Goal: Task Accomplishment & Management: Use online tool/utility

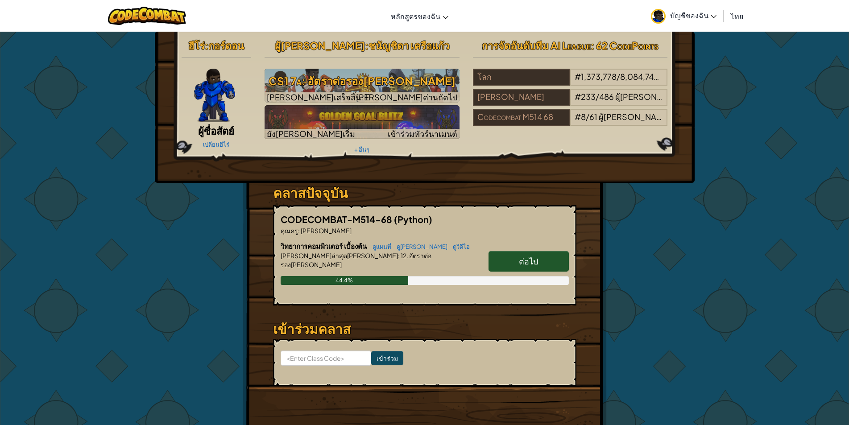
click at [523, 265] on span "ต่อไป" at bounding box center [528, 261] width 19 height 10
click at [518, 259] on link "ต่อไป" at bounding box center [529, 261] width 80 height 21
click at [519, 258] on span "ต่อไป" at bounding box center [528, 261] width 19 height 10
click at [518, 264] on link "ต่อไป" at bounding box center [529, 261] width 80 height 21
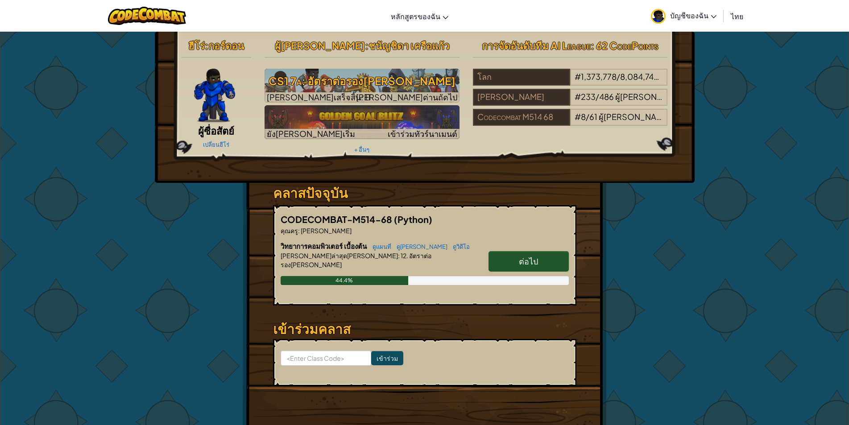
click at [520, 262] on span "ต่อไป" at bounding box center [528, 261] width 19 height 10
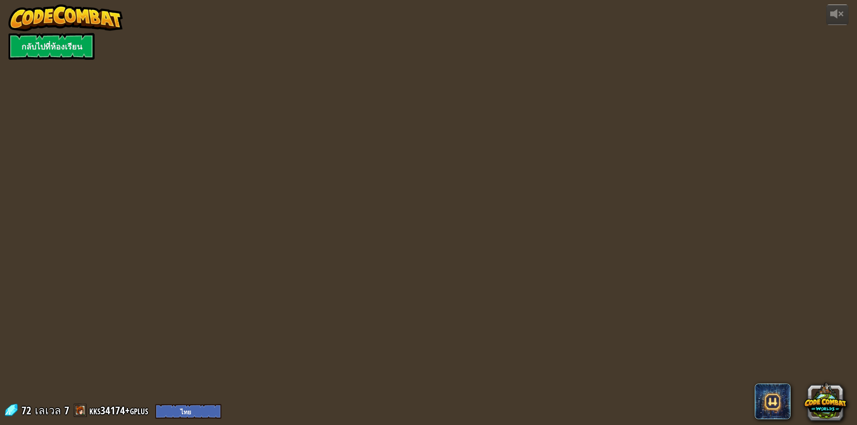
select select "th"
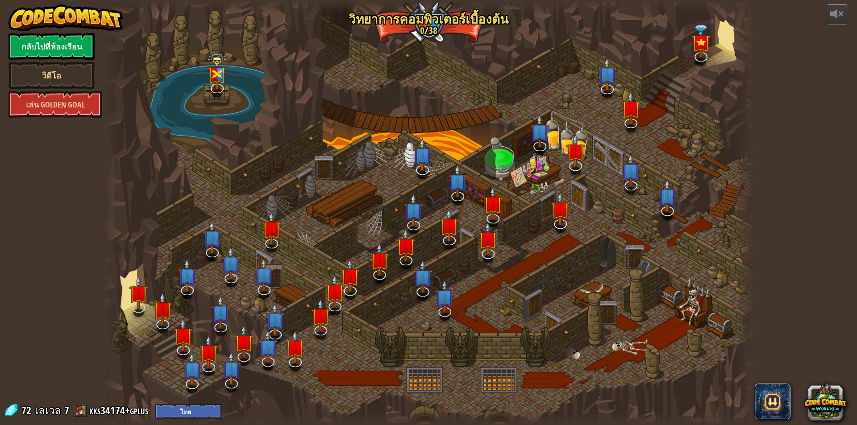
select select "th"
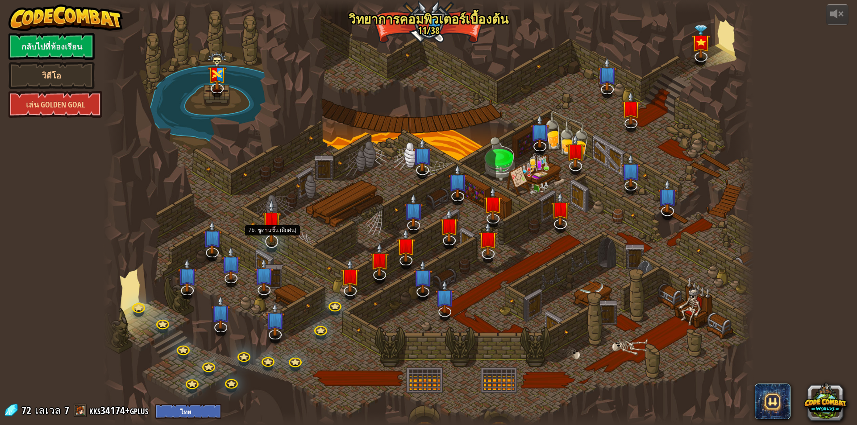
select select "th"
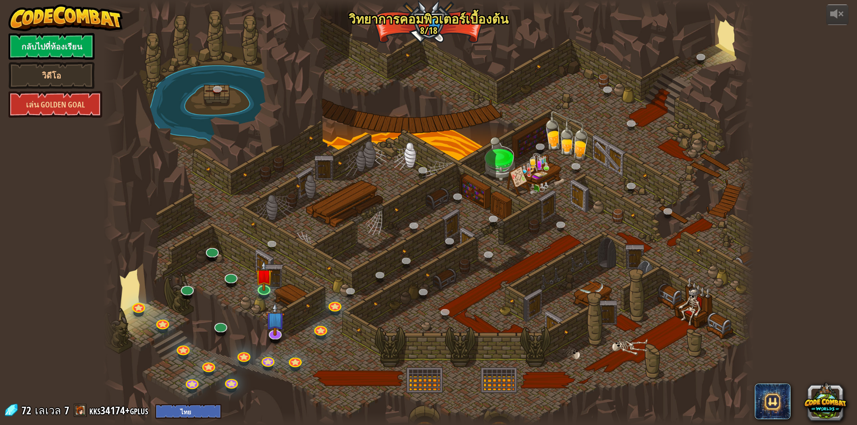
select select "th"
click at [264, 279] on img at bounding box center [263, 269] width 17 height 40
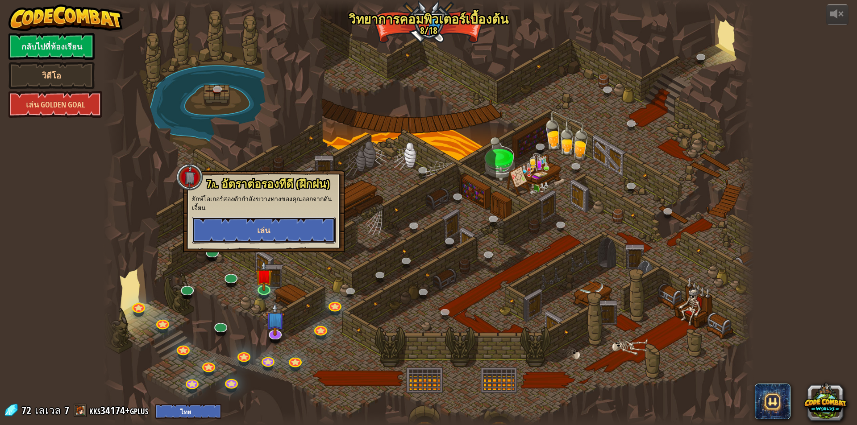
click at [267, 236] on button "เล่น" at bounding box center [264, 230] width 144 height 27
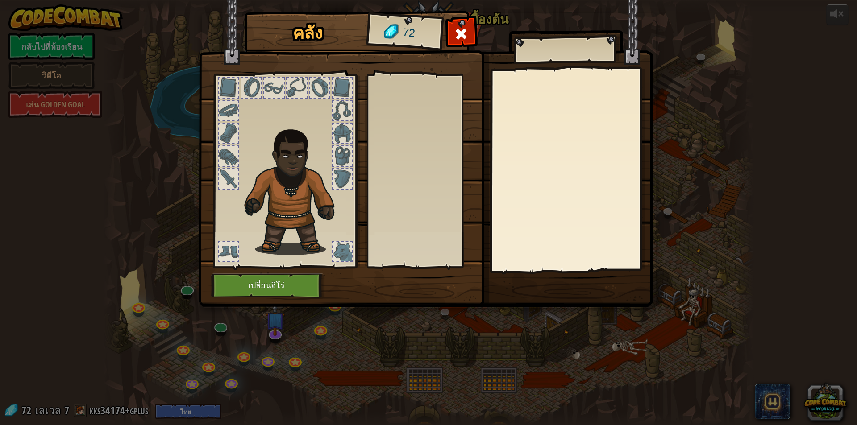
click at [291, 79] on div at bounding box center [297, 88] width 20 height 20
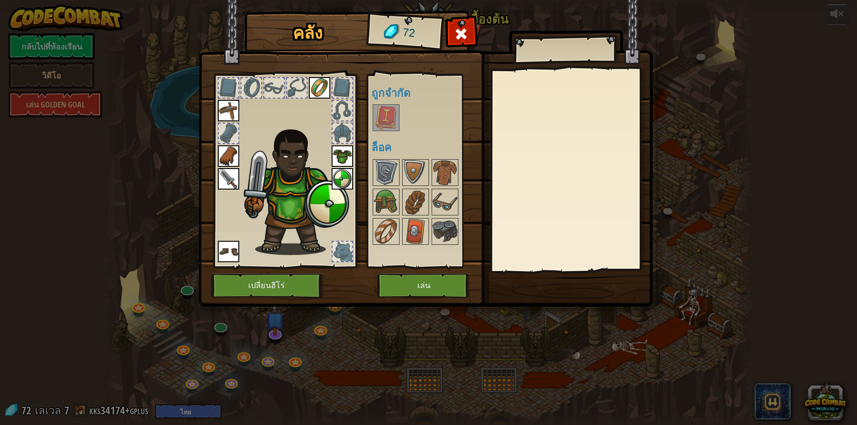
click at [312, 88] on img at bounding box center [319, 87] width 21 height 21
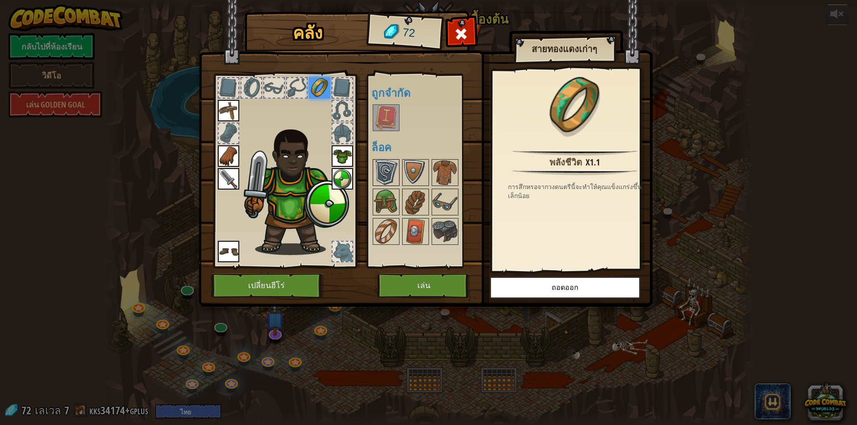
click at [393, 162] on img at bounding box center [386, 172] width 25 height 25
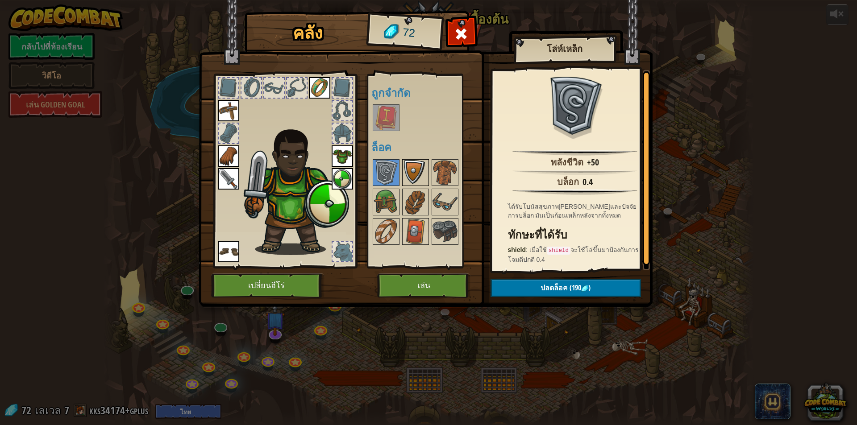
click at [408, 169] on img at bounding box center [415, 172] width 25 height 25
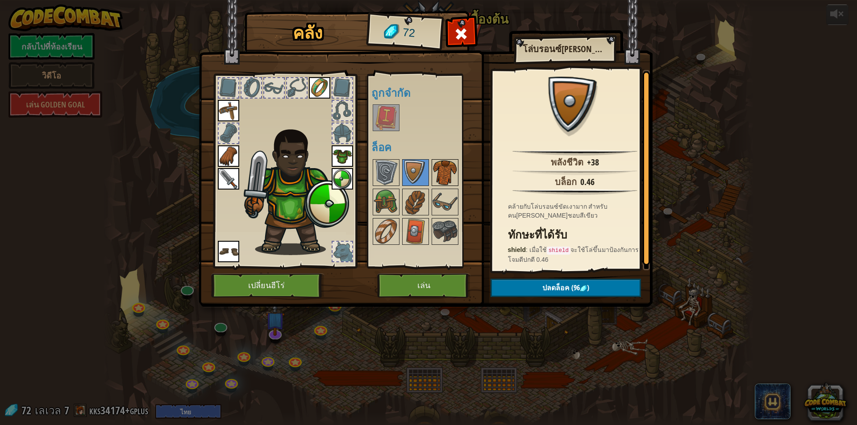
click at [454, 175] on img at bounding box center [444, 172] width 25 height 25
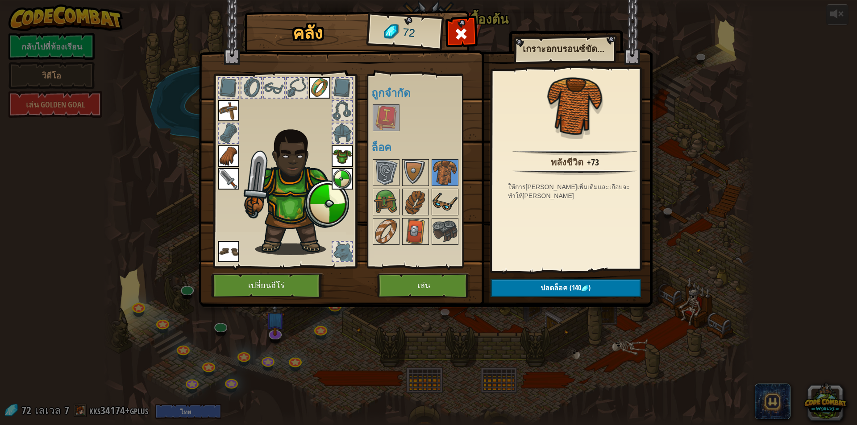
click at [449, 189] on div at bounding box center [445, 202] width 27 height 27
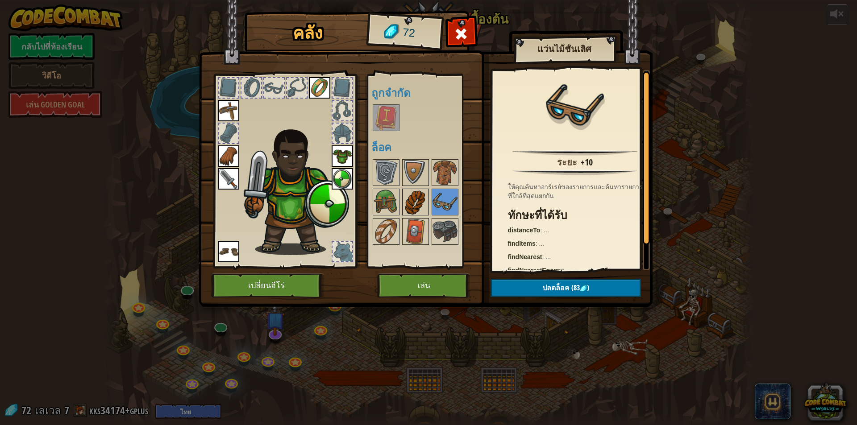
click at [415, 204] on img at bounding box center [415, 202] width 25 height 25
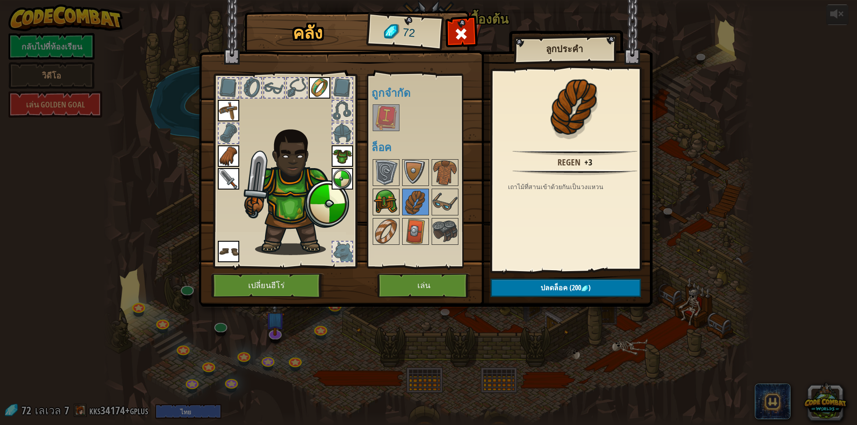
click at [395, 204] on img at bounding box center [386, 202] width 25 height 25
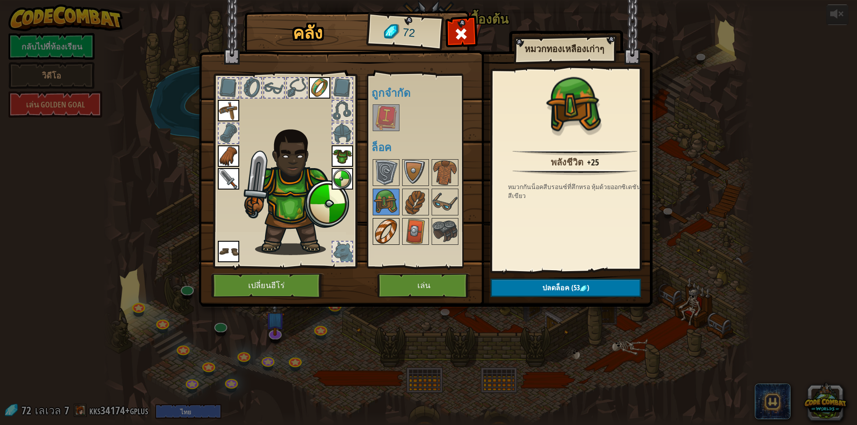
drag, startPoint x: 393, startPoint y: 231, endPoint x: 403, endPoint y: 229, distance: 10.9
click at [396, 230] on img at bounding box center [386, 231] width 25 height 25
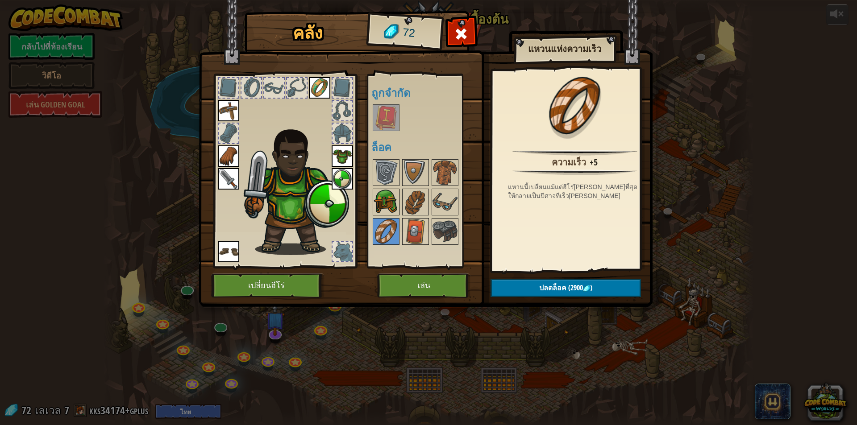
click at [391, 208] on img at bounding box center [386, 202] width 25 height 25
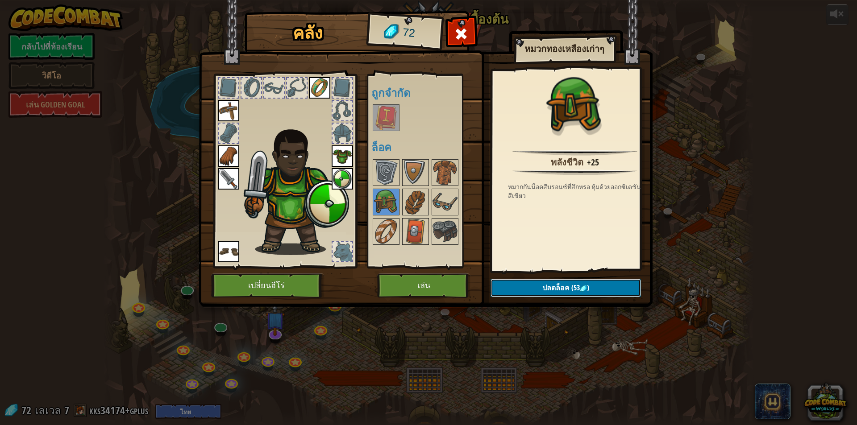
click at [538, 292] on button "ปลดล็อค (53 )" at bounding box center [565, 288] width 150 height 18
click at [537, 291] on button "ยืนยัน" at bounding box center [565, 288] width 150 height 18
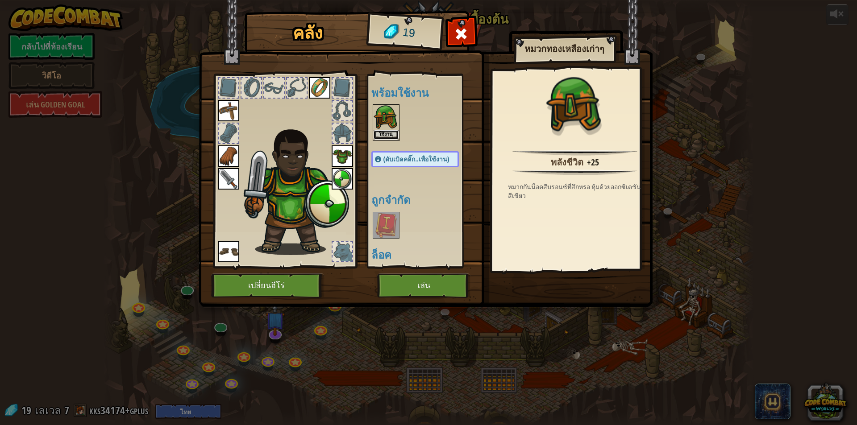
click at [392, 130] on button "ใช้งาน" at bounding box center [386, 134] width 25 height 9
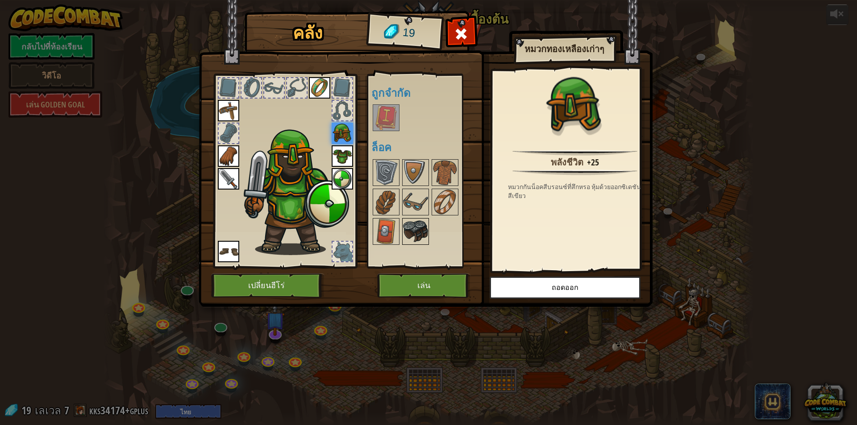
click at [405, 227] on img at bounding box center [415, 231] width 25 height 25
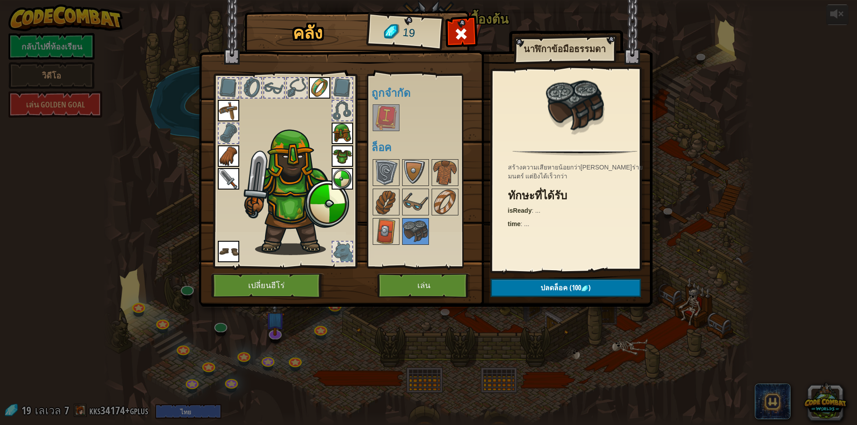
click at [396, 121] on img at bounding box center [386, 117] width 25 height 25
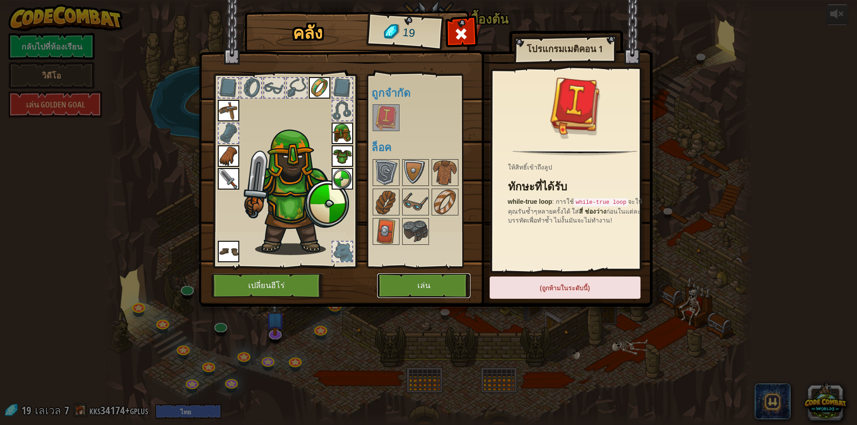
click at [428, 283] on button "เล่น" at bounding box center [423, 286] width 93 height 25
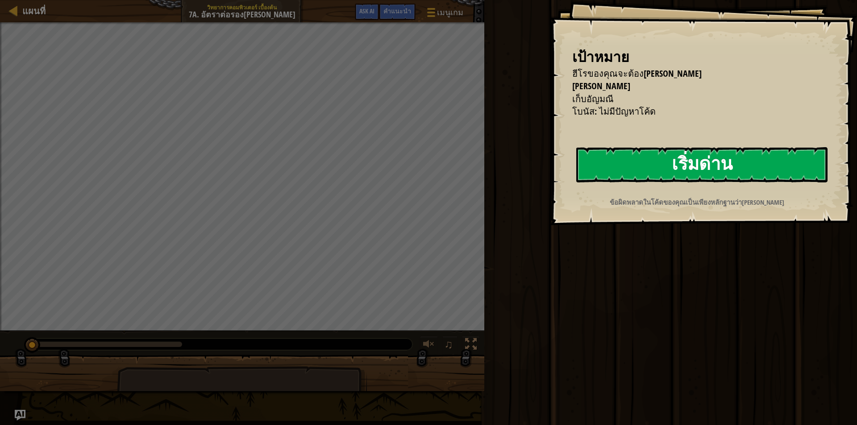
click at [607, 159] on button "เริ่มด่าน" at bounding box center [701, 164] width 251 height 35
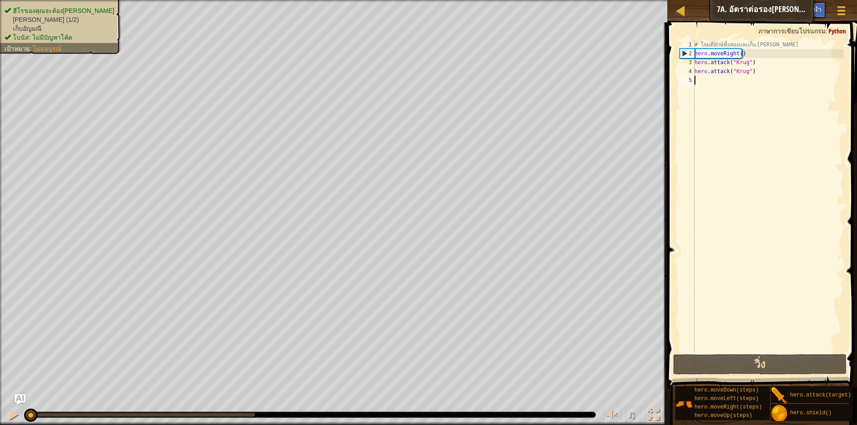
click at [705, 86] on div "# โจมตียักษ์ทั้งสองและเก็บ[PERSON_NAME] hero . moveRight ( ) hero . attack ( "K…" at bounding box center [768, 205] width 151 height 330
type textarea "้"
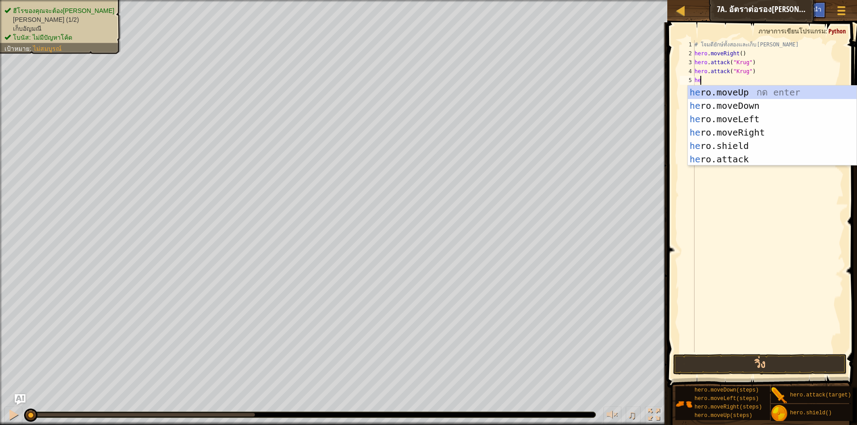
type textarea "her"
click at [723, 133] on div "her o.moveUp กด enter her o.moveDown กด enter her o.moveLeft กด enter her o.mov…" at bounding box center [772, 139] width 169 height 107
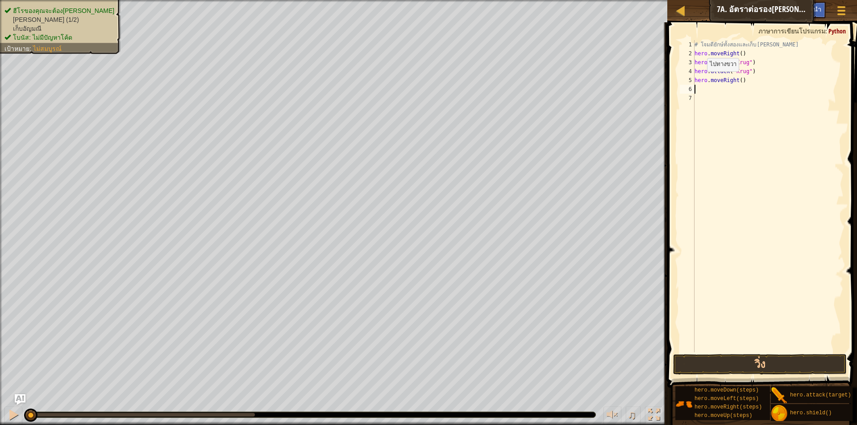
scroll to position [4, 0]
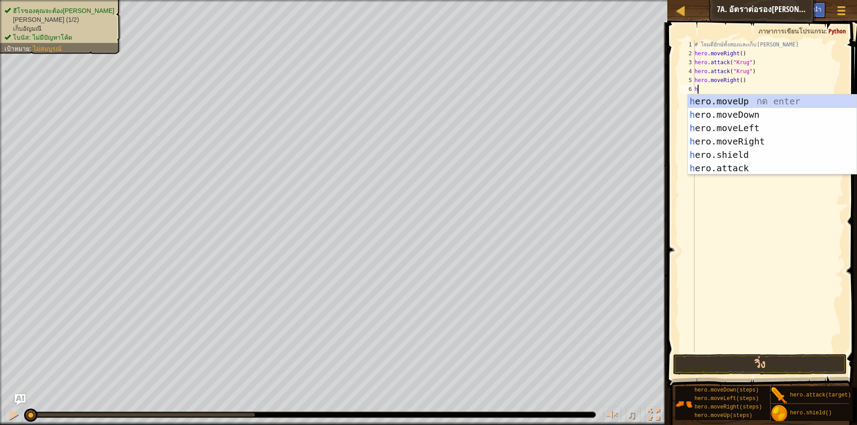
type textarea "he"
click at [756, 104] on div "he ro.moveUp กด enter he ro.moveDown กด enter he ro.moveLeft กด enter he ro.mov…" at bounding box center [772, 148] width 169 height 107
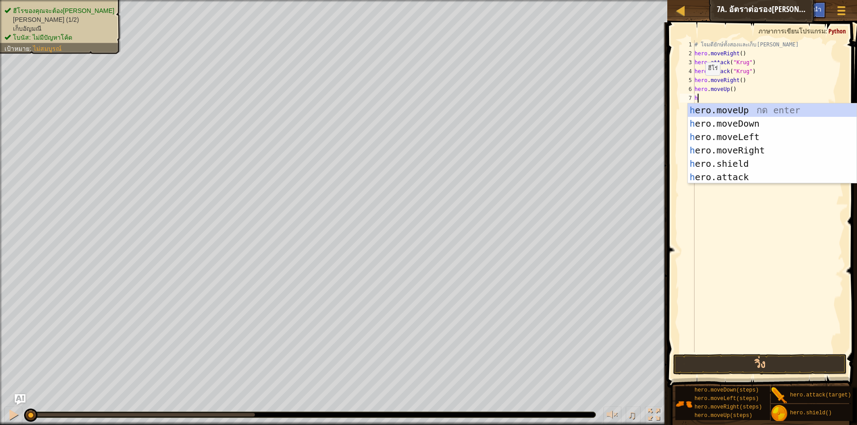
type textarea "he"
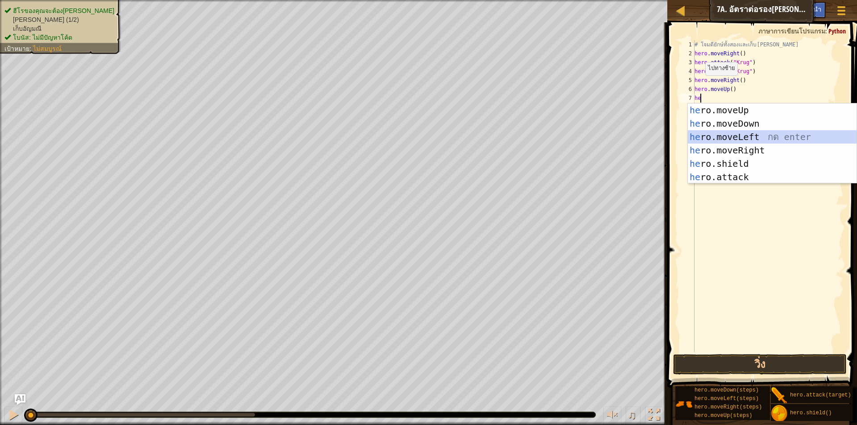
click at [704, 134] on div "he ro.moveUp กด enter he ro.moveDown กด enter he ro.moveLeft กด enter he ro.mov…" at bounding box center [772, 157] width 169 height 107
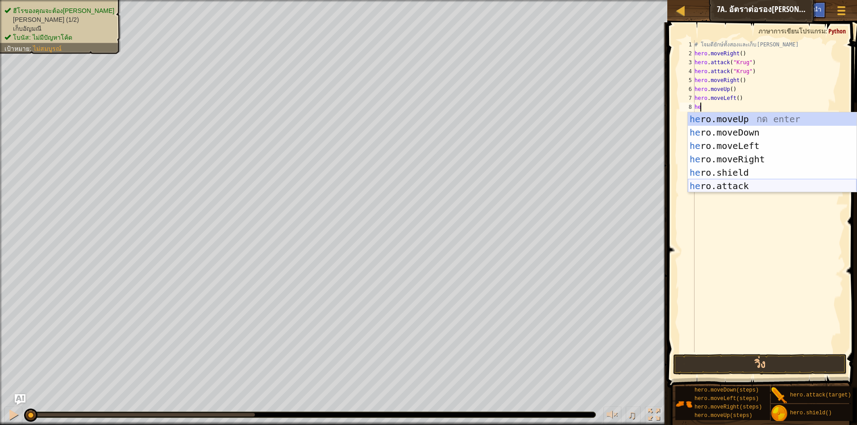
click at [725, 182] on div "he ro.moveUp กด enter he ro.moveDown กด enter he ro.moveLeft กด enter he ro.mov…" at bounding box center [772, 165] width 169 height 107
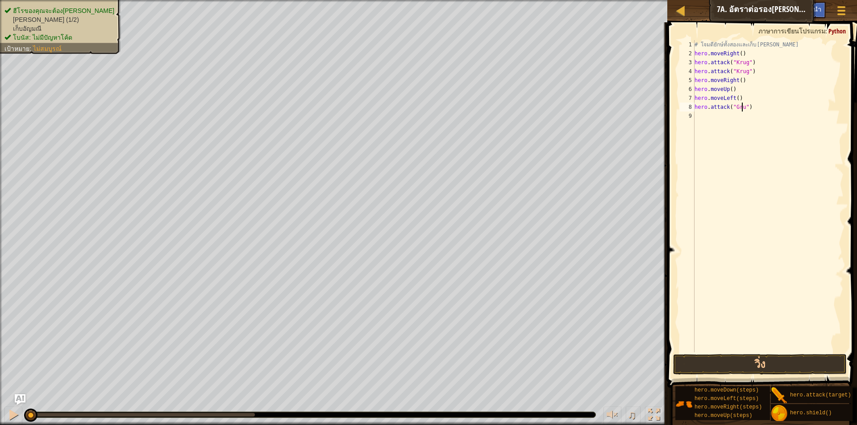
scroll to position [4, 4]
type textarea "hero.attack("Grump")"
click at [748, 118] on div "# โจมตียักษ์ทั้งสองและเก็บ[PERSON_NAME] hero . moveRight ( ) hero . attack ( "K…" at bounding box center [768, 205] width 151 height 330
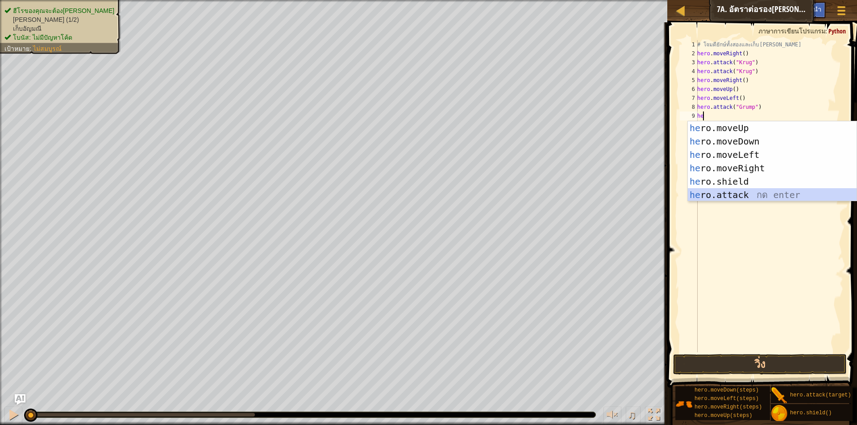
click at [755, 193] on div "he ro.moveUp กด enter he ro.moveDown กด enter he ro.moveLeft กด enter he ro.mov…" at bounding box center [772, 174] width 169 height 107
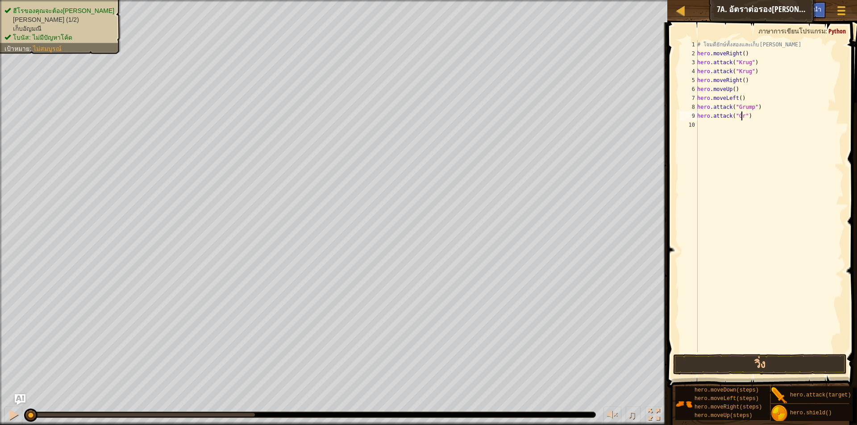
scroll to position [4, 4]
type textarea "hero.attack("Grump")"
click at [702, 129] on div "# โจมตียักษ์ทั้งสองและเก็บ[PERSON_NAME] hero . moveRight ( ) hero . attack ( "K…" at bounding box center [769, 205] width 148 height 330
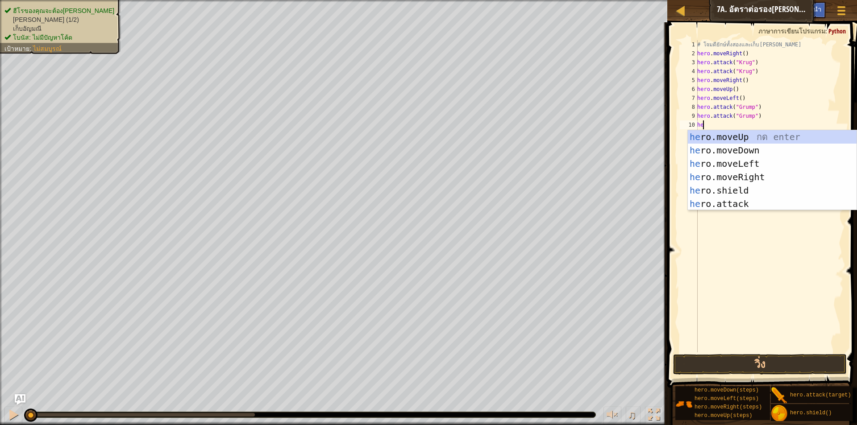
type textarea "her"
click at [757, 164] on div "her o.moveUp กด enter her o.moveDown กด enter her o.moveLeft กด enter her o.mov…" at bounding box center [772, 183] width 169 height 107
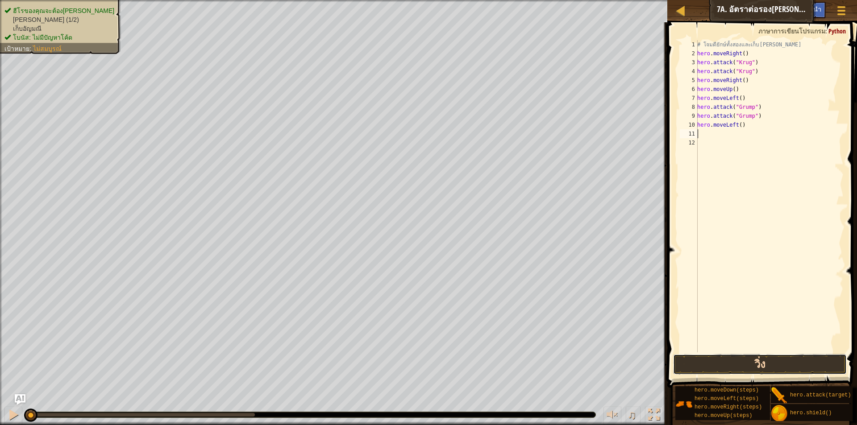
click at [777, 368] on button "วิ่ง" at bounding box center [760, 364] width 174 height 21
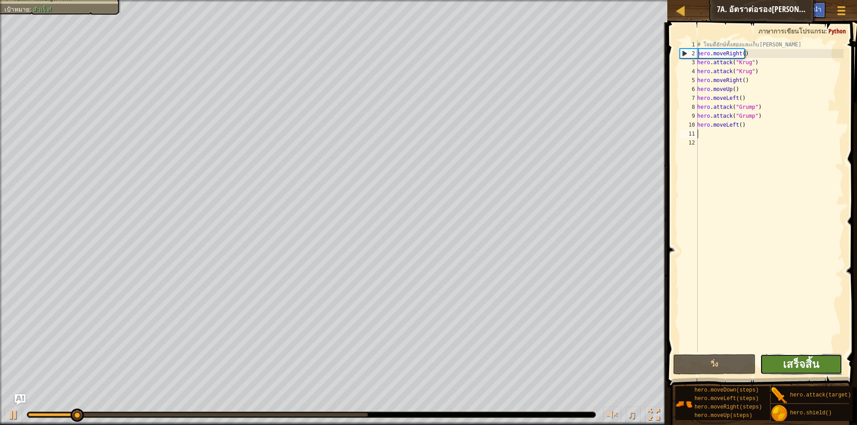
click at [803, 363] on span "เสร็จสิ้น" at bounding box center [801, 364] width 36 height 14
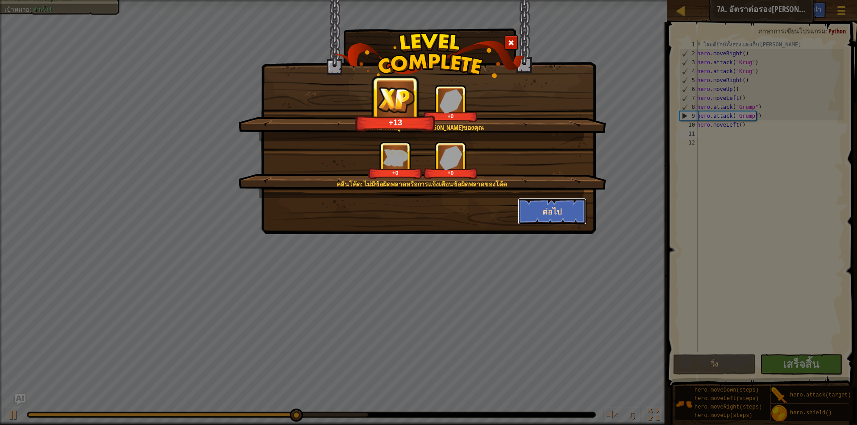
click at [564, 219] on button "ต่อไป" at bounding box center [552, 211] width 69 height 27
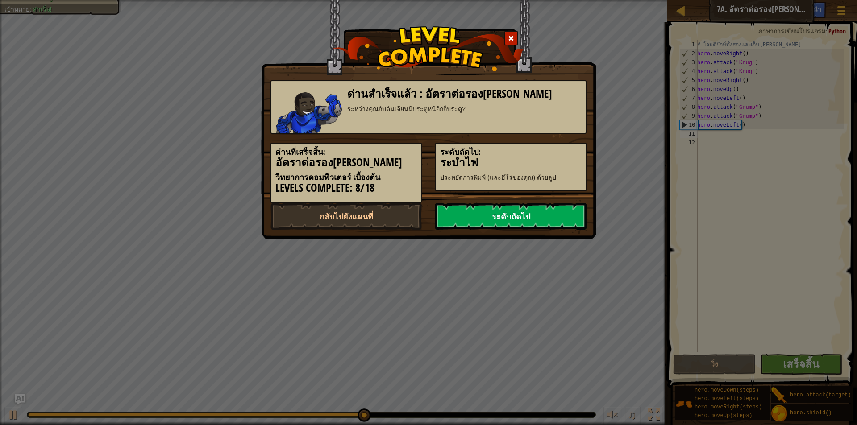
click at [565, 218] on link "ระดับถัดไป" at bounding box center [510, 216] width 151 height 27
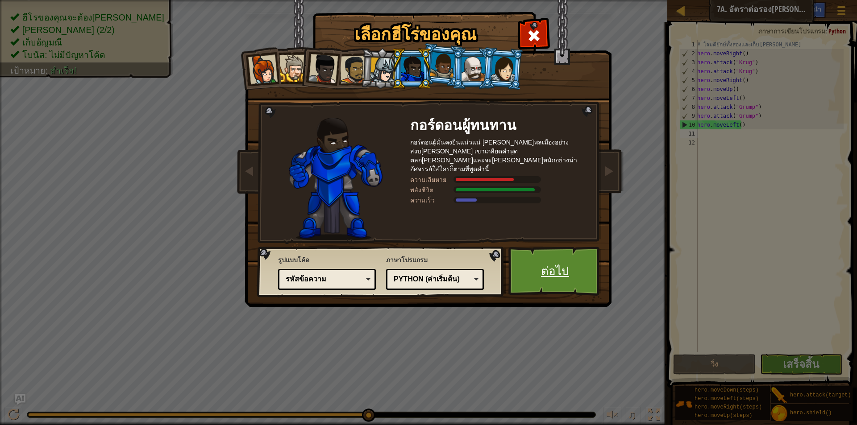
click at [577, 262] on link "ต่อไป" at bounding box center [554, 271] width 93 height 49
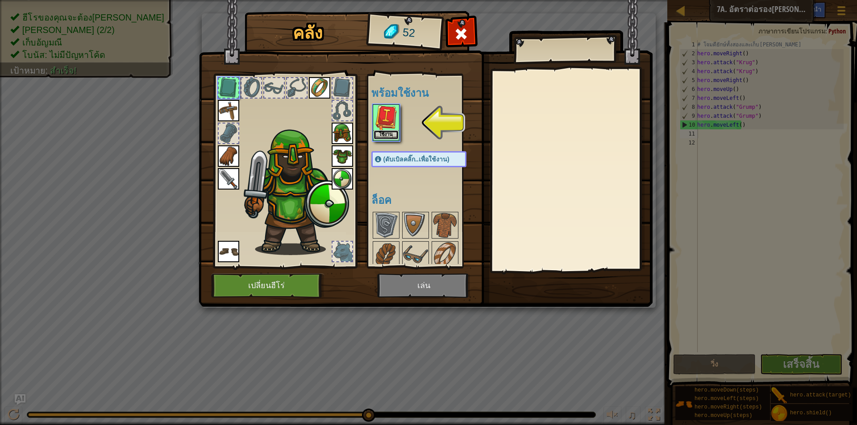
click at [391, 133] on button "ใช้งาน" at bounding box center [386, 134] width 25 height 9
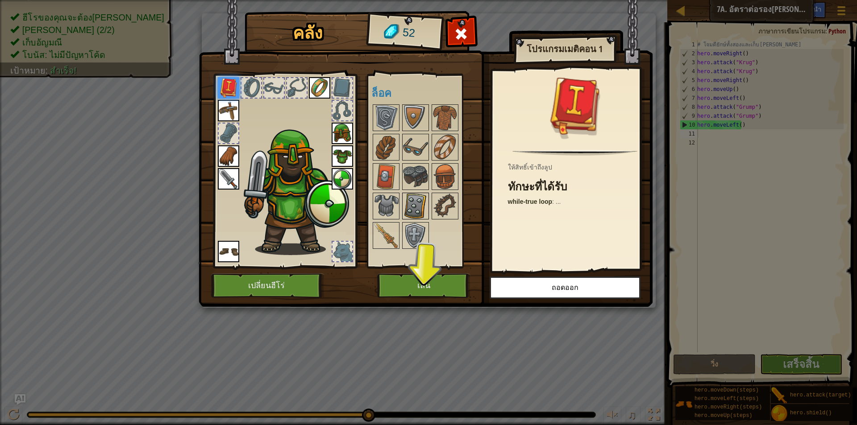
click at [416, 201] on img at bounding box center [415, 206] width 25 height 25
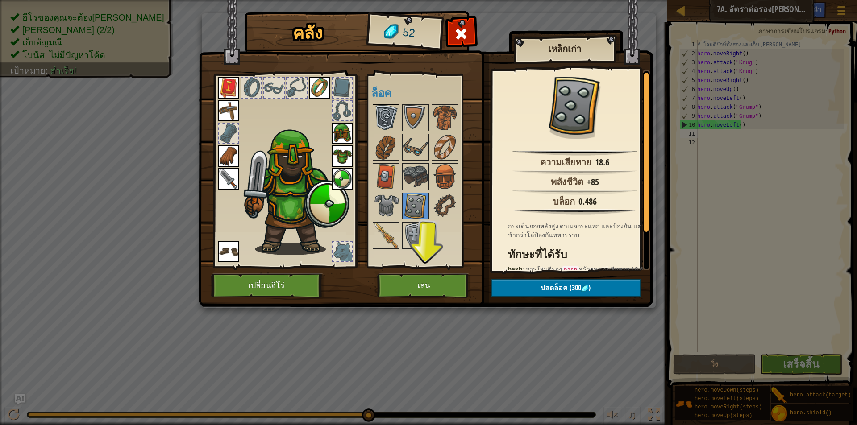
click at [381, 119] on img at bounding box center [386, 117] width 25 height 25
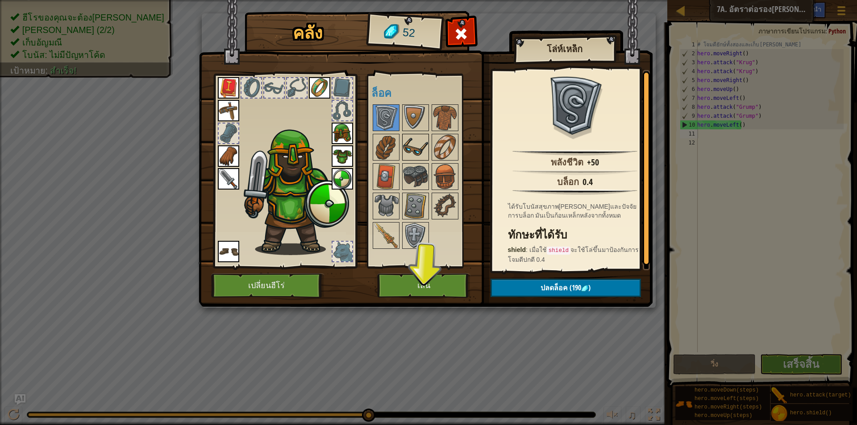
click at [424, 145] on img at bounding box center [415, 147] width 25 height 25
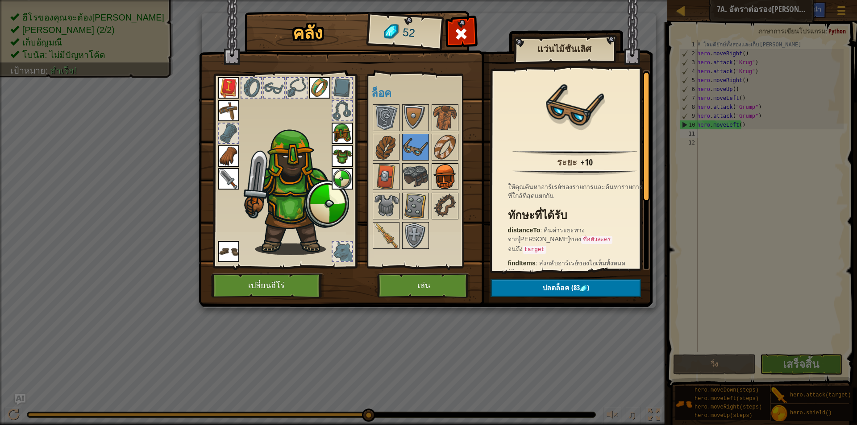
click at [445, 183] on img at bounding box center [444, 176] width 25 height 25
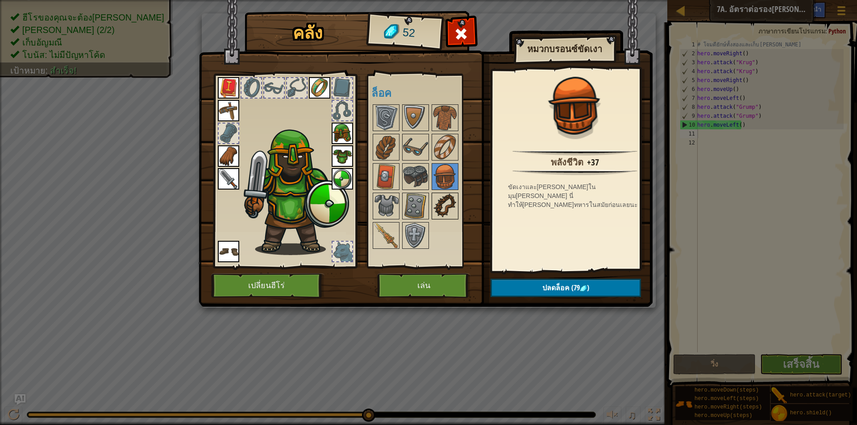
click at [440, 201] on img at bounding box center [444, 206] width 25 height 25
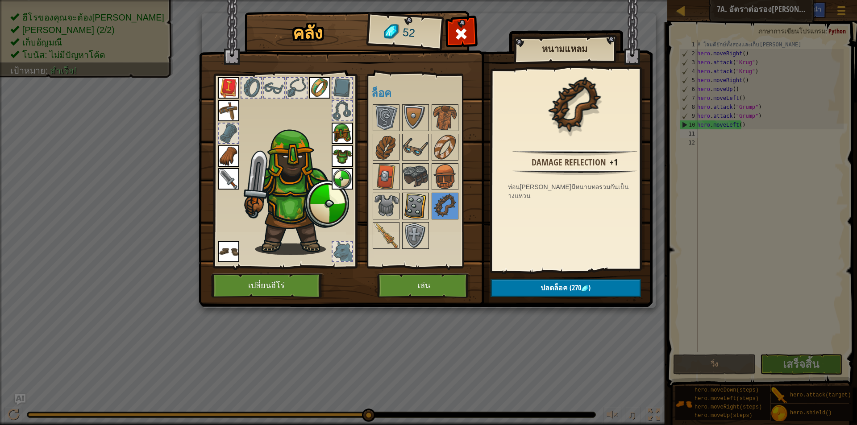
click at [417, 194] on img at bounding box center [415, 206] width 25 height 25
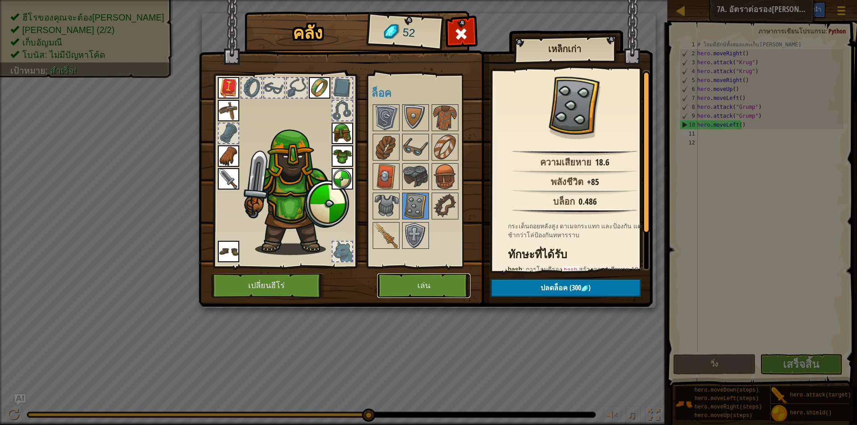
click at [436, 290] on button "เล่น" at bounding box center [423, 286] width 93 height 25
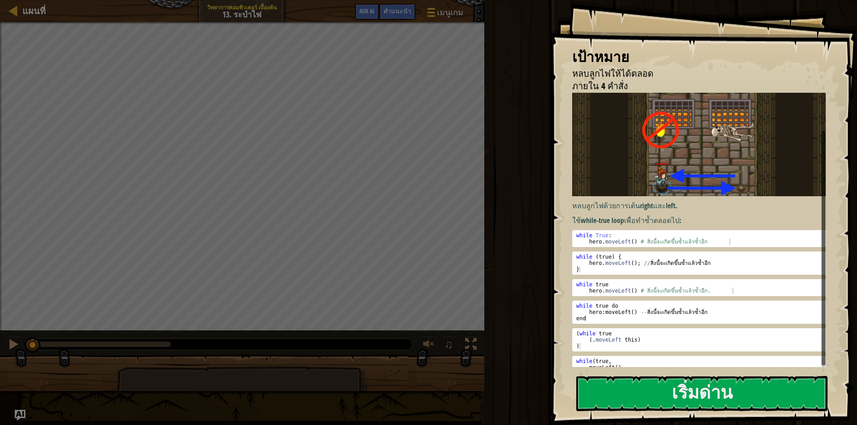
scroll to position [39, 0]
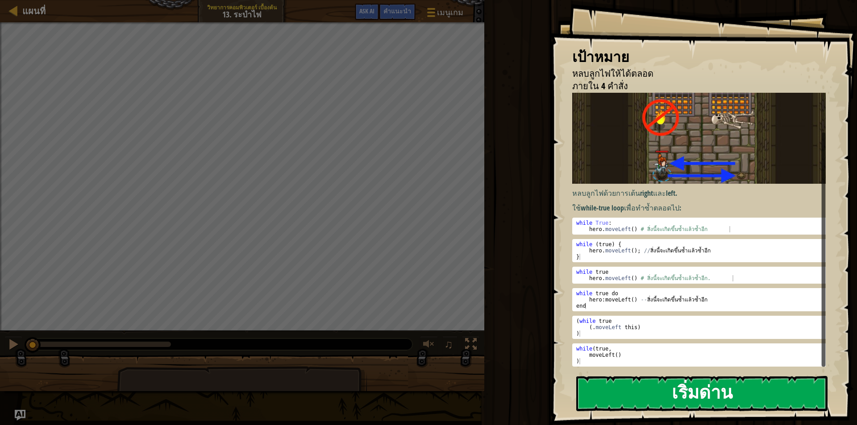
click at [714, 395] on button "เริ่มด่าน" at bounding box center [701, 393] width 251 height 35
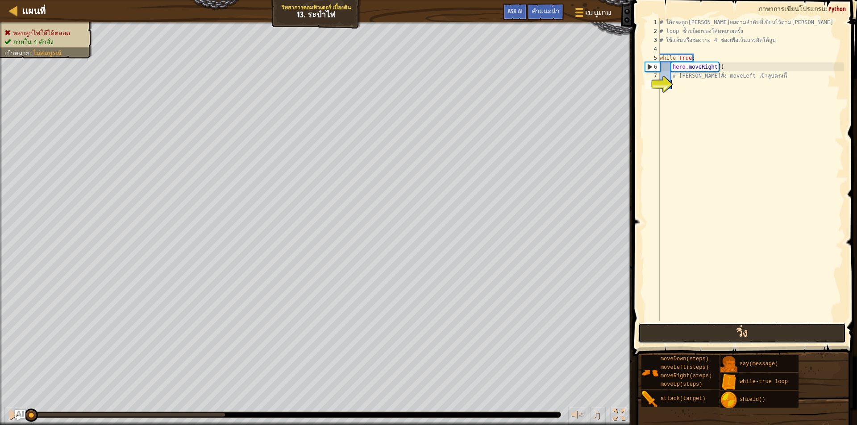
click at [724, 332] on button "วิ่ง" at bounding box center [742, 333] width 208 height 21
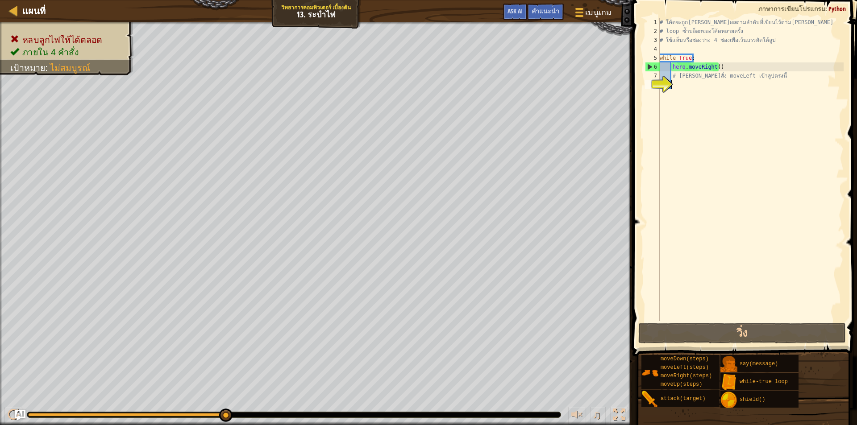
click at [704, 84] on div "# โค้ดจะถูก[PERSON_NAME]ผลตามลำดับที่เขียนไว้ตาม[PERSON_NAME] # loop ซ้ำบล็อกขอ…" at bounding box center [751, 178] width 186 height 321
click at [711, 78] on div "# โค้ดจะถูก[PERSON_NAME]ผลตามลำดับที่เขียนไว้ตาม[PERSON_NAME] # loop ซ้ำบล็อกขอ…" at bounding box center [751, 178] width 186 height 321
type textarea "# [PERSON_NAME]สั่ง moveLeft เข้าลูปตรงนี้"
click at [755, 77] on div "# โค้ดจะถูก[PERSON_NAME]ผลตามลำดับที่เขียนไว้ตาม[PERSON_NAME] # loop ซ้ำบล็อกขอ…" at bounding box center [751, 178] width 186 height 321
click at [705, 87] on div "# โค้ดจะถูก[PERSON_NAME]ผลตามลำดับที่เขียนไว้ตาม[PERSON_NAME] # loop ซ้ำบล็อกขอ…" at bounding box center [751, 178] width 186 height 321
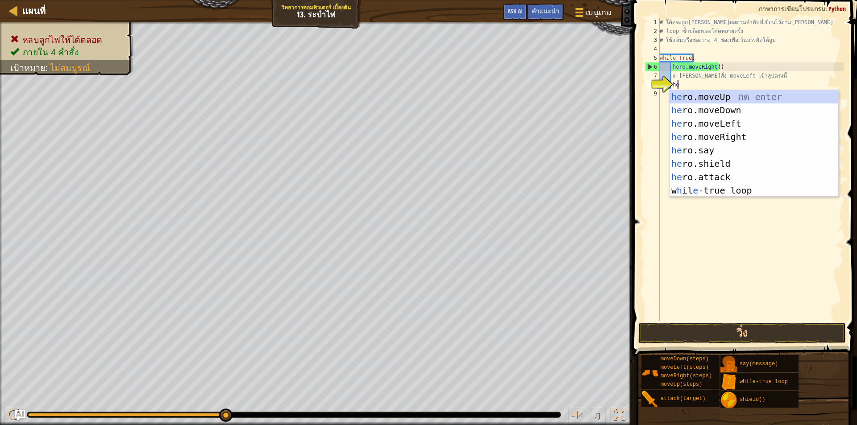
scroll to position [4, 1]
type textarea "her"
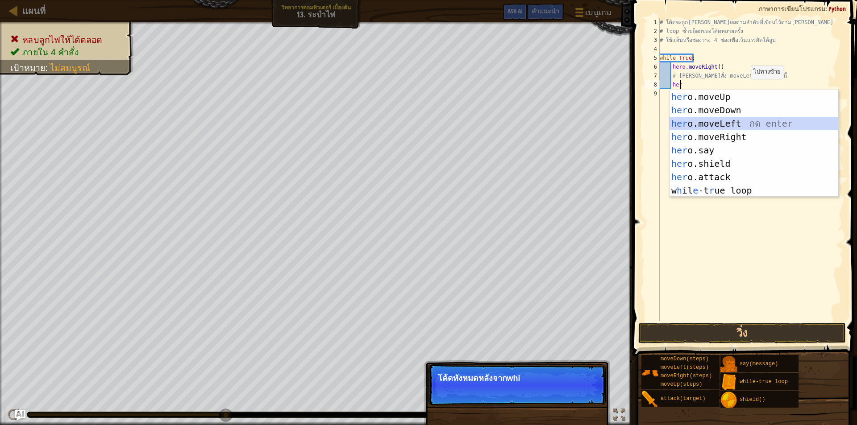
click at [736, 122] on div "her o.moveUp กด enter her o.moveDown กด enter her o.moveLeft กด enter her o.mov…" at bounding box center [753, 157] width 169 height 134
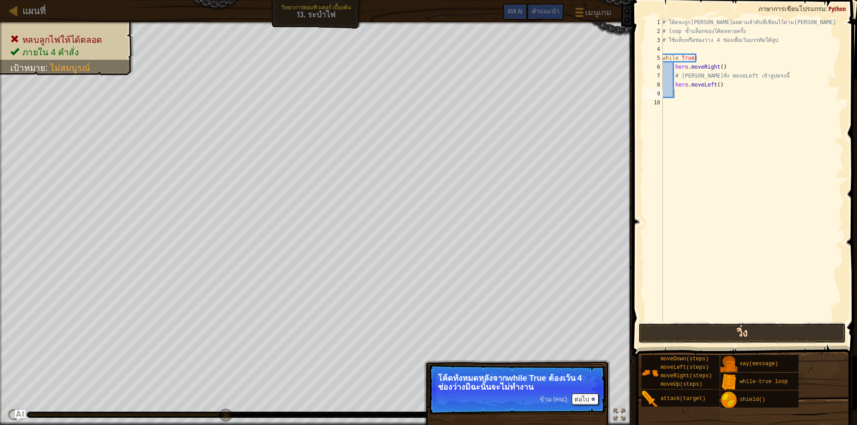
click at [707, 332] on button "วิ่ง" at bounding box center [742, 333] width 208 height 21
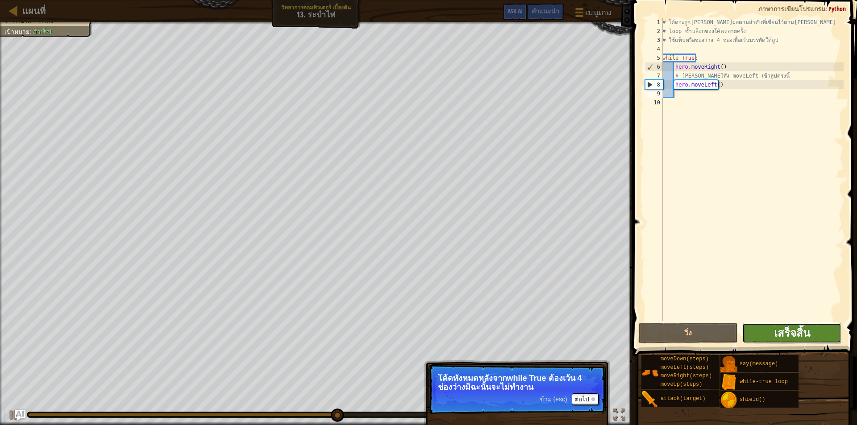
click at [806, 328] on span "เสร็จสิ้น" at bounding box center [792, 333] width 36 height 14
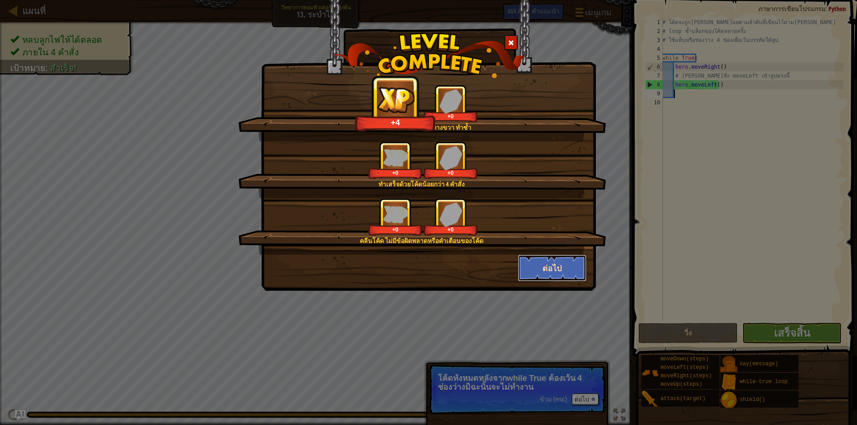
click at [576, 272] on button "ต่อไป" at bounding box center [552, 268] width 69 height 27
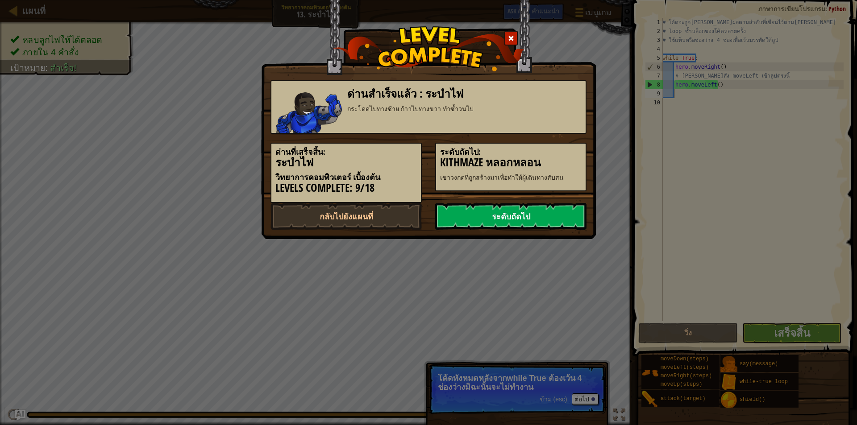
click at [561, 217] on link "ระดับถัดไป" at bounding box center [510, 216] width 151 height 27
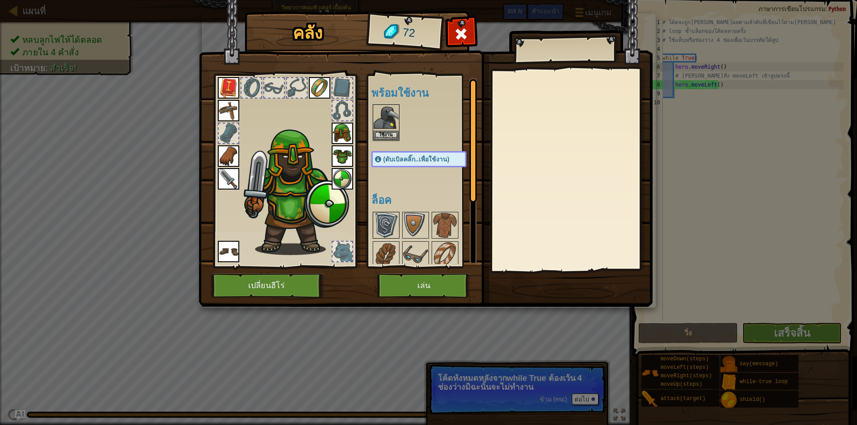
click at [382, 232] on img at bounding box center [386, 225] width 25 height 25
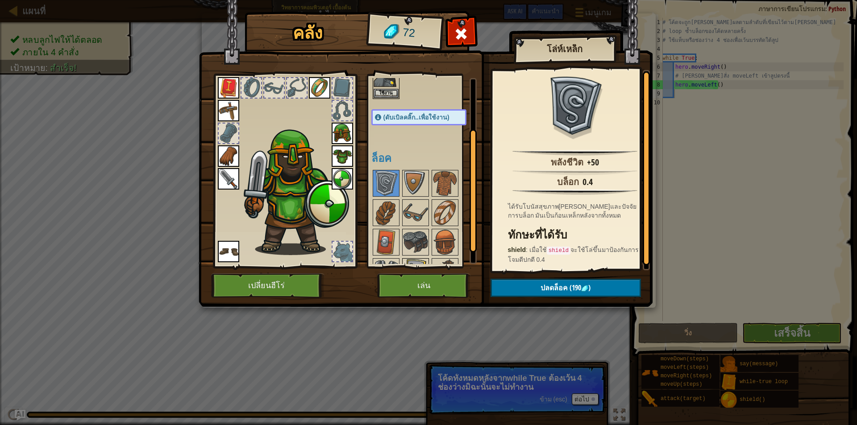
scroll to position [94, 0]
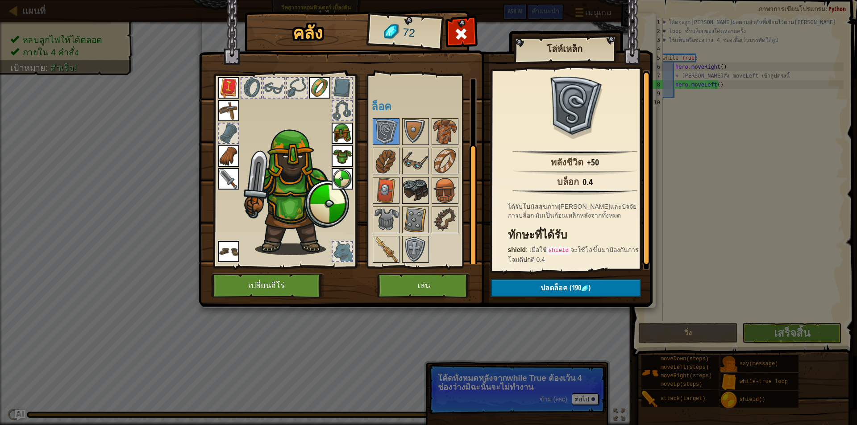
click at [416, 187] on img at bounding box center [415, 190] width 25 height 25
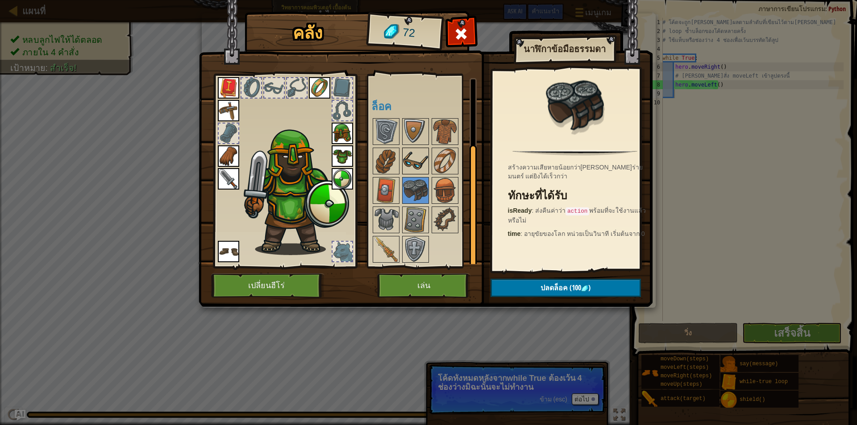
click at [418, 168] on img at bounding box center [415, 161] width 25 height 25
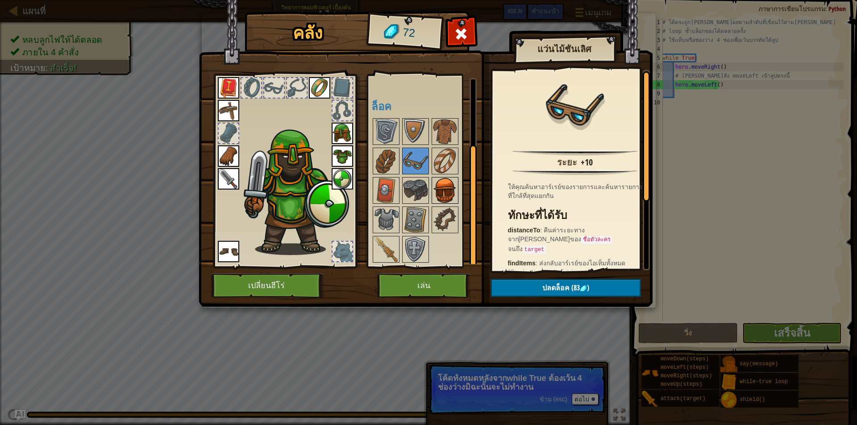
click at [438, 182] on img at bounding box center [444, 190] width 25 height 25
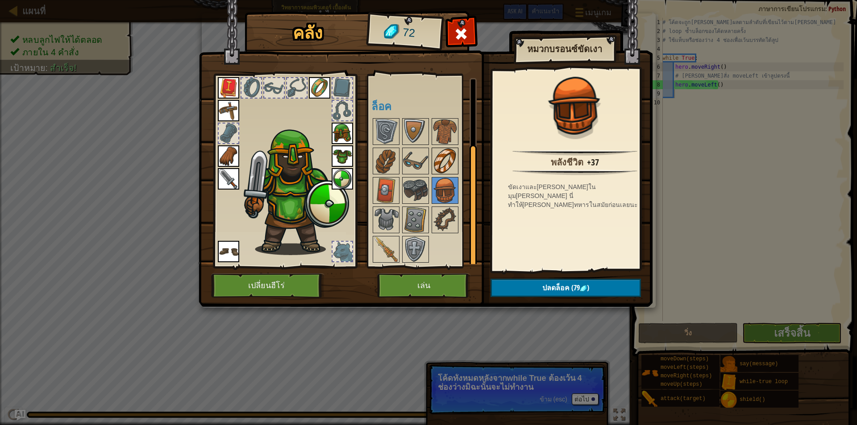
click at [442, 166] on img at bounding box center [444, 161] width 25 height 25
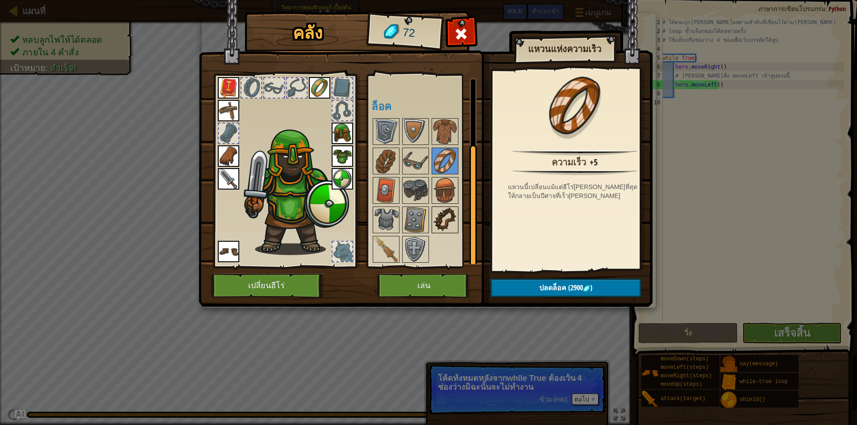
click at [454, 223] on img at bounding box center [444, 220] width 25 height 25
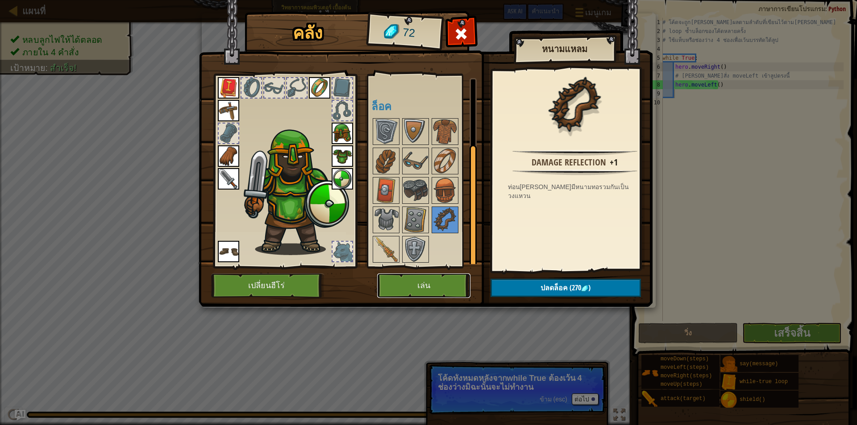
click at [462, 280] on button "เล่น" at bounding box center [423, 286] width 93 height 25
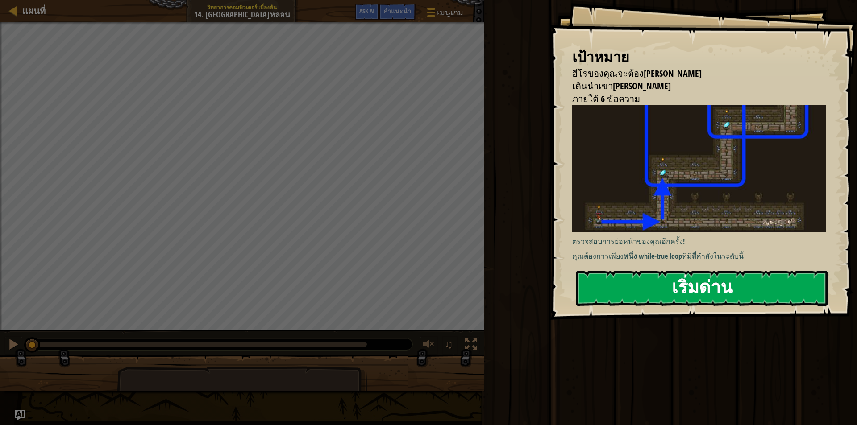
click at [686, 288] on button "เริ่มด่าน" at bounding box center [701, 288] width 251 height 35
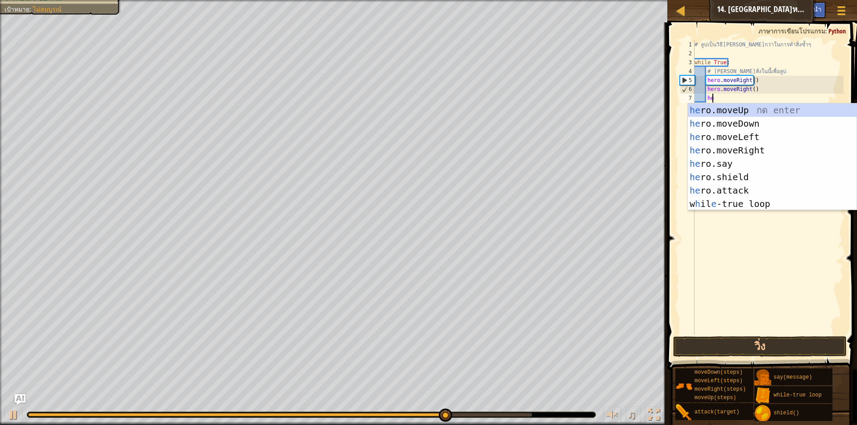
type textarea "her"
click at [729, 135] on div "her o.moveUp กด enter her o.moveDown กด enter her o.moveLeft กด enter her o.mov…" at bounding box center [772, 171] width 169 height 134
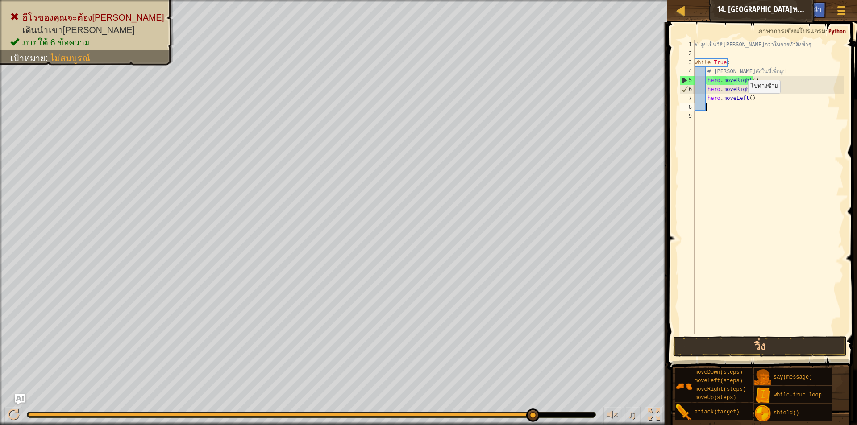
scroll to position [4, 0]
click at [747, 100] on div "# ลูปเป็นวิธี[PERSON_NAME]กว่าในการทำสิ่งซ้ำๆ while True : # [PERSON_NAME]สั่งใ…" at bounding box center [768, 196] width 151 height 312
type textarea "hero.moveLeft(4)"
click at [724, 105] on div "# ลูปเป็นวิธี[PERSON_NAME]กว่าในการทำสิ่งซ้ำๆ while True : # [PERSON_NAME]สั่งใ…" at bounding box center [768, 196] width 151 height 312
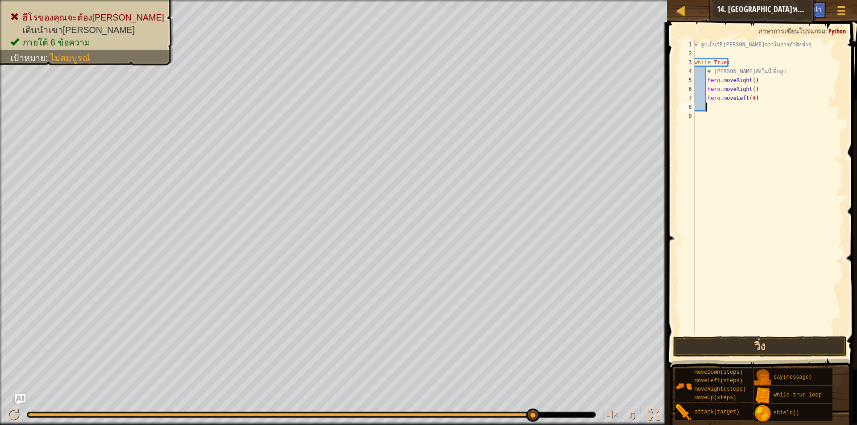
scroll to position [4, 1]
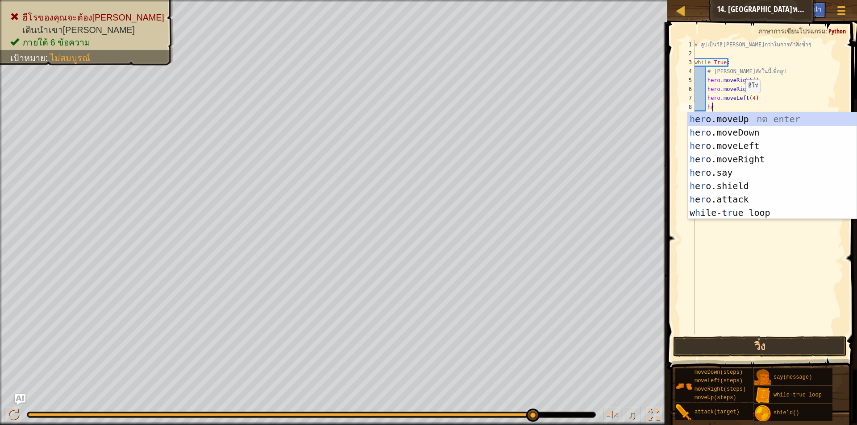
type textarea "h"
click at [753, 119] on div "h ero.moveUp กด enter h ero.moveDown กด enter h ero.moveLeft กด enter h ero.mov…" at bounding box center [772, 179] width 169 height 134
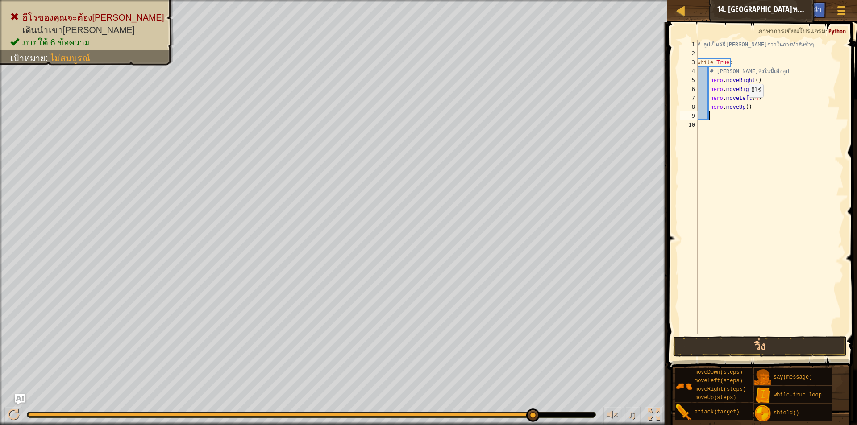
click at [744, 106] on div "# ลูปเป็นวิธี[PERSON_NAME]กว่าในการทำสิ่งซ้ำๆ while True : # [PERSON_NAME]สั่งใ…" at bounding box center [769, 196] width 148 height 312
type textarea "hero.moveUp(2)"
click at [719, 114] on div "# ลูปเป็นวิธี[PERSON_NAME]กว่าในการทำสิ่งซ้ำๆ while True : # [PERSON_NAME]สั่งใ…" at bounding box center [769, 196] width 148 height 312
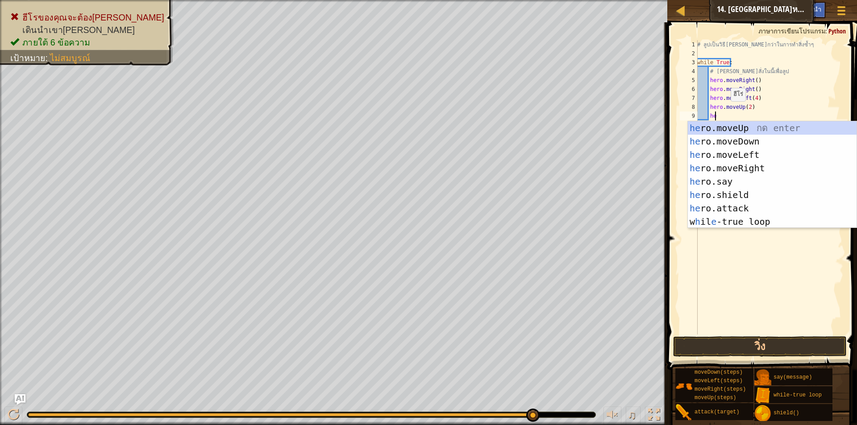
scroll to position [4, 1]
type textarea "hero"
click at [741, 167] on div "hero .moveUp กด enter hero .moveDown กด enter hero .moveLeft กด enter hero .mov…" at bounding box center [772, 188] width 169 height 134
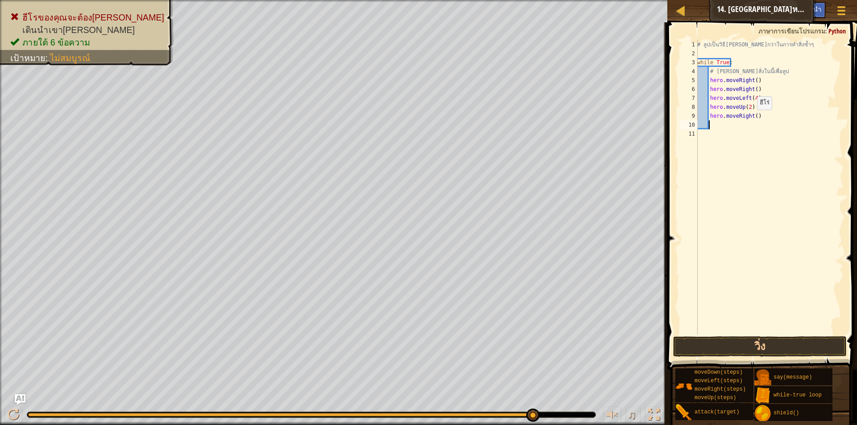
click at [752, 119] on div "# ลูปเป็นวิธี[PERSON_NAME]กว่าในการทำสิ่งซ้ำๆ while True : # [PERSON_NAME]สั่งใ…" at bounding box center [769, 196] width 148 height 312
type textarea "hero.moveRight(2)"
click at [724, 128] on div "# ลูปเป็นวิธี[PERSON_NAME]กว่าในการทำสิ่งซ้ำๆ while True : # [PERSON_NAME]สั่งใ…" at bounding box center [769, 196] width 148 height 312
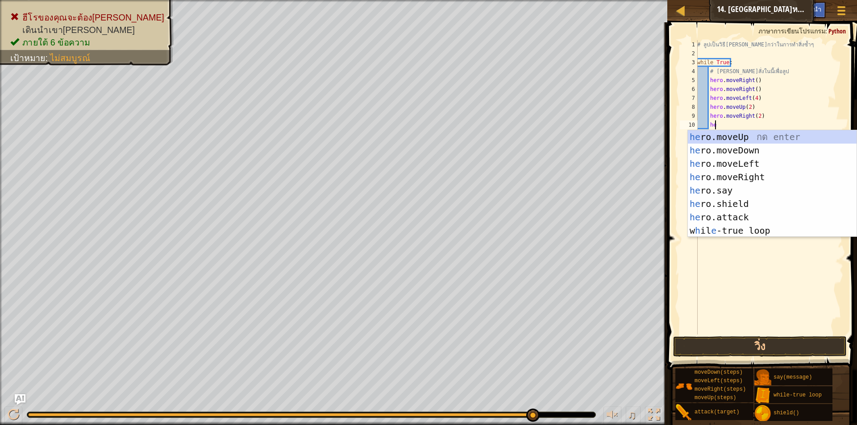
type textarea "her"
click at [740, 136] on div "her o.moveUp กด enter her o.moveDown กด enter her o.moveLeft กด enter her o.mov…" at bounding box center [772, 197] width 169 height 134
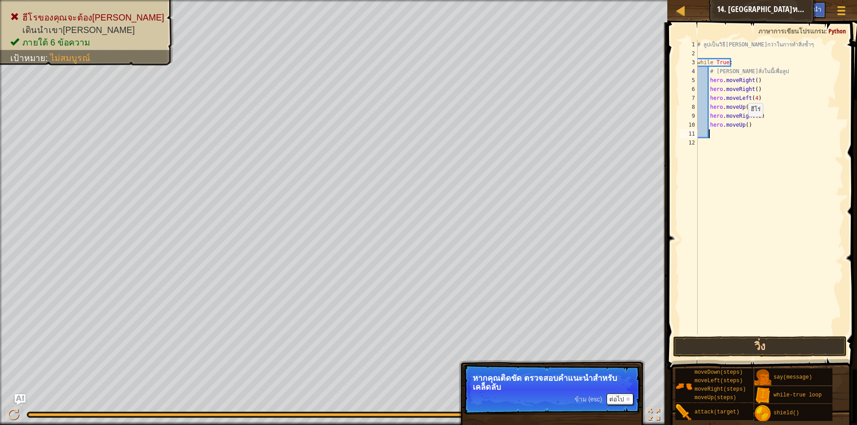
click at [743, 125] on div "# ลูปเป็นวิธี[PERSON_NAME]กว่าในการทำสิ่งซ้ำๆ while True : # [PERSON_NAME]สั่งใ…" at bounding box center [769, 196] width 148 height 312
type textarea "hero.moveUp(2)"
click at [745, 136] on div "# ลูปเป็นวิธี[PERSON_NAME]กว่าในการทำสิ่งซ้ำๆ while True : # [PERSON_NAME]สั่งใ…" at bounding box center [769, 196] width 148 height 312
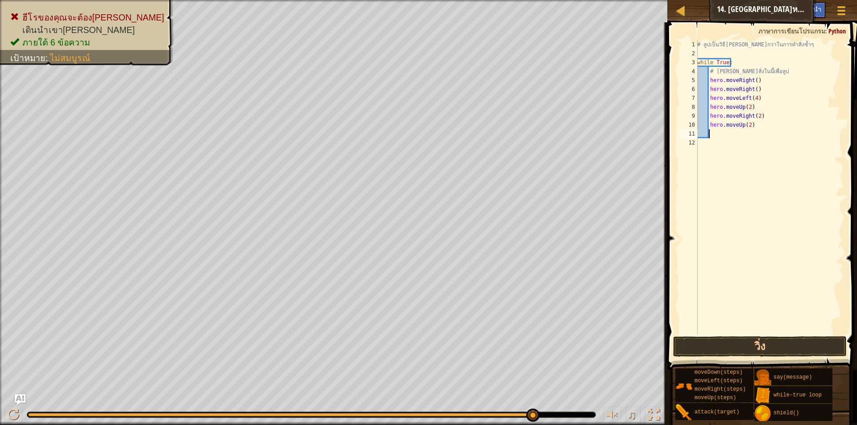
type textarea "k"
type textarea "h"
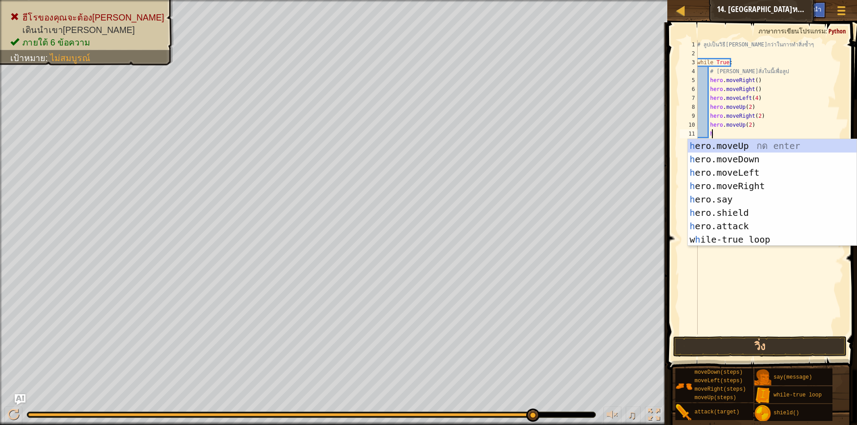
scroll to position [4, 1]
click at [735, 183] on div "h ero.moveUp กด enter h ero.moveDown กด enter h ero.moveLeft กด enter h ero.mov…" at bounding box center [772, 206] width 169 height 134
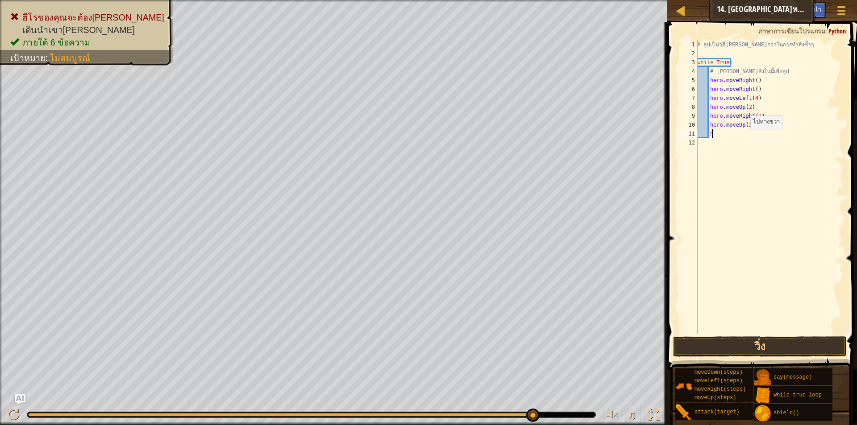
scroll to position [4, 0]
click at [754, 134] on div "# ลูปเป็นวิธี[PERSON_NAME]กว่าในการทำสิ่งซ้ำๆ while True : # [PERSON_NAME]สั่งใ…" at bounding box center [769, 196] width 148 height 312
type textarea "hero.moveRight(2)"
click at [712, 144] on div "# ลูปเป็นวิธี[PERSON_NAME]กว่าในการทำสิ่งซ้ำๆ while True : # [PERSON_NAME]สั่งใ…" at bounding box center [769, 196] width 148 height 312
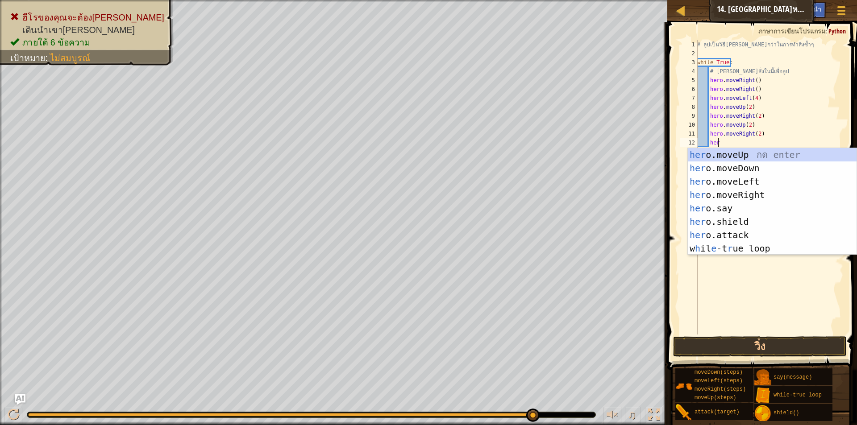
scroll to position [4, 1]
type textarea "hero"
click at [745, 155] on div "hero .moveUp กด enter hero .moveDown กด enter hero .moveLeft กด enter hero .mov…" at bounding box center [772, 215] width 169 height 134
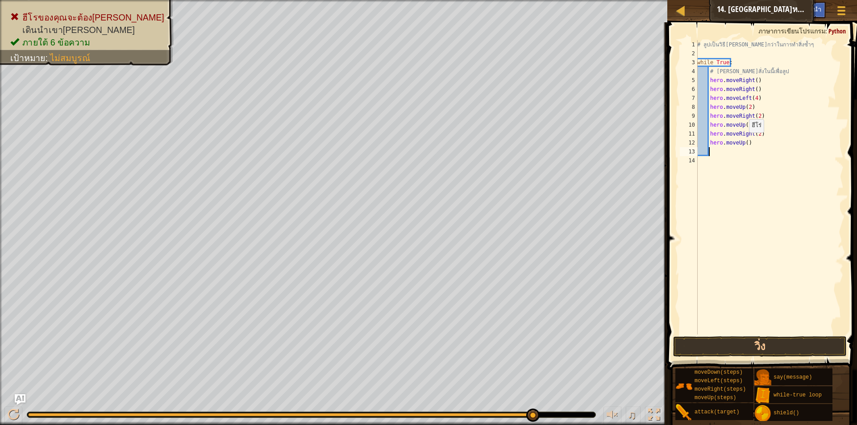
click at [744, 141] on div "# ลูปเป็นวิธี[PERSON_NAME]กว่าในการทำสิ่งซ้ำๆ while True : # [PERSON_NAME]สั่งใ…" at bounding box center [769, 196] width 148 height 312
click at [773, 348] on button "วิ่ง" at bounding box center [760, 347] width 174 height 21
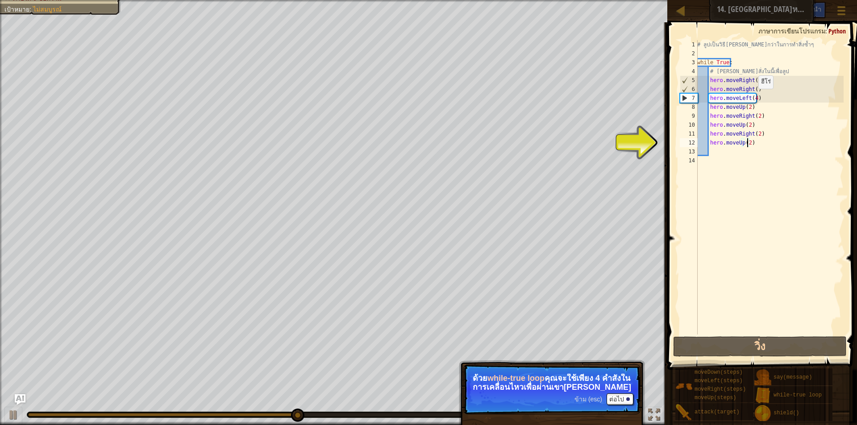
click at [753, 98] on div "# ลูปเป็นวิธี[PERSON_NAME]กว่าในการทำสิ่งซ้ำๆ while True : # [PERSON_NAME]สั่งใ…" at bounding box center [769, 196] width 148 height 312
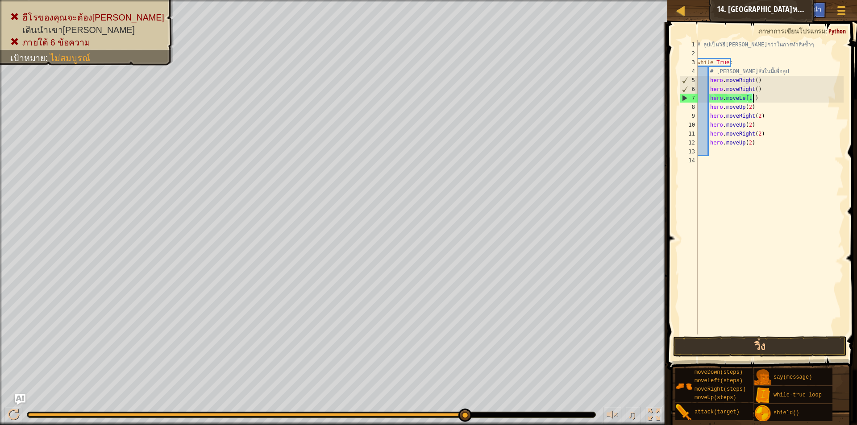
click at [754, 99] on div "# ลูปเป็นวิธี[PERSON_NAME]กว่าในการทำสิ่งซ้ำๆ while True : # [PERSON_NAME]สั่งใ…" at bounding box center [769, 196] width 148 height 312
type textarea "h"
click at [762, 350] on button "วิ่ง" at bounding box center [760, 347] width 174 height 21
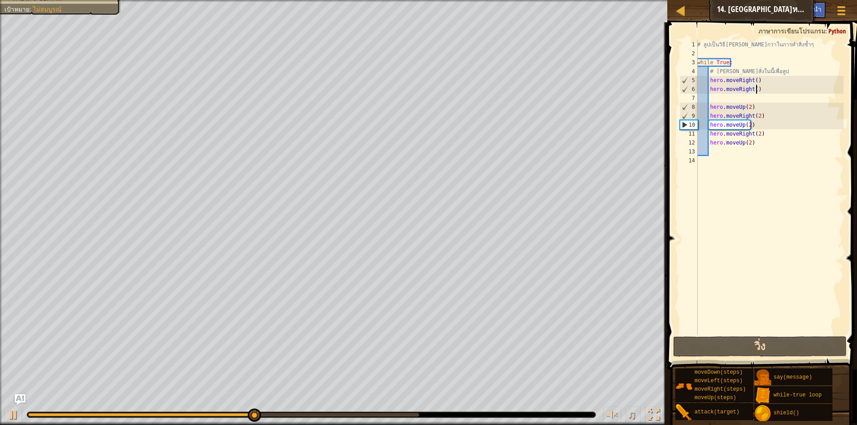
click at [759, 89] on div "# ลูปเป็นวิธี[PERSON_NAME]กว่าในการทำสิ่งซ้ำๆ while True : # [PERSON_NAME]สั่งใ…" at bounding box center [769, 196] width 148 height 312
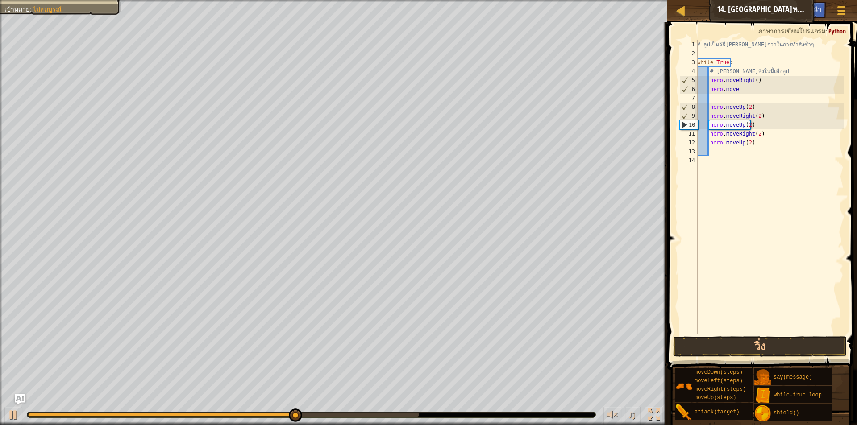
type textarea "h"
click at [753, 79] on div "# ลูปเป็นวิธี[PERSON_NAME]กว่าในการทำสิ่งซ้ำๆ while True : # [PERSON_NAME]สั่งใ…" at bounding box center [769, 196] width 148 height 312
type textarea "hero.moveRight(2)"
click at [773, 347] on button "วิ่ง" at bounding box center [760, 347] width 174 height 21
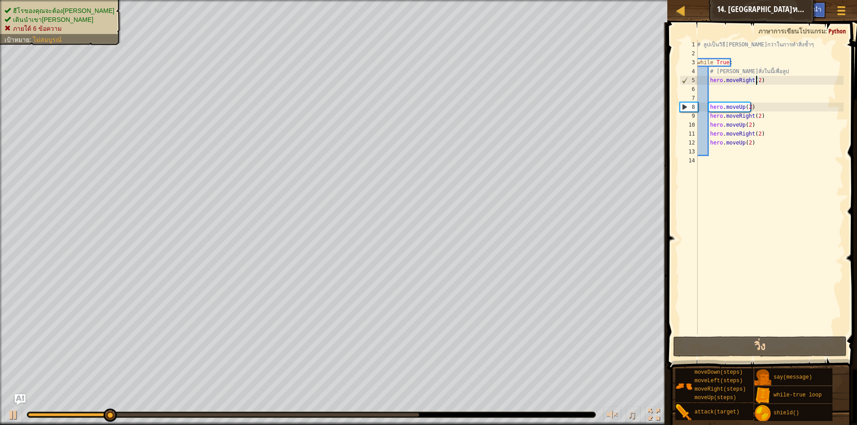
click at [75, 6] on ul "ฮีโรของคุณจะต้อง[PERSON_NAME] เดินนำเขา[PERSON_NAME] ภายใต้ 6 ข้อความ" at bounding box center [60, 19] width 112 height 27
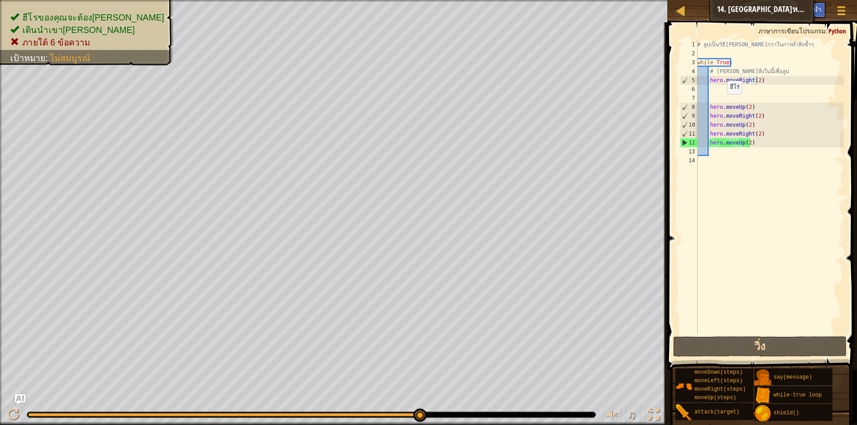
scroll to position [4, 0]
click at [721, 102] on div "# ลูปเป็นวิธี[PERSON_NAME]กว่าในการทำสิ่งซ้ำๆ while True : # [PERSON_NAME]สั่งใ…" at bounding box center [769, 196] width 148 height 312
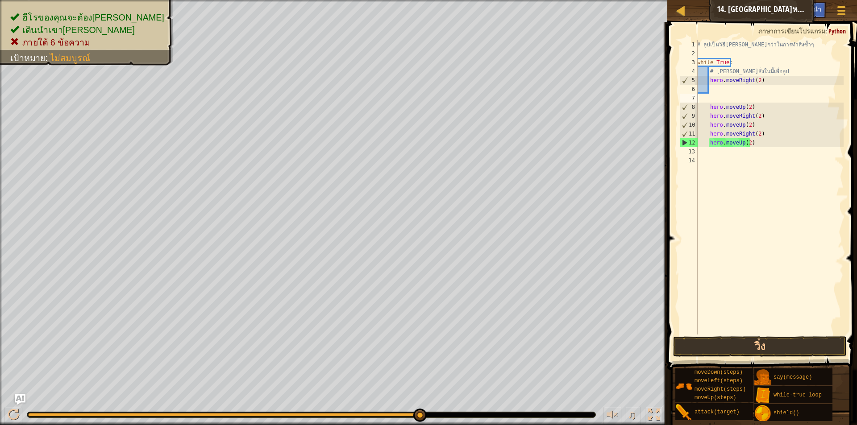
scroll to position [4, 0]
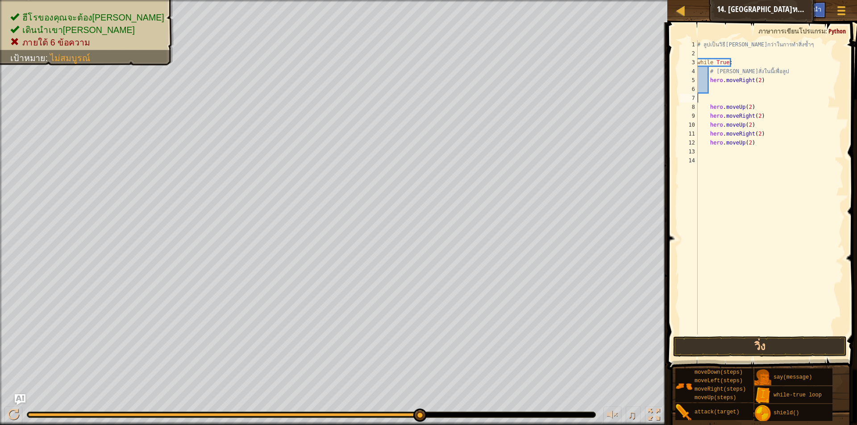
click at [712, 91] on div "# ลูปเป็นวิธี[PERSON_NAME]กว่าในการทำสิ่งซ้ำๆ while True : # [PERSON_NAME]สั่งใ…" at bounding box center [769, 196] width 148 height 312
type textarea "hero.moveRight(2)"
click at [713, 93] on div "# ลูปเป็นวิธี[PERSON_NAME]กว่าในการทำสิ่งซ้ำๆ while True : # [PERSON_NAME]สั่งใ…" at bounding box center [769, 196] width 148 height 312
type textarea "hero.moveRight(2)"
click at [794, 344] on button "วิ่ง" at bounding box center [760, 347] width 174 height 21
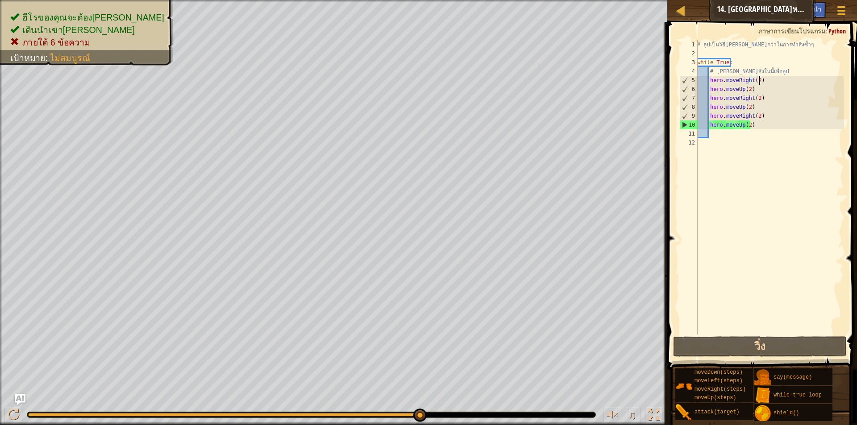
click at [712, 54] on div "# ลูปเป็นวิธี[PERSON_NAME]กว่าในการทำสิ่งซ้ำๆ while True : # [PERSON_NAME]สั่งใ…" at bounding box center [769, 196] width 148 height 312
click at [750, 118] on div "# ลูปเป็นวิธี[PERSON_NAME]กว่าในการทำสิ่งซ้ำๆ while True : # [PERSON_NAME]สั่งใ…" at bounding box center [769, 196] width 148 height 312
type textarea "hero.moveRight(2)"
click at [765, 115] on div "# ลูปเป็นวิธี[PERSON_NAME]กว่าในการทำสิ่งซ้ำๆ while True : # [PERSON_NAME]สั่งใ…" at bounding box center [769, 196] width 148 height 312
click at [762, 129] on div "# ลูปเป็นวิธี[PERSON_NAME]กว่าในการทำสิ่งซ้ำๆ while True : # [PERSON_NAME]สั่งใ…" at bounding box center [769, 196] width 148 height 312
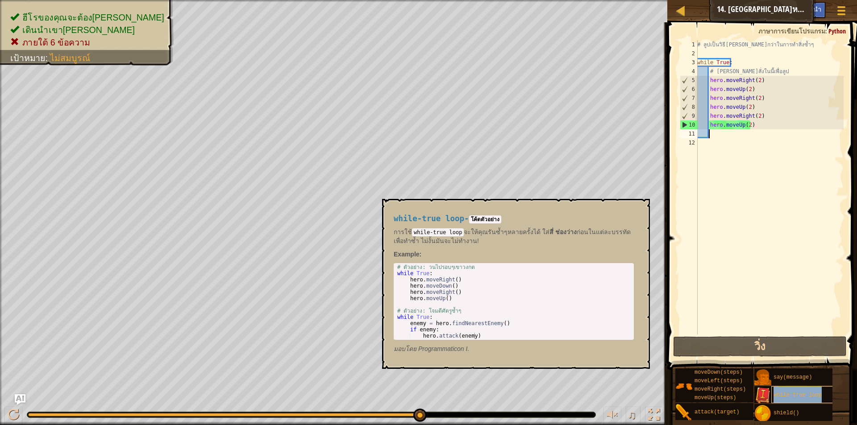
click at [784, 401] on div "while-true loop" at bounding box center [814, 395] width 86 height 17
click at [736, 70] on div "# ลูปเป็นวิธี[PERSON_NAME]กว่าในการทำสิ่งซ้ำๆ while True : # [PERSON_NAME]สั่งใ…" at bounding box center [769, 196] width 148 height 312
click at [729, 63] on div "# ลูปเป็นวิธี[PERSON_NAME]กว่าในการทำสิ่งซ้ำๆ while True : # [PERSON_NAME]สั่งใ…" at bounding box center [769, 196] width 148 height 312
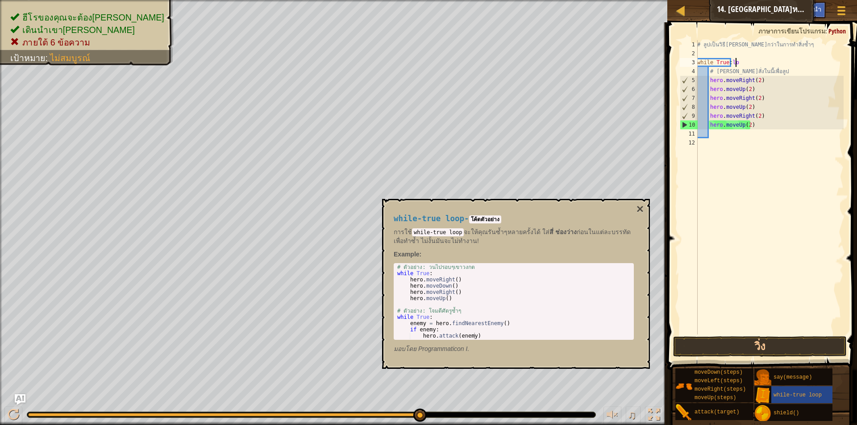
scroll to position [4, 3]
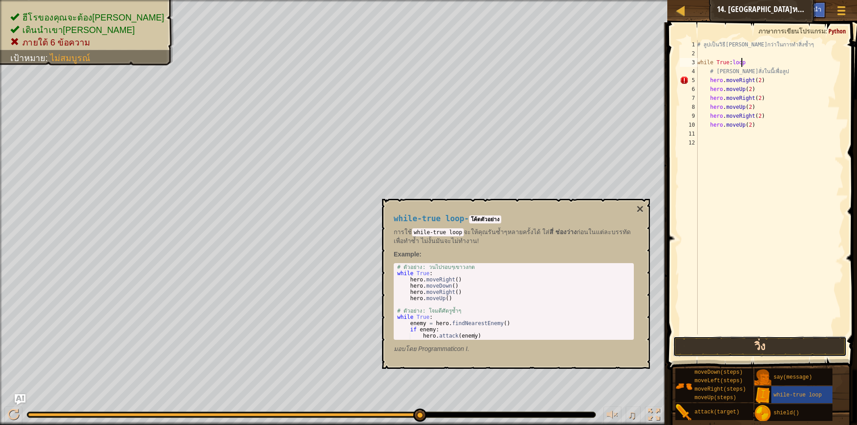
click at [754, 348] on button "วิ่ง" at bounding box center [760, 347] width 174 height 21
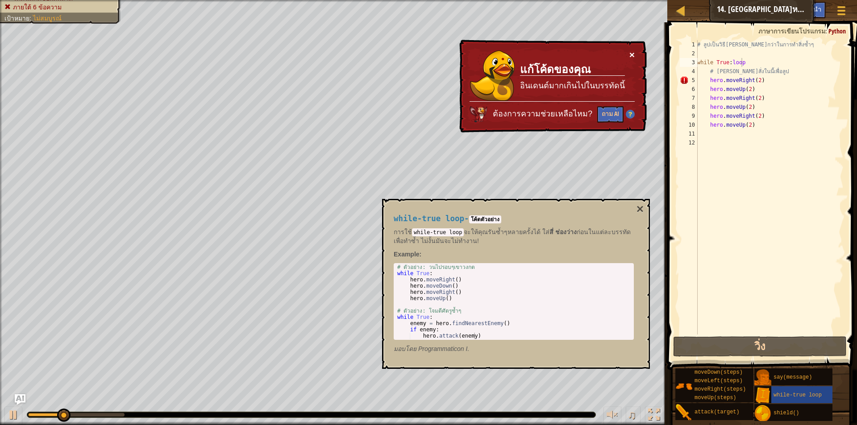
click at [631, 54] on button "×" at bounding box center [631, 54] width 5 height 9
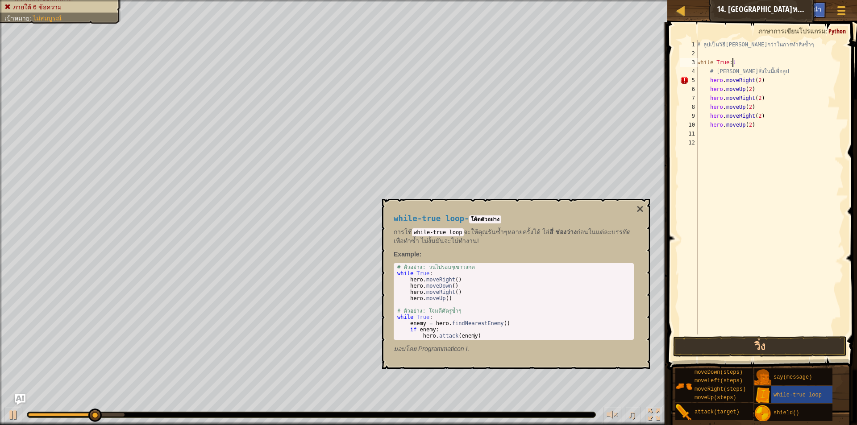
scroll to position [4, 2]
click at [741, 73] on div "# ลูปเป็นวิธี[PERSON_NAME]กว่าในการทำสิ่งซ้ำๆ while True : # [PERSON_NAME]สั่งใ…" at bounding box center [769, 196] width 148 height 312
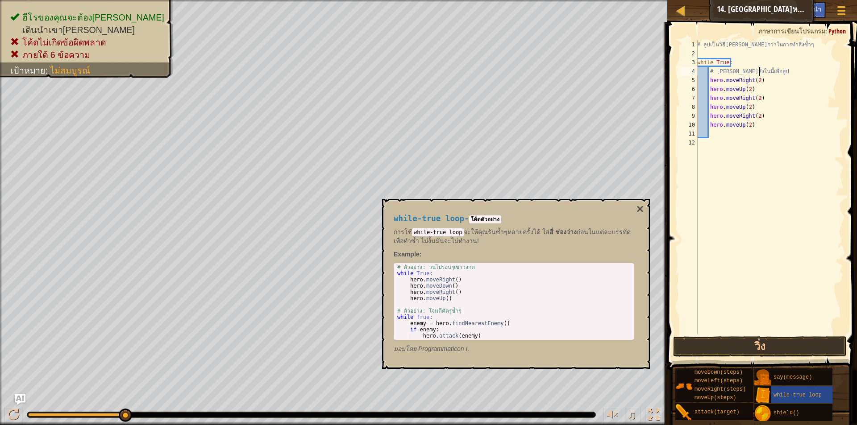
click at [758, 70] on div "# ลูปเป็นวิธี[PERSON_NAME]กว่าในการทำสิ่งซ้ำๆ while True : # [PERSON_NAME]สั่งใ…" at bounding box center [769, 196] width 148 height 312
click at [757, 125] on div "# ลูปเป็นวิธี[PERSON_NAME]กว่าในการทำสิ่งซ้ำๆ while True : # [PERSON_NAME]สั่งใ…" at bounding box center [769, 196] width 148 height 312
type textarea "h"
click at [765, 117] on div "# ลูปเป็นวิธี[PERSON_NAME]กว่าในการทำสิ่งซ้ำๆ while True : # [PERSON_NAME]สั่งใ…" at bounding box center [769, 196] width 148 height 312
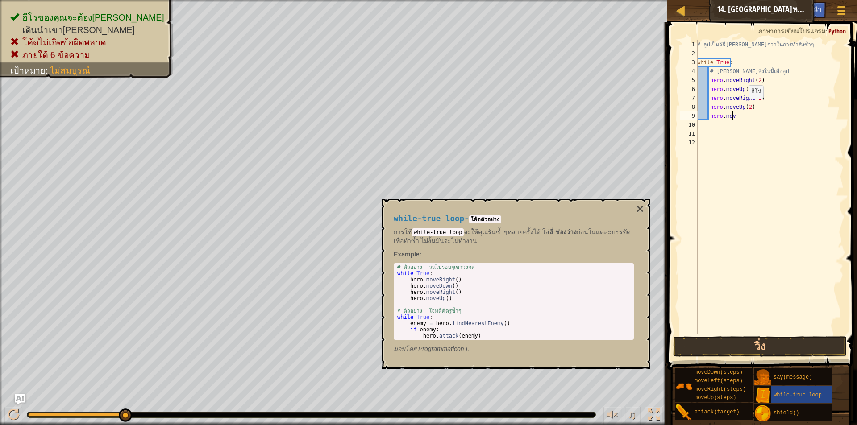
type textarea "h"
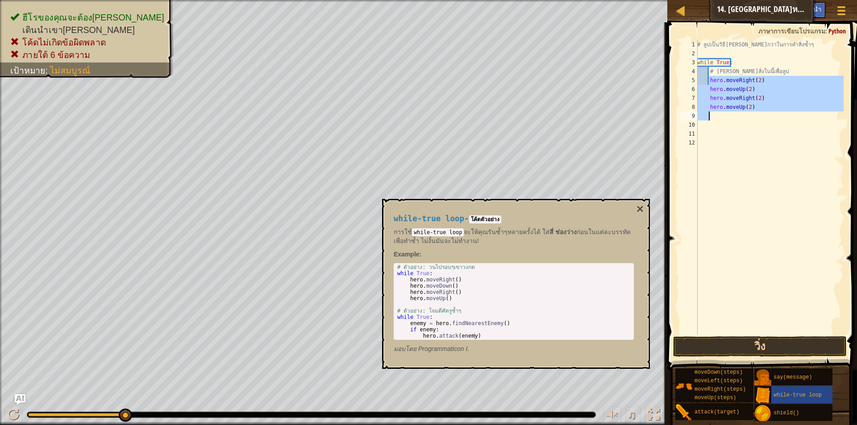
drag, startPoint x: 708, startPoint y: 80, endPoint x: 743, endPoint y: 116, distance: 49.5
click at [743, 116] on div "# ลูปเป็นวิธี[PERSON_NAME]กว่าในการทำสิ่งซ้ำๆ while True : # [PERSON_NAME]สั่งใ…" at bounding box center [769, 196] width 148 height 312
type textarea "hero.moveUp(2)"
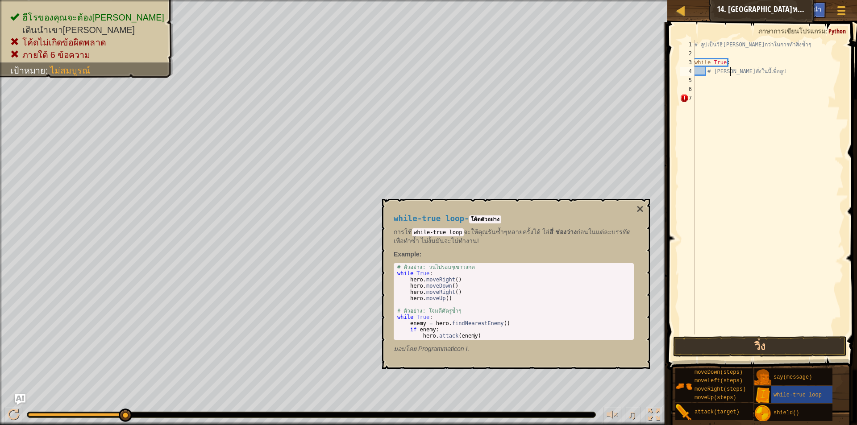
click at [730, 71] on div "# ลูปเป็นวิธี[PERSON_NAME]กว่าในการทำสิ่งซ้ำๆ while True : # [PERSON_NAME]สั่งใ…" at bounding box center [768, 196] width 151 height 312
click at [712, 72] on div "# ลูปเป็นวิธี[PERSON_NAME]กว่าในการทำสิ่งซ้ำๆ while True : # [PERSON_NAME]สั่งใ…" at bounding box center [768, 196] width 151 height 312
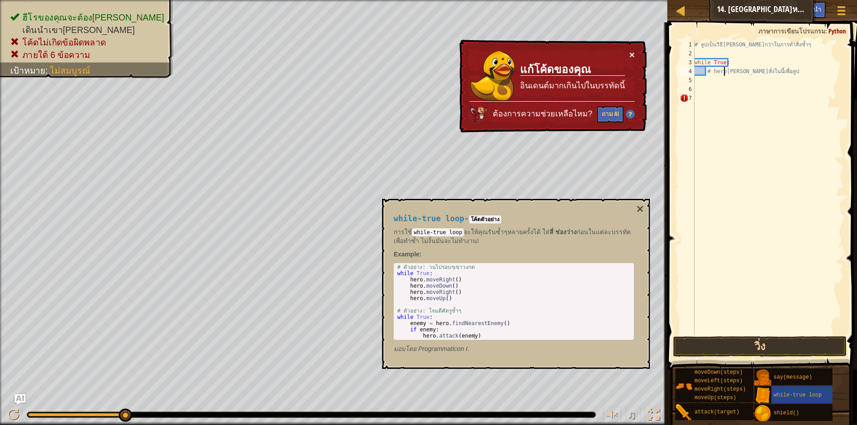
type textarea "# hero[PERSON_NAME]สั่งในนี้เพื่อลูป"
click at [631, 54] on button "×" at bounding box center [631, 54] width 5 height 9
click at [686, 98] on div "7" at bounding box center [687, 98] width 15 height 9
click at [730, 71] on div "# ลูปเป็นวิธี[PERSON_NAME]กว่าในการทำสิ่งซ้ำๆ while True : # hero[PERSON_NAME]ส…" at bounding box center [768, 196] width 151 height 312
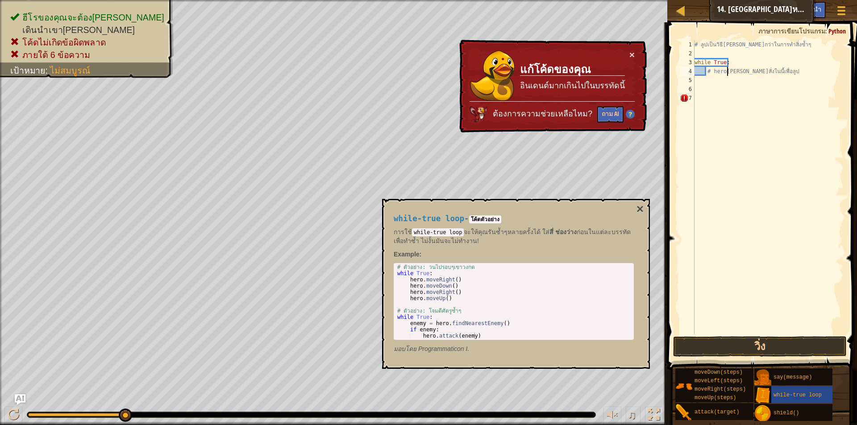
click at [726, 71] on div "# ลูปเป็นวิธี[PERSON_NAME]กว่าในการทำสิ่งซ้ำๆ while True : # hero[PERSON_NAME]ส…" at bounding box center [768, 196] width 151 height 312
click at [768, 71] on div "# ลูปเป็นวิธี[PERSON_NAME]กว่าในการทำสิ่งซ้ำๆ while True : # hero[PERSON_NAME]ส…" at bounding box center [768, 196] width 151 height 312
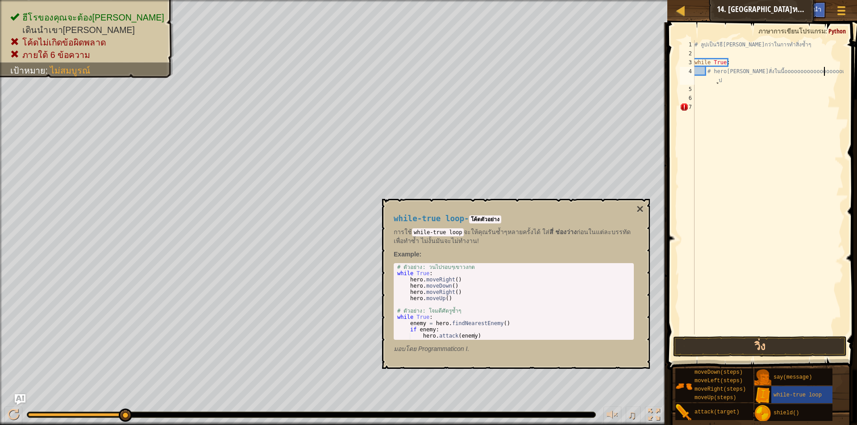
scroll to position [4, 9]
click at [744, 72] on div "# ลูปเป็นวิธี[PERSON_NAME]กว่าในการทำสิ่งซ้ำๆ while True : เพื่อลูป" at bounding box center [768, 196] width 151 height 312
type textarea "เ"
type textarea "h"
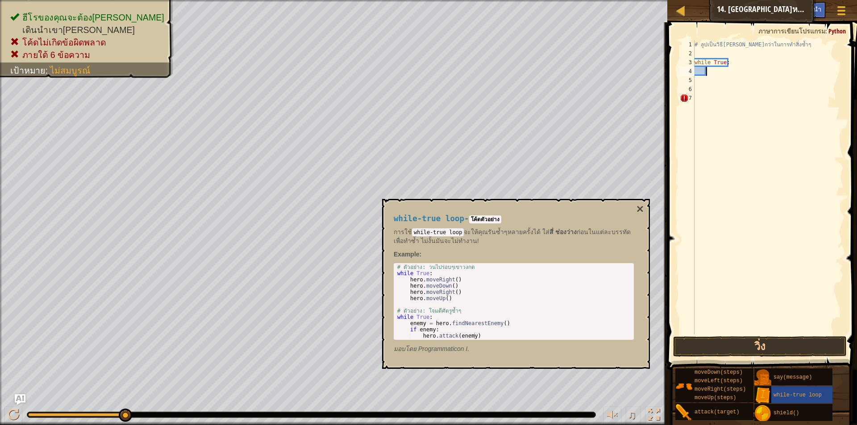
scroll to position [4, 1]
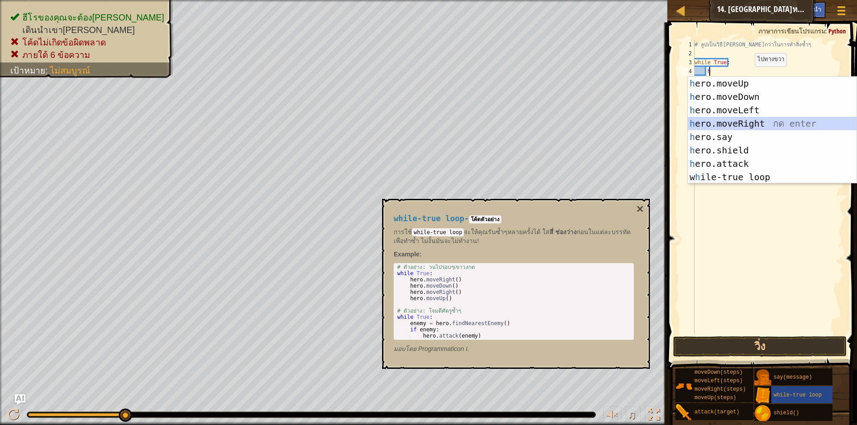
click at [734, 119] on div "h ero.moveUp กด enter h ero.moveDown กด enter h ero.moveLeft กด enter h ero.mov…" at bounding box center [772, 144] width 169 height 134
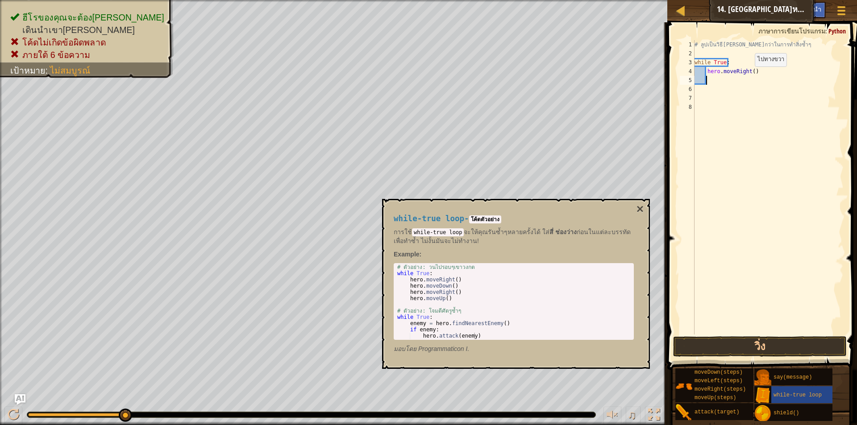
scroll to position [4, 0]
click at [721, 79] on div "# ลูปเป็นวิธี[PERSON_NAME]กว่าในการทำสิ่งซ้ำๆ while True : hero . moveRight ( )" at bounding box center [768, 196] width 151 height 312
type textarea "h"
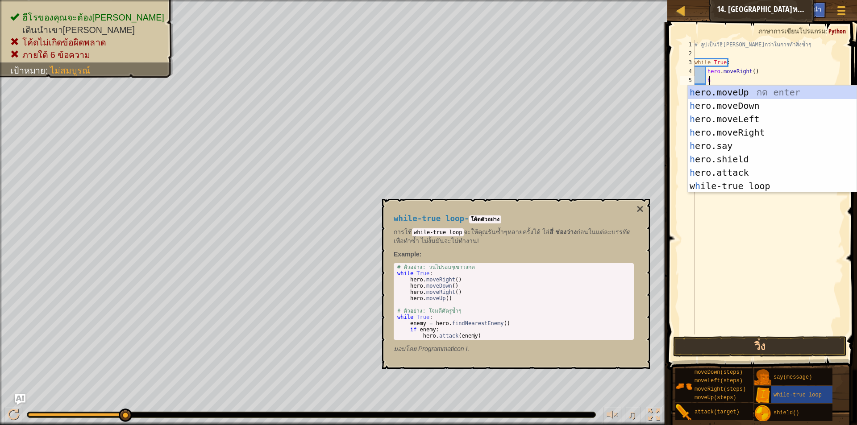
scroll to position [4, 1]
click at [742, 94] on div "h ero.moveUp กด enter h ero.moveDown กด enter h ero.moveLeft กด enter h ero.mov…" at bounding box center [772, 153] width 169 height 134
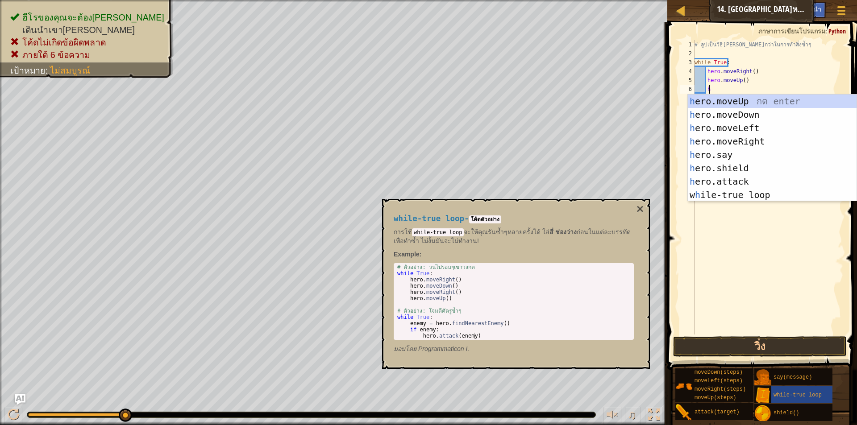
type textarea "he"
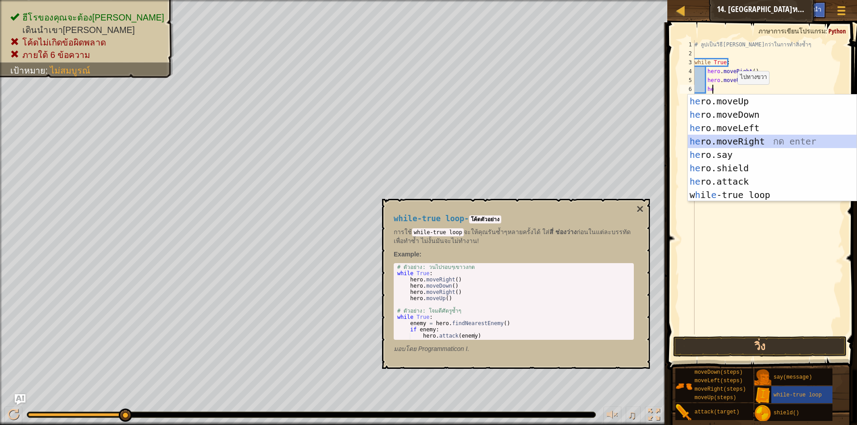
click at [736, 141] on div "he ro.moveUp กด enter he ro.moveDown กด enter he ro.moveLeft กด enter he ro.mov…" at bounding box center [772, 162] width 169 height 134
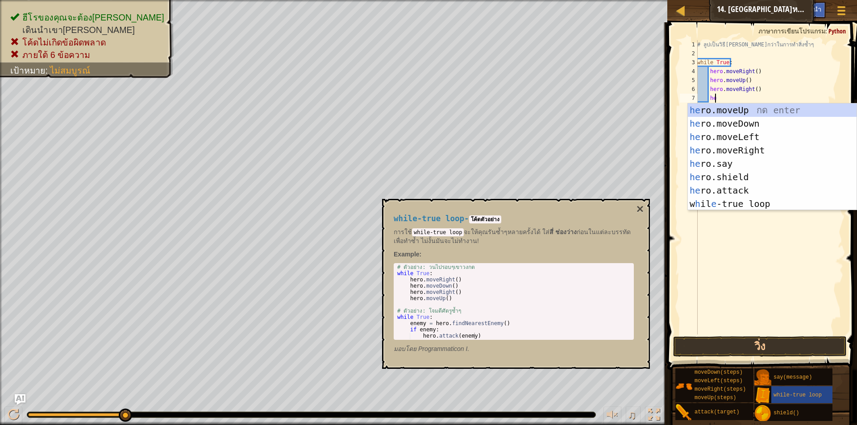
type textarea "her"
click at [751, 112] on div "her o.moveUp กด enter her o.moveDown กด enter her o.moveLeft กด enter her o.mov…" at bounding box center [772, 171] width 169 height 134
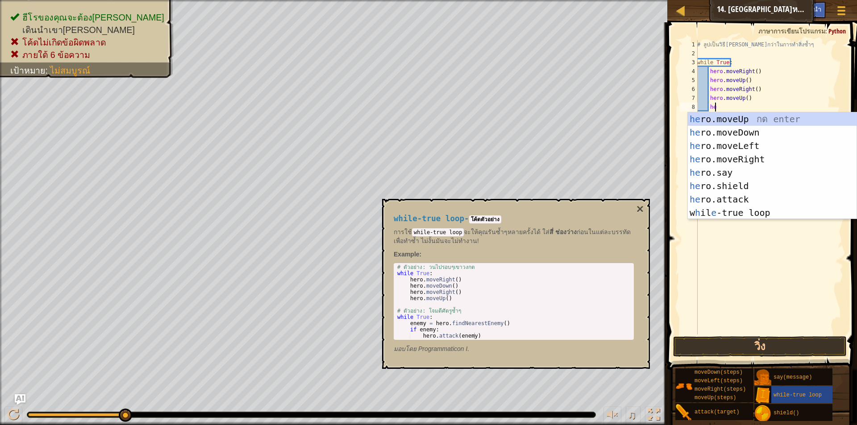
type textarea "her"
click at [744, 159] on div "her o.moveUp กด enter her o.moveDown กด enter her o.moveLeft กด enter her o.mov…" at bounding box center [772, 179] width 169 height 134
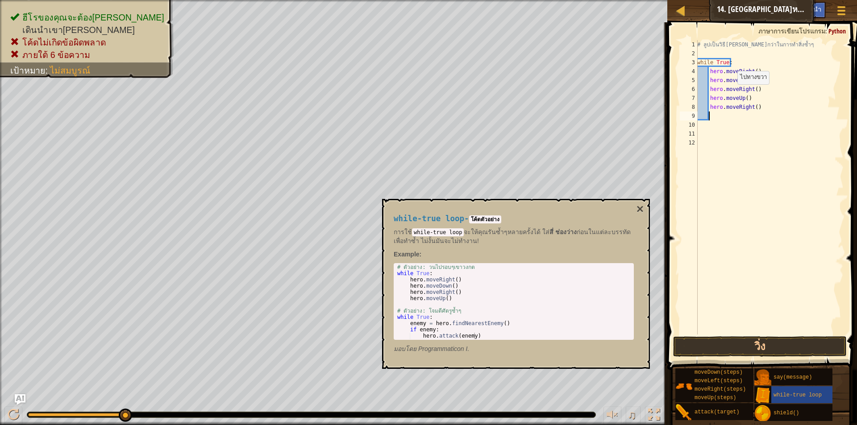
scroll to position [4, 0]
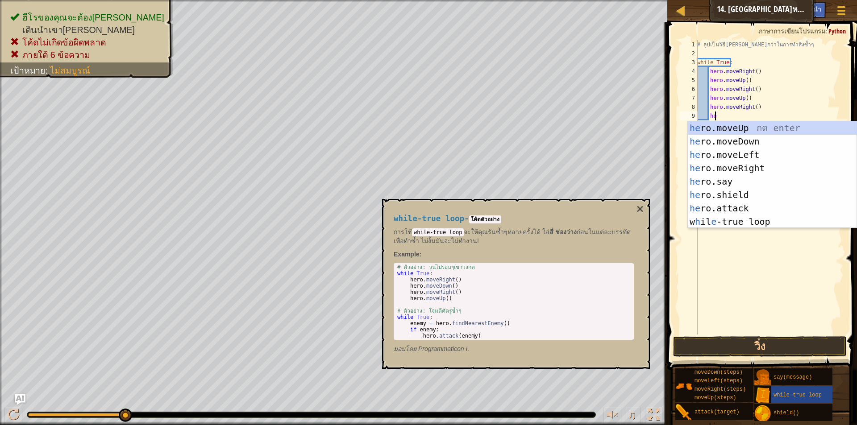
type textarea "her"
click at [748, 126] on div "her o.moveUp กด enter her o.moveDown กด enter her o.moveLeft กด enter her o.mov…" at bounding box center [772, 188] width 169 height 134
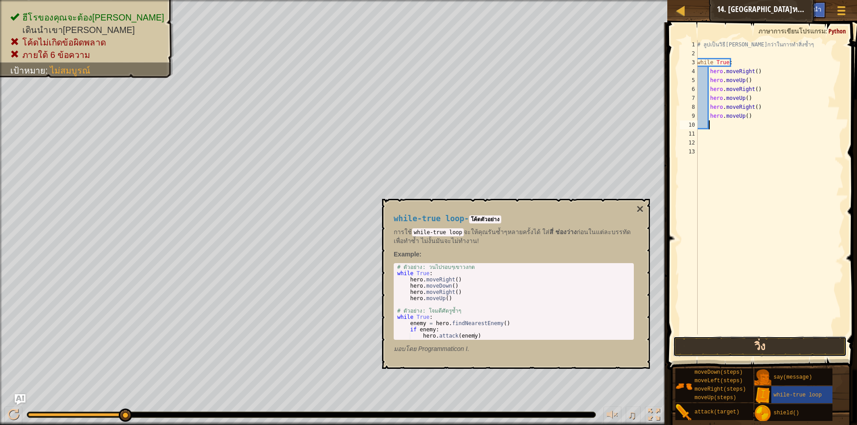
click at [769, 349] on button "วิ่ง" at bounding box center [760, 347] width 174 height 21
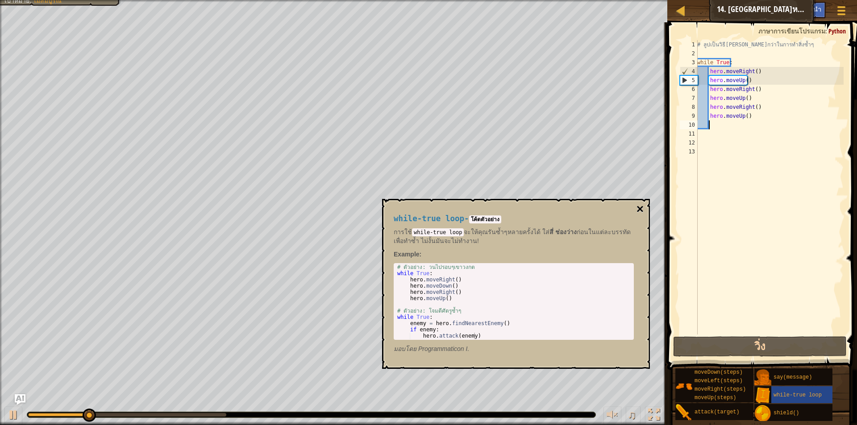
click at [637, 206] on button "×" at bounding box center [639, 209] width 7 height 12
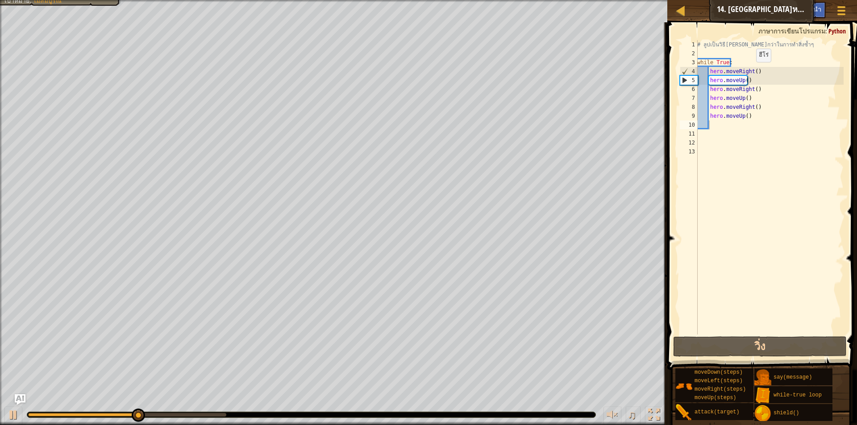
click at [751, 71] on div "# ลูปเป็นวิธี[PERSON_NAME]กว่าในการทำสิ่งซ้ำๆ while True : hero . moveRight ( )…" at bounding box center [769, 196] width 148 height 312
click at [754, 71] on div "# ลูปเป็นวิธี[PERSON_NAME]กว่าในการทำสิ่งซ้ำๆ while True : hero . moveRight ( )…" at bounding box center [769, 196] width 148 height 312
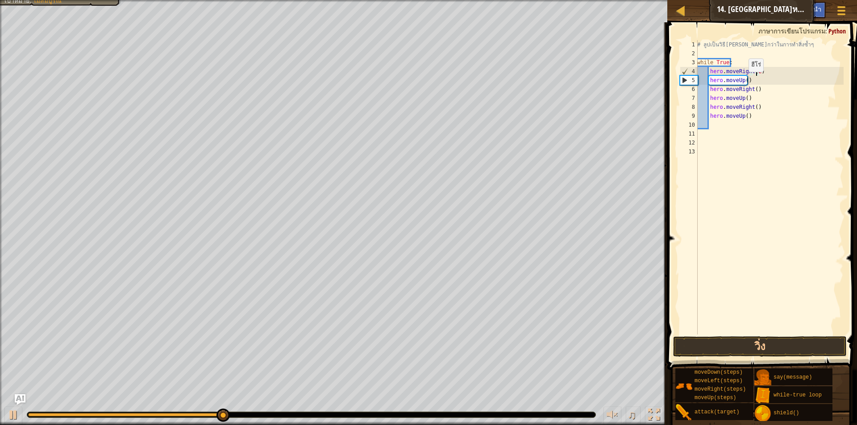
click at [744, 81] on div "# ลูปเป็นวิธี[PERSON_NAME]กว่าในการทำสิ่งซ้ำๆ while True : hero . moveRight ( 2…" at bounding box center [769, 196] width 148 height 312
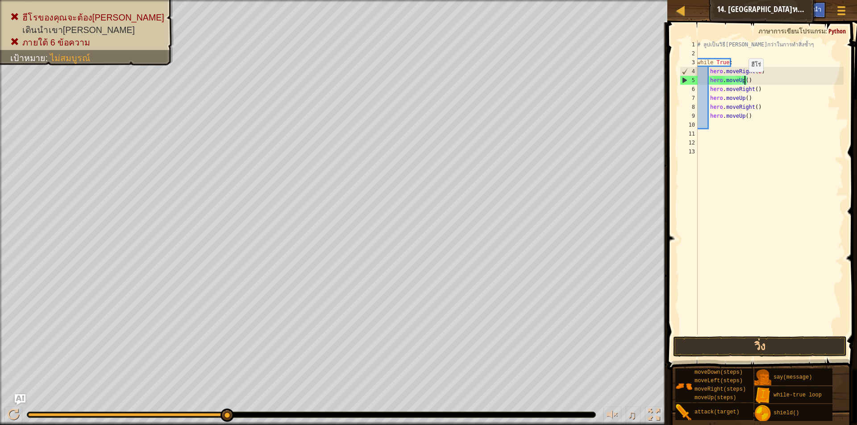
scroll to position [4, 4]
click at [753, 88] on div "# ลูปเป็นวิธี[PERSON_NAME]กว่าในการทำสิ่งซ้ำๆ while True : hero . moveRight ( 2…" at bounding box center [769, 196] width 148 height 312
click at [742, 98] on div "# ลูปเป็นวิธี[PERSON_NAME]กว่าในการทำสิ่งซ้ำๆ while True : hero . moveRight ( 2…" at bounding box center [769, 196] width 148 height 312
click at [745, 98] on div "# ลูปเป็นวิธี[PERSON_NAME]กว่าในการทำสิ่งซ้ำๆ while True : hero . moveRight ( 2…" at bounding box center [769, 196] width 148 height 312
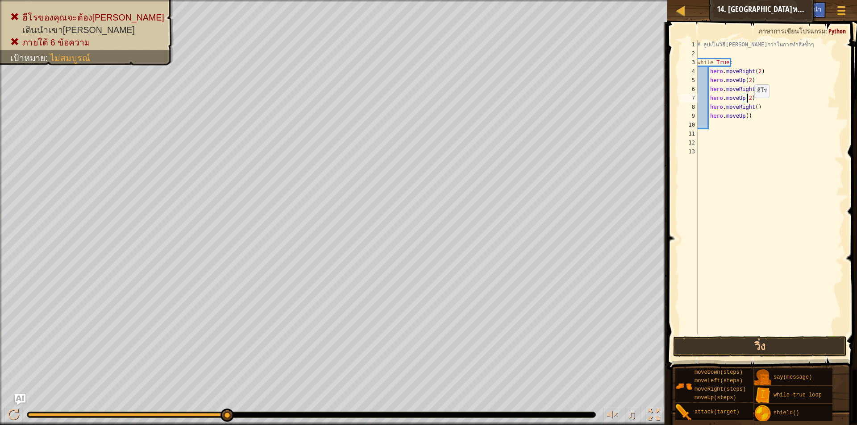
scroll to position [4, 4]
click at [753, 106] on div "# ลูปเป็นวิธี[PERSON_NAME]กว่าในการทำสิ่งซ้ำๆ while True : hero . moveRight ( 2…" at bounding box center [769, 196] width 148 height 312
click at [744, 116] on div "# ลูปเป็นวิธี[PERSON_NAME]กว่าในการทำสิ่งซ้ำๆ while True : hero . moveRight ( 2…" at bounding box center [769, 196] width 148 height 312
click at [752, 342] on button "วิ่ง" at bounding box center [760, 347] width 174 height 21
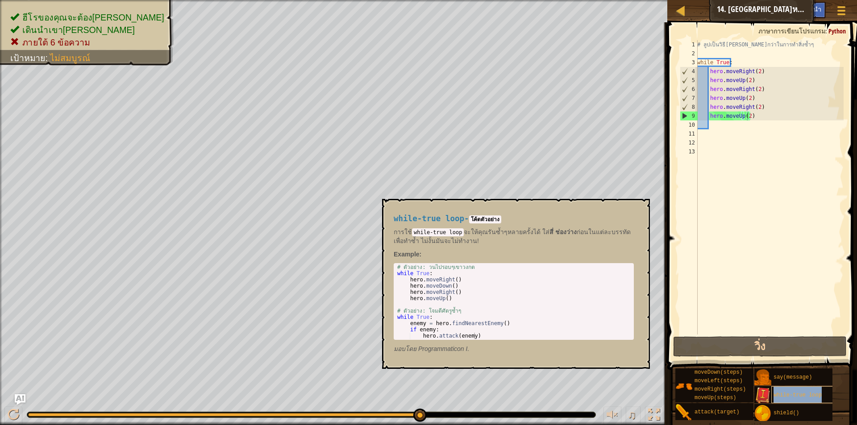
click at [809, 398] on span "while-true loop" at bounding box center [797, 395] width 48 height 6
click at [755, 71] on div "# ลูปเป็นวิธี[PERSON_NAME]กว่าในการทำสิ่งซ้ำๆ while True : hero . moveRight ( 2…" at bounding box center [769, 196] width 148 height 312
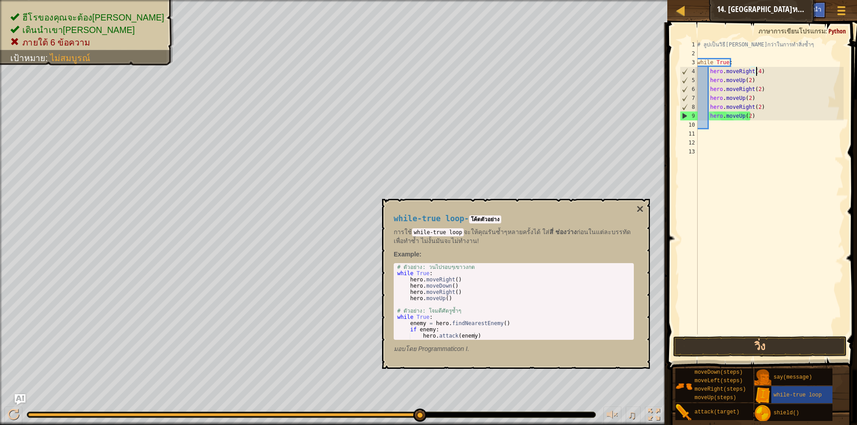
scroll to position [4, 5]
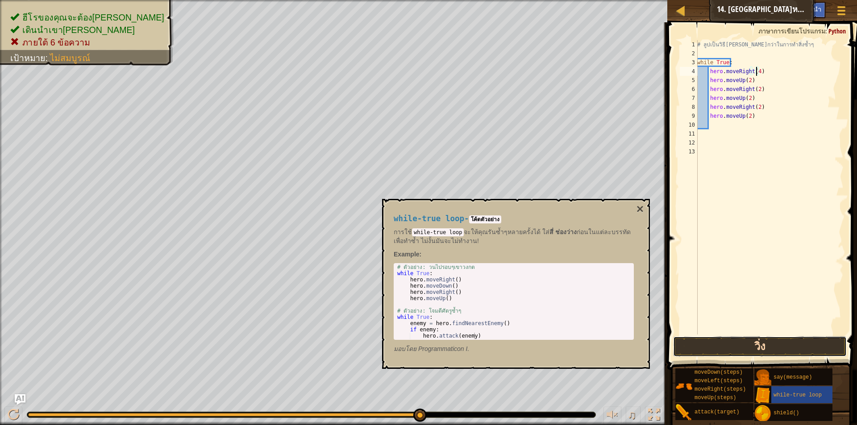
click at [813, 345] on button "วิ่ง" at bounding box center [760, 347] width 174 height 21
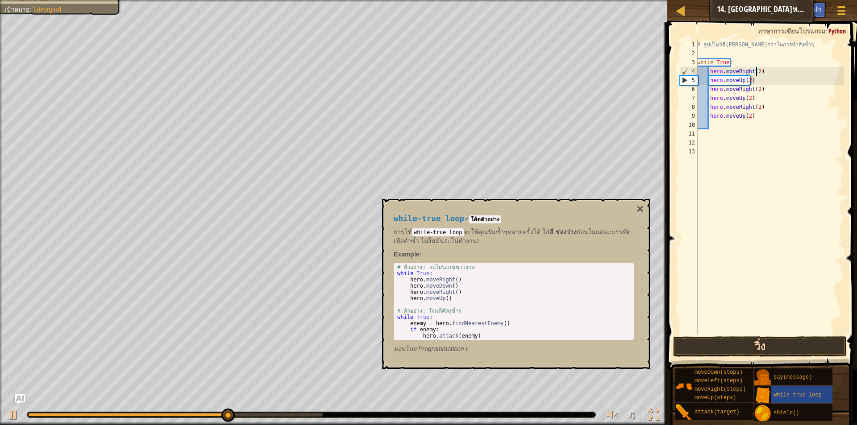
type textarea "hero.moveRight(2)"
click at [759, 351] on button "วิ่ง" at bounding box center [760, 347] width 174 height 21
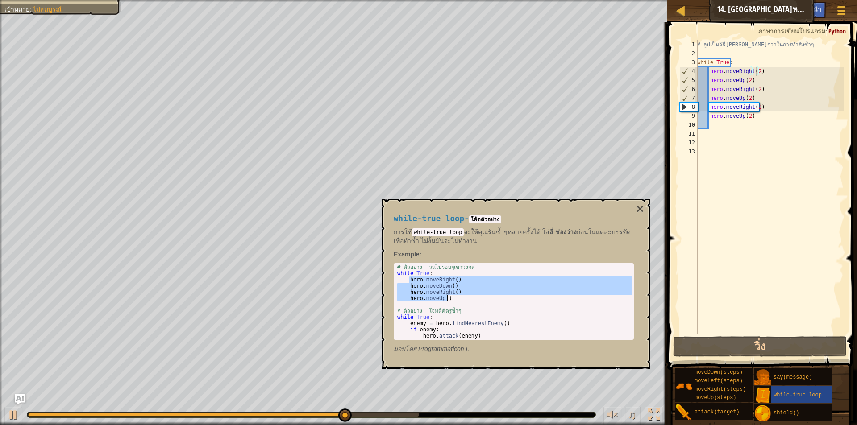
drag, startPoint x: 408, startPoint y: 280, endPoint x: 456, endPoint y: 299, distance: 50.9
click at [456, 299] on div "# ตัวอย่าง: วนไปรอบๆเขา[PERSON_NAME] while True : hero . moveRight ( ) hero . m…" at bounding box center [513, 307] width 237 height 87
type textarea "hero.moveRight() hero.moveUp()"
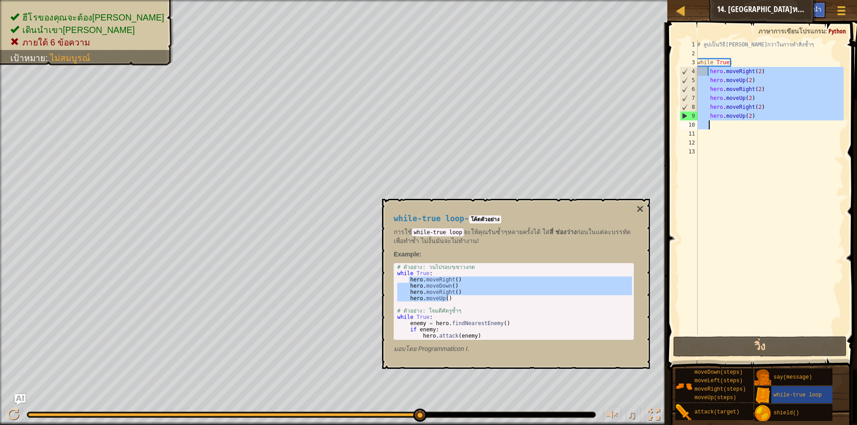
drag, startPoint x: 708, startPoint y: 73, endPoint x: 752, endPoint y: 122, distance: 65.8
click at [752, 122] on div "# ลูปเป็นวิธี[PERSON_NAME]กว่าในการทำสิ่งซ้ำๆ while True : hero . moveRight ( 2…" at bounding box center [769, 196] width 148 height 312
type textarea "hero.moveUp(2)"
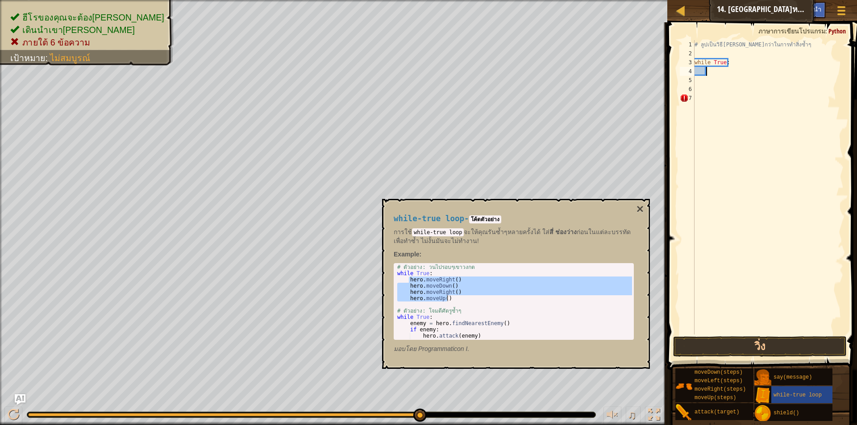
click at [718, 75] on div "# ลูปเป็นวิธี[PERSON_NAME]กว่าในการทำสิ่งซ้ำๆ while True :" at bounding box center [768, 196] width 151 height 312
paste textarea "hero.moveUp()"
click at [753, 73] on div "# ลูปเป็นวิธี[PERSON_NAME]กว่าในการทำสิ่งซ้ำๆ while True : hero . moveRight ( )…" at bounding box center [769, 196] width 148 height 312
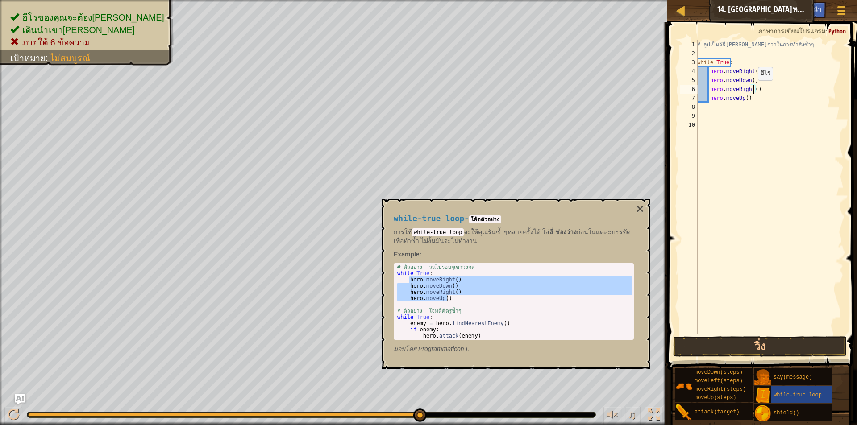
click at [753, 89] on div "# ลูปเป็นวิธี[PERSON_NAME]กว่าในการทำสิ่งซ้ำๆ while True : hero . moveRight ( 2…" at bounding box center [769, 196] width 148 height 312
click at [749, 82] on div "# ลูปเป็นวิธี[PERSON_NAME]กว่าในการทำสิ่งซ้ำๆ while True : hero . moveRight ( 2…" at bounding box center [769, 196] width 148 height 312
click at [752, 87] on div "# ลูปเป็นวิธี[PERSON_NAME]กว่าในการทำสิ่งซ้ำๆ while True : hero . moveRight ( 2…" at bounding box center [769, 196] width 148 height 312
click at [754, 91] on div "# ลูปเป็นวิธี[PERSON_NAME]กว่าในการทำสิ่งซ้ำๆ while True : hero . moveRight ( 2…" at bounding box center [769, 196] width 148 height 312
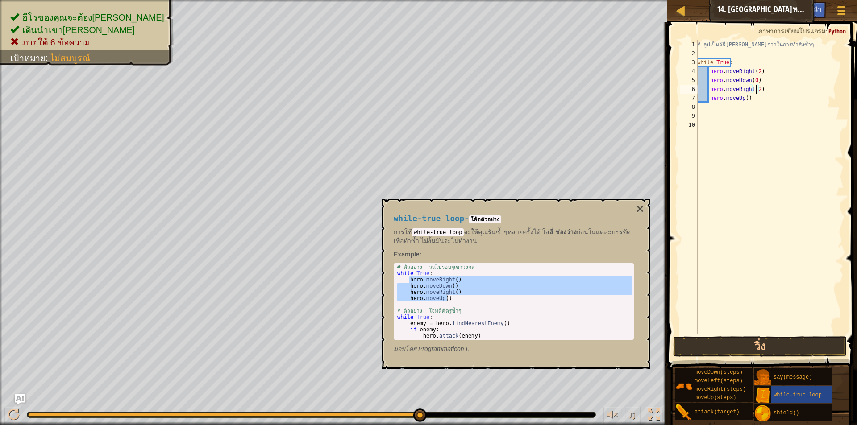
scroll to position [4, 5]
click at [745, 99] on div "# ลูปเป็นวิธี[PERSON_NAME]กว่าในการทำสิ่งซ้ำๆ while True : hero . moveRight ( 2…" at bounding box center [769, 196] width 148 height 312
click at [761, 344] on button "วิ่ง" at bounding box center [760, 347] width 174 height 21
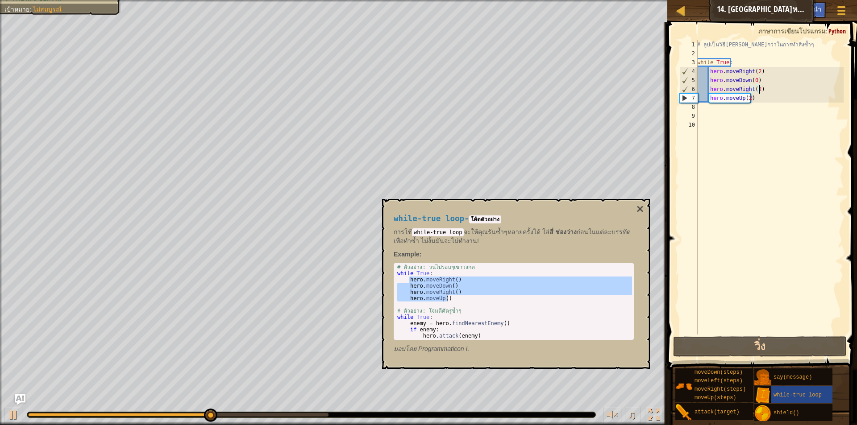
click at [761, 89] on div "# ลูปเป็นวิธี[PERSON_NAME]กว่าในการทำสิ่งซ้ำๆ while True : hero . moveRight ( 2…" at bounding box center [769, 196] width 148 height 312
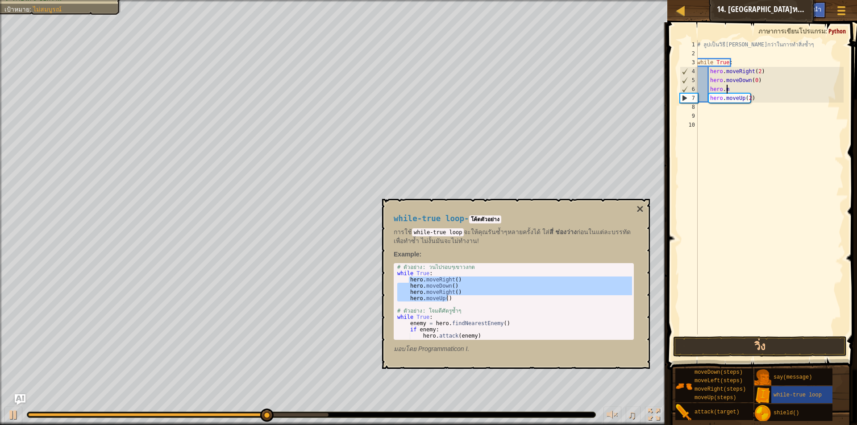
scroll to position [4, 0]
type textarea "h"
click at [762, 83] on div "# ลูปเป็นวิธี[PERSON_NAME]กว่าในการทำสิ่งซ้ำๆ while True : hero . moveRight ( 2…" at bounding box center [769, 196] width 148 height 312
type textarea "h"
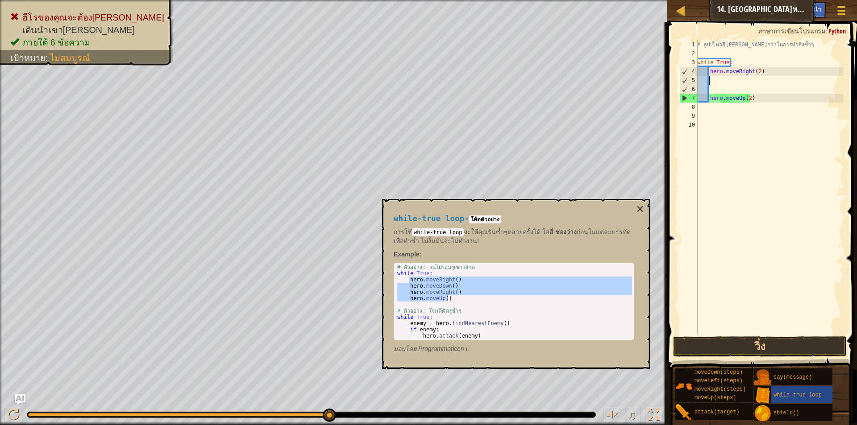
click at [627, 264] on div "hero.moveRight() hero.moveUp() 1 2 3 4 5 6 7 8 9 10 11 12 # ตัวอย่าง: วนไปรอบๆเ…" at bounding box center [514, 301] width 240 height 77
click at [635, 254] on div "while-true loop - โค้ดตัวอย่าง การใช้ while-true loop จะให้คุณรันซ้ำๆหลายครั้งไ…" at bounding box center [513, 284] width 253 height 156
click at [764, 98] on div "# ลูปเป็นวิธี[PERSON_NAME]กว่าในการทำสิ่งซ้ำๆ while True : hero . moveRight ( 2…" at bounding box center [769, 196] width 148 height 312
type textarea "h"
click at [759, 71] on div "# ลูปเป็นวิธี[PERSON_NAME]กว่าในการทำสิ่งซ้ำๆ while True : hero . moveRight ( 2…" at bounding box center [769, 196] width 148 height 312
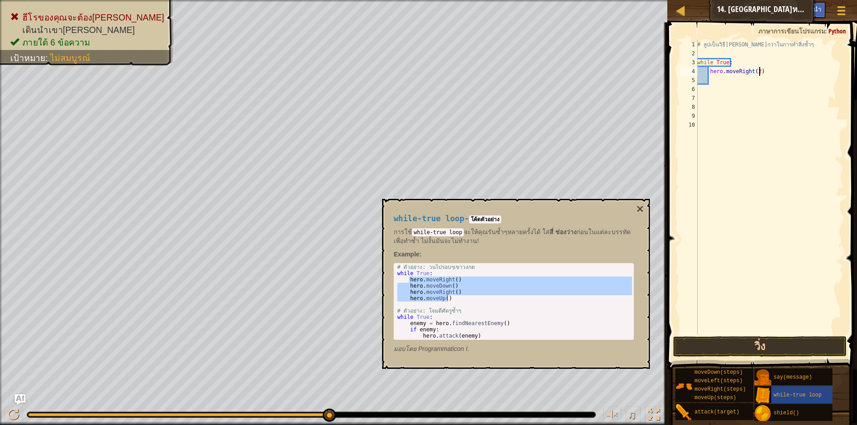
type textarea "hero.moveRight(2)"
click at [756, 71] on div "# ลูปเป็นวิธี[PERSON_NAME]กว่าในการทำสิ่งซ้ำๆ while True : hero . moveRight ( 2…" at bounding box center [769, 196] width 148 height 312
click at [749, 78] on div "# ลูปเป็นวิธี[PERSON_NAME]กว่าในการทำสิ่งซ้ำๆ while True : hero . moveRight ( 2…" at bounding box center [769, 196] width 148 height 312
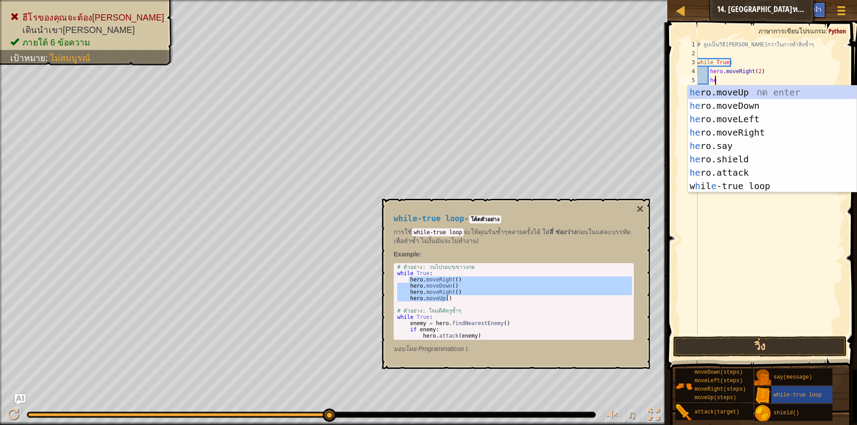
type textarea "her"
click at [725, 93] on div "her o.moveUp กด enter her o.moveDown กด enter her o.moveLeft กด enter her o.mov…" at bounding box center [772, 153] width 169 height 134
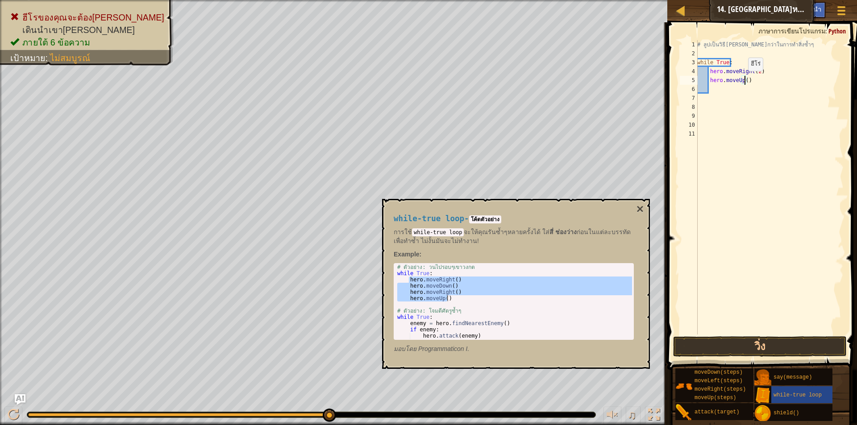
click at [743, 80] on div "# ลูปเป็นวิธี[PERSON_NAME]กว่าในการทำสิ่งซ้ำๆ while True : hero . moveRight ( 2…" at bounding box center [769, 196] width 148 height 312
type textarea "hero.moveUp(2)"
click at [734, 93] on div "# ลูปเป็นวิธี[PERSON_NAME]กว่าในการทำสิ่งซ้ำๆ while True : hero . moveRight ( 2…" at bounding box center [769, 196] width 148 height 312
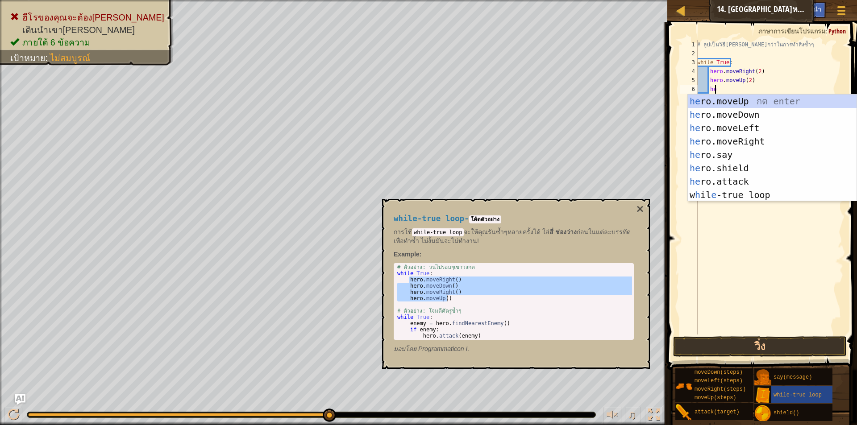
type textarea "her"
click at [736, 143] on div "her o.moveUp กด enter her o.moveDown กด enter her o.moveLeft กด enter her o.mov…" at bounding box center [772, 162] width 169 height 134
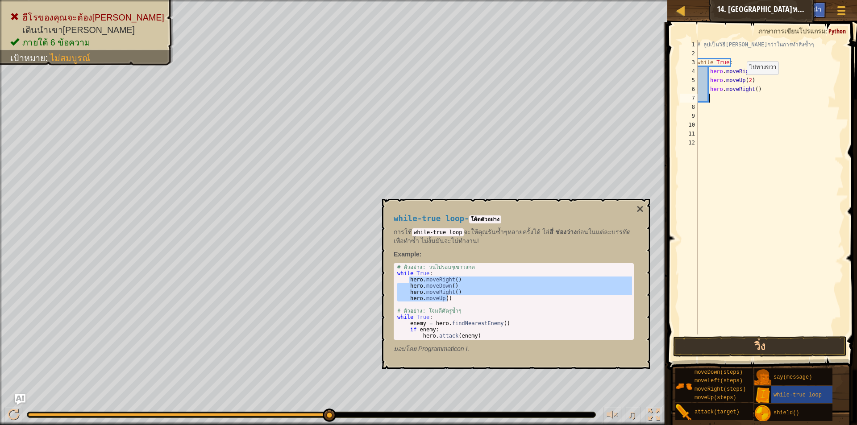
scroll to position [4, 0]
click at [733, 68] on div "# ลูปเป็นวิธี[PERSON_NAME]กว่าในการทำสิ่งซ้ำๆ while True : hero . moveRight ( 2…" at bounding box center [769, 196] width 148 height 312
type textarea "hero.moveRight(2)"
click at [739, 57] on div "# ลูปเป็นวิธี[PERSON_NAME]กว่าในการทำสิ่งซ้ำๆ while True : hero . moveRight ( 2…" at bounding box center [769, 196] width 148 height 312
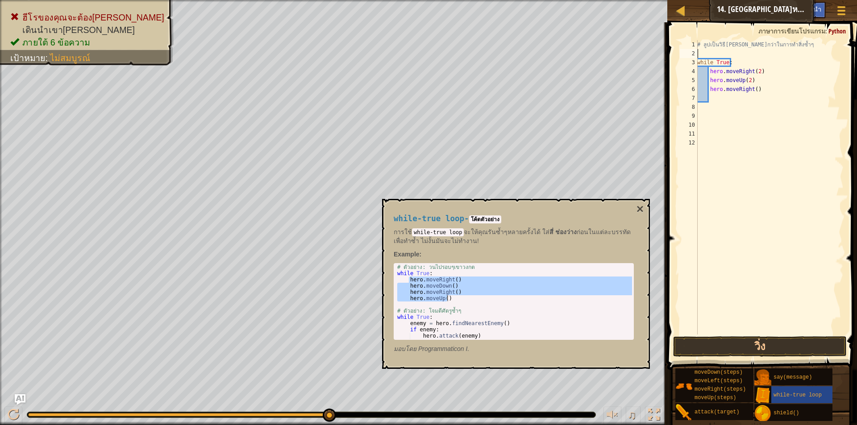
click at [739, 64] on div "# ลูปเป็นวิธี[PERSON_NAME]กว่าในการทำสิ่งซ้ำๆ while True : hero . moveRight ( 2…" at bounding box center [769, 196] width 148 height 312
type textarea "w"
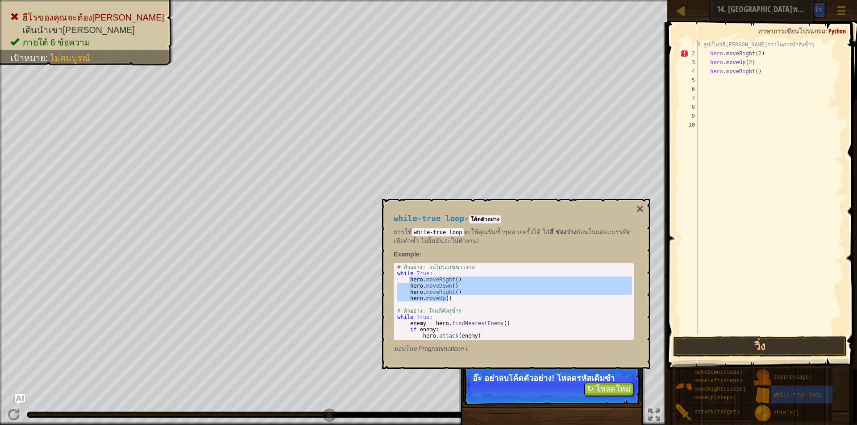
type textarea "# ลูปเป็นวิธี[PERSON_NAME]กว่าในการทำสิ่งซ้ำๆ"
click at [628, 390] on button "↻ โหลดใหม่" at bounding box center [608, 389] width 49 height 13
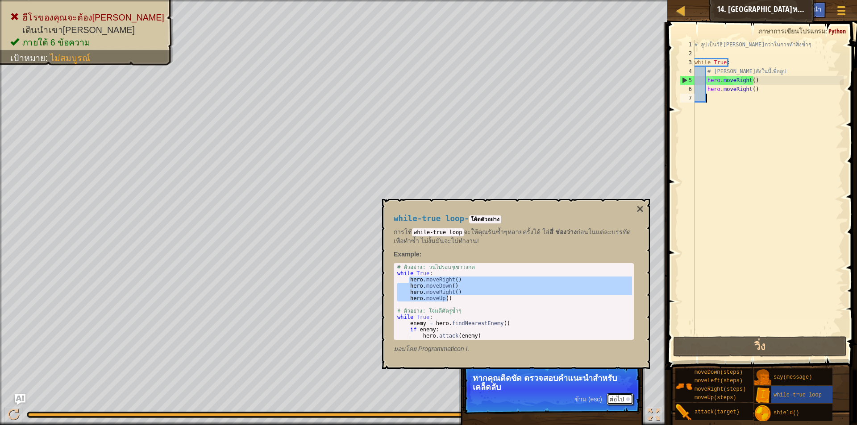
click at [611, 397] on button "ต่อไป" at bounding box center [620, 400] width 27 height 12
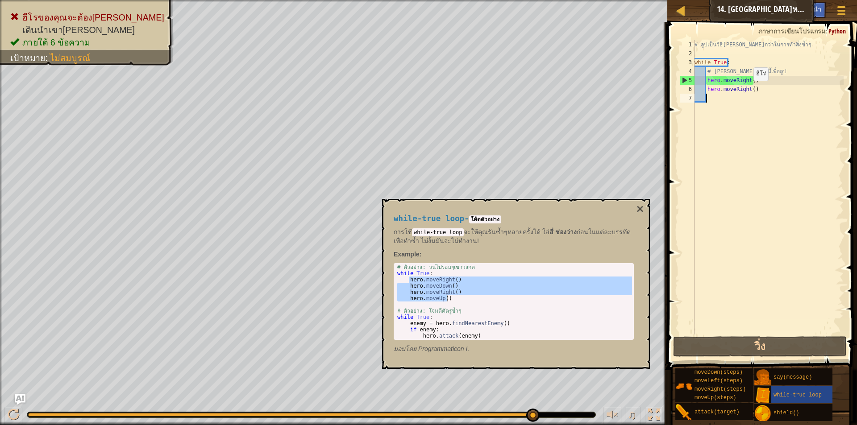
click at [746, 90] on div "# ลูปเป็นวิธี[PERSON_NAME]กว่าในการทำสิ่งซ้ำๆ while True : # [PERSON_NAME]สั่งใ…" at bounding box center [768, 196] width 151 height 312
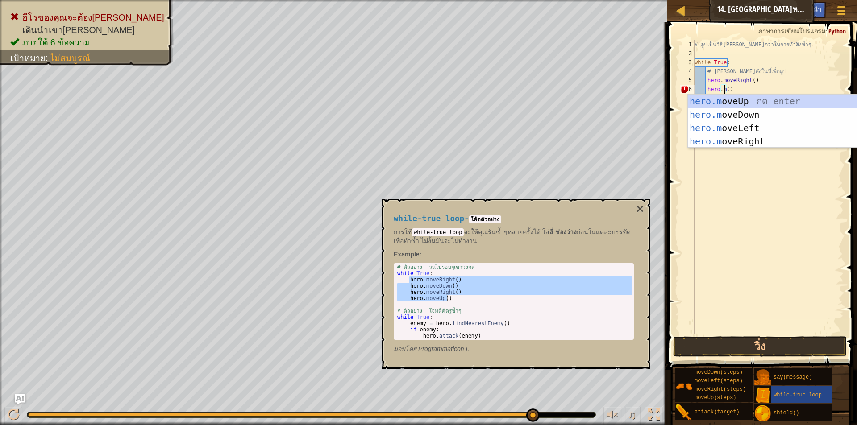
scroll to position [4, 3]
click at [756, 97] on div "hero.m oveUp กด enter hero.m oveDown กด enter hero.m oveLeft กด enter hero.m ov…" at bounding box center [772, 135] width 169 height 80
type textarea "hero.moveUp"
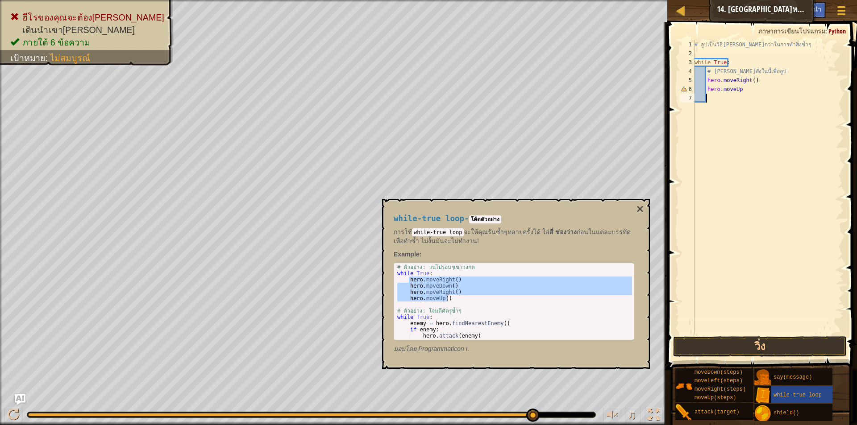
click at [748, 103] on div "# ลูปเป็นวิธี[PERSON_NAME]กว่าในการทำสิ่งซ้ำๆ while True : # [PERSON_NAME]สั่งใ…" at bounding box center [768, 196] width 151 height 312
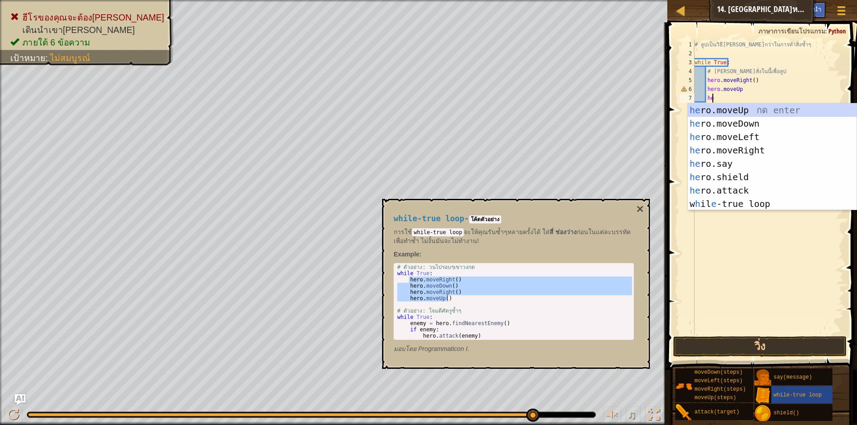
type textarea "her"
click at [762, 239] on div "# ลูปเป็นวิธี[PERSON_NAME]กว่าในการทำสิ่งซ้ำๆ while True : # [PERSON_NAME]สั่งใ…" at bounding box center [768, 196] width 151 height 312
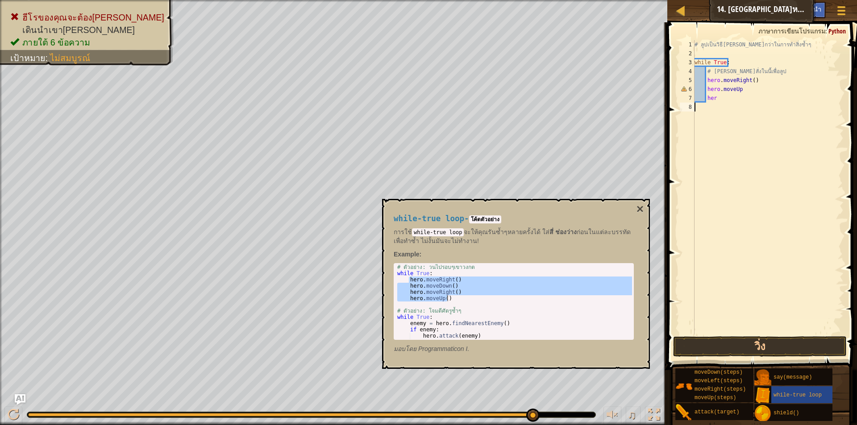
scroll to position [4, 0]
click at [740, 100] on div "# ลูปเป็นวิธี[PERSON_NAME]กว่าในการทำสิ่งซ้ำๆ while True : # [PERSON_NAME]สั่งใ…" at bounding box center [768, 196] width 151 height 312
type textarea "h"
click at [721, 348] on button "วิ่ง" at bounding box center [760, 347] width 174 height 21
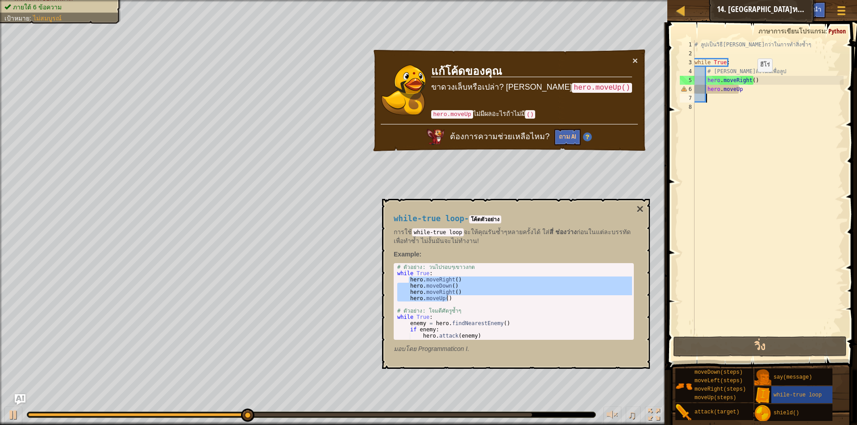
click at [750, 81] on div "# ลูปเป็นวิธี[PERSON_NAME]กว่าในการทำสิ่งซ้ำๆ while True : # [PERSON_NAME]สั่งใ…" at bounding box center [768, 196] width 151 height 312
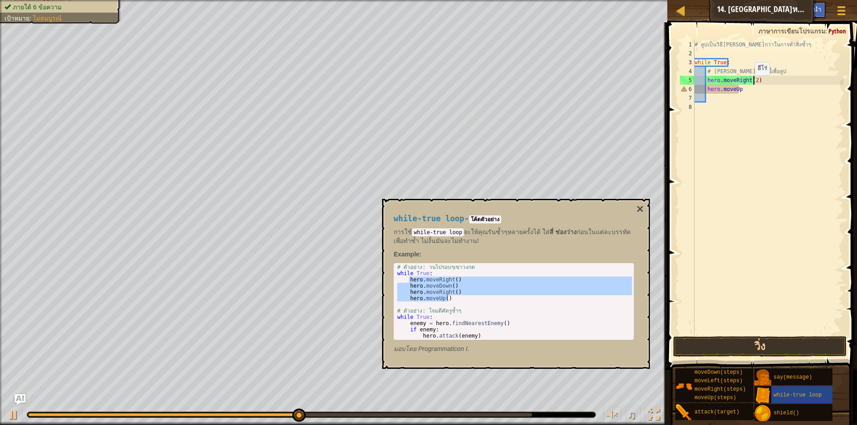
scroll to position [4, 5]
click at [742, 89] on div "# ลูปเป็นวิธี[PERSON_NAME]กว่าในการทำสิ่งซ้ำๆ while True : # [PERSON_NAME]สั่งใ…" at bounding box center [768, 196] width 151 height 312
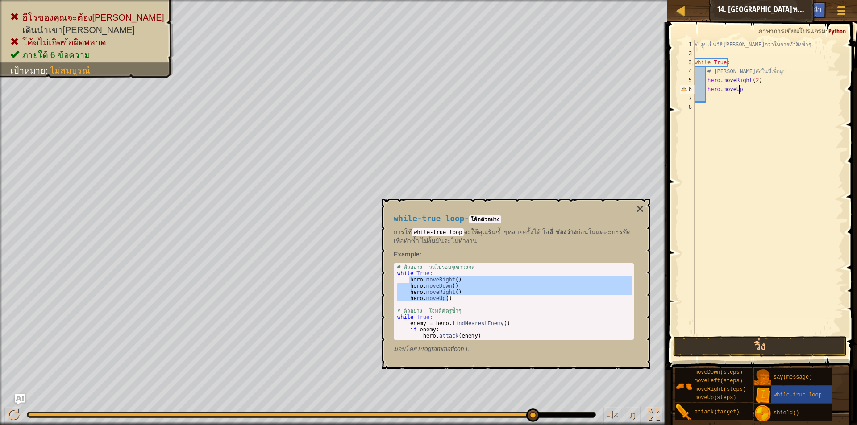
scroll to position [4, 3]
type textarea "h"
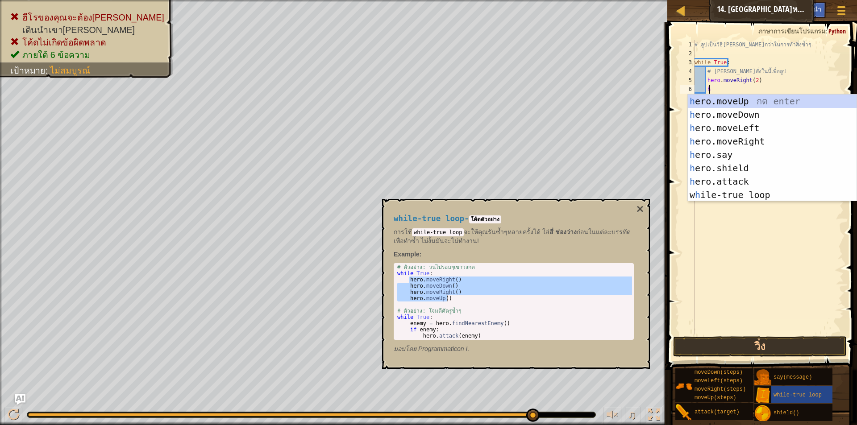
type textarea "he"
click at [750, 103] on div "he ro.moveUp กด enter he ro.moveDown กด enter he ro.moveLeft กด enter he ro.mov…" at bounding box center [772, 162] width 169 height 134
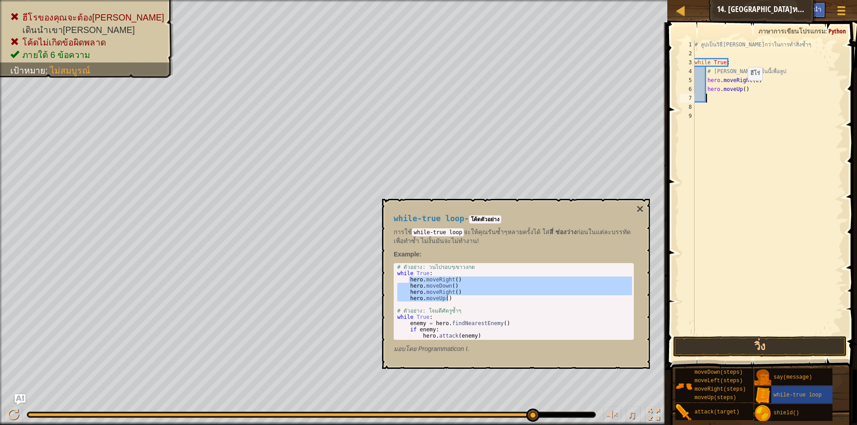
click at [740, 89] on div "# ลูปเป็นวิธี[PERSON_NAME]กว่าในการทำสิ่งซ้ำๆ while True : # [PERSON_NAME]สั่งใ…" at bounding box center [768, 196] width 151 height 312
type textarea "hero.moveUp(2)"
click at [734, 352] on button "วิ่ง" at bounding box center [760, 347] width 174 height 21
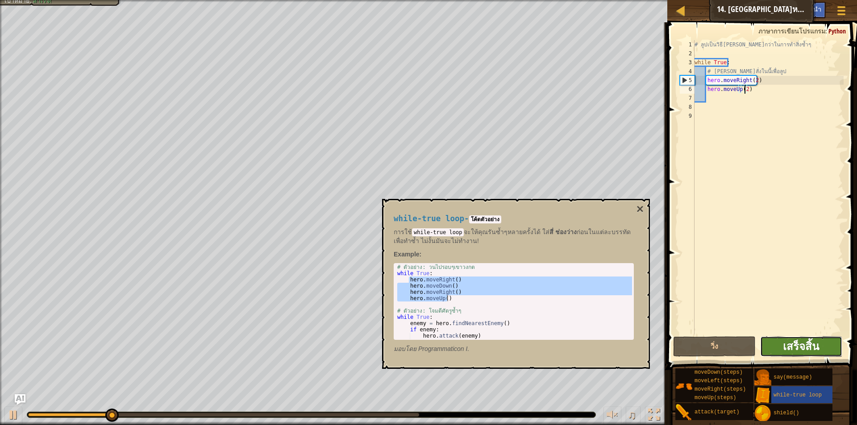
click at [808, 349] on span "เสร็จสิ้น" at bounding box center [801, 346] width 36 height 14
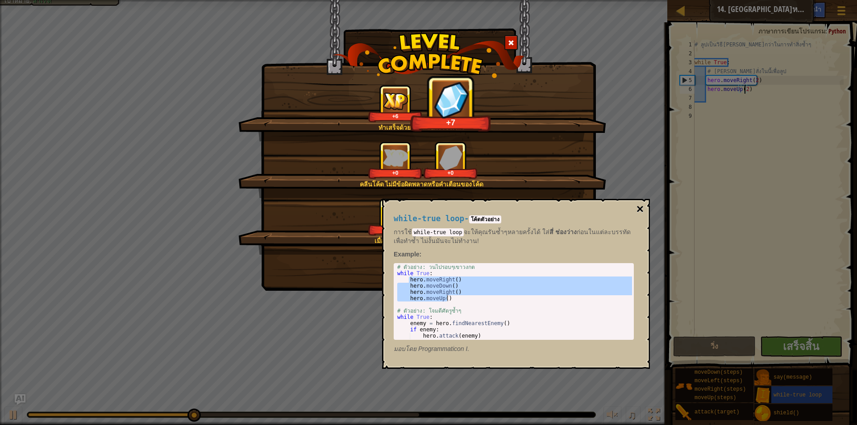
click at [644, 211] on button "×" at bounding box center [639, 209] width 7 height 12
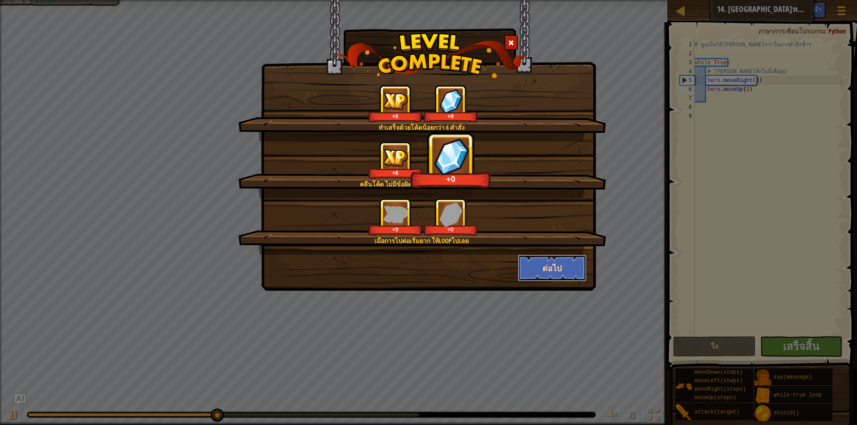
click at [582, 262] on button "ต่อไป" at bounding box center [552, 268] width 69 height 27
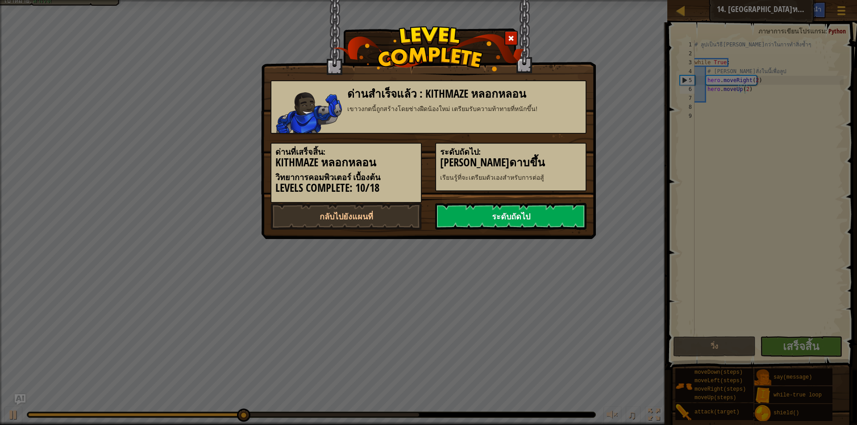
click at [533, 225] on link "ระดับถัดไป" at bounding box center [510, 216] width 151 height 27
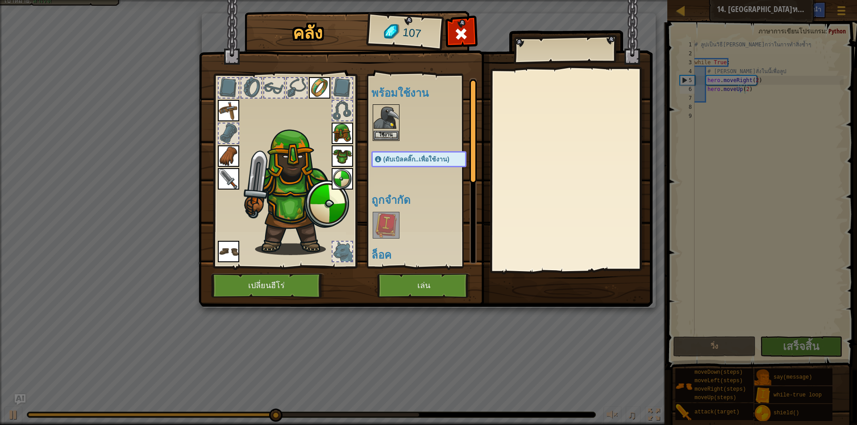
click at [390, 225] on img at bounding box center [386, 225] width 25 height 25
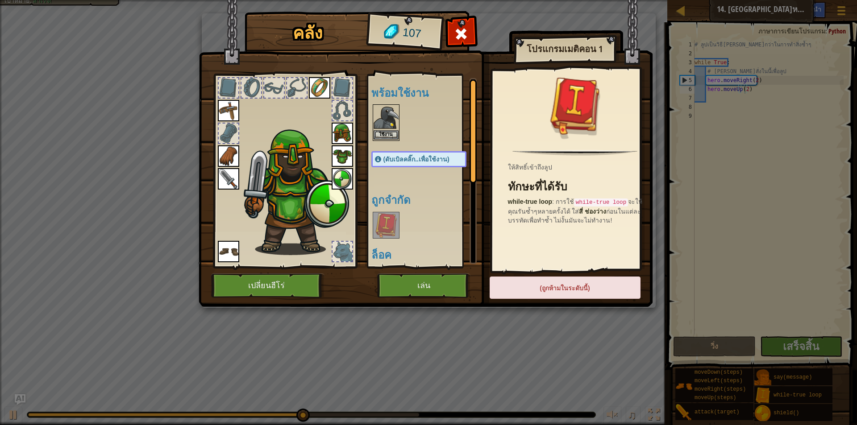
click at [386, 117] on img at bounding box center [386, 117] width 25 height 25
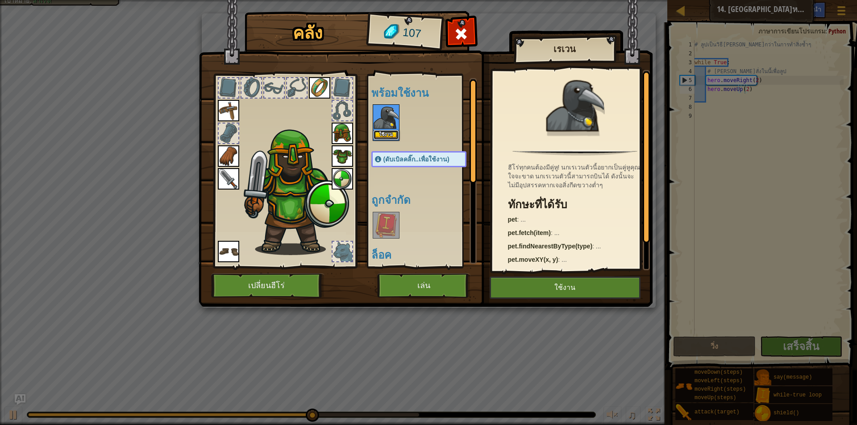
click at [391, 133] on button "ใช้งาน" at bounding box center [386, 134] width 25 height 9
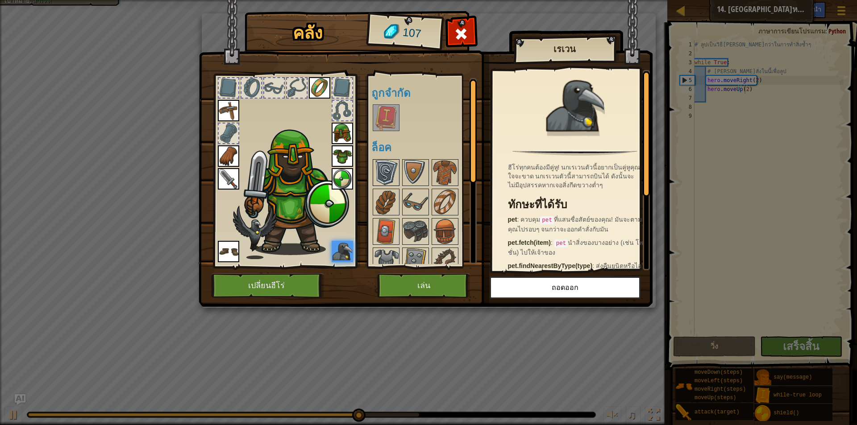
click at [381, 164] on img at bounding box center [386, 172] width 25 height 25
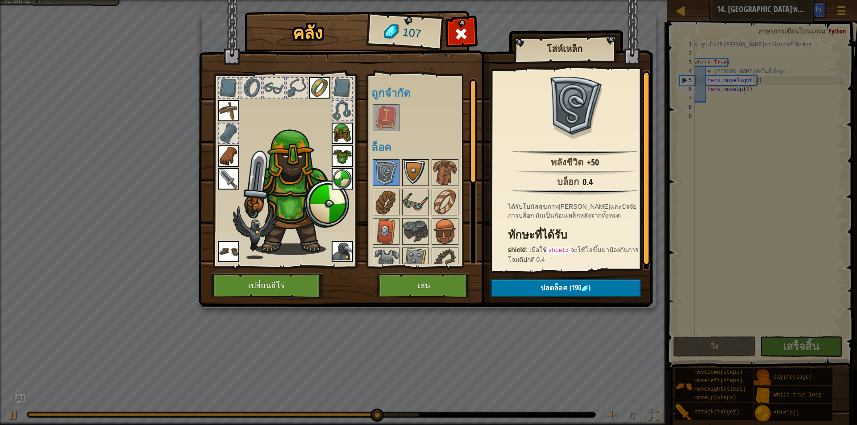
click at [403, 170] on img at bounding box center [415, 172] width 25 height 25
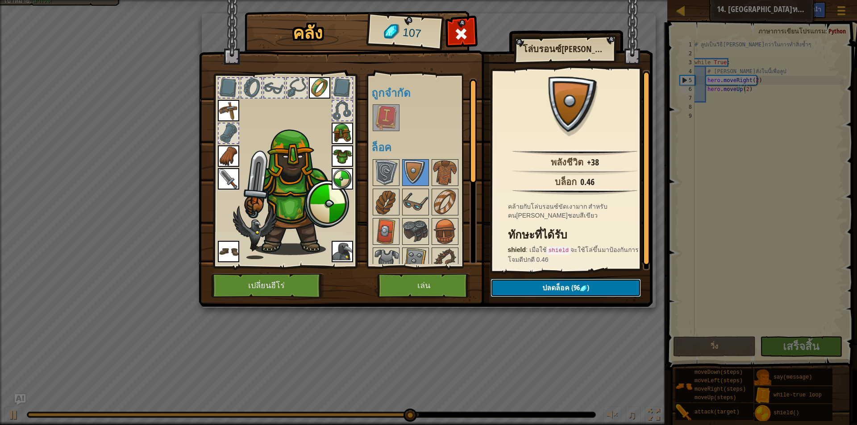
click at [545, 288] on span "ปลดล็อค" at bounding box center [555, 288] width 27 height 10
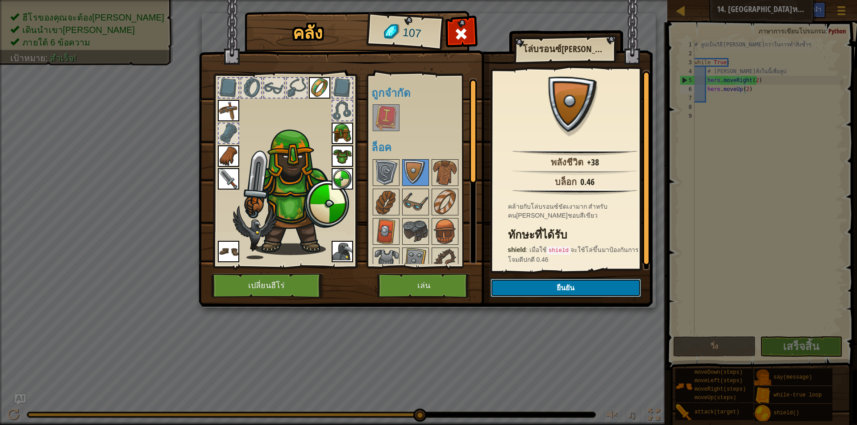
click at [517, 286] on button "ยืนยัน" at bounding box center [565, 288] width 150 height 18
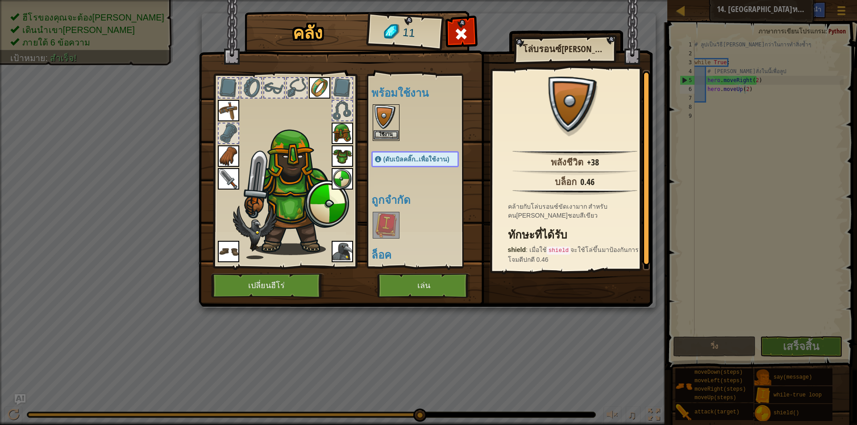
click at [386, 130] on img at bounding box center [386, 117] width 25 height 25
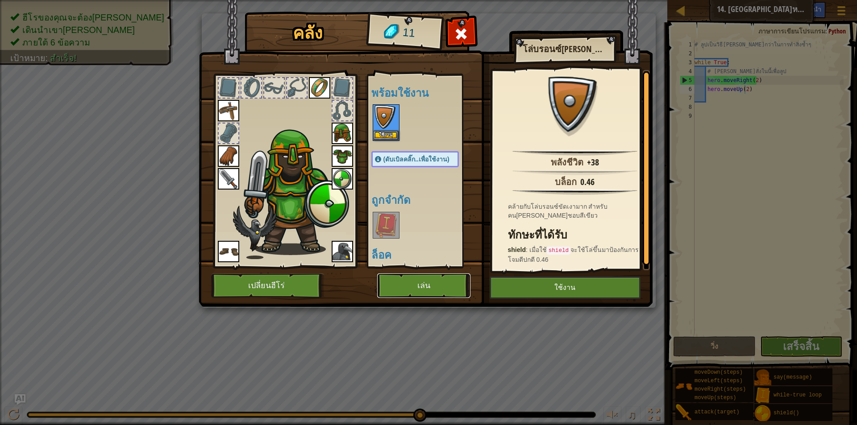
click at [428, 280] on button "เล่น" at bounding box center [423, 286] width 93 height 25
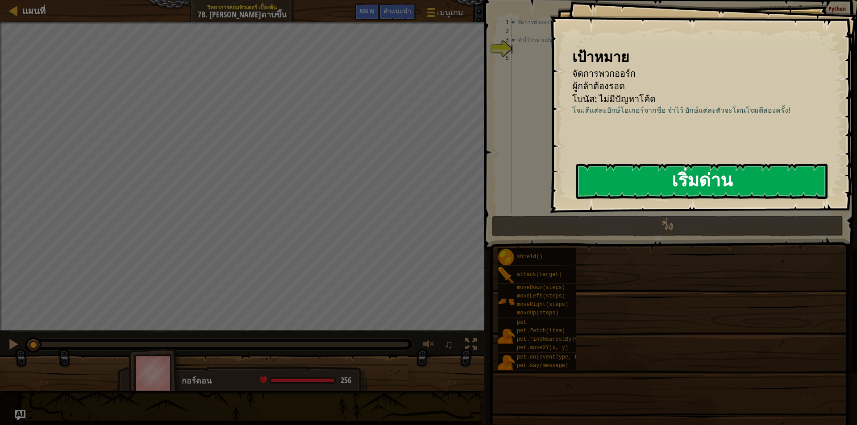
click at [636, 186] on button "เริ่มด่าน" at bounding box center [701, 181] width 251 height 35
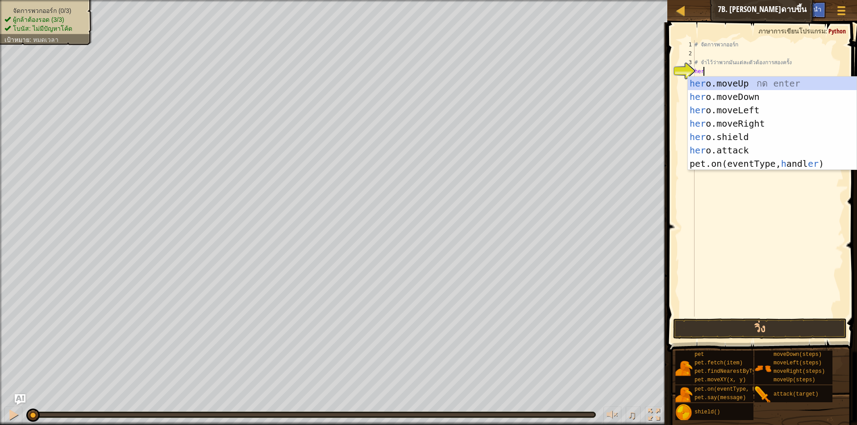
scroll to position [4, 0]
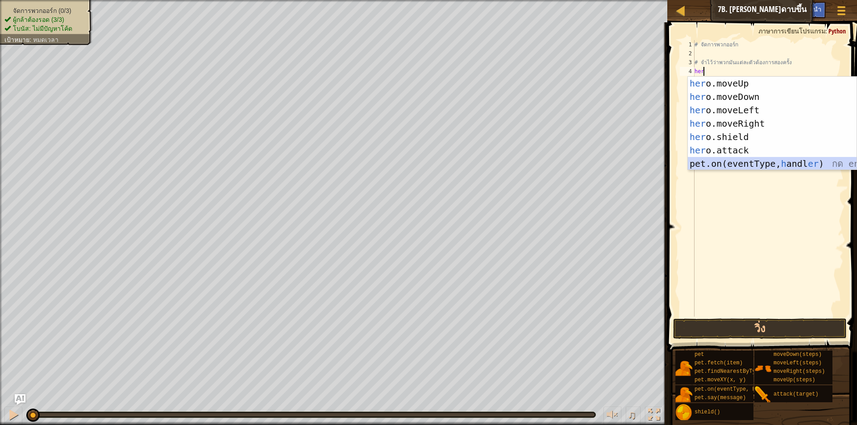
click at [811, 163] on div "her o.moveUp กด enter her o.moveDown กด enter her o.moveLeft กด enter her o.mov…" at bounding box center [772, 137] width 169 height 121
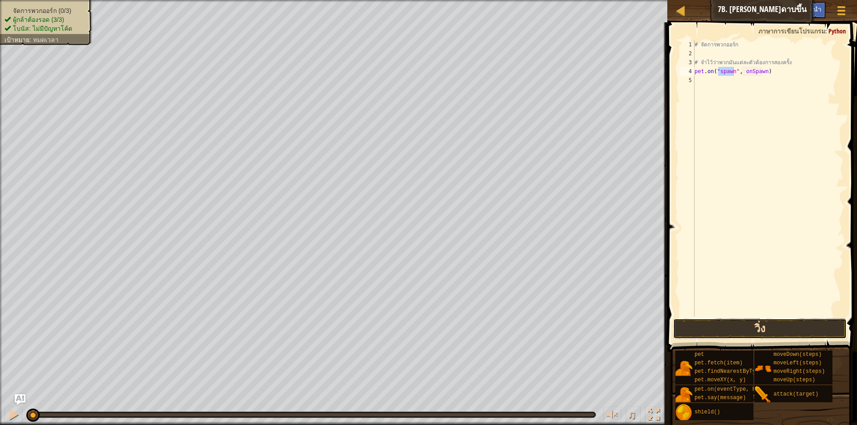
click at [771, 326] on button "วิ่ง" at bounding box center [760, 329] width 174 height 21
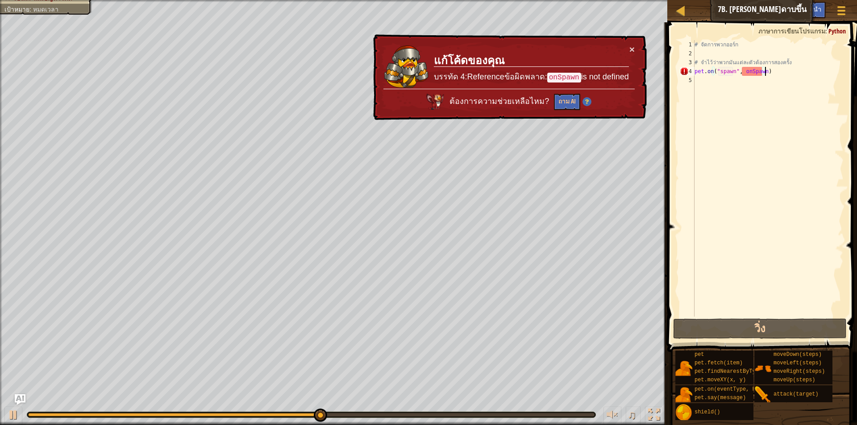
click at [771, 74] on div "# จัดการพวกออร์ก # จำไว้ว่าพวกมันแต่ละตัวต้องการสองครั้ง pet . on ( "spawn" , o…" at bounding box center [768, 187] width 151 height 295
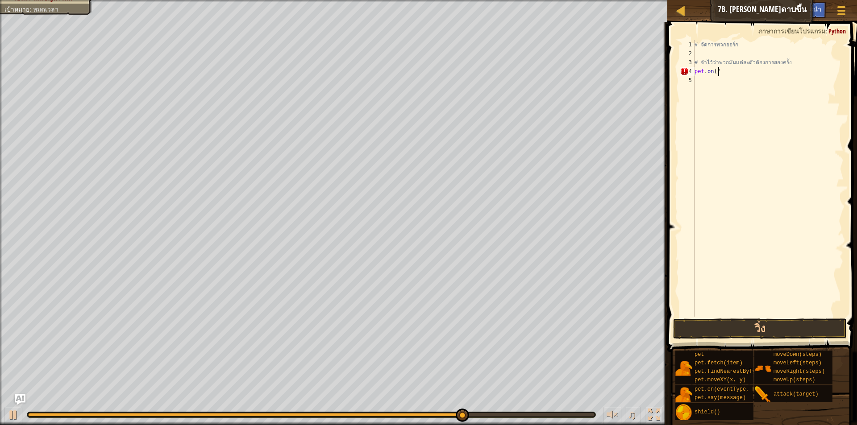
type textarea "p"
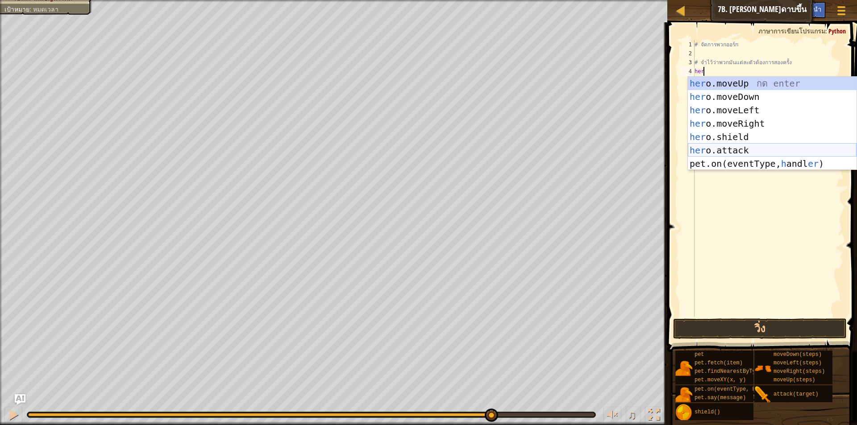
click at [731, 149] on div "her o.moveUp กด enter her o.moveDown กด enter her o.moveLeft กด enter her o.mov…" at bounding box center [772, 137] width 169 height 121
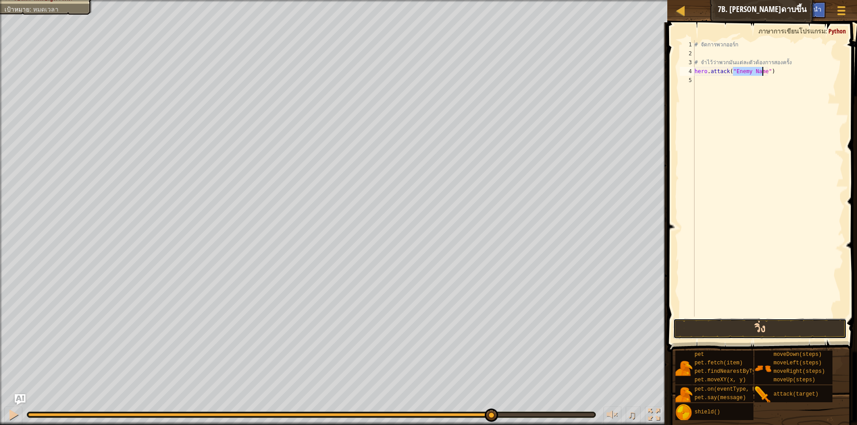
click at [743, 326] on button "วิ่ง" at bounding box center [760, 329] width 174 height 21
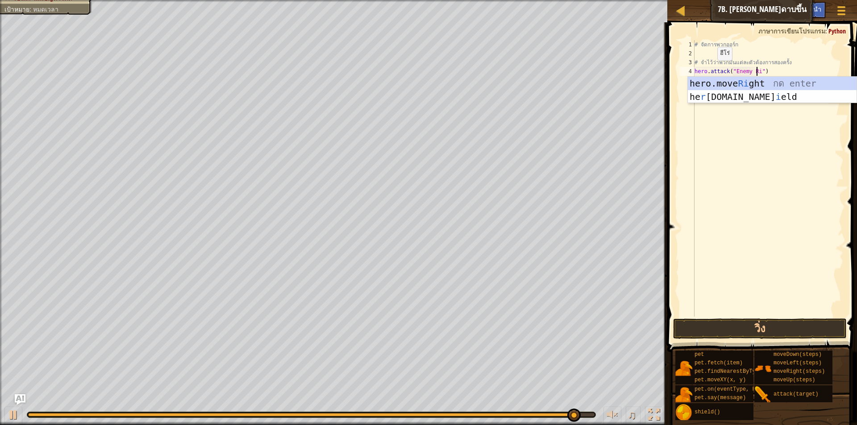
scroll to position [4, 5]
type textarea "hero.attack("Enemy Rig")"
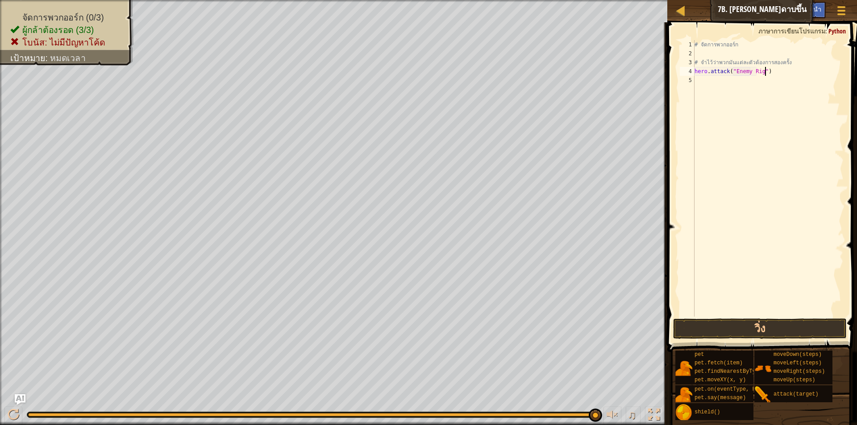
click at [770, 71] on div "# จัดการพวกออร์ก # จำไว้ว่าพวกมันแต่ละตัวต้องการสองครั้ง hero . attack ( "Enemy…" at bounding box center [768, 187] width 151 height 295
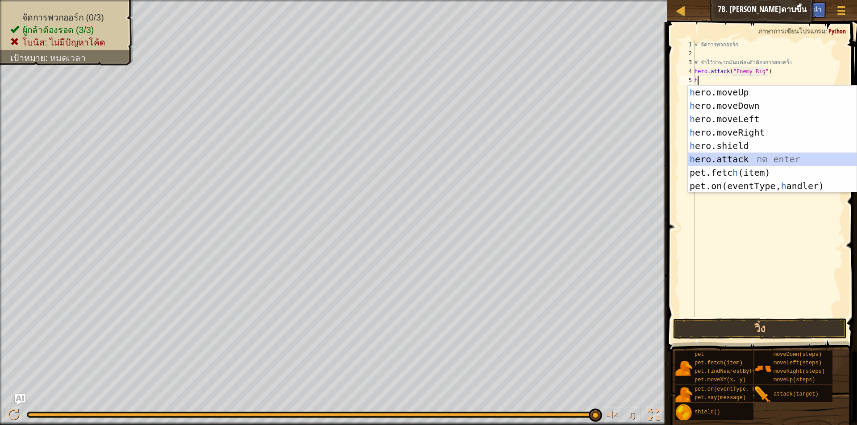
drag, startPoint x: 773, startPoint y: 159, endPoint x: 770, endPoint y: 152, distance: 8.2
click at [773, 159] on div "h ero.moveUp กด enter h ero.moveDown กด enter h ero.moveLeft กด enter h ero.mov…" at bounding box center [772, 153] width 169 height 134
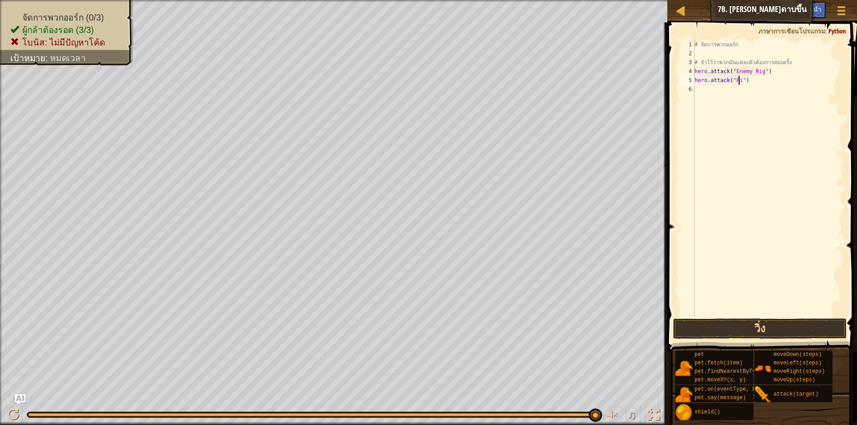
scroll to position [4, 4]
click at [749, 73] on div "# จัดการพวกออร์ก # จำไว้ว่าพวกมันแต่ละตัวต้องการสองครั้ง hero . attack ( "Enemy…" at bounding box center [768, 187] width 151 height 295
click at [750, 73] on div "# จัดการพวกออร์ก # จำไว้ว่าพวกมันแต่ละตัวต้องการสองครั้ง hero . attack ( "Enemy…" at bounding box center [768, 178] width 151 height 277
type textarea "hero.attack("Rig")"
click at [754, 330] on button "วิ่ง" at bounding box center [760, 329] width 174 height 21
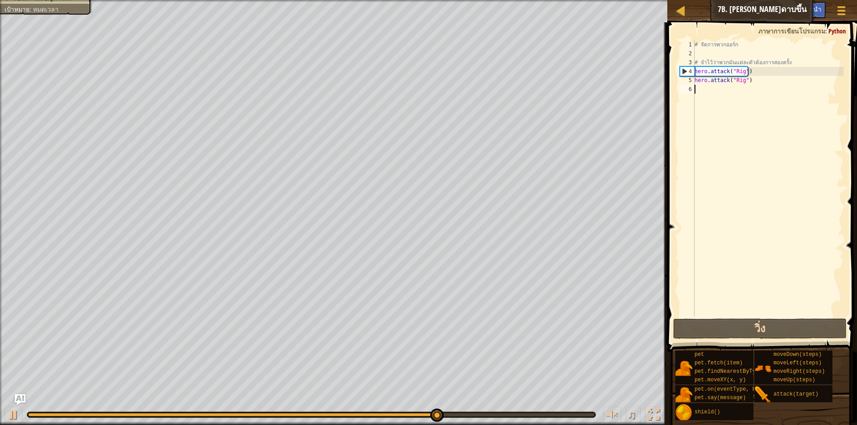
click at [711, 95] on div "# จัดการพวกออร์ก # จำไว้ว่าพวกมันแต่ละตัวต้องการสองครั้ง hero . attack ( "Rig" …" at bounding box center [768, 187] width 151 height 295
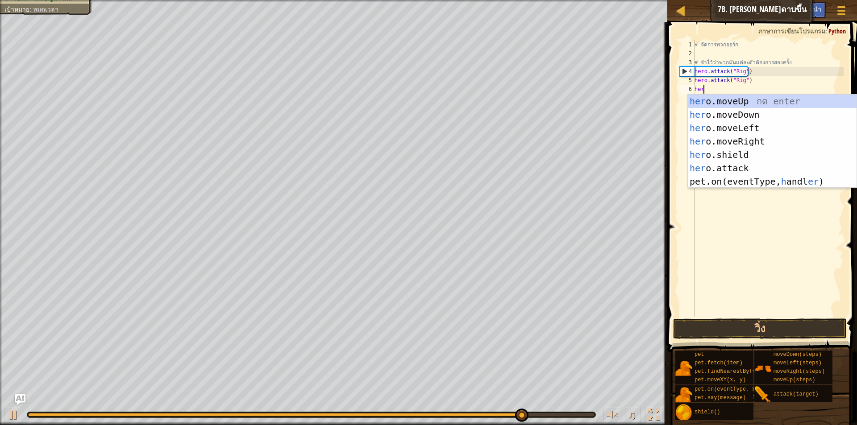
scroll to position [4, 0]
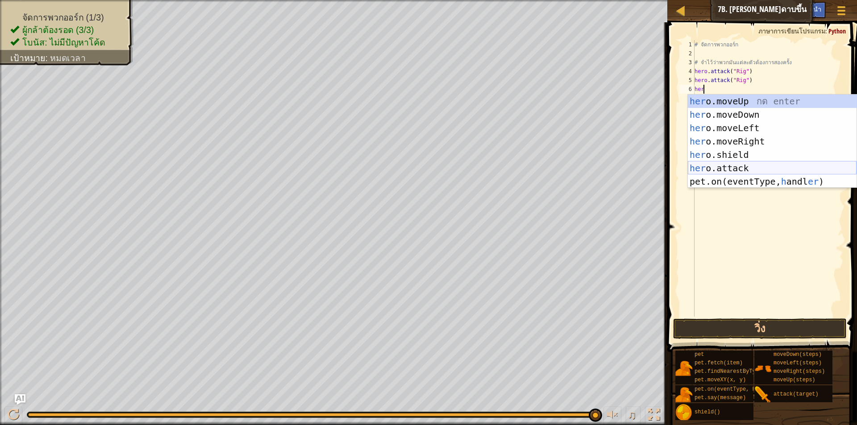
click at [756, 165] on div "her o.moveUp กด enter her o.moveDown กด enter her o.moveLeft กด enter her o.mov…" at bounding box center [772, 155] width 169 height 121
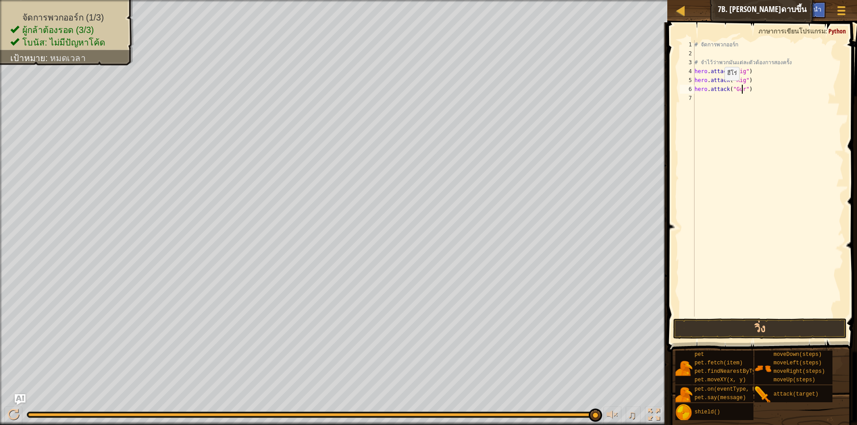
scroll to position [4, 4]
type textarea "hero.attack("Gurt")"
drag, startPoint x: 694, startPoint y: 86, endPoint x: 752, endPoint y: 91, distance: 58.2
click at [752, 91] on div "# จัดการพวกออร์ก # จำไว้ว่าพวกมันแต่ละตัวต้องการสองครั้ง hero . attack ( "Rig" …" at bounding box center [768, 187] width 151 height 295
click at [720, 103] on div "# จัดการพวกออร์ก # จำไว้ว่าพวกมันแต่ละตัวต้องการสองครั้ง hero . attack ( "Rig" …" at bounding box center [768, 187] width 151 height 295
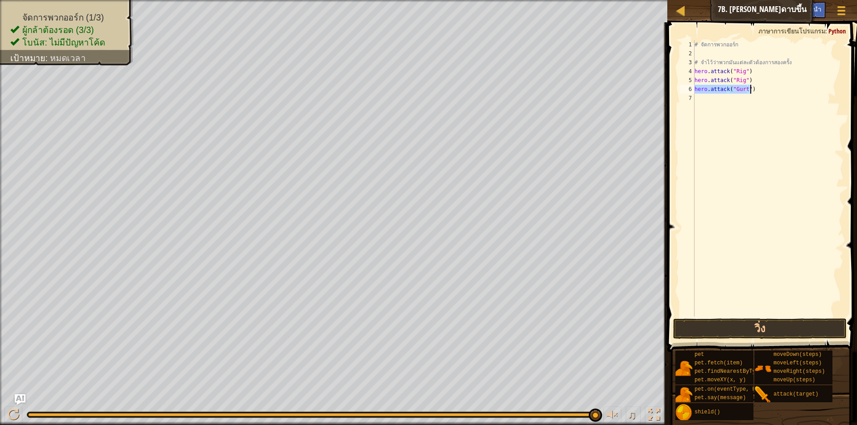
scroll to position [4, 0]
paste textarea "hero.attack("Gurt")"
type textarea "hero.attack("Gurt")"
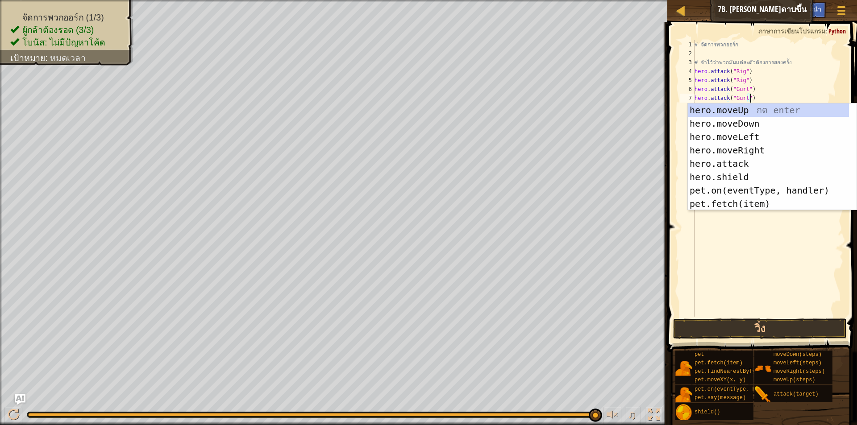
click at [754, 100] on div "# จัดการพวกออร์ก # จำไว้ว่าพวกมันแต่ละตัวต้องการสองครั้ง hero . attack ( "Rig" …" at bounding box center [768, 187] width 151 height 295
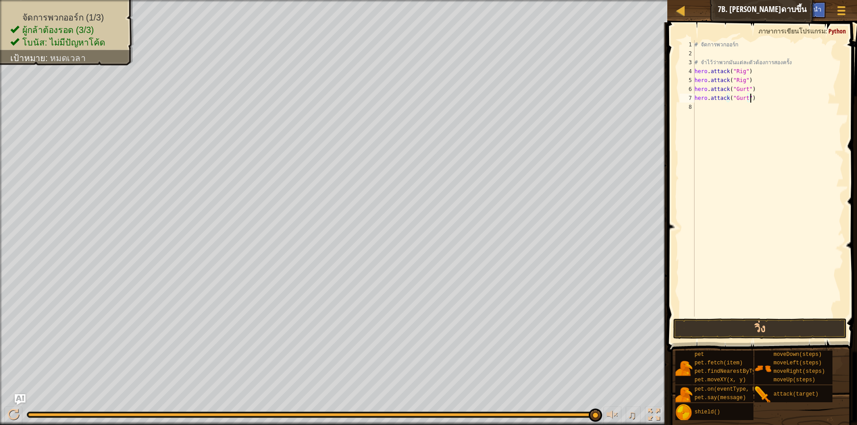
click at [719, 110] on div "# จัดการพวกออร์ก # จำไว้ว่าพวกมันแต่ละตัวต้องการสองครั้ง hero . attack ( "Rig" …" at bounding box center [768, 187] width 151 height 295
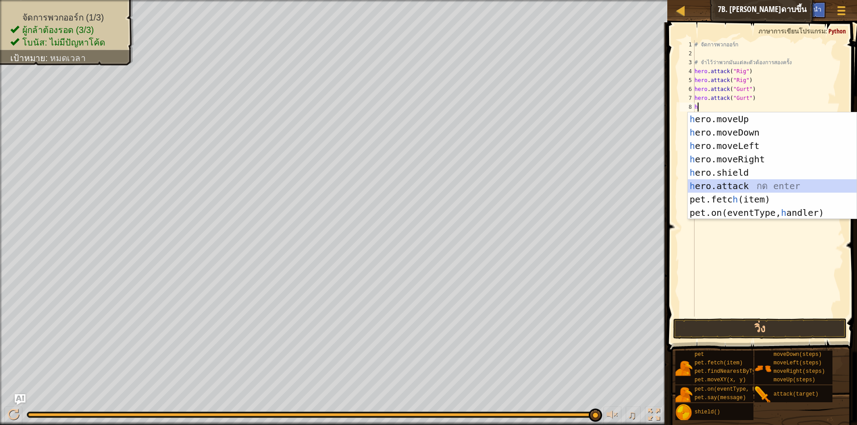
click at [737, 184] on div "h ero.moveUp กด enter h ero.moveDown กด enter h ero.moveLeft กด enter h ero.mov…" at bounding box center [772, 179] width 169 height 134
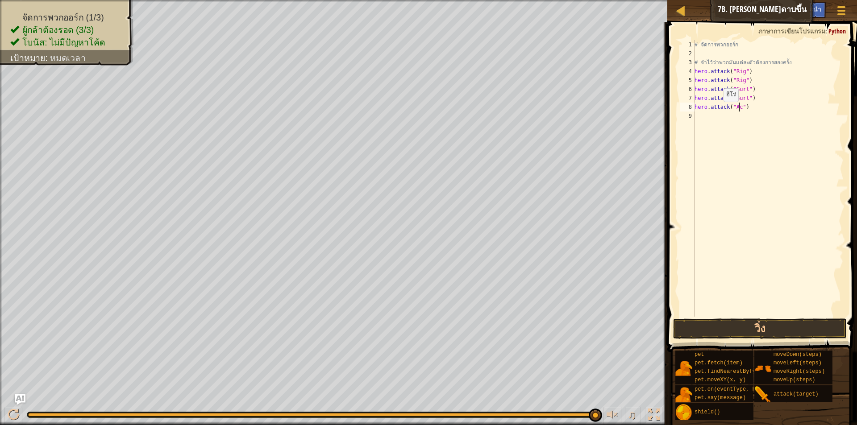
scroll to position [4, 4]
drag, startPoint x: 695, startPoint y: 106, endPoint x: 749, endPoint y: 113, distance: 54.5
click at [749, 113] on div "# จัดการพวกออร์ก # จำไว้ว่าพวกมันแต่ละตัวต้องการสองครั้ง hero . attack ( "Rig" …" at bounding box center [768, 187] width 151 height 295
paste textarea "Gurt")"
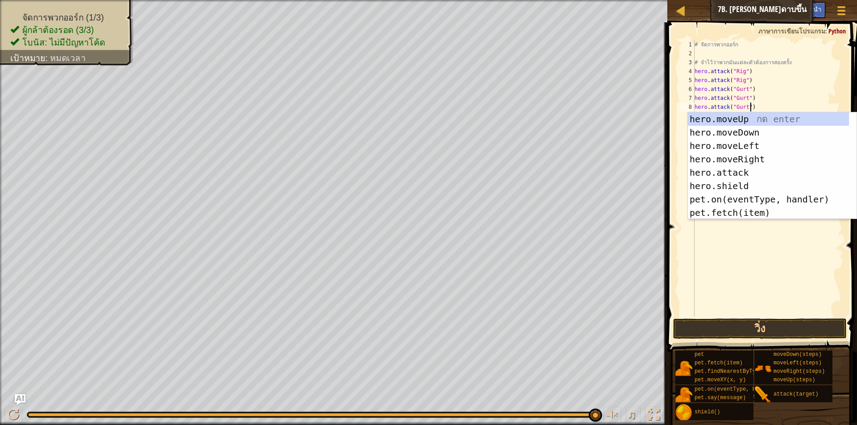
click at [793, 84] on div "# จัดการพวกออร์ก # จำไว้ว่าพวกมันแต่ละตัวต้องการสองครั้ง hero . attack ( "Rig" …" at bounding box center [768, 187] width 151 height 295
type textarea "hero.attack("Rig")"
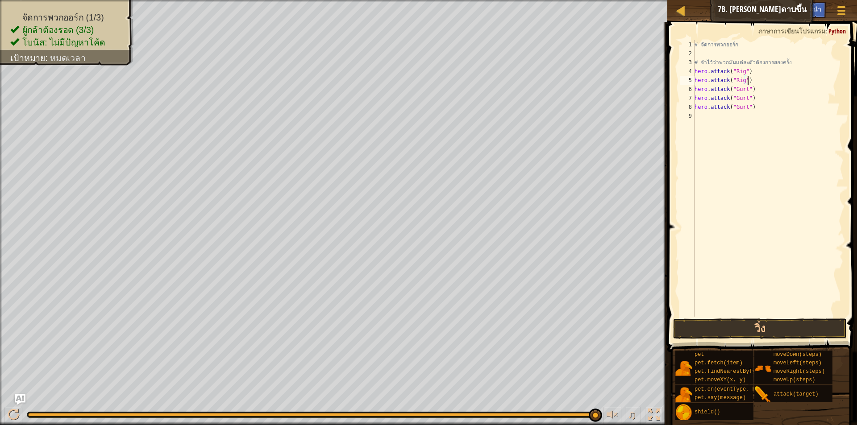
click at [722, 116] on div "# จัดการพวกออร์ก # จำไว้ว่าพวกมันแต่ละตัวต้องการสองครั้ง hero . attack ( "Rig" …" at bounding box center [768, 187] width 151 height 295
paste textarea "hero.attack("Gurt")"
type textarea "hero.attack("Gurt")"
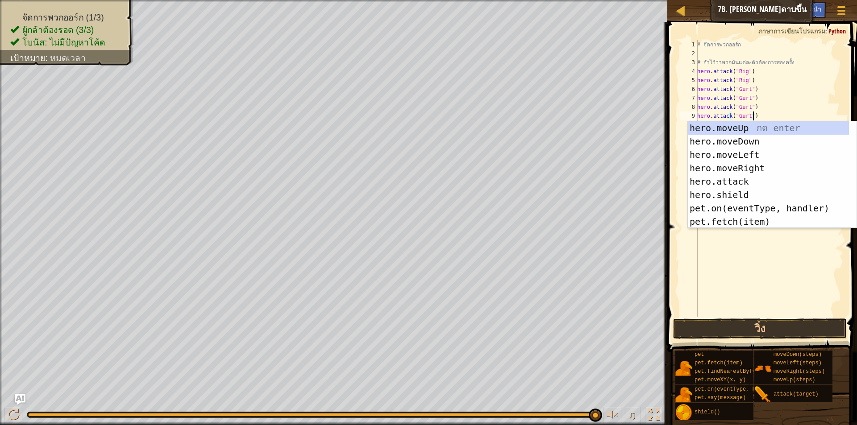
click at [734, 290] on div "# จัดการพวกออร์ก # จำไว้ว่าพวกมันแต่ละตัวต้องการสองครั้ง hero . attack ( "Rig" …" at bounding box center [769, 187] width 148 height 295
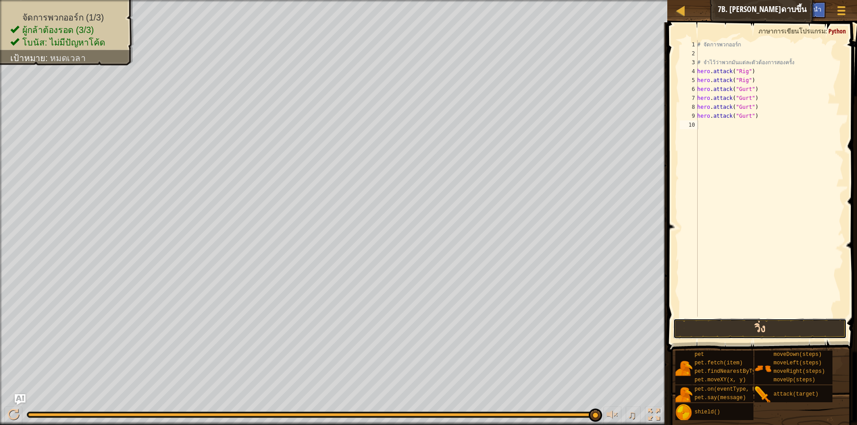
click at [741, 322] on button "วิ่ง" at bounding box center [760, 329] width 174 height 21
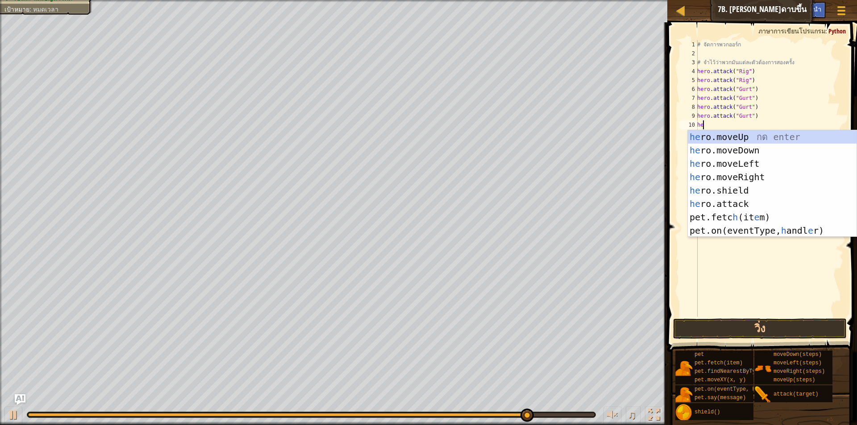
type textarea "her"
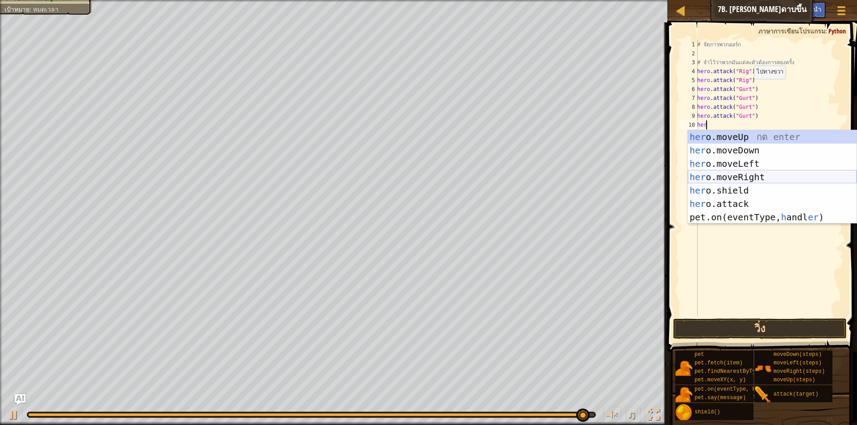
click at [727, 175] on div "her o.moveUp กด enter her o.moveDown กด enter her o.moveLeft กด enter her o.mov…" at bounding box center [772, 190] width 169 height 121
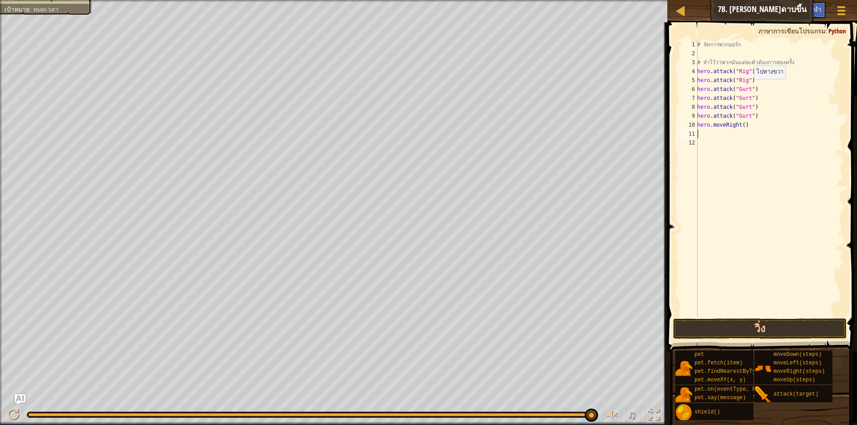
scroll to position [4, 0]
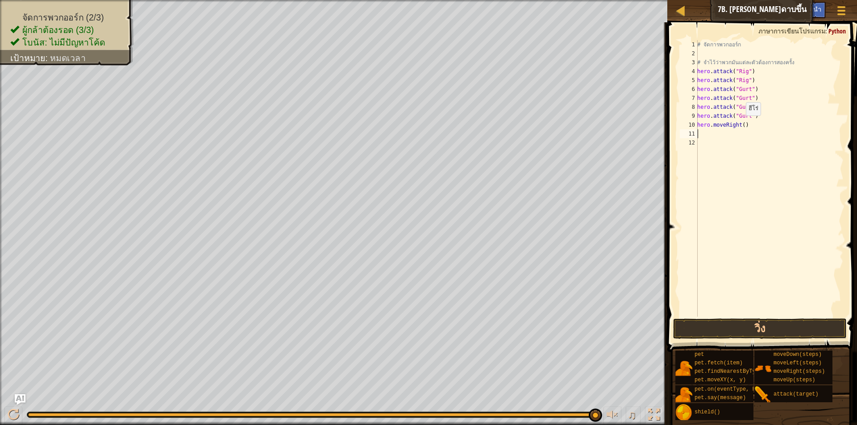
click at [741, 125] on div "# จัดการพวกออร์ก # จำไว้ว่าพวกมันแต่ละตัวต้องการสองครั้ง hero . attack ( "Rig" …" at bounding box center [769, 187] width 148 height 295
click at [766, 334] on button "วิ่ง" at bounding box center [760, 329] width 174 height 21
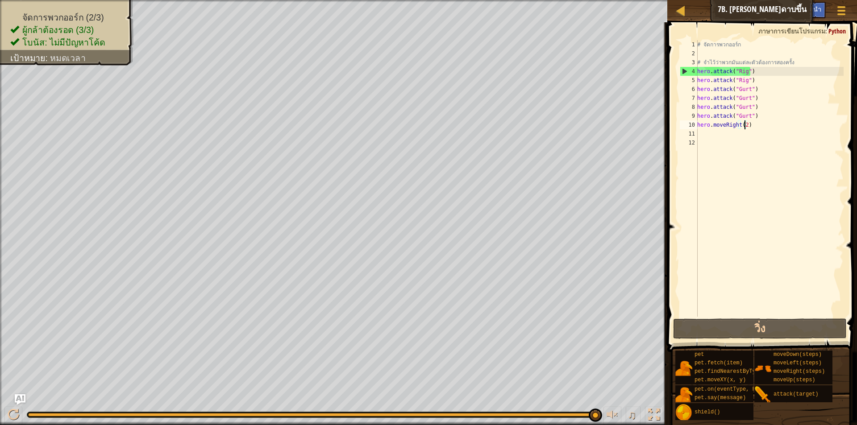
click at [755, 123] on div "# จัดการพวกออร์ก # จำไว้ว่าพวกมันแต่ละตัวต้องการสองครั้ง hero . attack ( "Rig" …" at bounding box center [769, 187] width 148 height 295
click at [757, 116] on div "# จัดการพวกออร์ก # จำไว้ว่าพวกมันแต่ละตัวต้องการสองครั้ง hero . attack ( "Rig" …" at bounding box center [769, 187] width 148 height 295
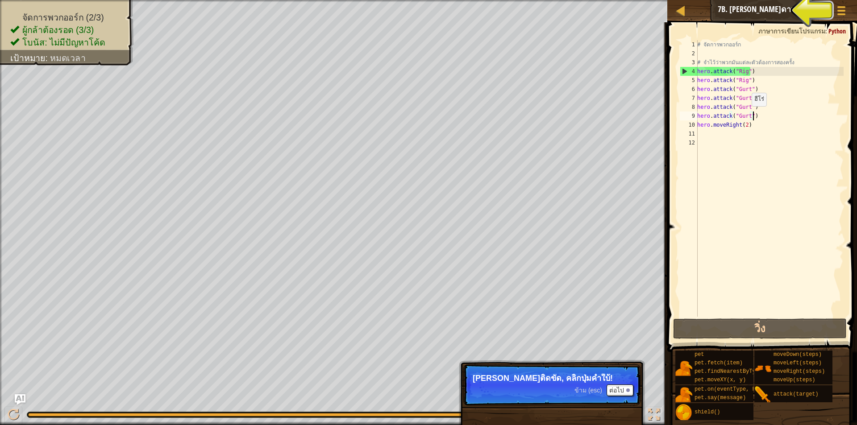
click at [747, 115] on div "# จัดการพวกออร์ก # จำไว้ว่าพวกมันแต่ละตัวต้องการสองครั้ง hero . attack ( "Rig" …" at bounding box center [769, 187] width 148 height 295
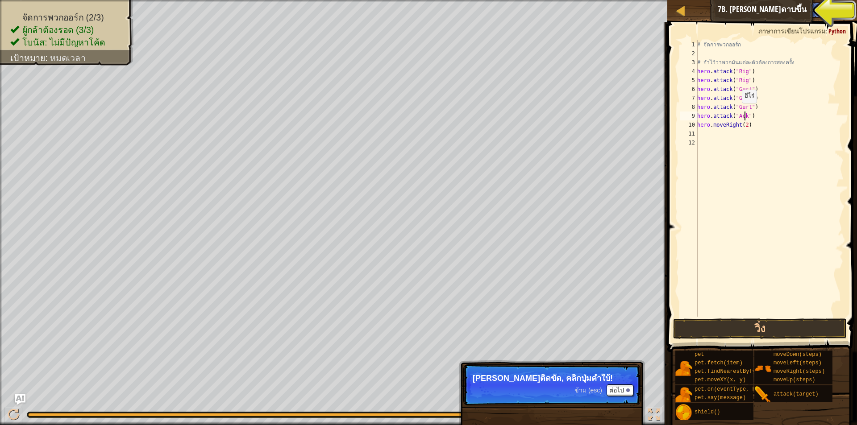
scroll to position [4, 4]
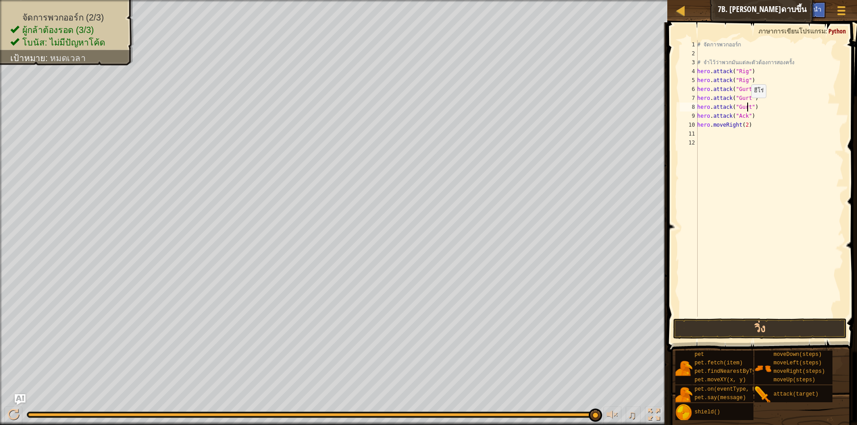
click at [746, 107] on div "# จัดการพวกออร์ก # จำไว้ว่าพวกมันแต่ละตัวต้องการสองครั้ง hero . attack ( "Rig" …" at bounding box center [769, 187] width 148 height 295
type textarea "hero.attack("Ack")"
click at [775, 325] on button "วิ่ง" at bounding box center [760, 329] width 174 height 21
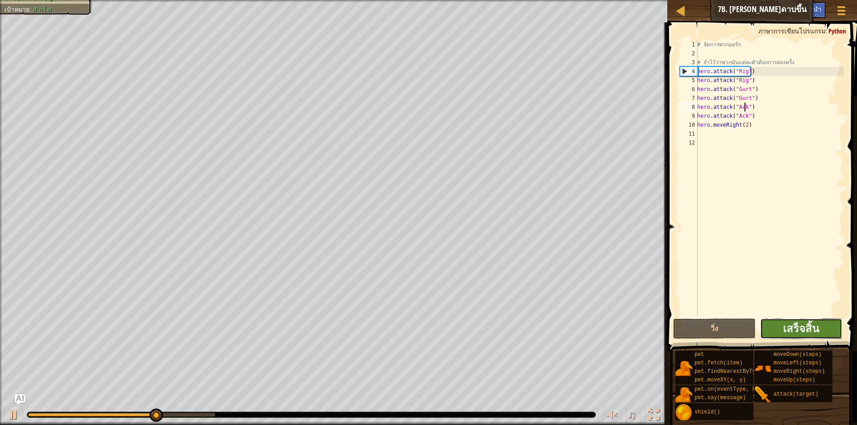
click at [775, 320] on button "เสร็จสิ้น" at bounding box center [801, 329] width 82 height 21
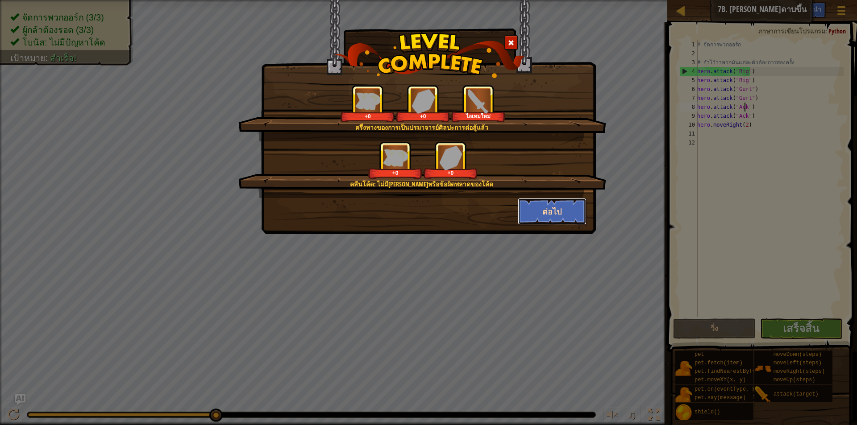
click at [580, 219] on button "ต่อไป" at bounding box center [552, 211] width 69 height 27
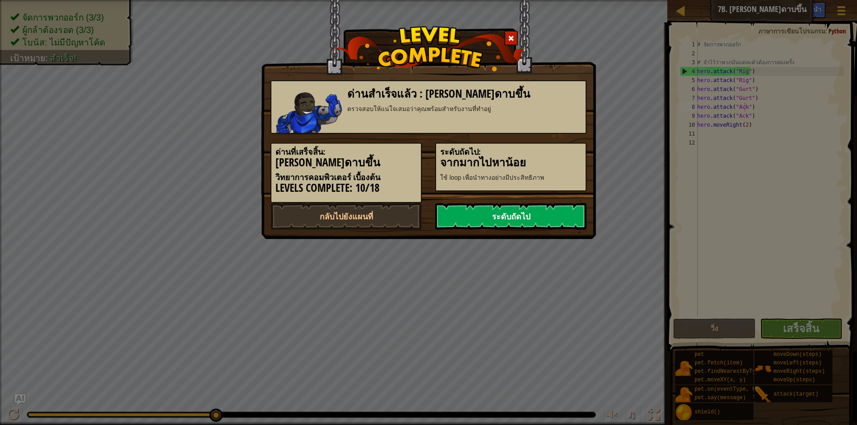
click at [578, 221] on link "ระดับถัดไป" at bounding box center [510, 216] width 151 height 27
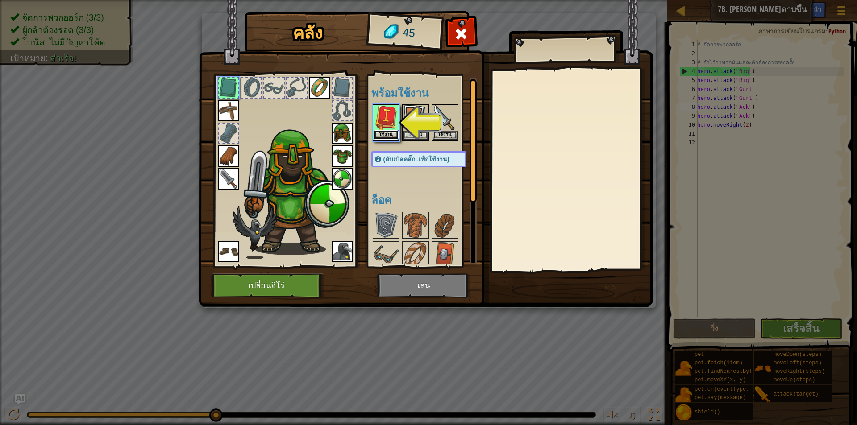
click at [387, 133] on button "ใช้งาน" at bounding box center [386, 134] width 25 height 9
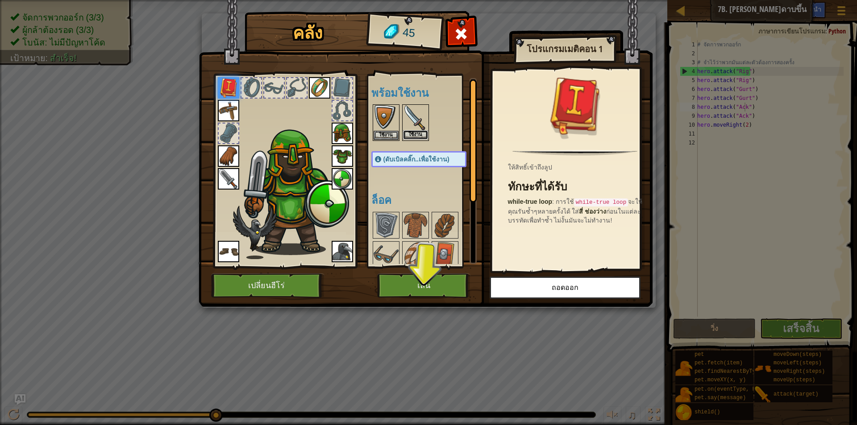
click at [418, 136] on button "ใช้งาน" at bounding box center [415, 134] width 25 height 9
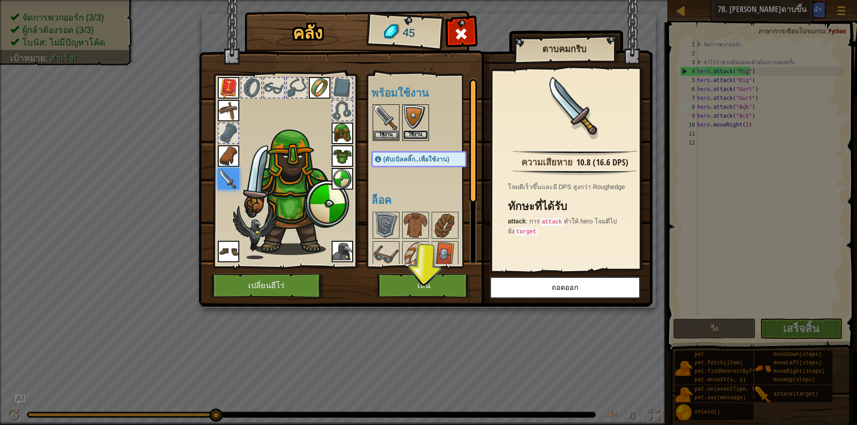
click at [409, 133] on button "ใช้งาน" at bounding box center [415, 134] width 25 height 9
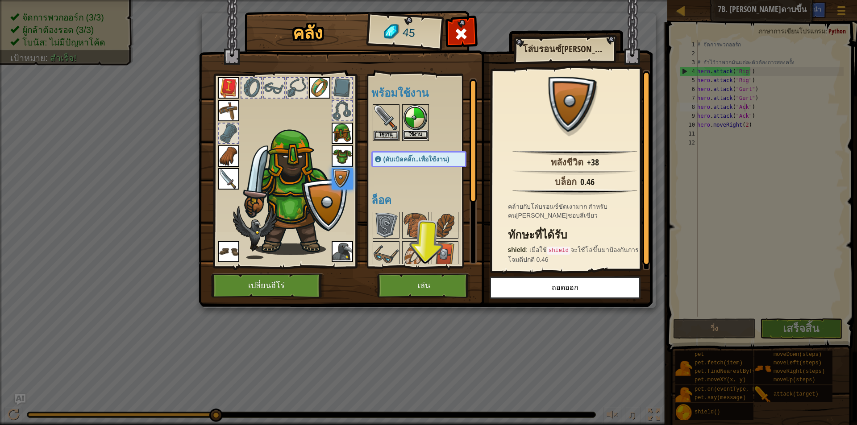
click at [407, 135] on button "ใช้งาน" at bounding box center [415, 134] width 25 height 9
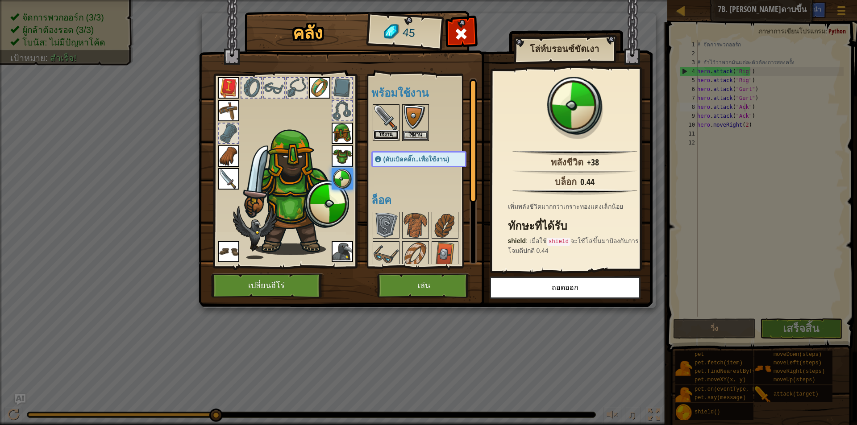
click at [394, 132] on button "ใช้งาน" at bounding box center [386, 134] width 25 height 9
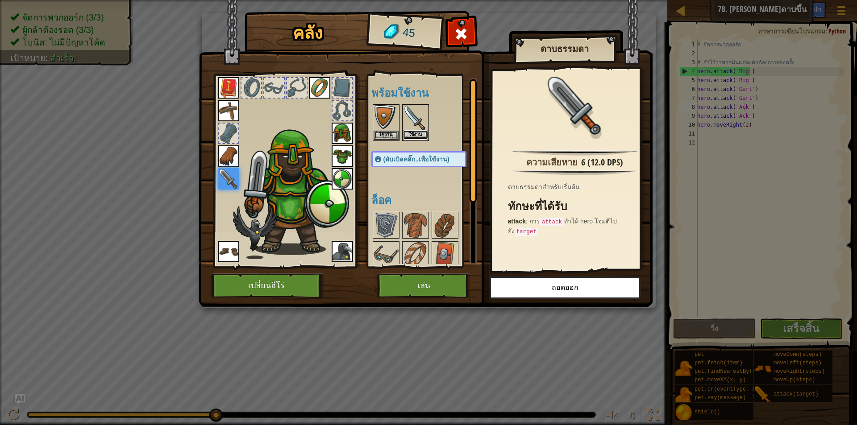
click at [414, 133] on button "ใช้งาน" at bounding box center [415, 134] width 25 height 9
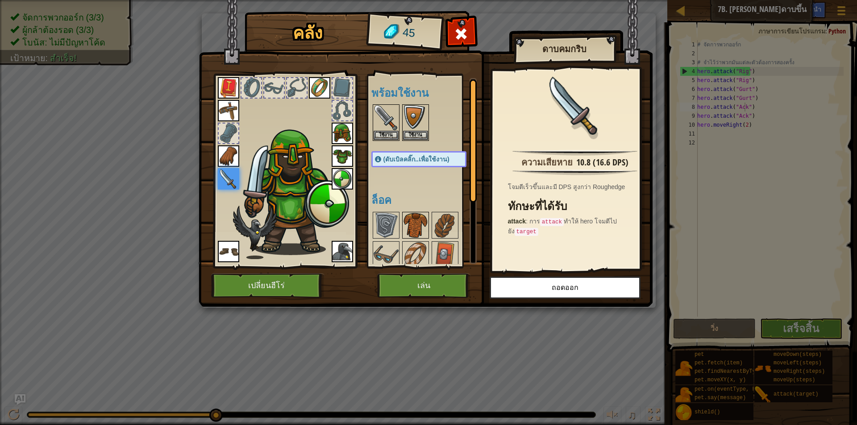
click at [419, 226] on img at bounding box center [415, 225] width 25 height 25
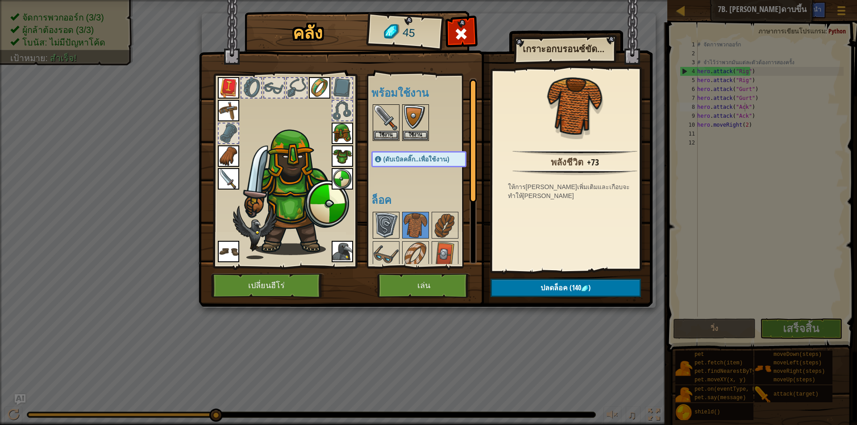
click at [398, 226] on img at bounding box center [386, 225] width 25 height 25
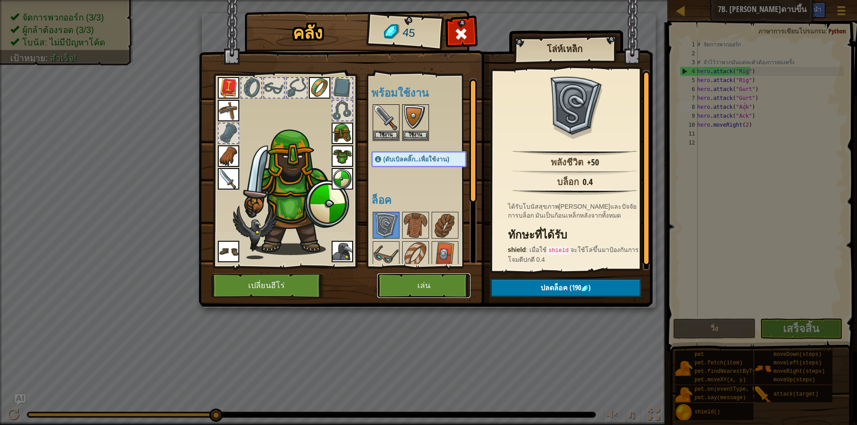
click at [433, 283] on button "เล่น" at bounding box center [423, 286] width 93 height 25
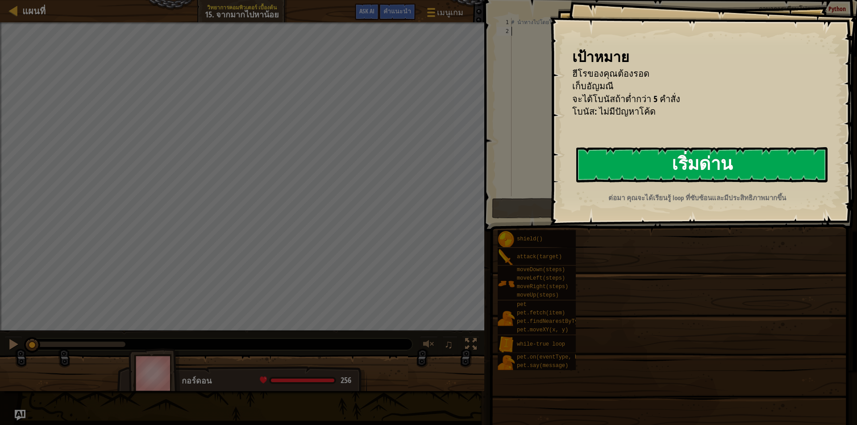
click at [634, 154] on button "เริ่มด่าน" at bounding box center [701, 164] width 251 height 35
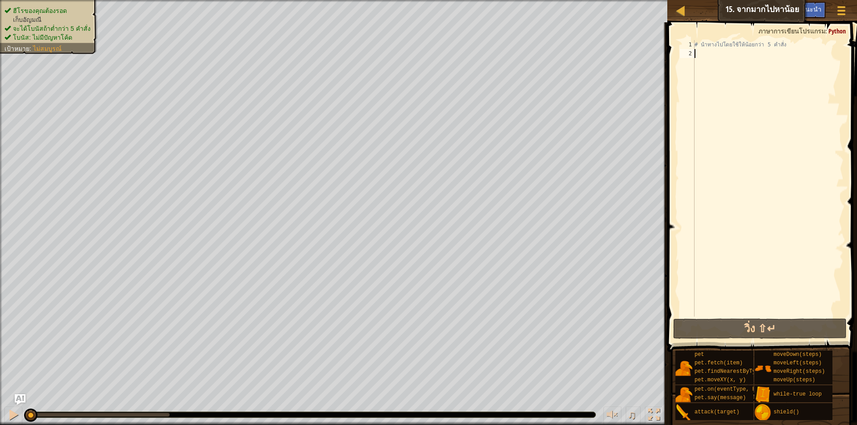
scroll to position [4, 0]
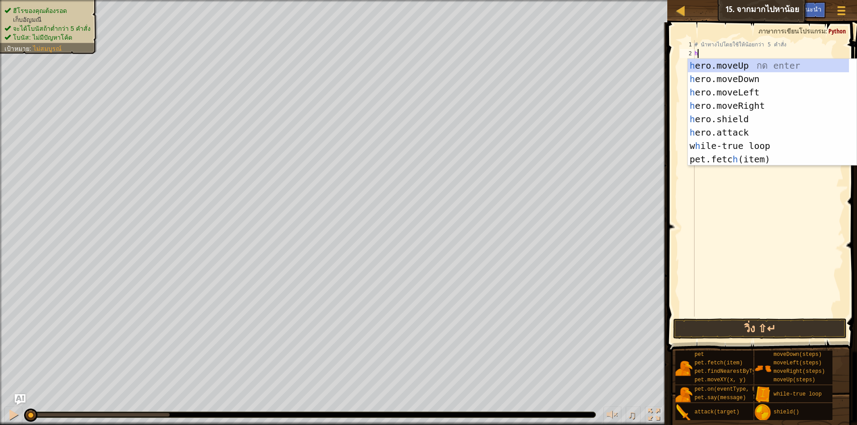
type textarea "he"
click at [740, 100] on div "he ro.moveUp กด enter he ro.moveDown กด enter he ro.moveLeft กด enter he ro.mov…" at bounding box center [768, 126] width 161 height 134
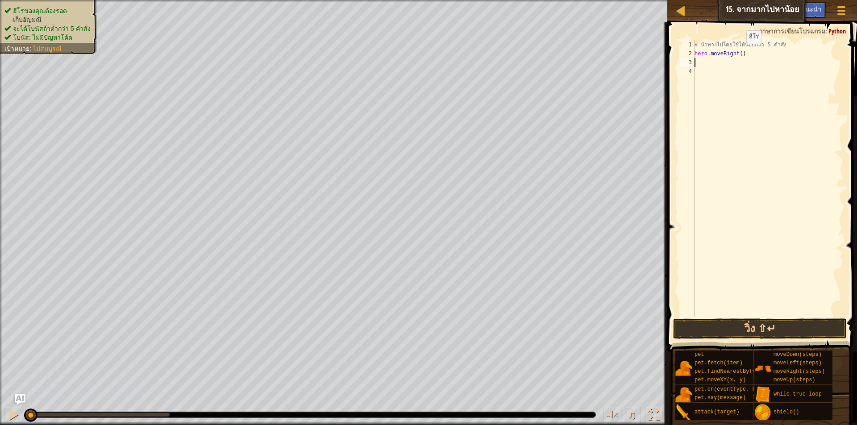
click at [739, 53] on div "# นำทางไปโดยใช้ให้น้อยกว่า 5 คำสั่ง hero . moveRight ( )" at bounding box center [768, 187] width 151 height 295
type textarea "hero.moveRight(2)"
click at [725, 64] on div "# นำทางไปโดยใช้ให้น้อยกว่า 5 คำสั่ง hero . moveRight ( 2 )" at bounding box center [768, 187] width 151 height 295
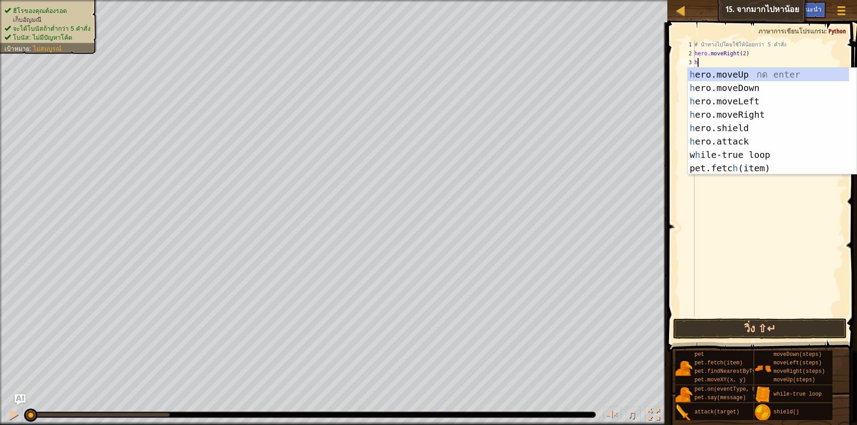
type textarea "her"
click at [742, 77] on div "her o.moveUp กด enter her o.moveDown กด enter her o.moveLeft กด enter her o.mov…" at bounding box center [772, 135] width 169 height 134
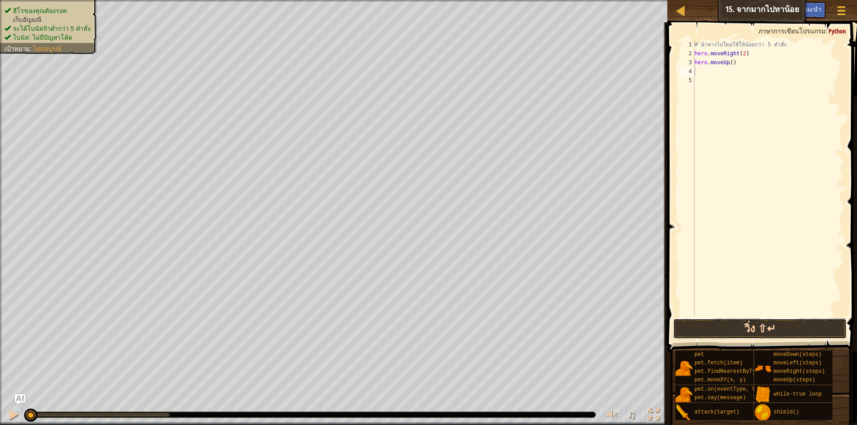
click at [776, 323] on button "วิ่ง ⇧↵" at bounding box center [760, 329] width 174 height 21
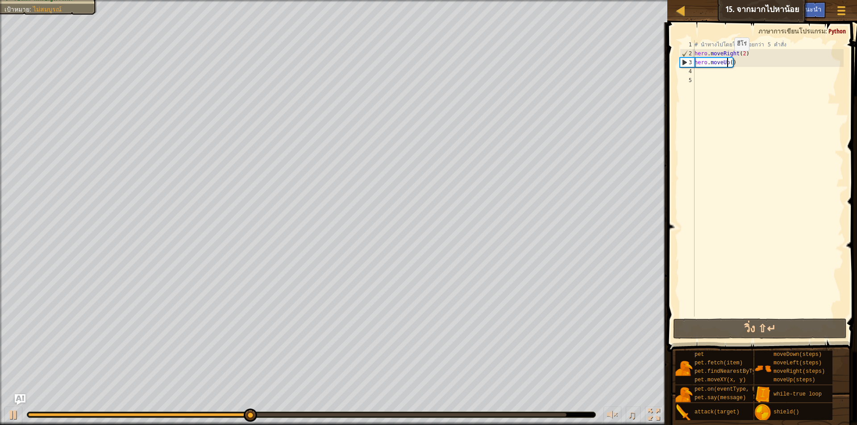
click at [727, 60] on div "# นำทางไปโดยใช้ให้น้อยกว่า 5 คำสั่ง hero . moveRight ( 2 ) hero . moveUp ( )" at bounding box center [768, 187] width 151 height 295
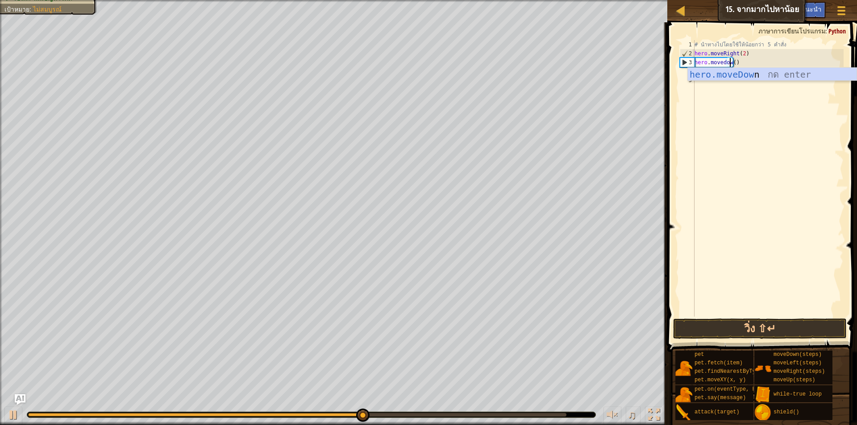
scroll to position [4, 3]
click at [781, 327] on button "วิ่ง ⇧↵" at bounding box center [760, 329] width 174 height 21
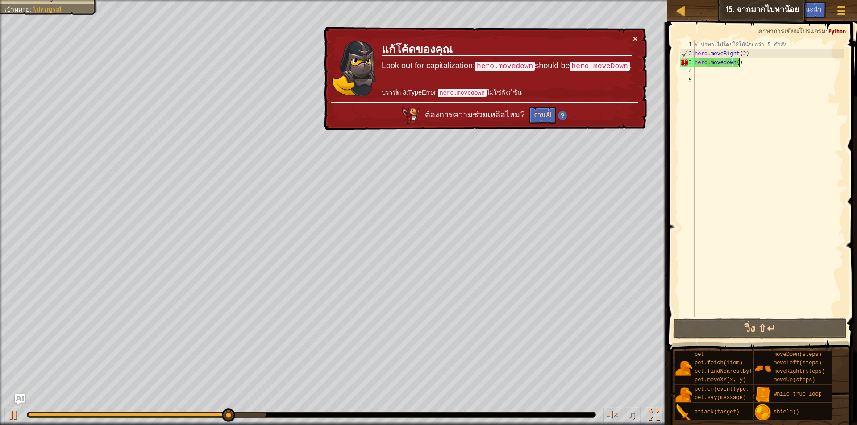
click at [741, 64] on div "# นำทางไปโดยใช้ให้น้อยกว่า 5 คำสั่ง hero . moveRight ( 2 ) hero . movedown ( )" at bounding box center [768, 187] width 151 height 295
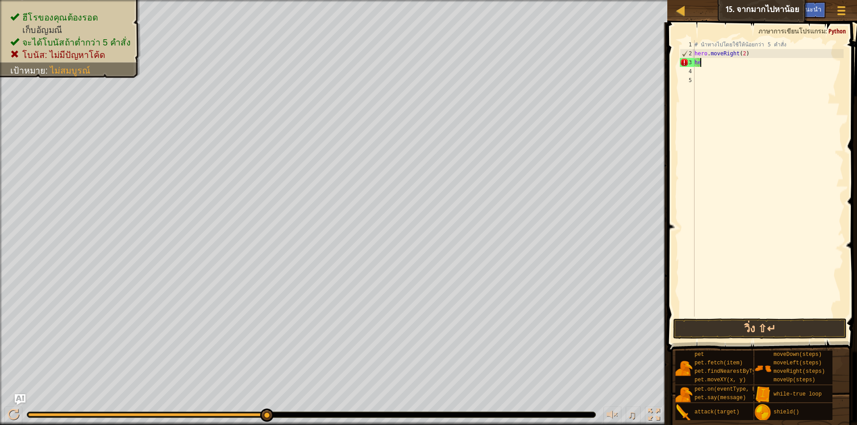
scroll to position [4, 0]
type textarea "h"
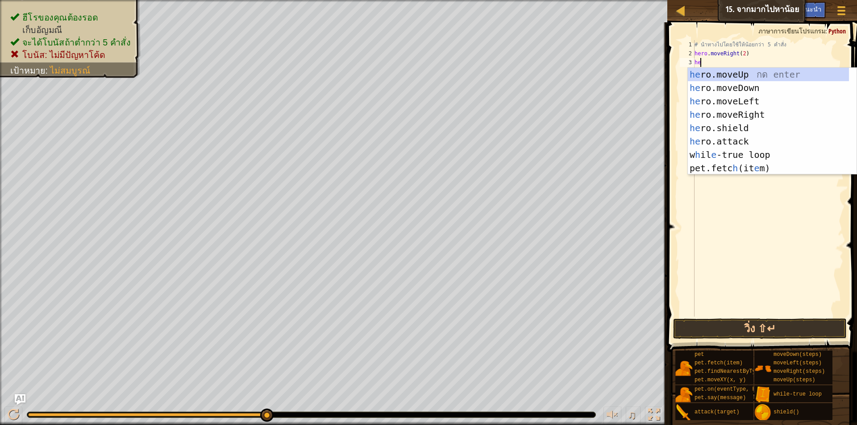
type textarea "her"
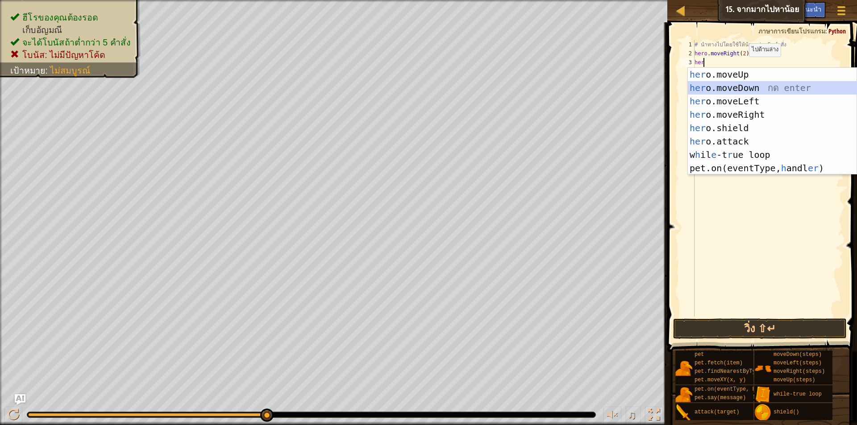
click at [750, 84] on div "her o.moveUp กด enter her o.moveDown กด enter her o.moveLeft กด enter her o.mov…" at bounding box center [772, 135] width 169 height 134
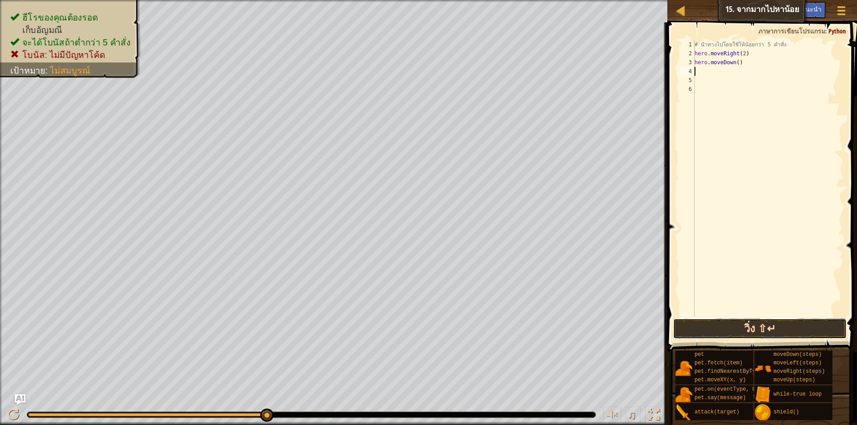
click at [802, 328] on button "วิ่ง ⇧↵" at bounding box center [760, 329] width 174 height 21
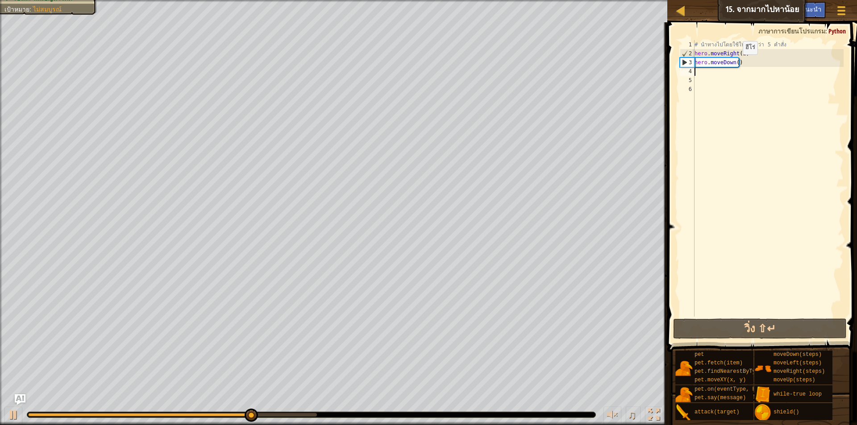
click at [735, 63] on div "# นำทางไปโดยใช้ให้น้อยกว่า 5 คำสั่ง hero . moveRight ( 2 ) hero . moveDown ( )" at bounding box center [768, 187] width 151 height 295
click at [792, 323] on button "วิ่ง ⇧↵" at bounding box center [760, 329] width 174 height 21
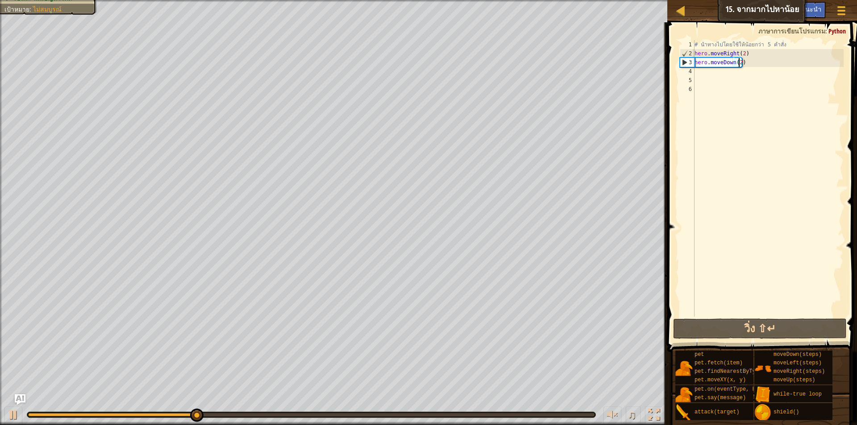
type textarea "hero.moveDown()"
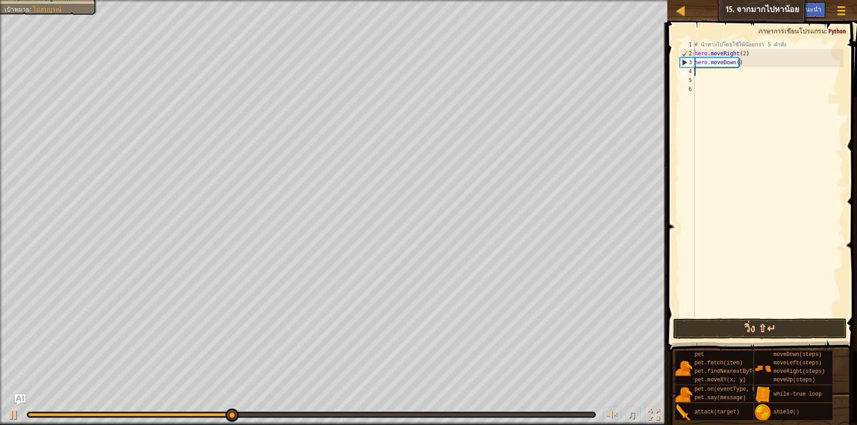
click at [735, 74] on div "# นำทางไปโดยใช้ให้น้อยกว่า 5 คำสั่ง hero . moveRight ( 2 ) hero . moveDown ( )" at bounding box center [768, 187] width 151 height 295
click at [782, 46] on div "# นำทางไปโดยใช้ให้น้อยกว่า 5 คำสั่ง hero . moveRight ( 2 ) hero . moveDown ( )" at bounding box center [768, 187] width 151 height 295
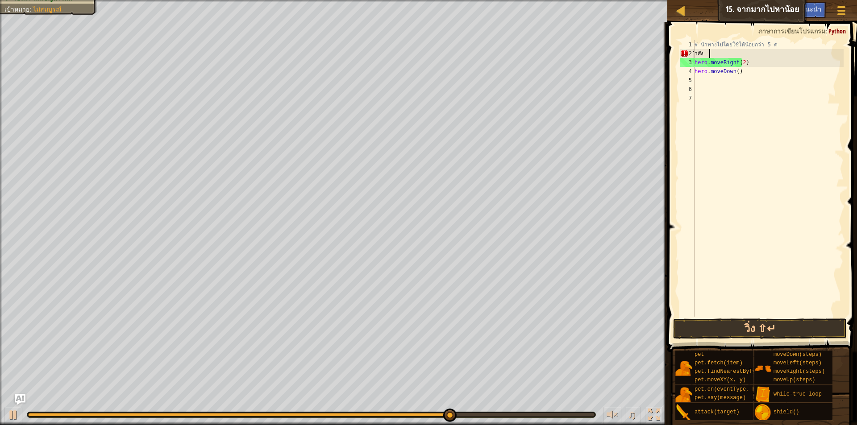
click at [718, 54] on div "# นำทางไปโดยใช้ให้น้อยกว่า 5 ค ำสั่ง hero . moveRight ( 2 ) hero . moveDown ( )" at bounding box center [768, 187] width 151 height 295
type textarea "ำ"
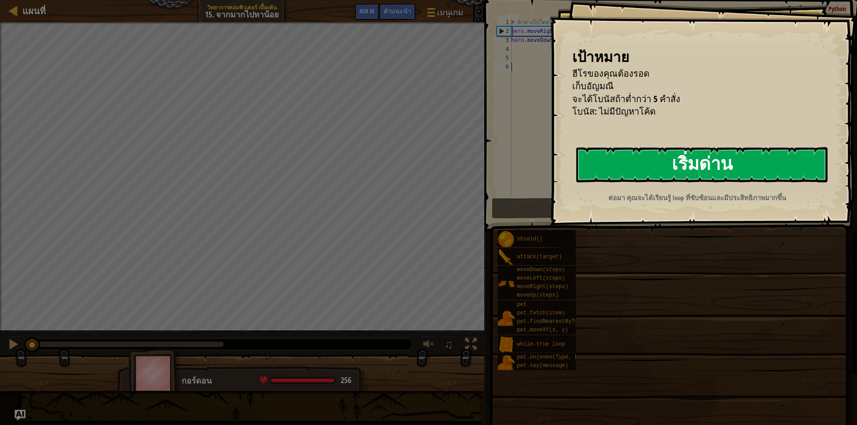
drag, startPoint x: 717, startPoint y: 159, endPoint x: 726, endPoint y: 143, distance: 18.4
click at [717, 159] on button "เริ่มด่าน" at bounding box center [701, 164] width 251 height 35
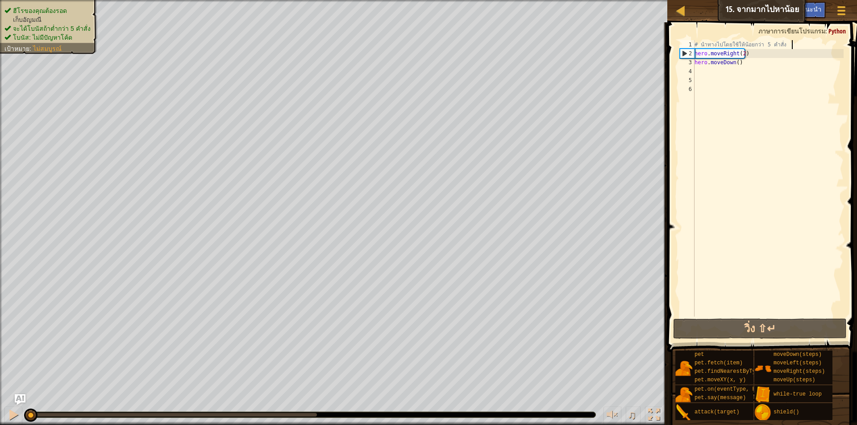
click at [792, 46] on div "# นำทางไปโดยใช้ให้น้อยกว่า 5 คำสั่ง hero . moveRight ( 2 ) hero . moveDown ( )" at bounding box center [768, 187] width 151 height 295
click at [694, 50] on div "2" at bounding box center [687, 53] width 14 height 9
click at [807, 44] on div "# นำทางไปโดยใช้ให้น้อยกว่า 5 คำสั่ง hero . moveRight ( 2 ) hero . moveDown ( )" at bounding box center [768, 187] width 151 height 295
type textarea "# นำทางไปโดยใช้ให้น้อยกว่า 5 คำสั่ง"
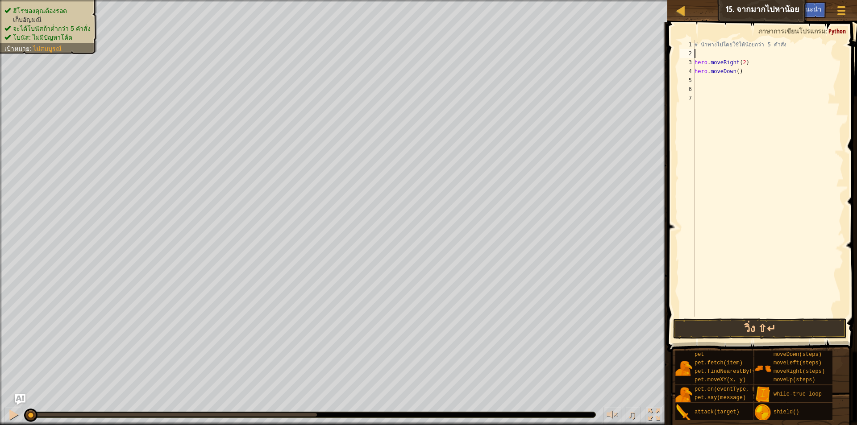
type textarea "h"
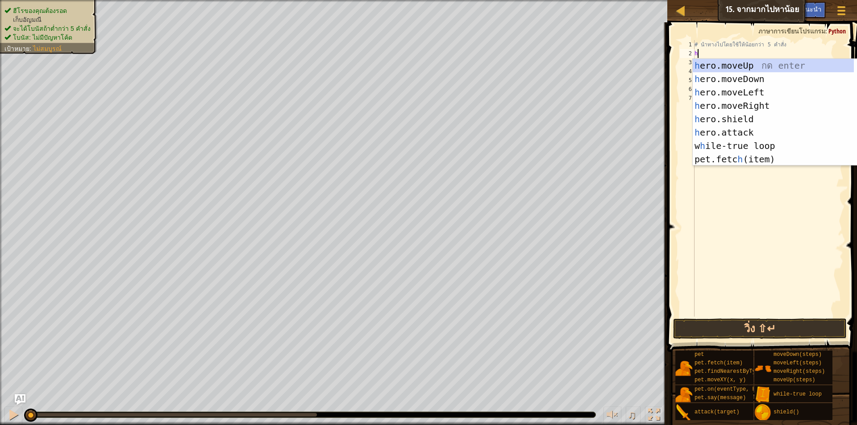
scroll to position [4, 0]
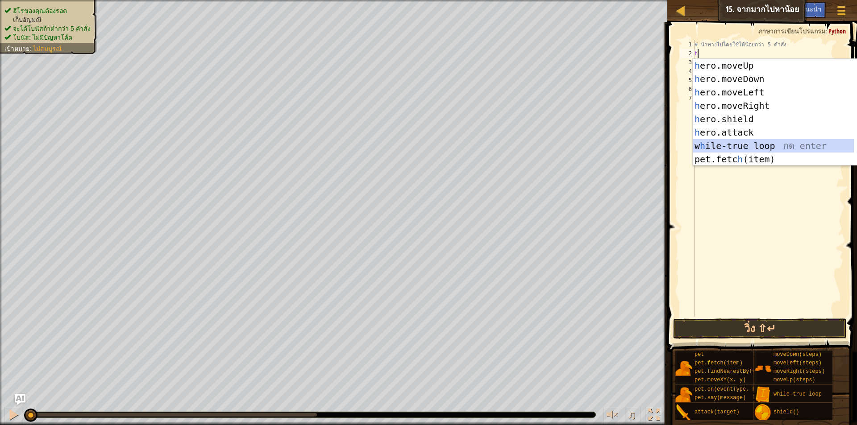
click at [748, 149] on div "h ero.moveUp กด enter h ero.moveDown กด enter h ero.moveLeft กด enter h ero.mov…" at bounding box center [773, 126] width 161 height 134
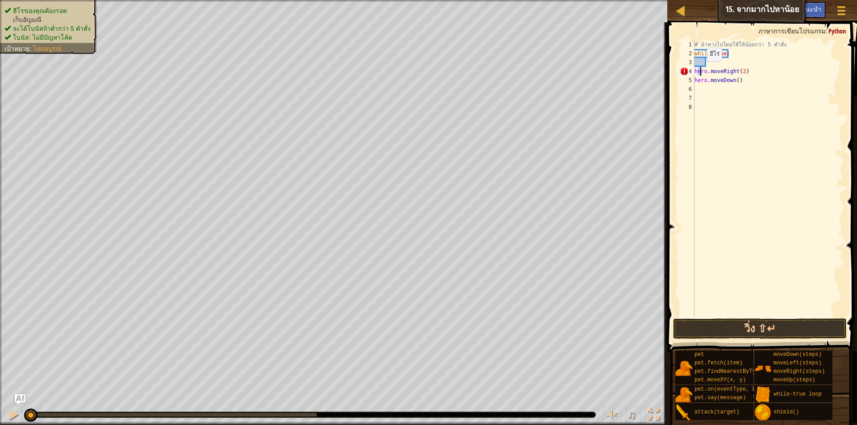
click at [700, 70] on div "# นำทางไปโดยใช้ให้น้อยกว่า 5 คำสั่ง while True : hero . moveRight ( 2 ) hero . …" at bounding box center [768, 187] width 151 height 295
click at [709, 84] on div "# นำทางไปโดยใช้ให้น้อยกว่า 5 คำสั่ง while True : hero . moveRight ( 2 ) hero . …" at bounding box center [768, 187] width 151 height 295
type textarea "hero.moveDown()"
click at [707, 96] on div "# นำทางไปโดยใช้ให้น้อยกว่า 5 คำสั่ง while True : hero . moveRight ( 2 ) hero . …" at bounding box center [768, 187] width 151 height 295
drag, startPoint x: 694, startPoint y: 70, endPoint x: 741, endPoint y: 82, distance: 47.8
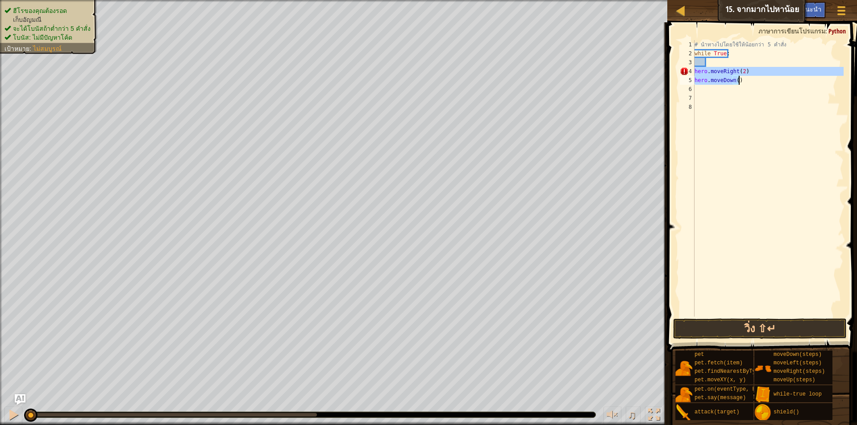
click at [741, 82] on div "# นำทางไปโดยใช้ให้น้อยกว่า 5 คำสั่ง while True : hero . moveRight ( 2 ) hero . …" at bounding box center [768, 187] width 151 height 295
type textarea "hero.moveRight(2) hero.moveDown()"
click at [712, 61] on div "# นำทางไปโดยใช้ให้น้อยกว่า 5 คำสั่ง while True : hero . moveRight ( 2 ) hero . …" at bounding box center [768, 187] width 151 height 295
drag, startPoint x: 711, startPoint y: 61, endPoint x: 698, endPoint y: 129, distance: 69.2
click at [698, 129] on div "# นำทางไปโดยใช้ให้น้อยกว่า 5 คำสั่ง while True : hero . moveRight ( 2 ) hero . …" at bounding box center [768, 187] width 151 height 295
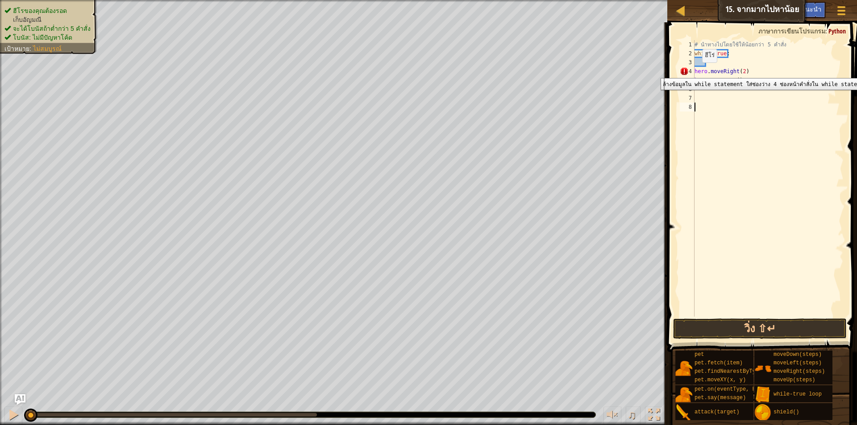
click at [694, 71] on div "4" at bounding box center [687, 71] width 15 height 9
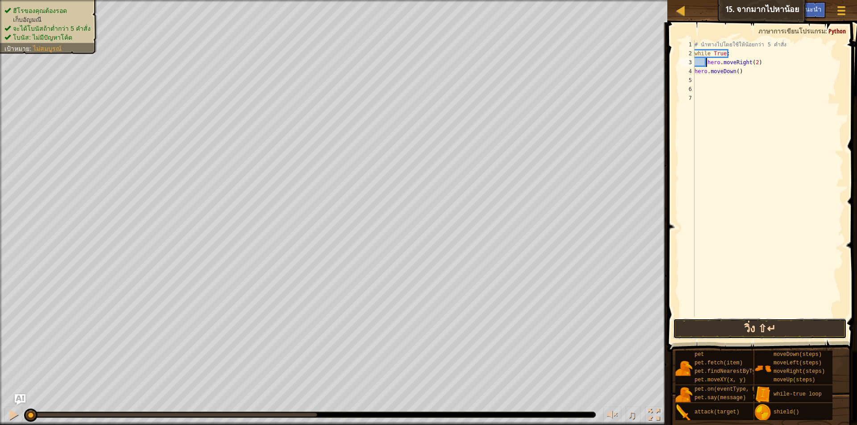
click at [824, 326] on button "วิ่ง ⇧↵" at bounding box center [760, 329] width 174 height 21
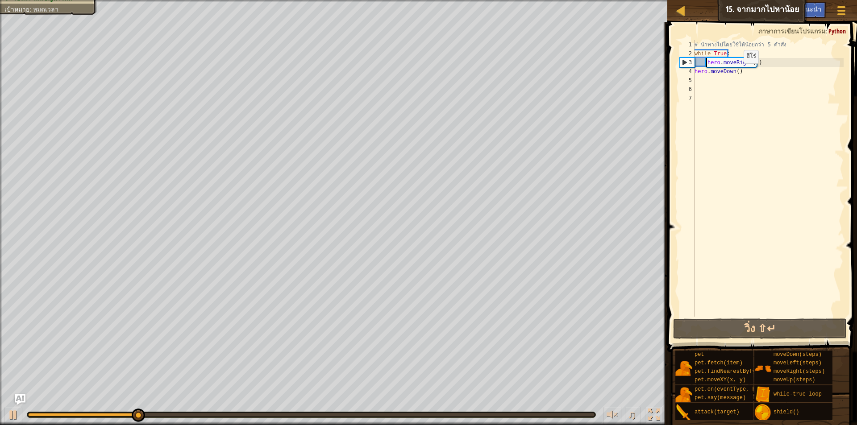
click at [736, 72] on div "# นำทางไปโดยใช้ให้น้อยกว่า 5 คำสั่ง while True : hero . moveRight ( 2 ) hero . …" at bounding box center [768, 187] width 151 height 295
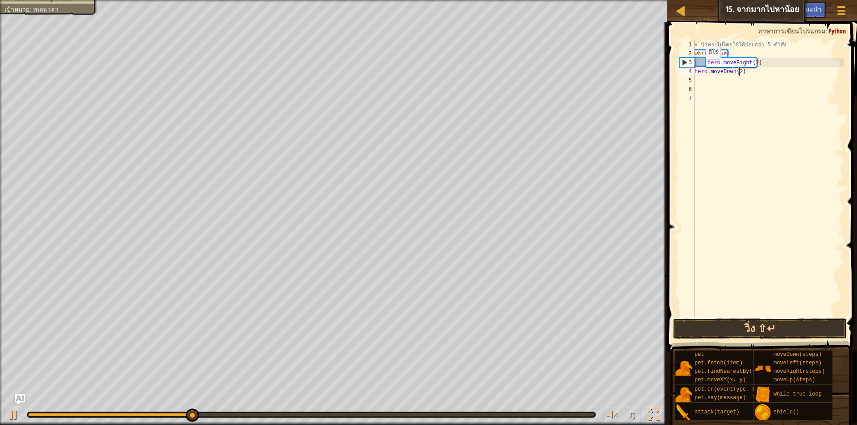
scroll to position [4, 4]
click at [796, 328] on button "วิ่ง ⇧↵" at bounding box center [760, 329] width 174 height 21
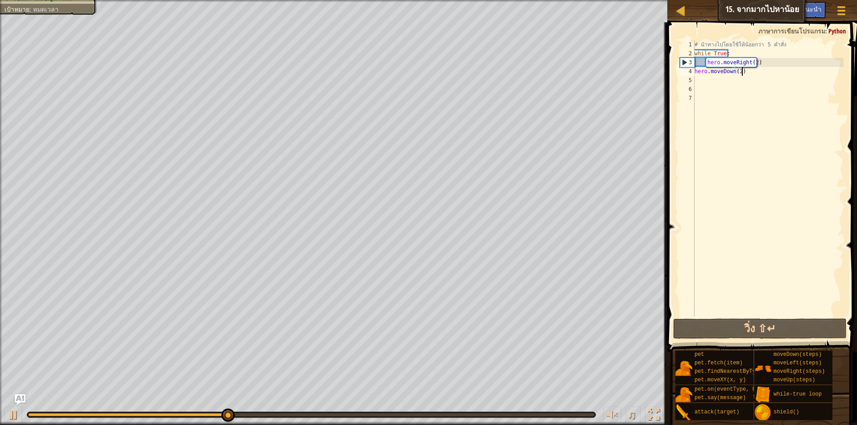
click at [746, 74] on div "# นำทางไปโดยใช้ให้น้อยกว่า 5 คำสั่ง while True : hero . moveRight ( 2 ) hero . …" at bounding box center [768, 187] width 151 height 295
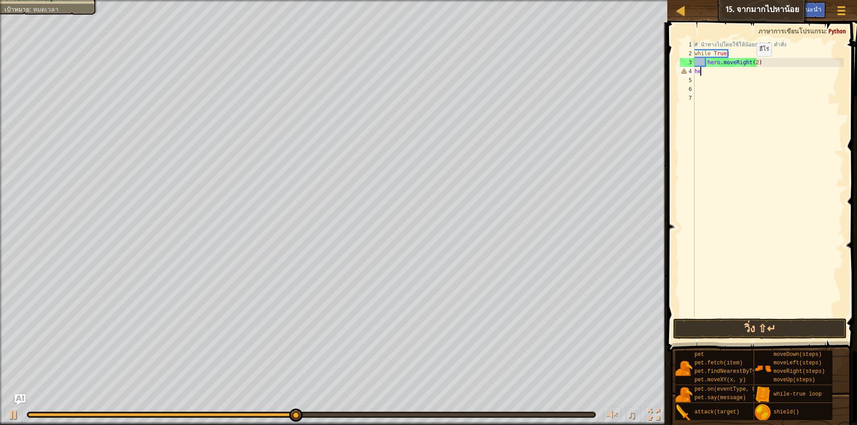
scroll to position [4, 0]
type textarea "h"
click at [762, 62] on div "# นำทางไปโดยใช้ให้น้อยกว่า 5 คำสั่ง while True : hero . moveRight ( 2 )" at bounding box center [768, 187] width 151 height 295
type textarea "hero.moveRight(2)"
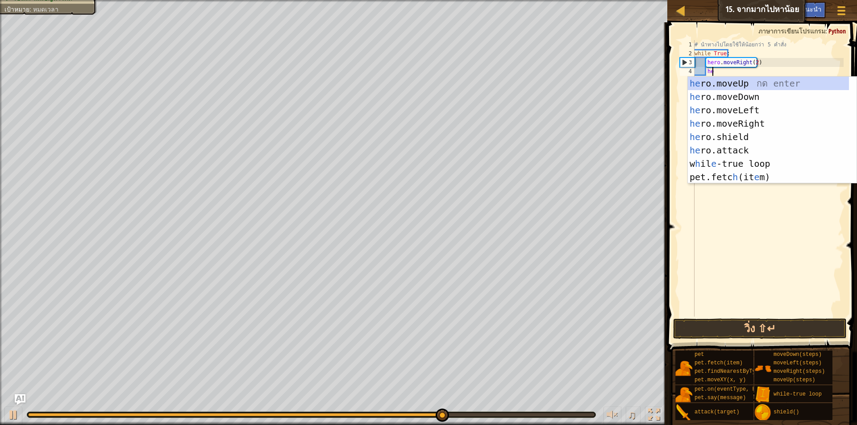
type textarea "her"
click at [772, 94] on div "her o.moveUp กด enter her o.moveDown กด enter her o.moveLeft กด enter her o.mov…" at bounding box center [772, 144] width 169 height 134
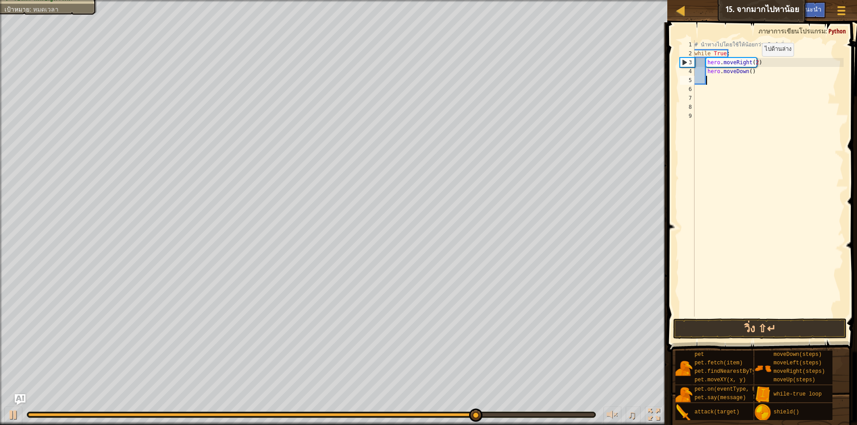
scroll to position [4, 0]
click at [747, 70] on div "# นำทางไปโดยใช้ให้น้อยกว่า 5 คำสั่ง while True : hero . moveRight ( 2 ) hero . …" at bounding box center [768, 187] width 151 height 295
click at [800, 332] on button "วิ่ง ⇧↵" at bounding box center [760, 329] width 174 height 21
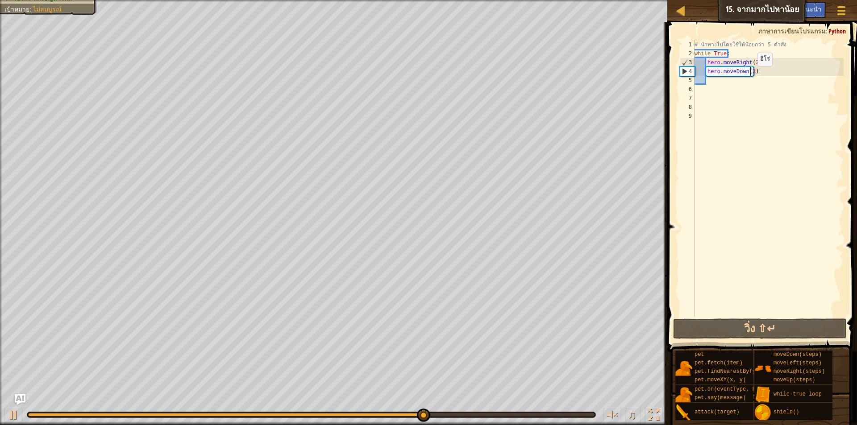
type textarea "hero.moveDown()"
click at [789, 325] on button "วิ่ง ⇧↵" at bounding box center [760, 329] width 174 height 21
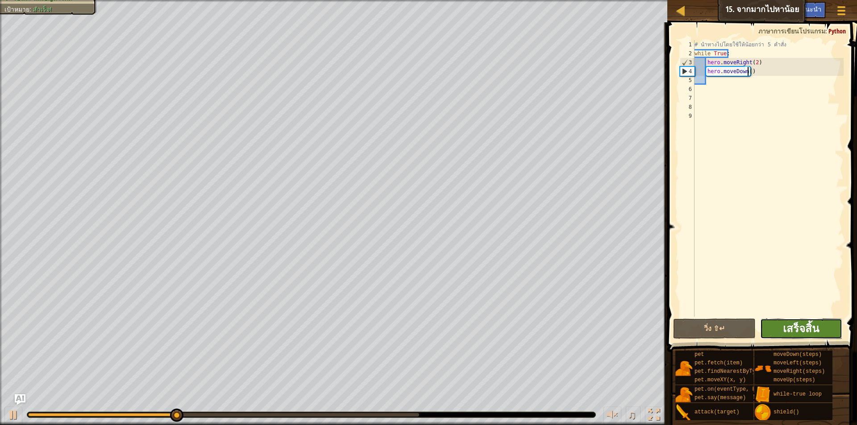
click at [811, 329] on span "เสร็จสิ้น" at bounding box center [801, 328] width 36 height 14
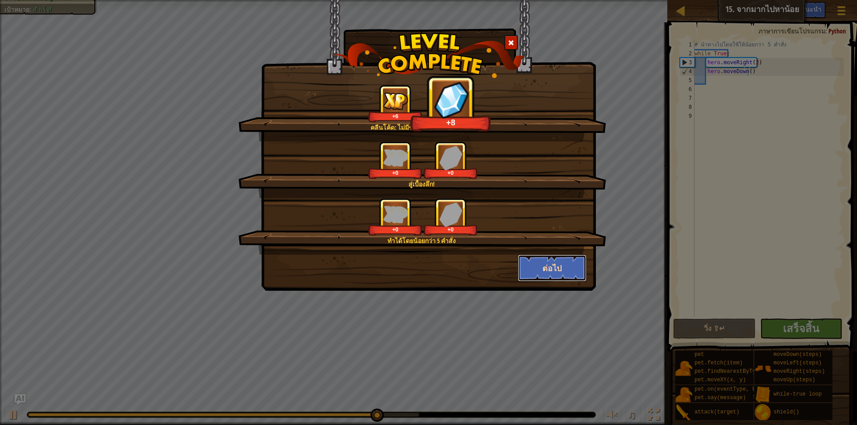
click at [532, 268] on button "ต่อไป" at bounding box center [552, 268] width 69 height 27
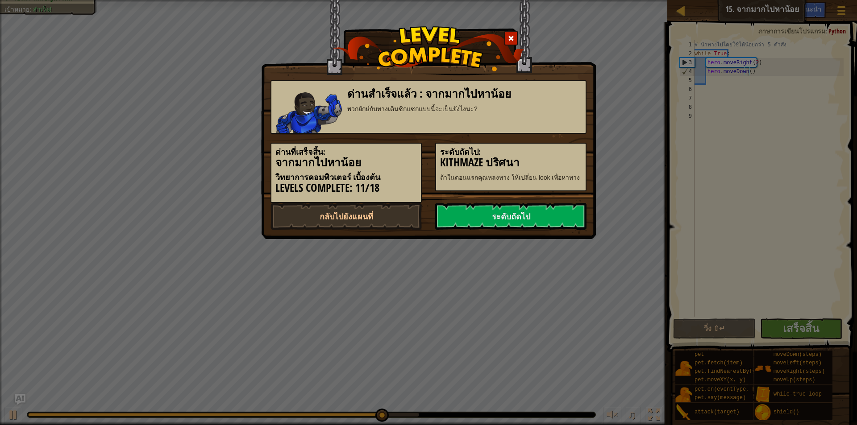
click at [526, 267] on div "ด่านสำเร็จแล้ว : จากมากไปหาน้อย พวกยักษ์กับทางเดินซิกแซกแบบนี้จะเป็นยังไงนะ? [P…" at bounding box center [428, 212] width 857 height 425
click at [548, 220] on link "ระดับถัดไป" at bounding box center [510, 216] width 151 height 27
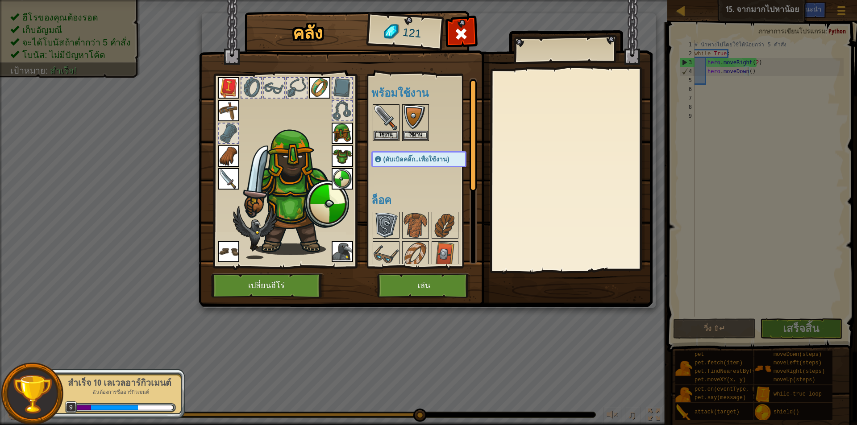
click at [392, 216] on img at bounding box center [386, 225] width 25 height 25
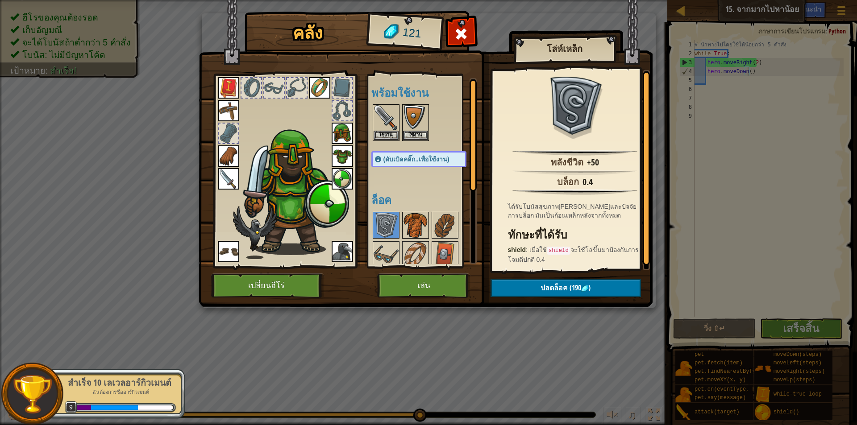
click at [417, 217] on img at bounding box center [415, 225] width 25 height 25
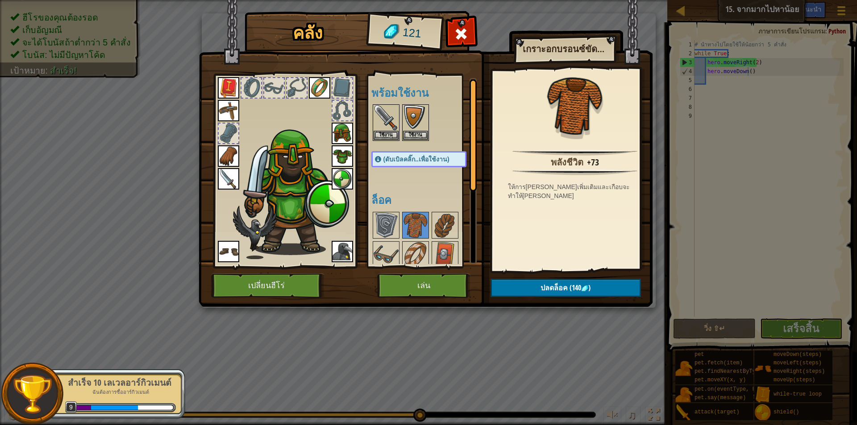
click at [459, 226] on div at bounding box center [427, 299] width 113 height 177
click at [339, 150] on img at bounding box center [342, 155] width 21 height 21
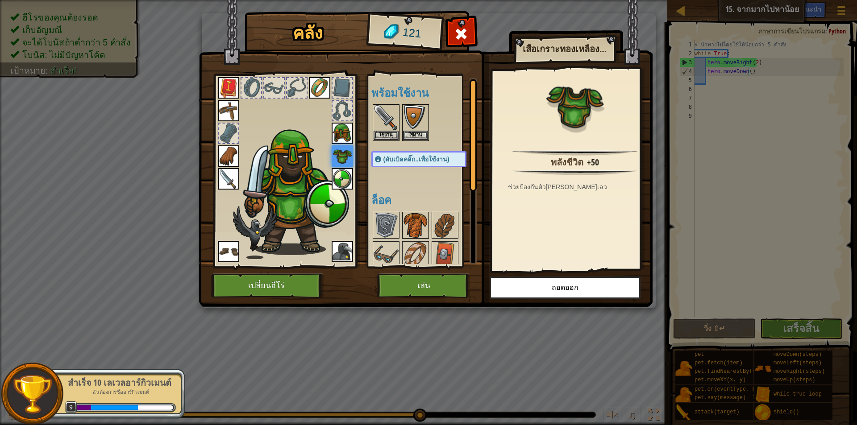
click at [413, 221] on img at bounding box center [415, 225] width 25 height 25
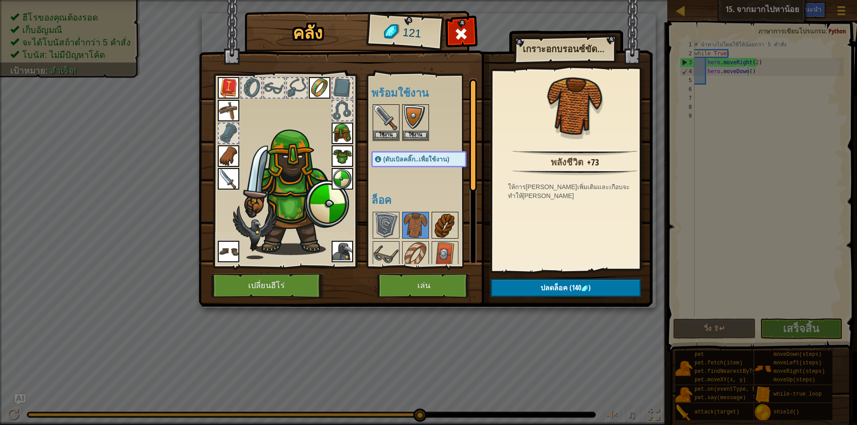
click at [444, 227] on img at bounding box center [444, 225] width 25 height 25
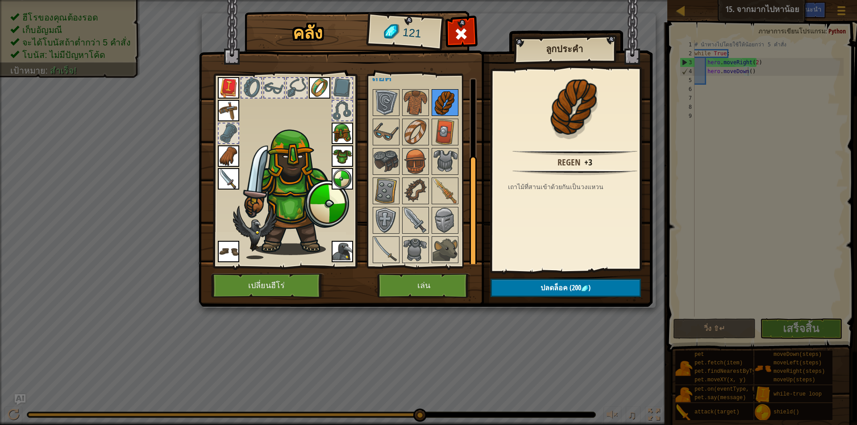
scroll to position [123, 0]
click at [434, 129] on img at bounding box center [444, 131] width 25 height 25
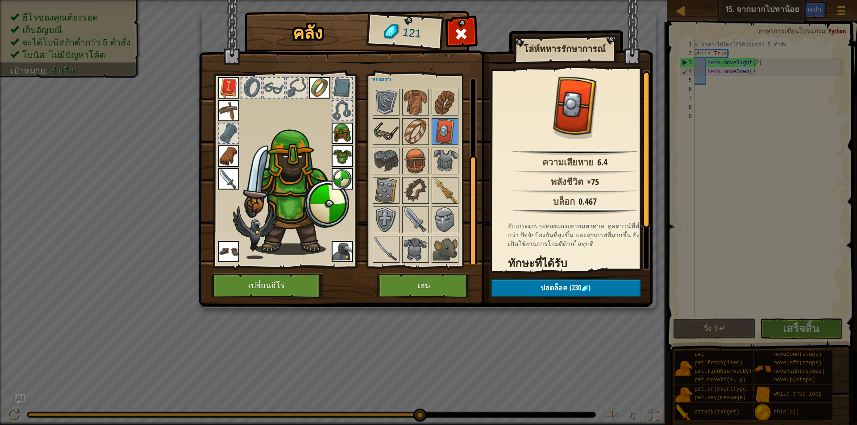
click at [386, 131] on img at bounding box center [386, 131] width 25 height 25
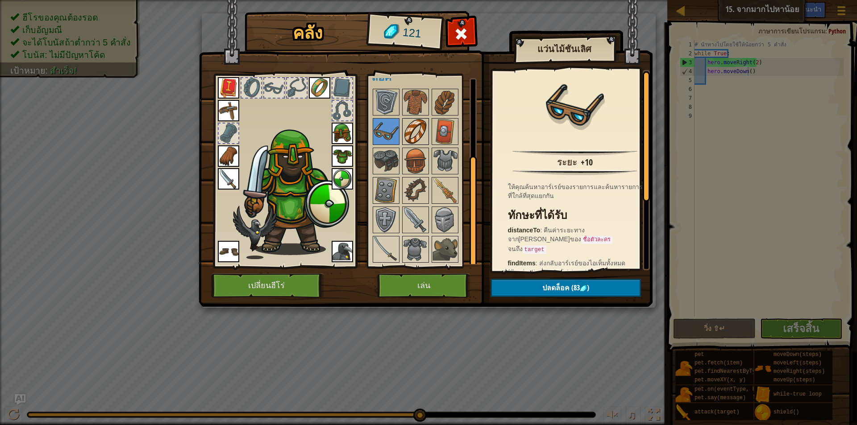
click at [412, 134] on img at bounding box center [415, 131] width 25 height 25
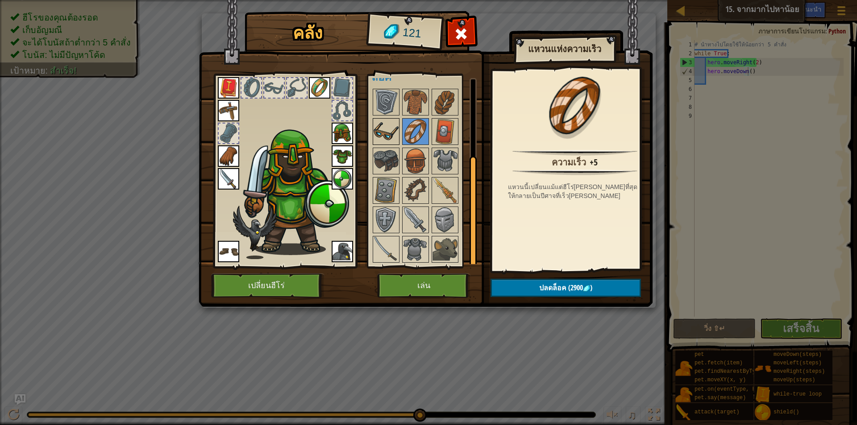
click at [389, 132] on img at bounding box center [386, 131] width 25 height 25
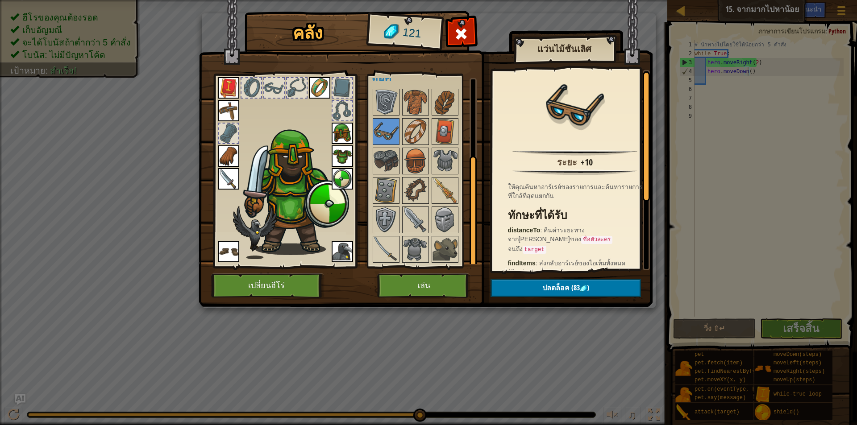
click at [430, 245] on div at bounding box center [427, 175] width 113 height 177
click at [553, 288] on span "ปลดล็อค" at bounding box center [555, 288] width 27 height 10
click at [556, 285] on button "ยืนยัน" at bounding box center [565, 288] width 150 height 18
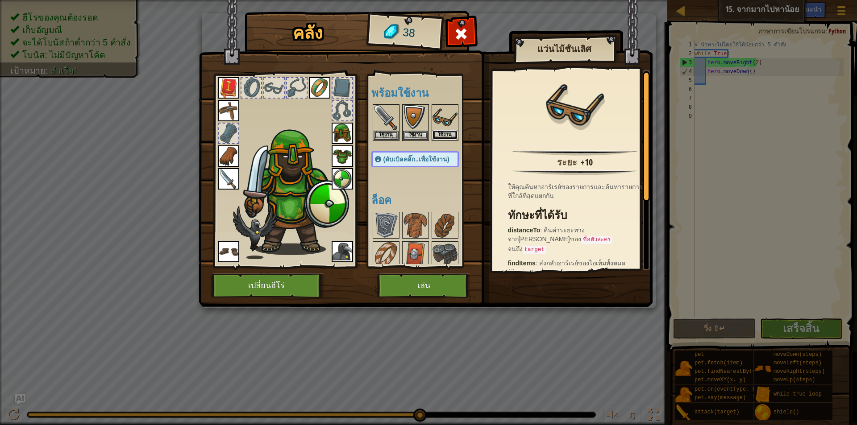
click at [445, 132] on button "ใช้งาน" at bounding box center [444, 134] width 25 height 9
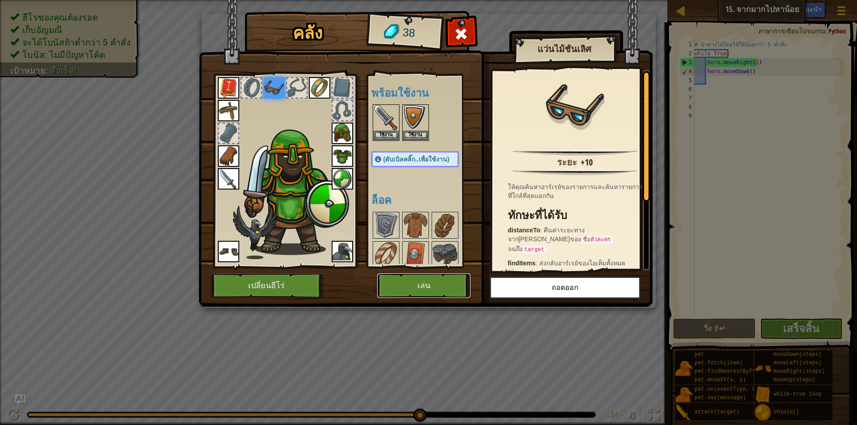
click at [443, 284] on button "เล่น" at bounding box center [423, 286] width 93 height 25
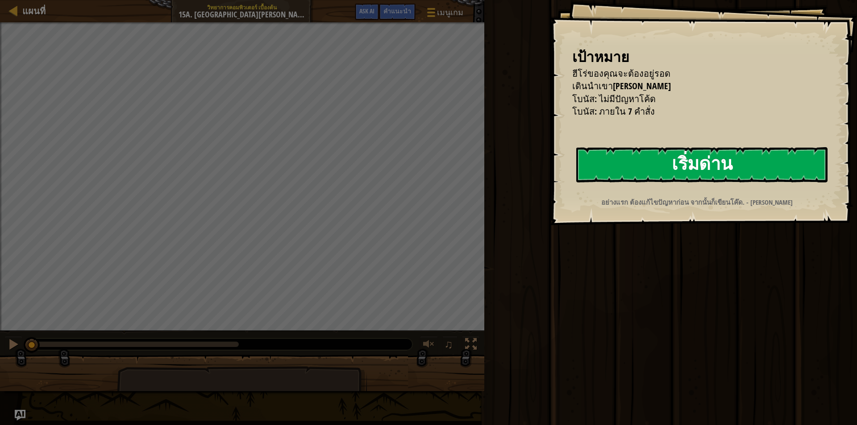
click at [629, 156] on button "เริ่มด่าน" at bounding box center [701, 164] width 251 height 35
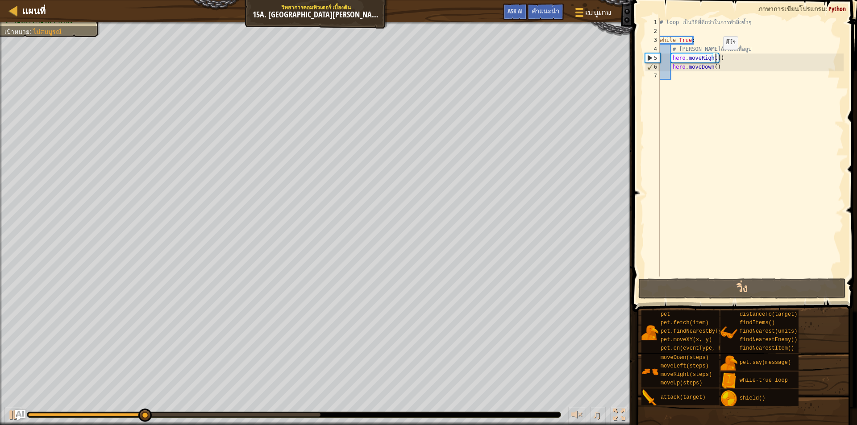
click at [715, 58] on div "# loop เป็นวิธี[PERSON_NAME]กว่าในการทำสิ่งซ้ำๆ while True : # [PERSON_NAME]สั่…" at bounding box center [751, 156] width 186 height 277
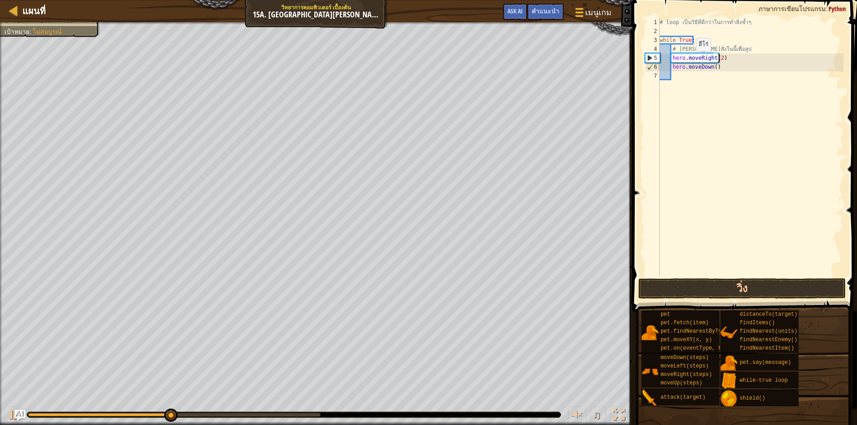
scroll to position [4, 4]
click at [778, 285] on button "วิ่ง" at bounding box center [742, 288] width 208 height 21
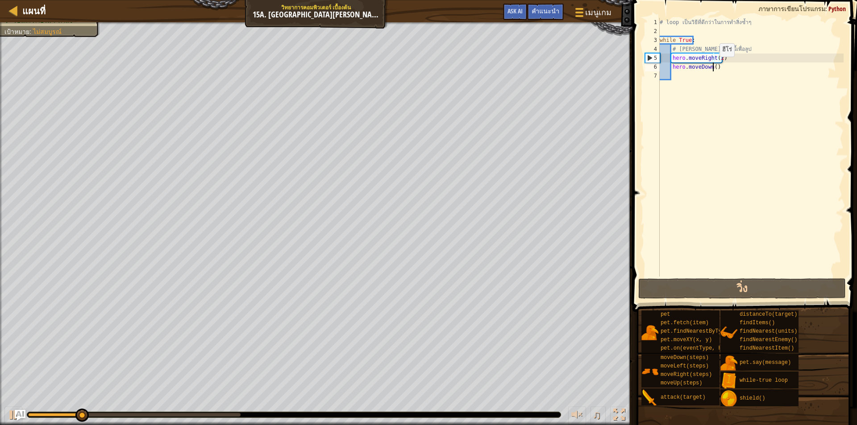
click at [712, 66] on div "# loop เป็นวิธี[PERSON_NAME]กว่าในการทำสิ่งซ้ำๆ while True : # [PERSON_NAME]สั่…" at bounding box center [751, 156] width 186 height 277
click at [718, 57] on div "# loop เป็นวิธี[PERSON_NAME]กว่าในการทำสิ่งซ้ำๆ while True : # [PERSON_NAME]สั่…" at bounding box center [751, 156] width 186 height 277
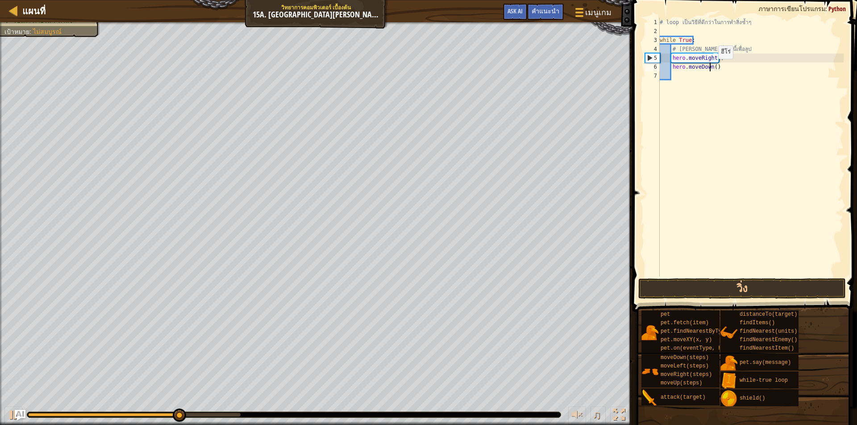
click at [711, 68] on div "# loop เป็นวิธี[PERSON_NAME]กว่าในการทำสิ่งซ้ำๆ while True : # [PERSON_NAME]สั่…" at bounding box center [751, 156] width 186 height 277
click at [713, 68] on div "# loop เป็นวิธี[PERSON_NAME]กว่าในการทำสิ่งซ้ำๆ while True : # [PERSON_NAME]สั่…" at bounding box center [751, 156] width 186 height 277
click at [715, 58] on div "# loop เป็นวิธี[PERSON_NAME]กว่าในการทำสิ่งซ้ำๆ while True : # [PERSON_NAME]สั่…" at bounding box center [751, 156] width 186 height 277
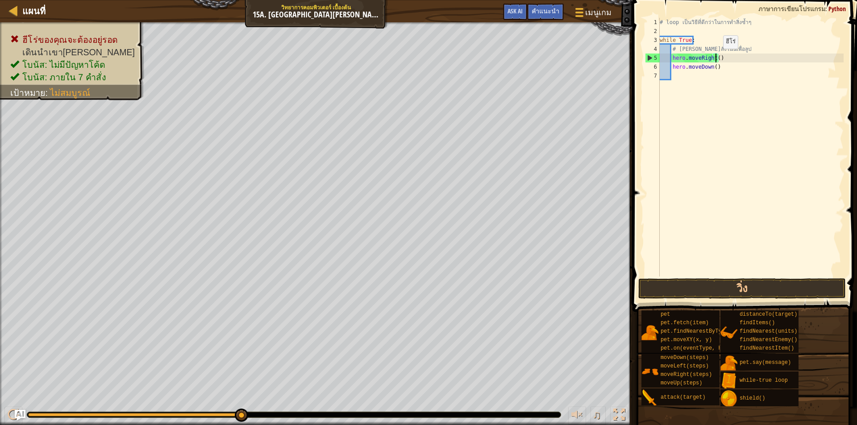
scroll to position [4, 4]
click at [737, 288] on button "วิ่ง" at bounding box center [742, 288] width 208 height 21
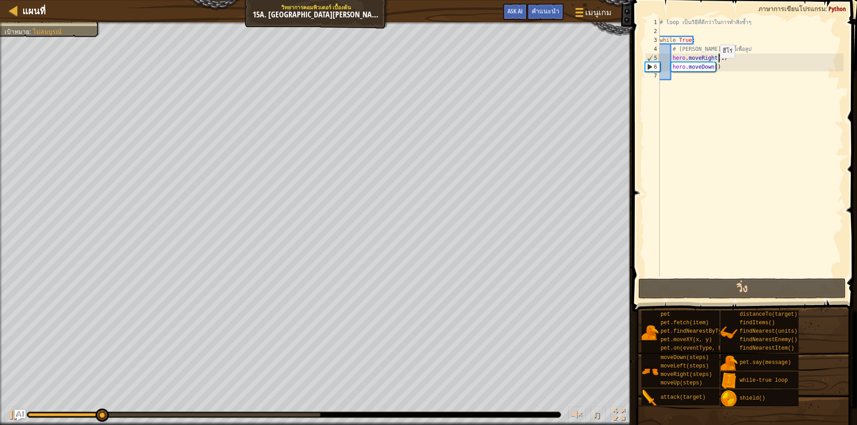
click at [712, 67] on div "# loop เป็นวิธี[PERSON_NAME]กว่าในการทำสิ่งซ้ำๆ while True : # [PERSON_NAME]สั่…" at bounding box center [751, 156] width 186 height 277
click at [717, 57] on div "# loop เป็นวิธี[PERSON_NAME]กว่าในการทำสิ่งซ้ำๆ while True : # [PERSON_NAME]สั่…" at bounding box center [751, 156] width 186 height 277
type textarea "hero.moveRight()"
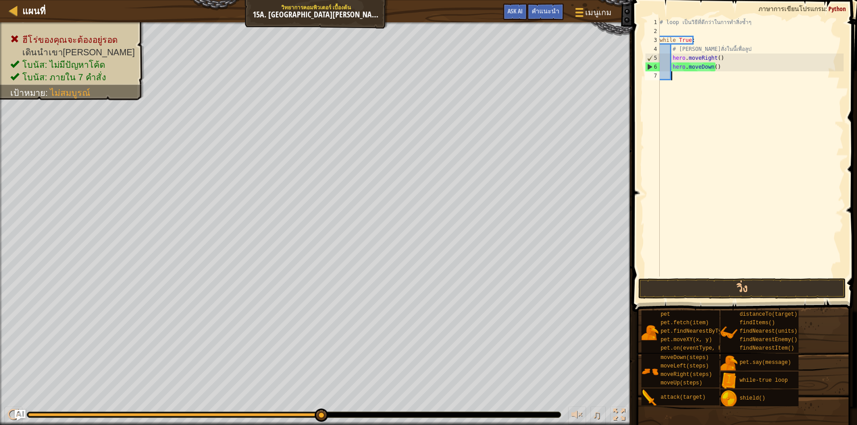
click at [690, 83] on div "# loop เป็นวิธี[PERSON_NAME]กว่าในการทำสิ่งซ้ำๆ while True : # [PERSON_NAME]สั่…" at bounding box center [751, 156] width 186 height 277
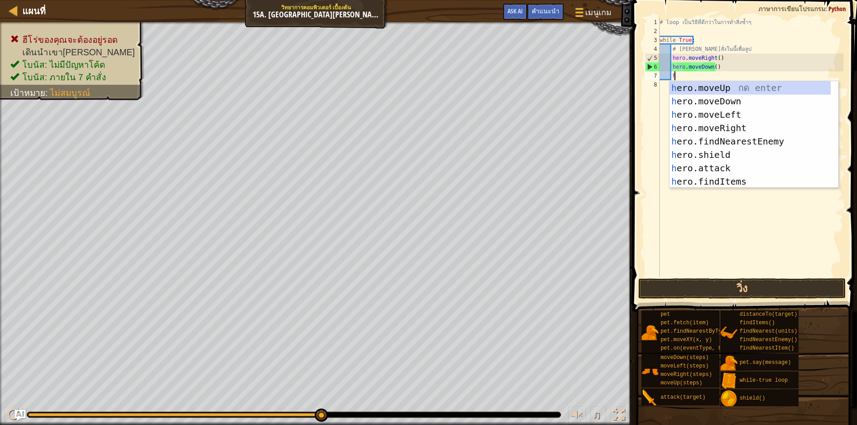
scroll to position [4, 1]
type textarea "her"
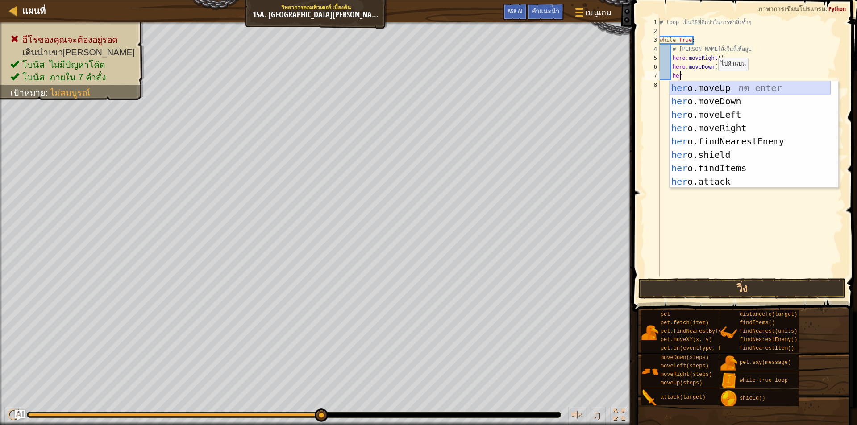
click at [708, 88] on div "her o.moveUp กด enter her o.moveDown กด enter her o.moveLeft กด enter her o.mov…" at bounding box center [749, 148] width 161 height 134
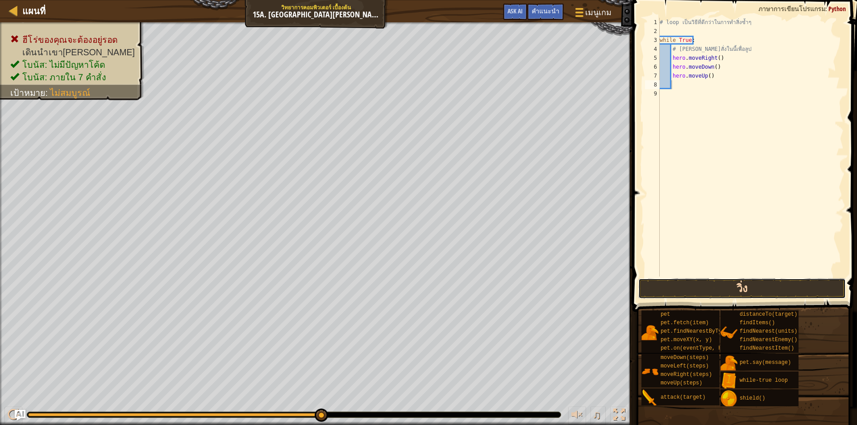
click at [745, 291] on button "วิ่ง" at bounding box center [742, 288] width 208 height 21
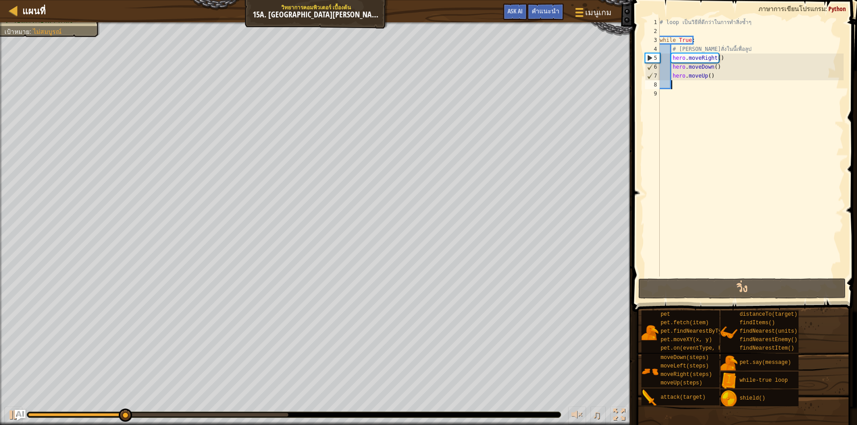
click at [729, 70] on div "# loop เป็นวิธี[PERSON_NAME]กว่าในการทำสิ่งซ้ำๆ while True : # [PERSON_NAME]สั่…" at bounding box center [751, 156] width 186 height 277
click at [715, 56] on div "# loop เป็นวิธี[PERSON_NAME]กว่าในการทำสิ่งซ้ำๆ while True : # [PERSON_NAME]สั่…" at bounding box center [751, 156] width 186 height 277
click at [723, 69] on div "# loop เป็นวิธี[PERSON_NAME]กว่าในการทำสิ่งซ้ำๆ while True : # [PERSON_NAME]สั่…" at bounding box center [751, 156] width 186 height 277
type textarea "hero.moveDown()"
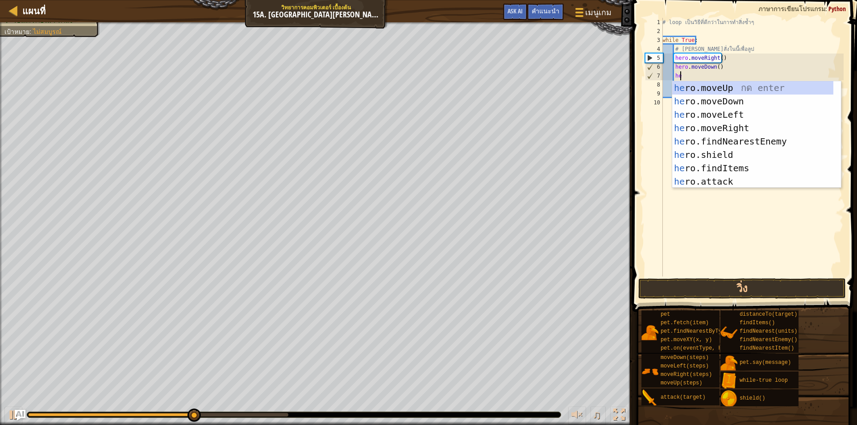
scroll to position [4, 1]
type textarea "her"
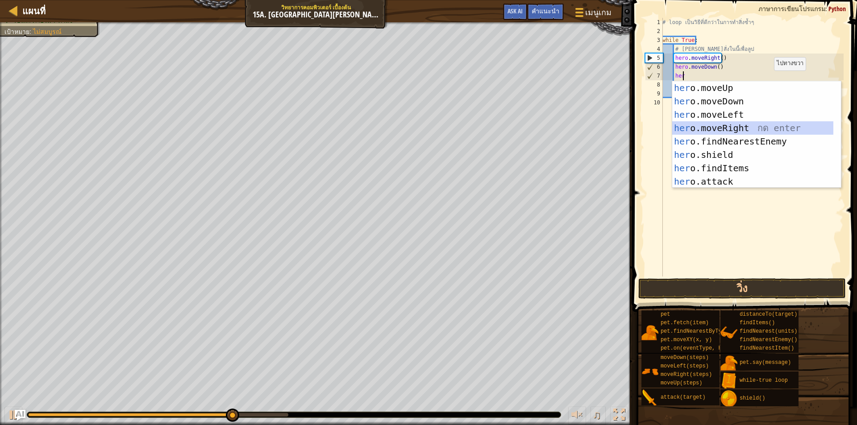
click at [750, 126] on div "her o.moveUp กด enter her o.moveDown กด enter her o.moveLeft กด enter her o.mov…" at bounding box center [752, 148] width 161 height 134
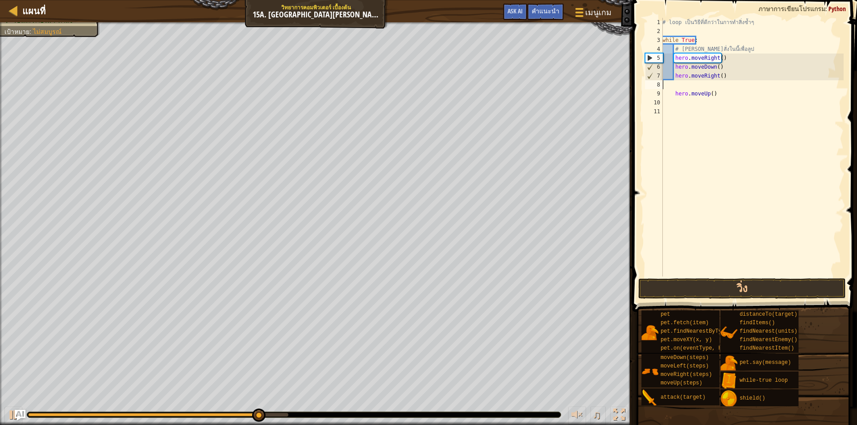
scroll to position [4, 0]
type textarea "hero.moveRight()"
click at [752, 287] on button "วิ่ง" at bounding box center [742, 288] width 208 height 21
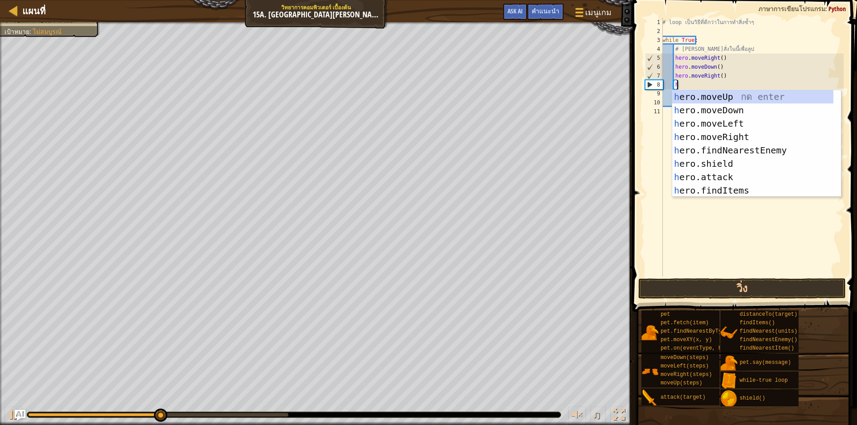
scroll to position [4, 1]
type textarea "her"
click at [736, 105] on div "her o.moveUp กด enter her o.moveDown กด enter her o.moveLeft กด enter her o.mov…" at bounding box center [752, 157] width 161 height 134
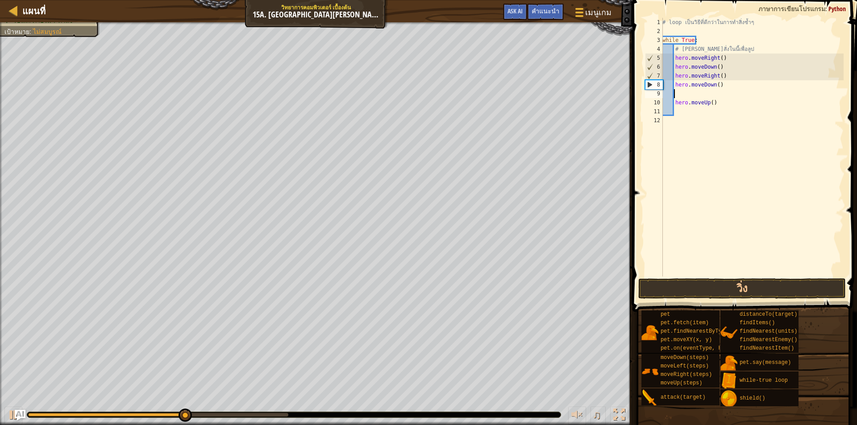
scroll to position [4, 0]
drag, startPoint x: 784, startPoint y: 291, endPoint x: 783, endPoint y: 285, distance: 5.4
click at [785, 290] on button "วิ่ง" at bounding box center [742, 288] width 208 height 21
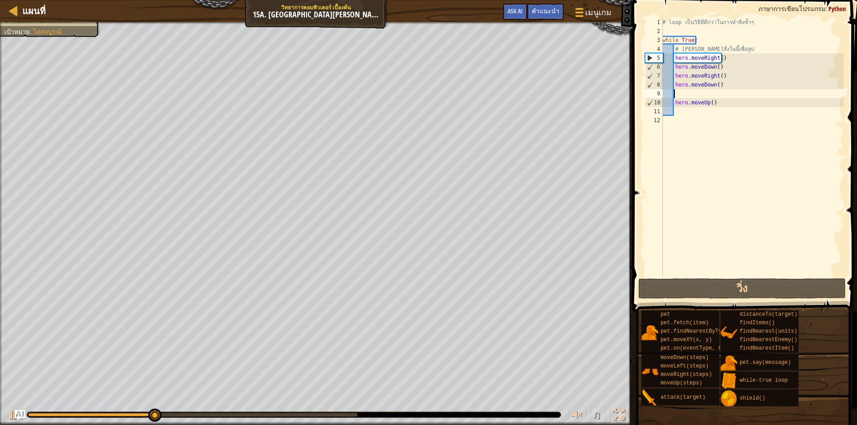
click at [728, 70] on div "# loop เป็นวิธี[PERSON_NAME]กว่าในการทำสิ่งซ้ำๆ while True : # [PERSON_NAME]สั่…" at bounding box center [752, 156] width 183 height 277
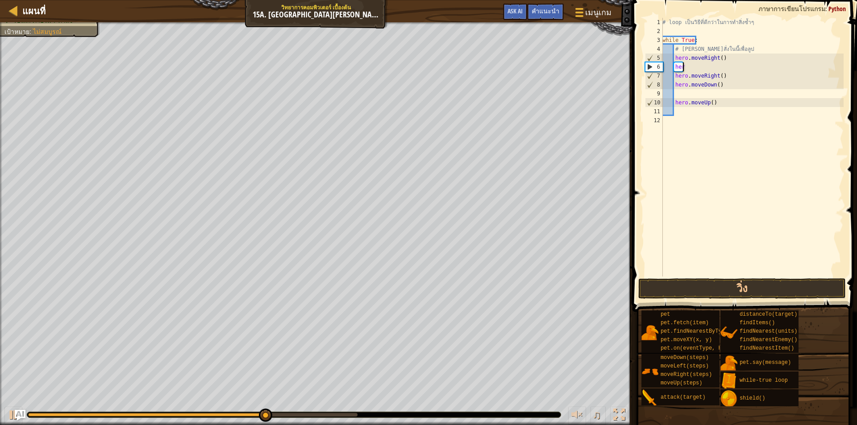
type textarea "hero"
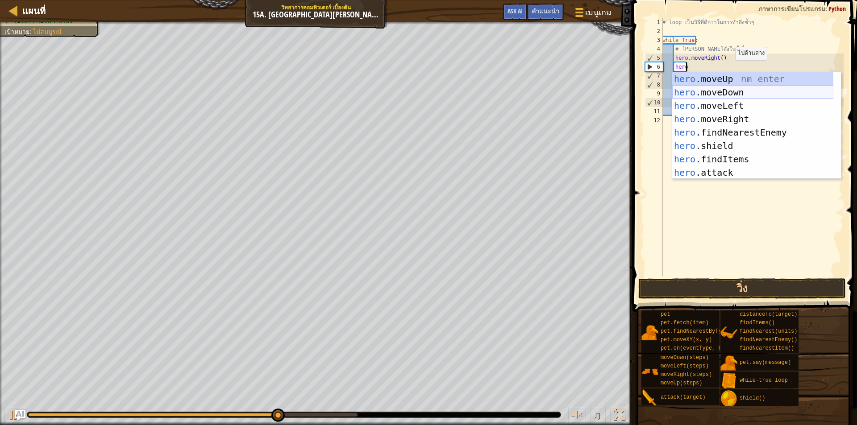
click at [736, 93] on div "hero .moveUp กด enter hero .moveDown กด enter hero .moveLeft กด enter hero .mov…" at bounding box center [752, 139] width 161 height 134
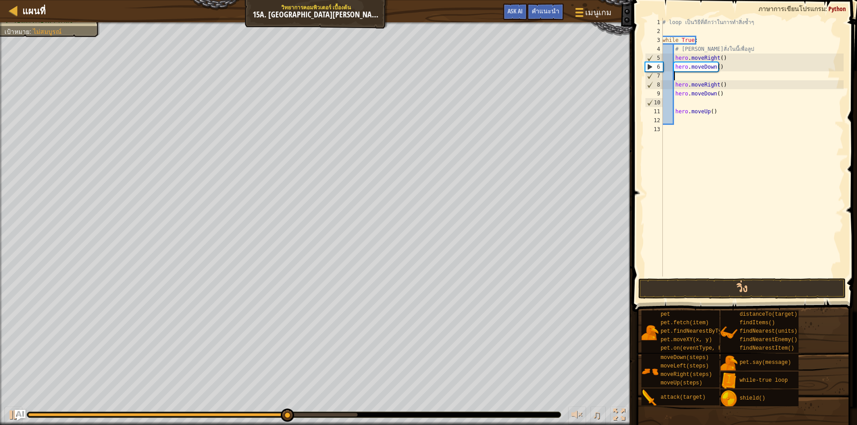
click at [734, 95] on div "# loop เป็นวิธี[PERSON_NAME]กว่าในการทำสิ่งซ้ำๆ while True : # [PERSON_NAME]สั่…" at bounding box center [752, 156] width 183 height 277
type textarea "h"
click at [690, 79] on div "# loop เป็นวิธี[PERSON_NAME]กว่าในการทำสิ่งซ้ำๆ while True : # [PERSON_NAME]สั่…" at bounding box center [752, 156] width 183 height 277
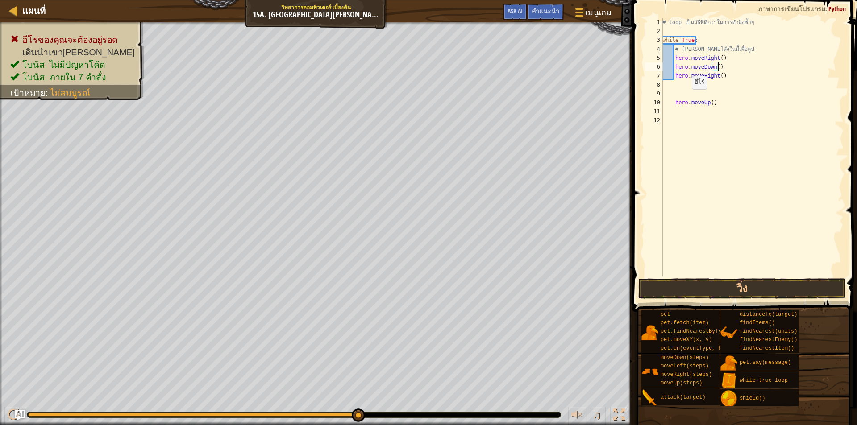
click at [687, 98] on div "# loop เป็นวิธี[PERSON_NAME]กว่าในการทำสิ่งซ้ำๆ while True : # [PERSON_NAME]สั่…" at bounding box center [752, 156] width 183 height 277
type textarea "hero.moveUp()"
click at [686, 96] on div "# loop เป็นวิธี[PERSON_NAME]กว่าในการทำสิ่งซ้ำๆ while True : # [PERSON_NAME]สั่…" at bounding box center [752, 156] width 183 height 277
click at [711, 83] on div "# loop เป็นวิธี[PERSON_NAME]กว่าในการทำสิ่งซ้ำๆ while True : # [PERSON_NAME]สั่…" at bounding box center [752, 156] width 183 height 277
type textarea "hero.moveUp()"
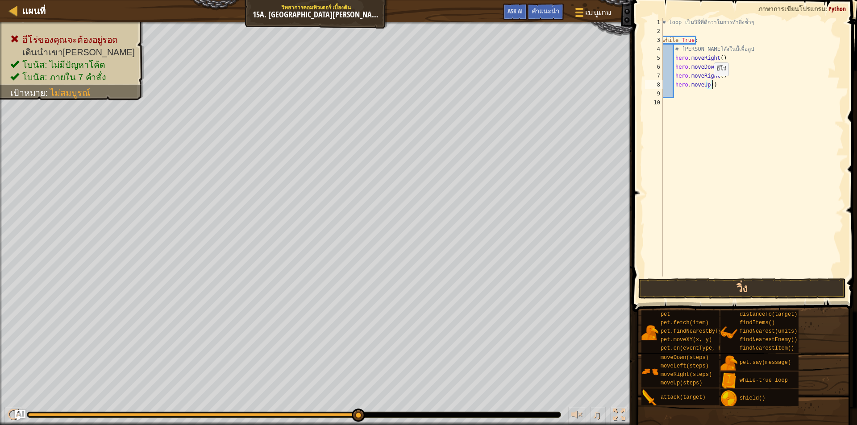
click at [709, 85] on div "# loop เป็นวิธี[PERSON_NAME]กว่าในการทำสิ่งซ้ำๆ while True : # [PERSON_NAME]สั่…" at bounding box center [752, 156] width 183 height 277
click at [691, 93] on div "# loop เป็นวิธี[PERSON_NAME]กว่าในการทำสิ่งซ้ำๆ while True : # [PERSON_NAME]สั่…" at bounding box center [752, 156] width 183 height 277
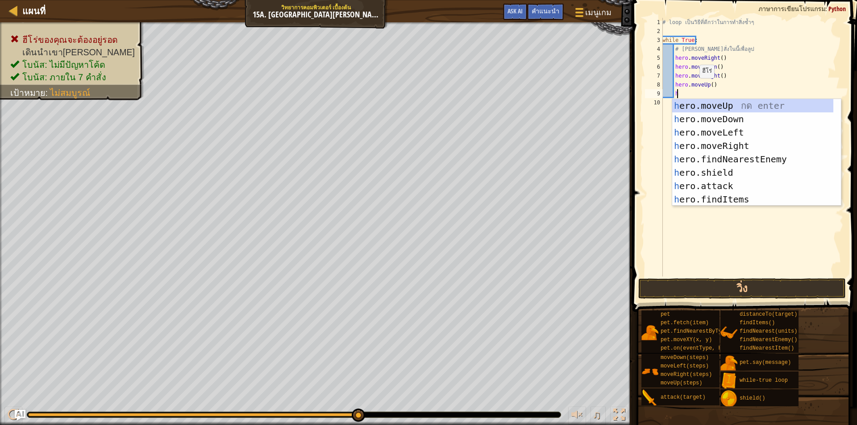
scroll to position [4, 1]
type textarea "her"
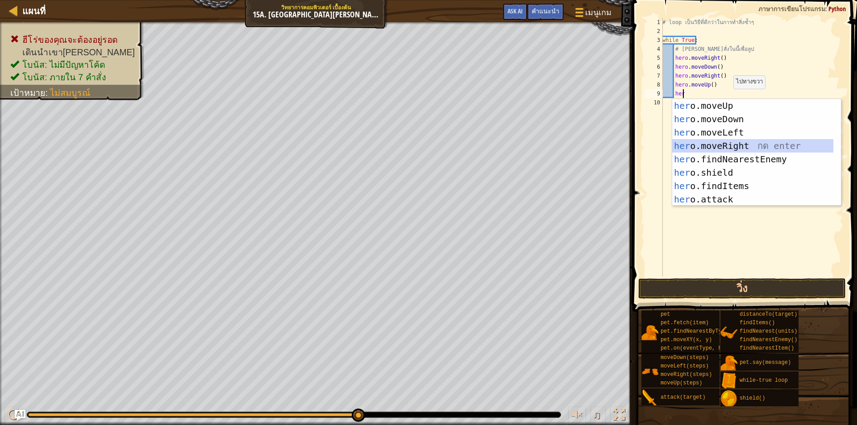
click at [718, 146] on div "her o.moveUp กด enter her o.moveDown กด enter her o.moveLeft กด enter her o.mov…" at bounding box center [752, 166] width 161 height 134
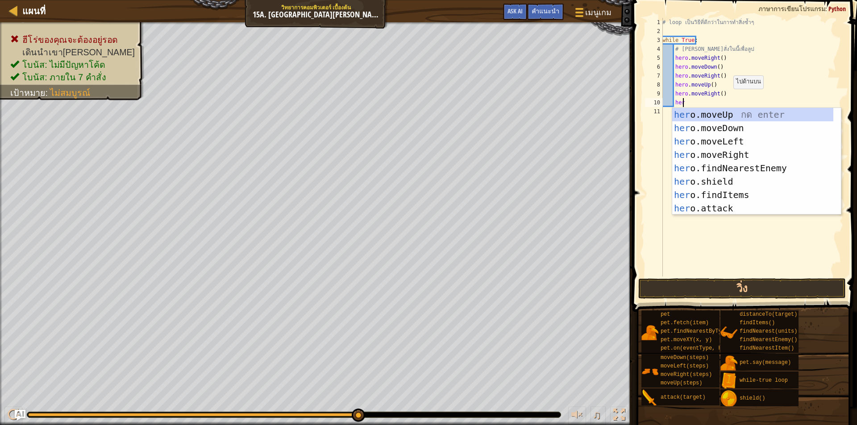
type textarea "hero"
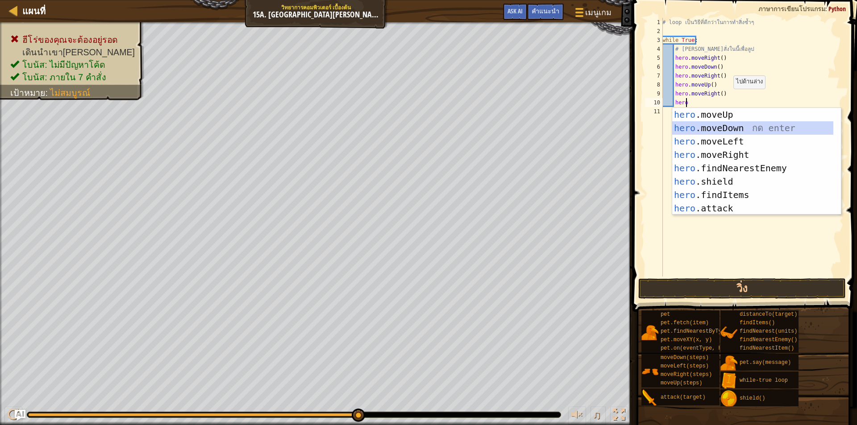
click at [731, 127] on div "hero .moveUp กด enter hero .moveDown กด enter hero .moveLeft กด enter hero .mov…" at bounding box center [752, 175] width 161 height 134
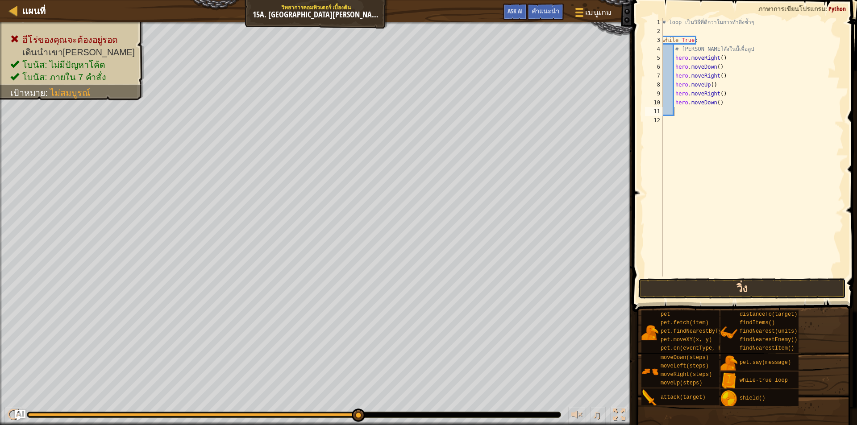
click at [744, 287] on button "วิ่ง" at bounding box center [742, 288] width 208 height 21
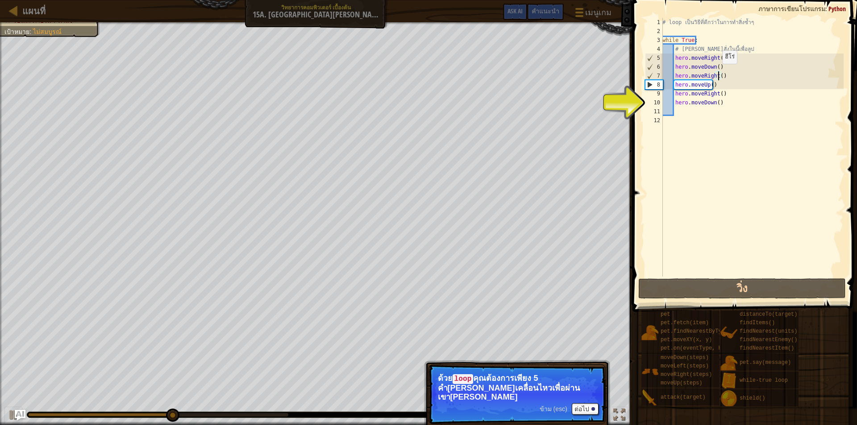
click at [717, 73] on div "# loop เป็นวิธี[PERSON_NAME]กว่าในการทำสิ่งซ้ำๆ while True : # [PERSON_NAME]สั่…" at bounding box center [752, 156] width 183 height 277
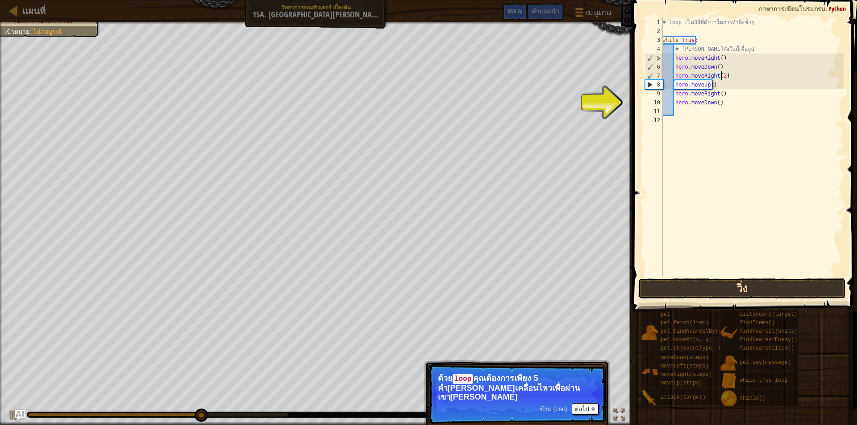
click at [784, 286] on button "วิ่ง" at bounding box center [742, 288] width 208 height 21
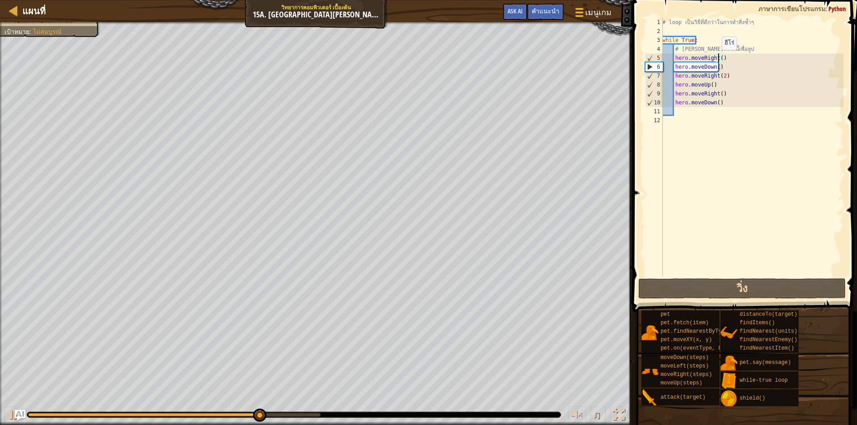
click at [717, 59] on div "# loop เป็นวิธี[PERSON_NAME]กว่าในการทำสิ่งซ้ำๆ while True : # [PERSON_NAME]สั่…" at bounding box center [752, 156] width 183 height 277
click at [723, 103] on div "# loop เป็นวิธี[PERSON_NAME]กว่าในการทำสิ่งซ้ำๆ while True : # [PERSON_NAME]สั่…" at bounding box center [752, 156] width 183 height 277
type textarea "hero.moveDown()"
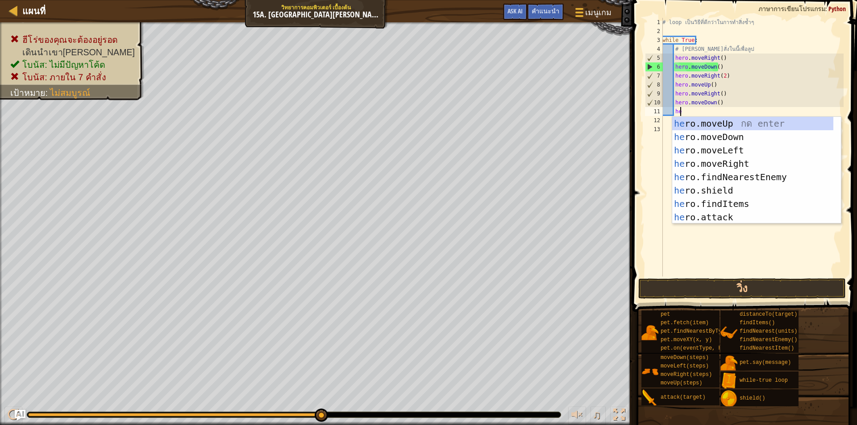
scroll to position [4, 1]
type textarea "her"
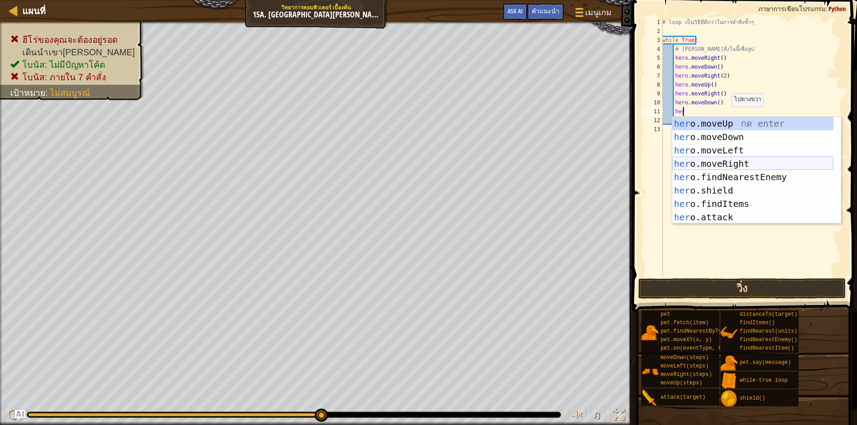
click at [744, 159] on div "her o.moveUp กด enter her o.moveDown กด enter her o.moveLeft กด enter her o.mov…" at bounding box center [752, 184] width 161 height 134
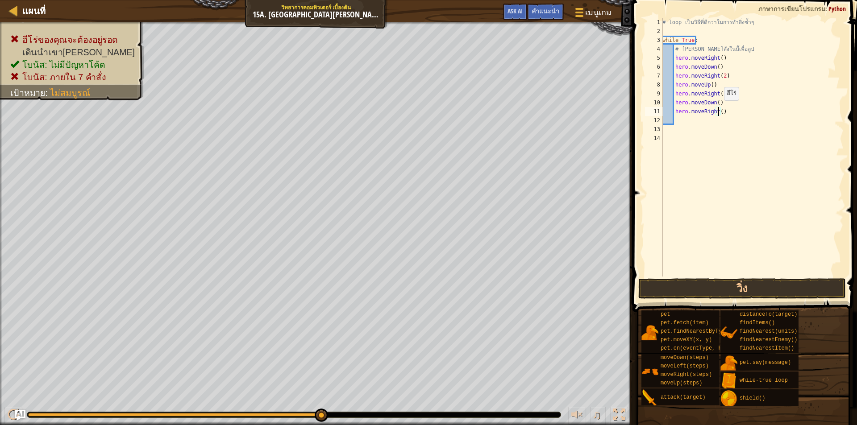
click at [719, 109] on div "# loop เป็นวิธี[PERSON_NAME]กว่าในการทำสิ่งซ้ำๆ while True : # [PERSON_NAME]สั่…" at bounding box center [752, 156] width 183 height 277
click at [761, 284] on button "วิ่ง" at bounding box center [742, 288] width 208 height 21
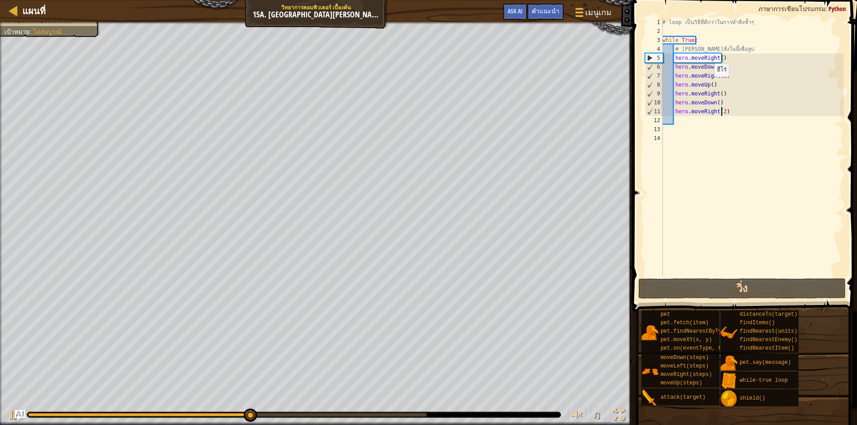
click at [709, 86] on div "# loop เป็นวิธี[PERSON_NAME]กว่าในการทำสิ่งซ้ำๆ while True : # [PERSON_NAME]สั่…" at bounding box center [752, 156] width 183 height 277
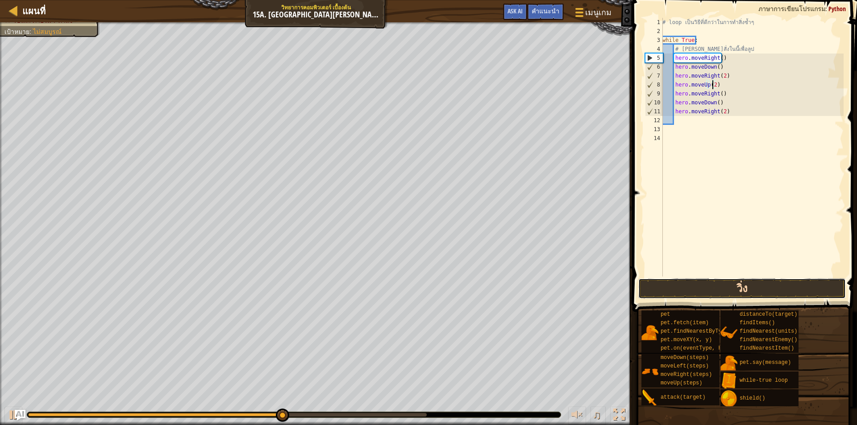
click at [786, 295] on button "วิ่ง" at bounding box center [742, 288] width 208 height 21
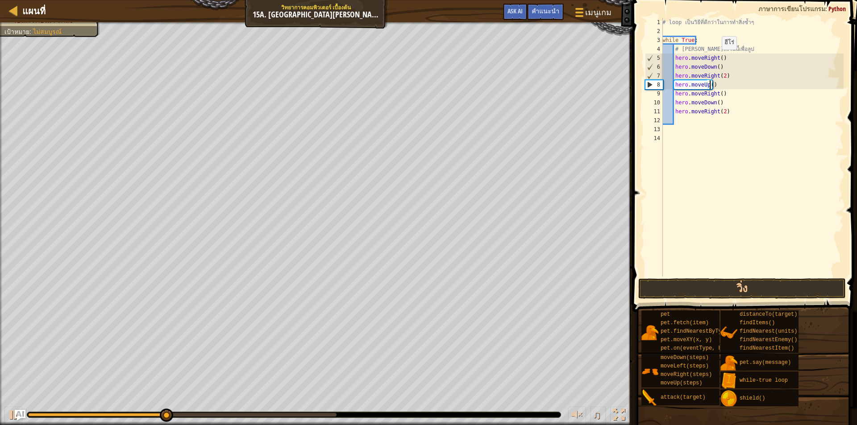
click at [717, 58] on div "# loop เป็นวิธี[PERSON_NAME]กว่าในการทำสิ่งซ้ำๆ while True : # [PERSON_NAME]สั่…" at bounding box center [752, 156] width 183 height 277
click at [731, 114] on div "# loop เป็นวิธี[PERSON_NAME]กว่าในการทำสิ่งซ้ำๆ while True : # [PERSON_NAME]สั่…" at bounding box center [752, 156] width 183 height 277
type textarea "h"
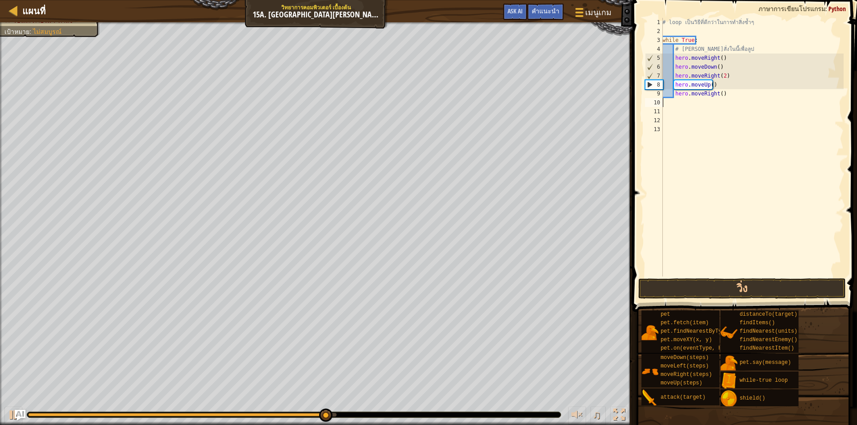
click at [744, 96] on div "# loop เป็นวิธี[PERSON_NAME]กว่าในการทำสิ่งซ้ำๆ while True : # [PERSON_NAME]สั่…" at bounding box center [752, 156] width 183 height 277
type textarea "hero.moveRight()"
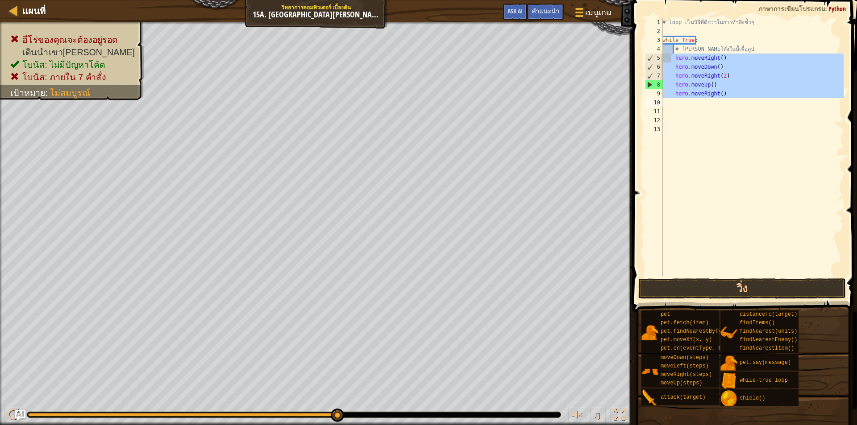
drag, startPoint x: 672, startPoint y: 57, endPoint x: 725, endPoint y: 112, distance: 76.7
click at [725, 112] on div "# loop เป็นวิธี[PERSON_NAME]กว่าในการทำสิ่งซ้ำๆ while True : # [PERSON_NAME]สั่…" at bounding box center [752, 156] width 183 height 277
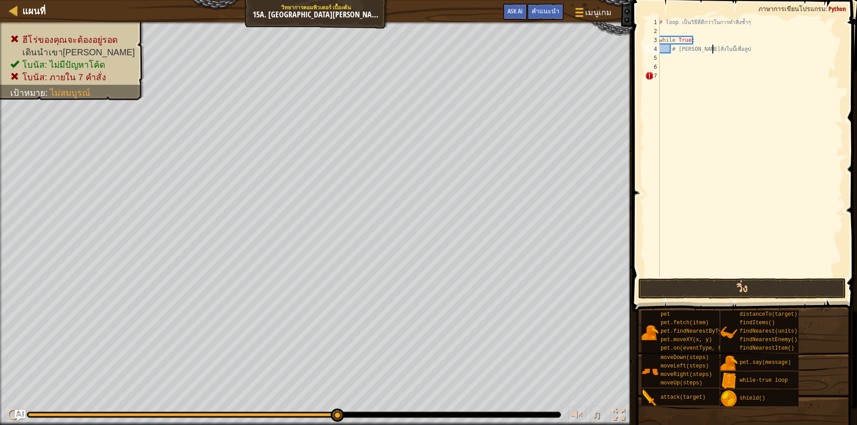
click at [712, 52] on div "# loop เป็นวิธี[PERSON_NAME]กว่าในการทำสิ่งซ้ำๆ while True : # [PERSON_NAME]สั่…" at bounding box center [750, 156] width 186 height 277
type textarea "# [PERSON_NAME]สั่งในนี้เพื่อลูป"
click at [718, 59] on div "# loop เป็นวิธี[PERSON_NAME]กว่าในการทำสิ่งซ้ำๆ while True : # [PERSON_NAME]สั่…" at bounding box center [750, 156] width 186 height 277
click at [678, 51] on div "# loop เป็นวิธี[PERSON_NAME]กว่าในการทำสิ่งซ้ำๆ while True : # [PERSON_NAME]สั่…" at bounding box center [750, 156] width 186 height 277
type textarea "# [PERSON_NAME]สั่งในนี้เพื่อลูป"
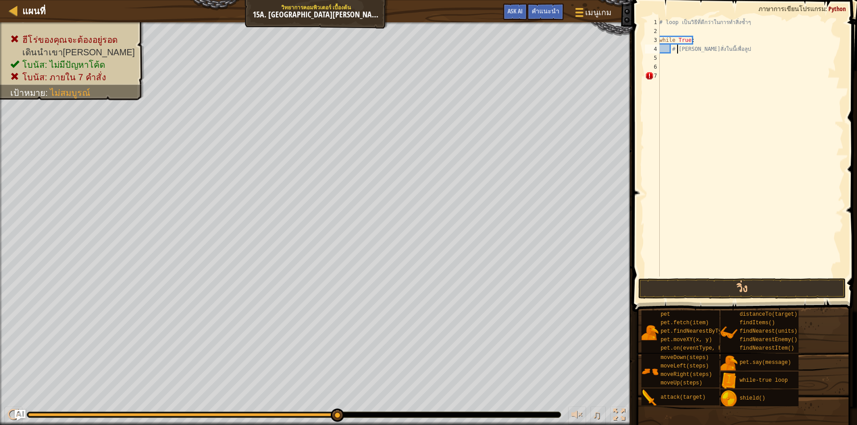
click at [722, 51] on div "# loop เป็นวิธี[PERSON_NAME]กว่าในการทำสิ่งซ้ำๆ while True : # [PERSON_NAME]สั่…" at bounding box center [750, 156] width 186 height 277
click at [688, 61] on div "# loop เป็นวิธี[PERSON_NAME]กว่าในการทำสิ่งซ้ำๆ while True : # [PERSON_NAME]สั่…" at bounding box center [750, 156] width 186 height 277
type textarea "i"
type textarea "# [PERSON_NAME]สั่งในนี้เพื่อลูป"
click at [687, 59] on div "# loop เป็นวิธี[PERSON_NAME]กว่าในการทำสิ่งซ้ำๆ while True : # [PERSON_NAME]สั่…" at bounding box center [750, 156] width 186 height 277
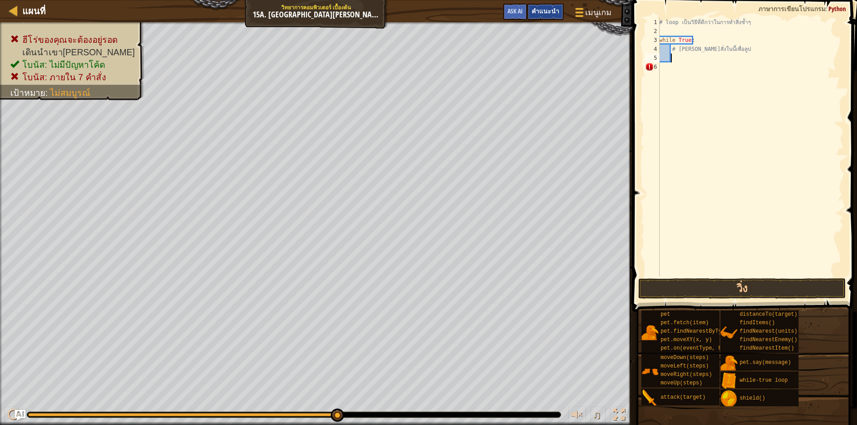
click at [542, 8] on span "คำแนะนำ" at bounding box center [546, 11] width 28 height 8
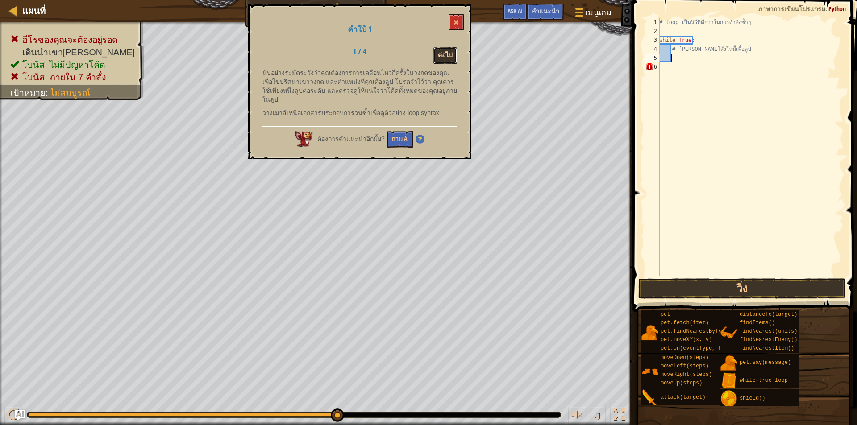
click at [439, 60] on button "ต่อไป" at bounding box center [445, 55] width 24 height 17
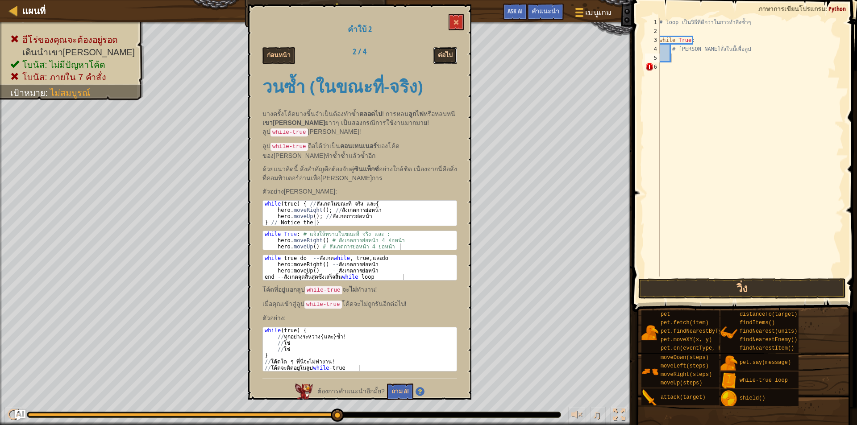
click at [446, 55] on button "ต่อไป" at bounding box center [445, 55] width 24 height 17
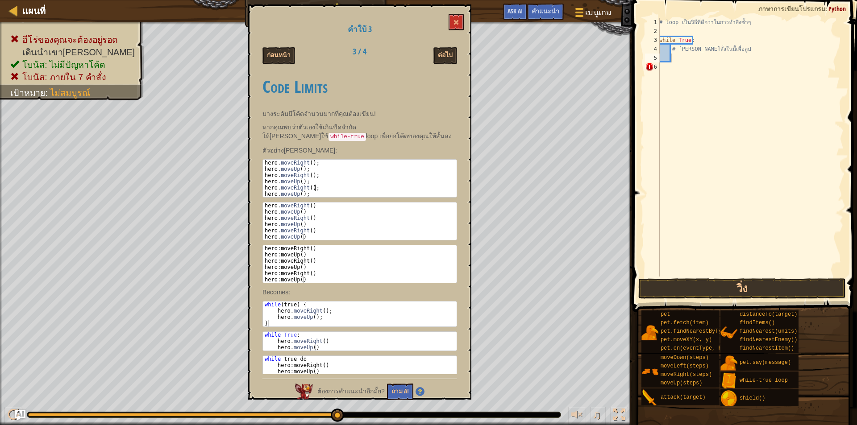
drag, startPoint x: 264, startPoint y: 160, endPoint x: 324, endPoint y: 189, distance: 66.7
click at [324, 189] on div "hero . moveRight ( ) ; hero . moveUp ( ) ; hero . moveRight ( ) ; hero . moveUp…" at bounding box center [360, 185] width 194 height 50
click at [263, 158] on div "Code Limits บางระดับมีโค้ดจำนวนมากที่คุณต้องเขียน! หากคุณพบว่าตัวเองใช้เกินขีดจ…" at bounding box center [359, 221] width 195 height 306
click at [264, 160] on div "hero . moveRight ( ) ; hero . moveUp ( ) ; hero . moveRight ( ) ; hero . moveUp…" at bounding box center [360, 178] width 194 height 37
type textarea "hero.moveRight();"
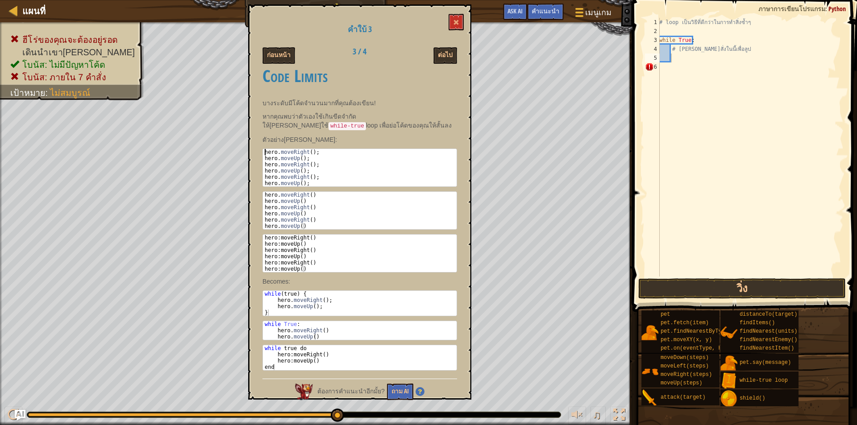
scroll to position [0, 0]
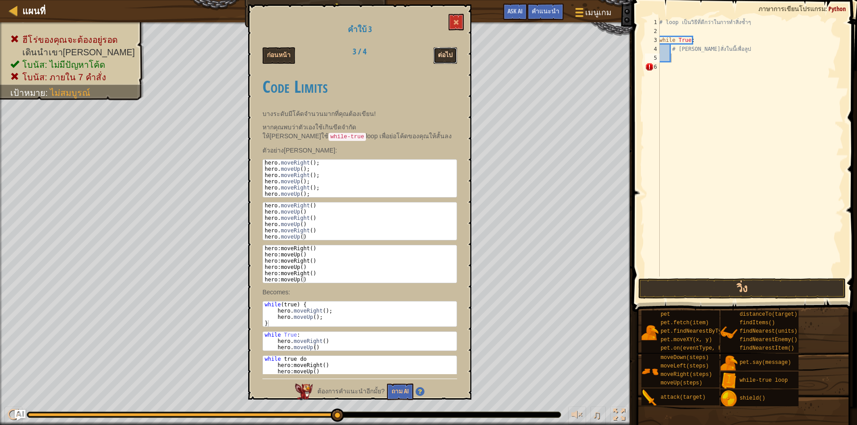
click at [444, 50] on button "ต่อไป" at bounding box center [445, 55] width 24 height 17
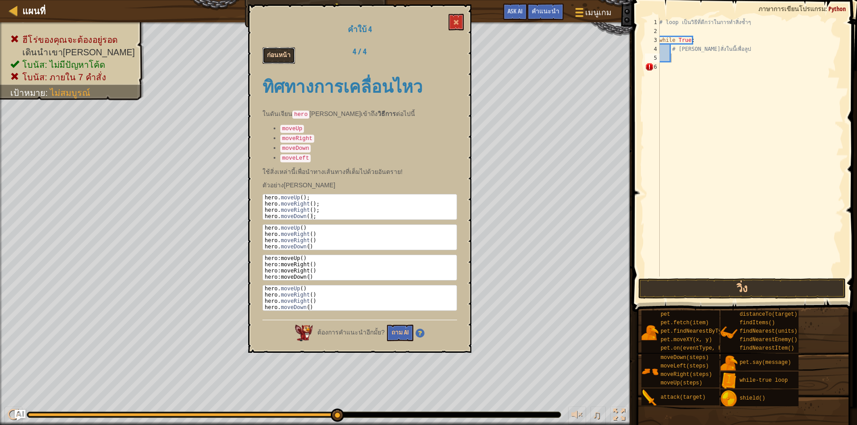
click at [280, 50] on button "ก่อนหน้า" at bounding box center [278, 55] width 33 height 17
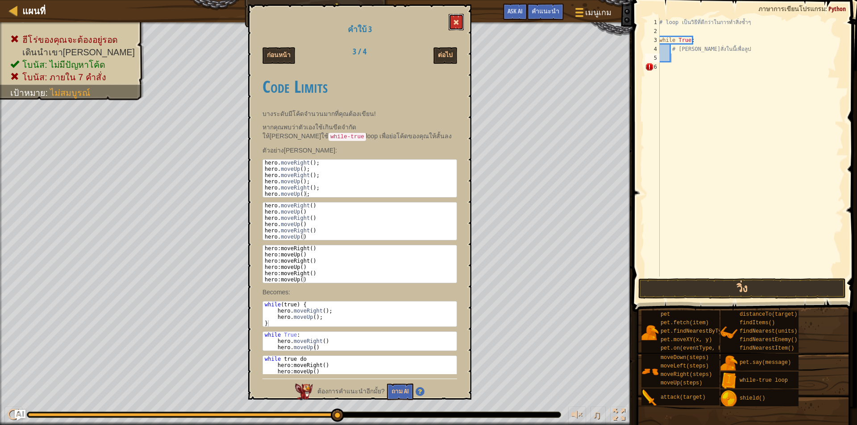
click at [450, 25] on button at bounding box center [456, 22] width 15 height 17
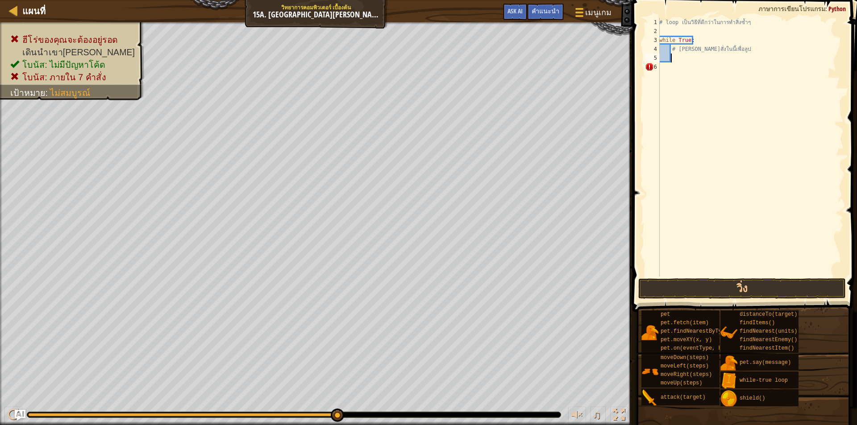
click at [699, 57] on div "# loop เป็นวิธี[PERSON_NAME]กว่าในการทำสิ่งซ้ำๆ while True : # [PERSON_NAME]สั่…" at bounding box center [750, 156] width 186 height 277
type textarea "้"
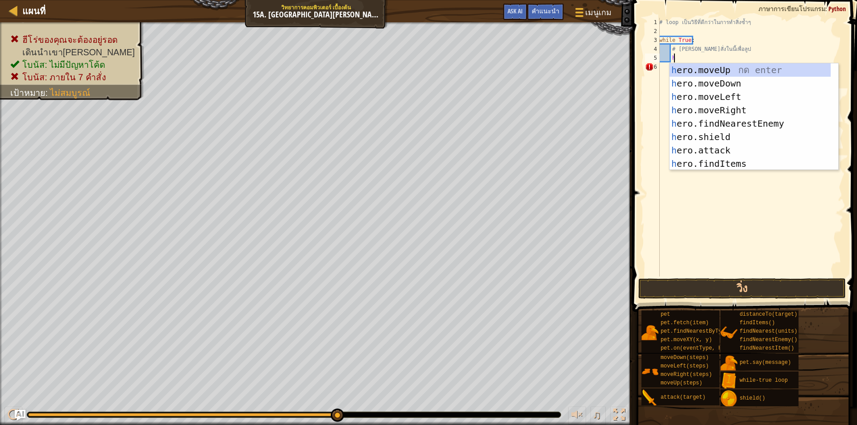
scroll to position [4, 1]
type textarea "her"
click at [715, 107] on div "her o.moveUp กด enter her o.moveDown กด enter her o.moveLeft กด enter her o.mov…" at bounding box center [749, 130] width 161 height 134
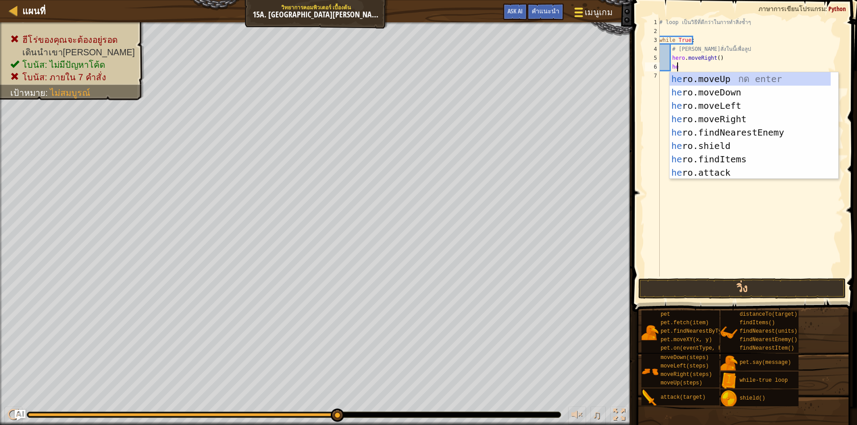
type textarea "her"
click at [706, 87] on div "her o.moveUp กด enter her o.moveDown กด enter her o.moveLeft กด enter her o.mov…" at bounding box center [749, 139] width 161 height 134
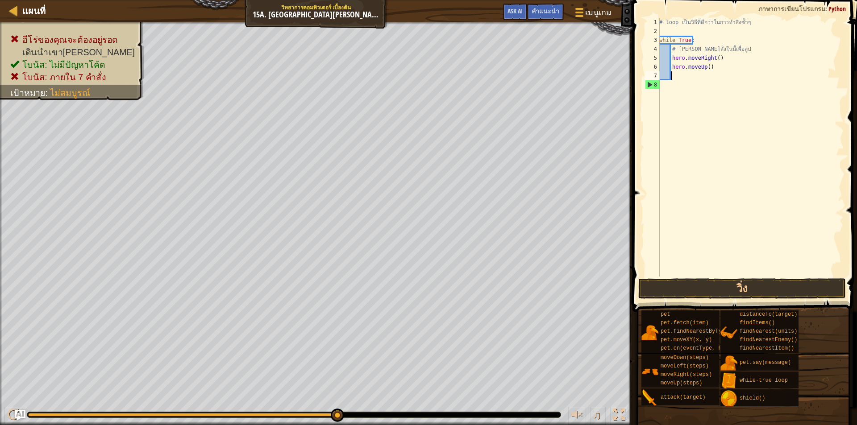
scroll to position [4, 0]
click at [707, 88] on div "# loop เป็นวิธี[PERSON_NAME]กว่าในการทำสิ่งซ้ำๆ while True : # [PERSON_NAME]สั่…" at bounding box center [750, 156] width 186 height 277
drag, startPoint x: 729, startPoint y: 66, endPoint x: 672, endPoint y: 70, distance: 57.7
click at [672, 70] on div "# loop เป็นวิธี[PERSON_NAME]กว่าในการทำสิ่งซ้ำๆ while True : # [PERSON_NAME]สั่…" at bounding box center [750, 156] width 186 height 277
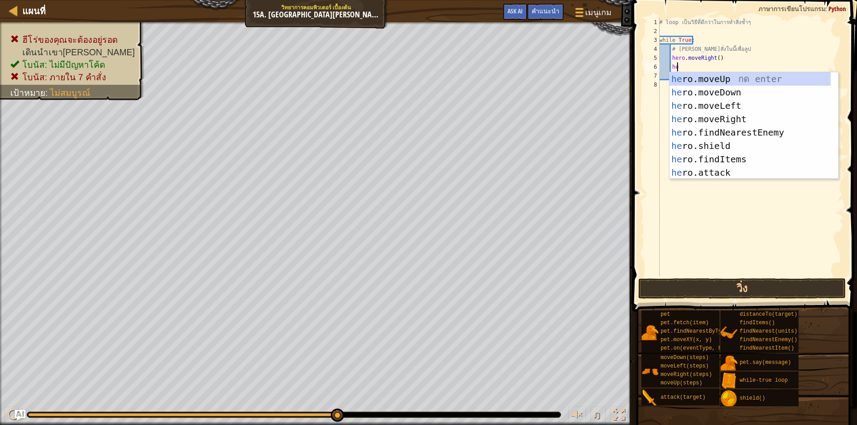
scroll to position [4, 1]
type textarea "her"
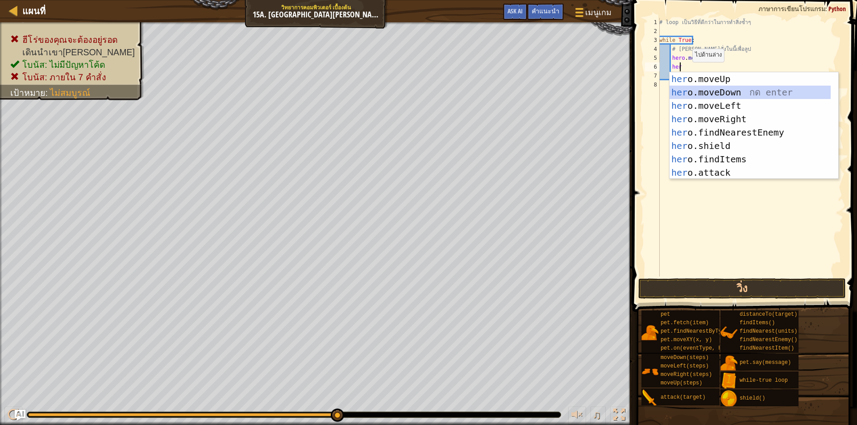
click at [707, 94] on div "her o.moveUp กด enter her o.moveDown กด enter her o.moveLeft กด enter her o.mov…" at bounding box center [749, 139] width 161 height 134
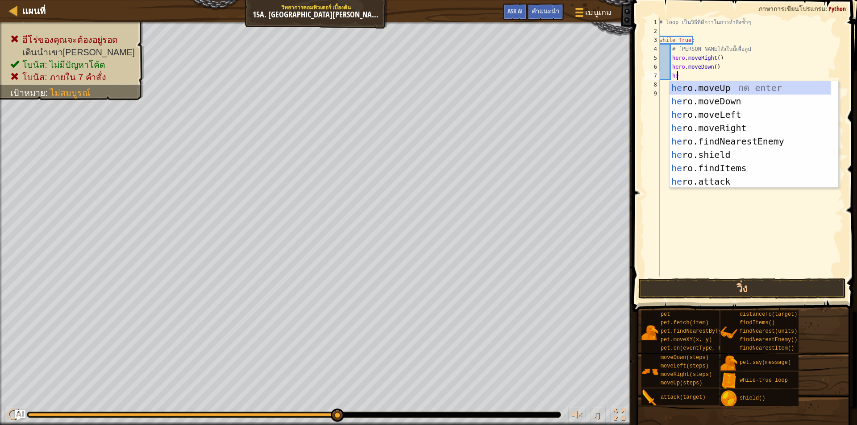
type textarea "her"
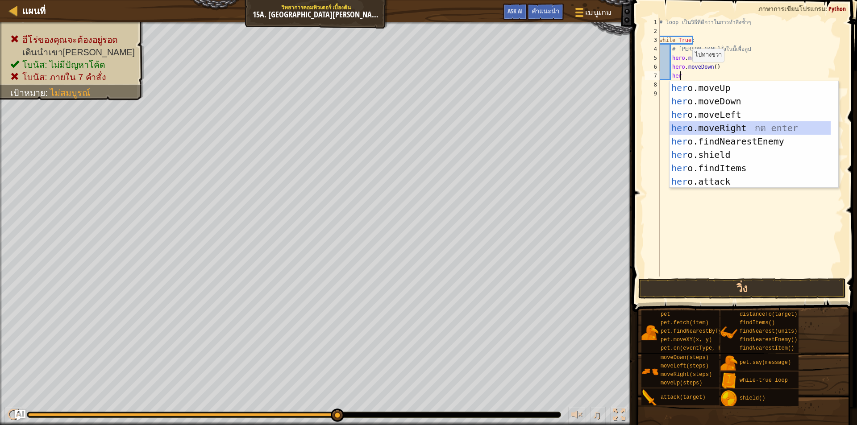
click at [725, 127] on div "her o.moveUp กด enter her o.moveDown กด enter her o.moveLeft กด enter her o.mov…" at bounding box center [749, 148] width 161 height 134
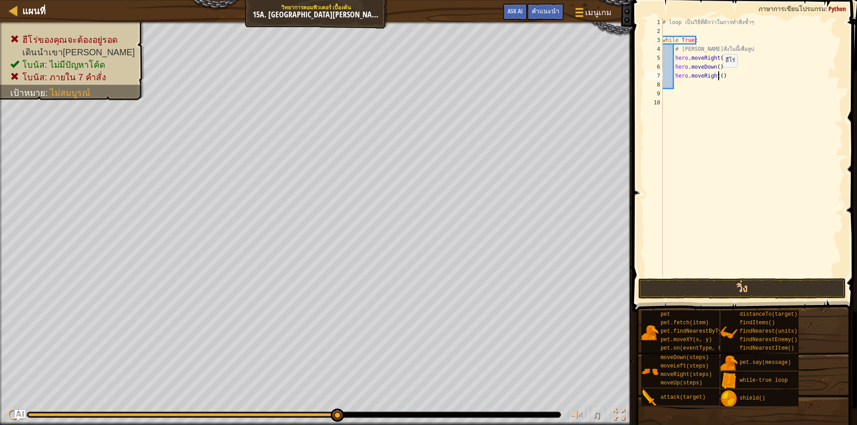
click at [718, 76] on div "# loop เป็นวิธี[PERSON_NAME]กว่าในการทำสิ่งซ้ำๆ while True : # [PERSON_NAME]สั่…" at bounding box center [752, 156] width 183 height 277
click at [729, 77] on div "# loop เป็นวิธี[PERSON_NAME]กว่าในการทำสิ่งซ้ำๆ while True : # [PERSON_NAME]สั่…" at bounding box center [752, 156] width 183 height 277
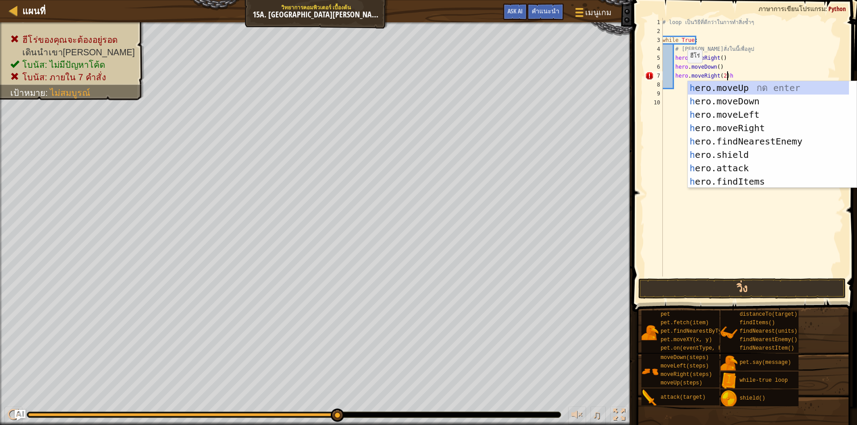
type textarea "hero.moveRight(2)"
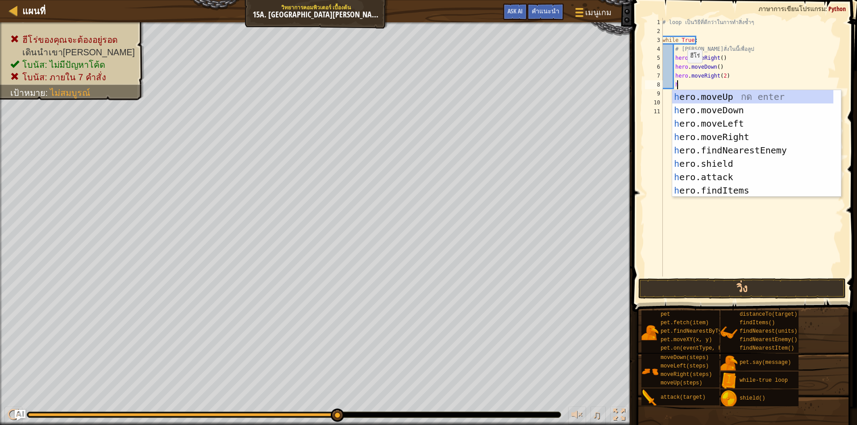
scroll to position [4, 1]
type textarea "her"
click at [690, 98] on div "her o.moveUp กด enter her o.moveDown กด enter her o.moveLeft กด enter her o.mov…" at bounding box center [752, 157] width 161 height 134
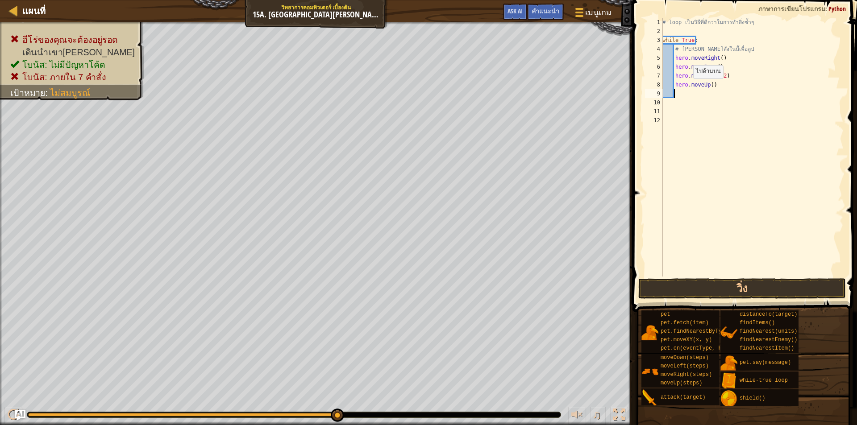
scroll to position [4, 0]
drag, startPoint x: 750, startPoint y: 291, endPoint x: 765, endPoint y: 288, distance: 15.0
click at [765, 288] on button "วิ่ง" at bounding box center [742, 288] width 208 height 21
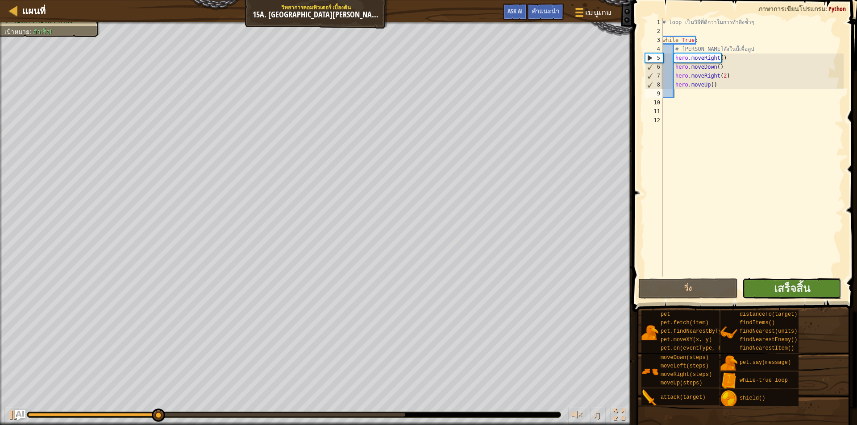
click at [821, 284] on button "เสร็จสิ้น" at bounding box center [792, 288] width 100 height 21
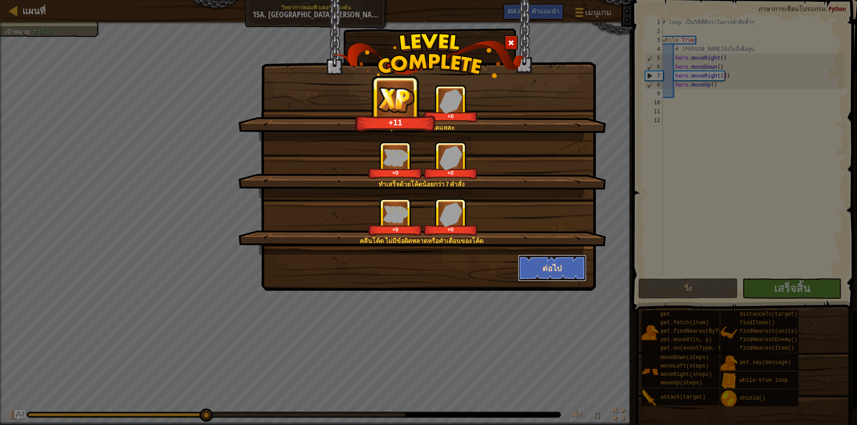
click at [560, 267] on button "ต่อไป" at bounding box center [552, 268] width 69 height 27
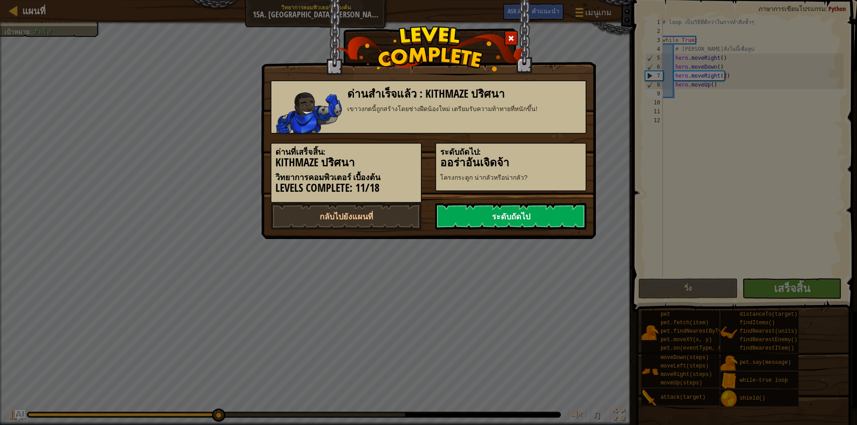
click at [531, 218] on link "ระดับถัดไป" at bounding box center [510, 216] width 151 height 27
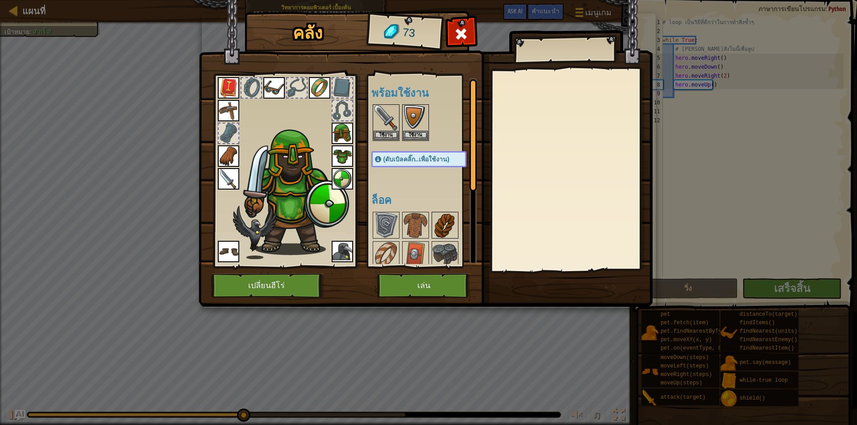
click at [434, 217] on img at bounding box center [444, 225] width 25 height 25
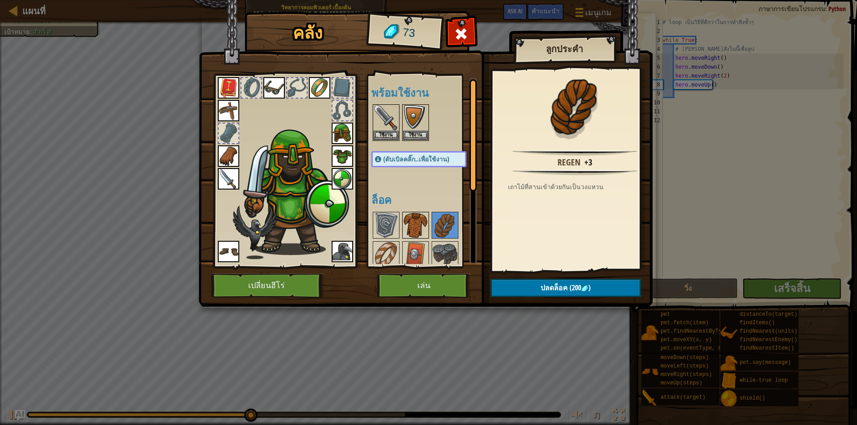
click at [425, 217] on img at bounding box center [415, 225] width 25 height 25
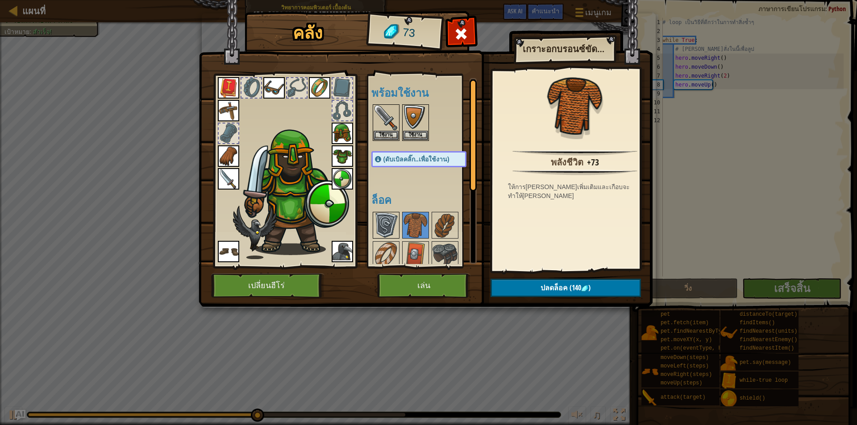
click at [391, 216] on img at bounding box center [386, 225] width 25 height 25
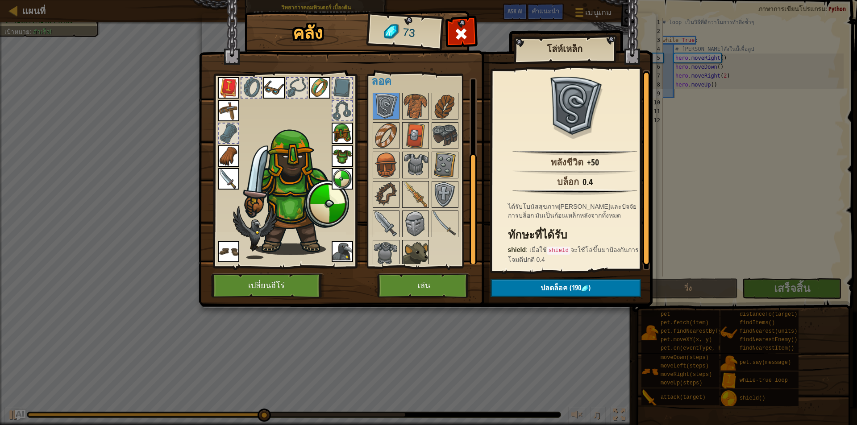
scroll to position [123, 0]
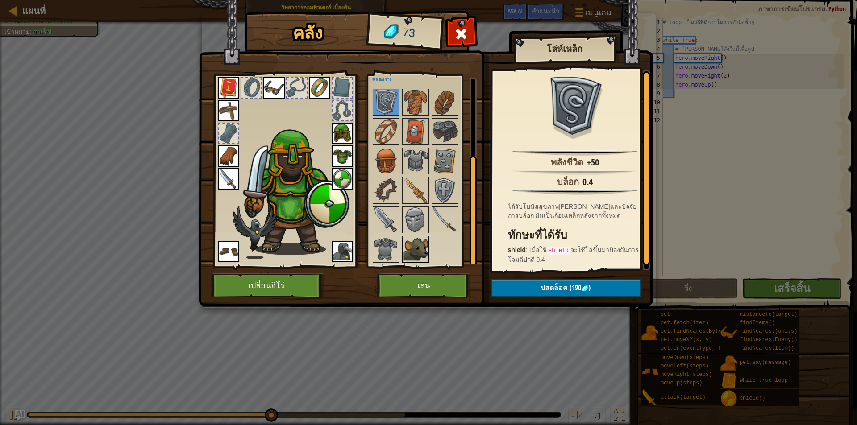
click at [418, 247] on img at bounding box center [415, 249] width 25 height 25
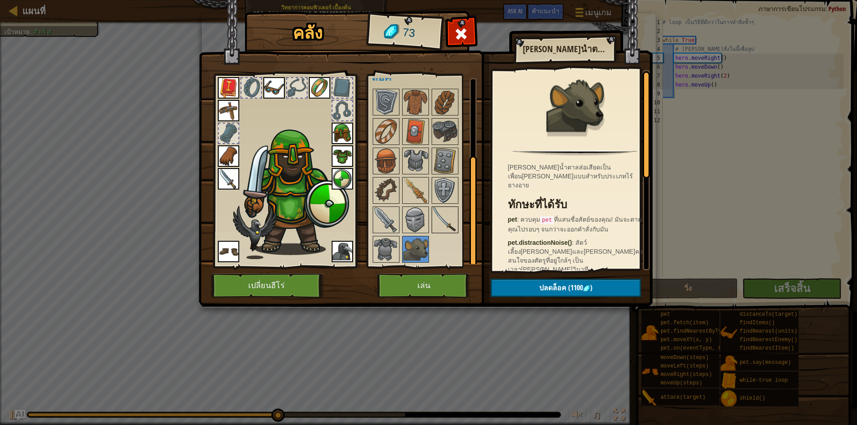
click at [440, 221] on img at bounding box center [444, 220] width 25 height 25
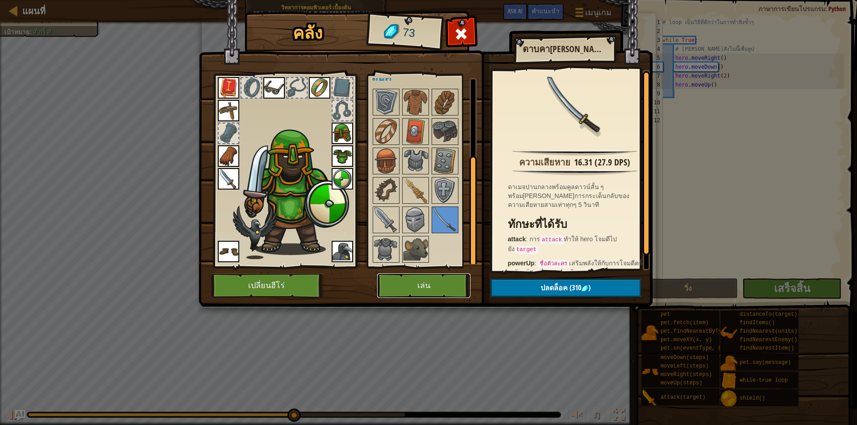
click at [439, 274] on button "เล่น" at bounding box center [423, 286] width 93 height 25
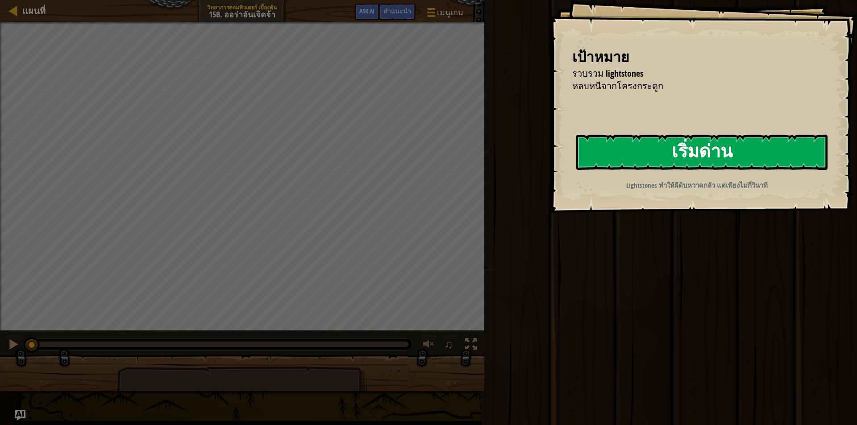
click at [644, 152] on button "เริ่มด่าน" at bounding box center [701, 152] width 251 height 35
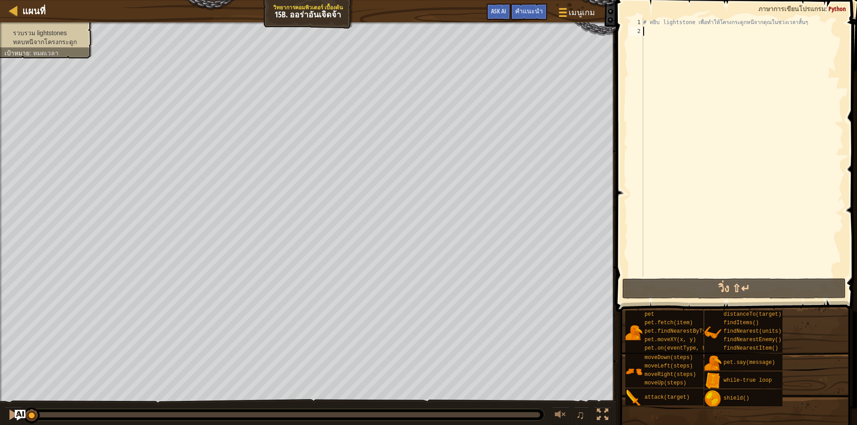
scroll to position [4, 0]
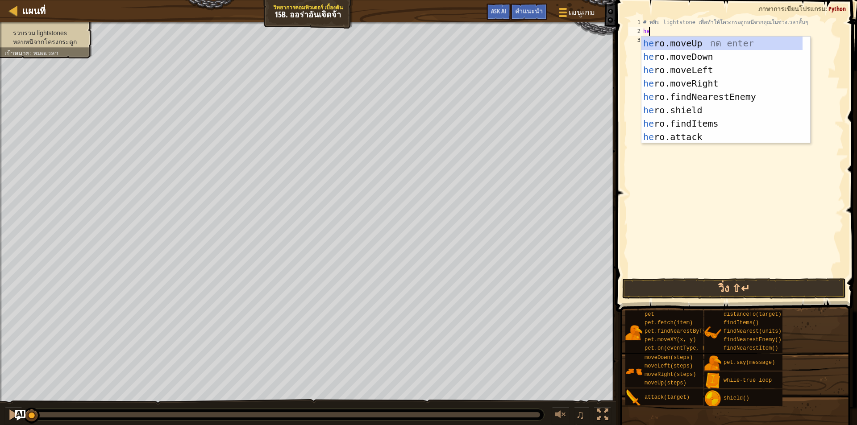
type textarea "her"
click at [731, 39] on div "her o.moveUp กด enter her o.moveDown กด enter her o.moveLeft กด enter her o.mov…" at bounding box center [721, 104] width 161 height 134
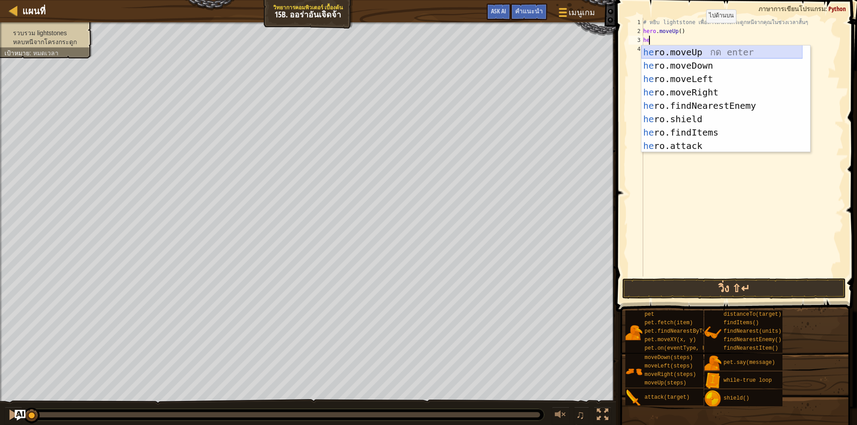
type textarea "her"
click at [683, 63] on div "her o.moveUp กด enter her o.moveDown กด enter her o.moveLeft กด enter her o.mov…" at bounding box center [721, 113] width 161 height 134
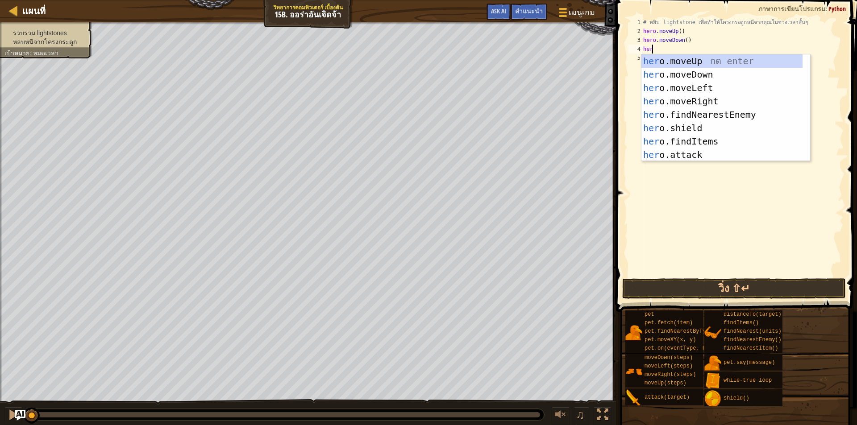
type textarea "herv"
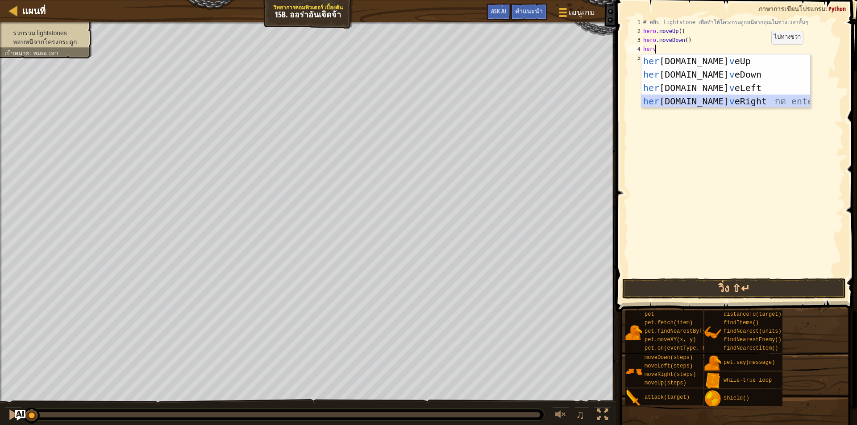
click at [718, 99] on div "her [DOMAIN_NAME] v eUp กด enter her [DOMAIN_NAME] v eDown กด enter her [DOMAIN…" at bounding box center [725, 94] width 169 height 80
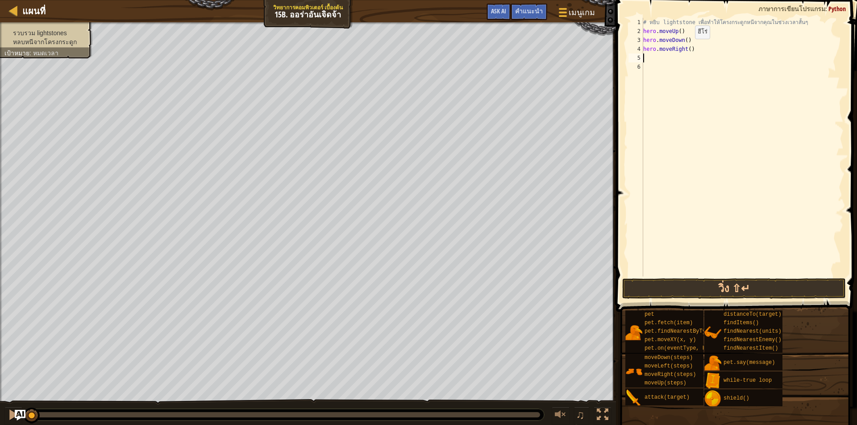
click at [687, 48] on div "# หยิบ lightstone เพื่อทำให้โครงกระดูกหนีจากคุณในช่วงเวลาสั้นๆ hero . moveUp ( …" at bounding box center [742, 156] width 202 height 277
type textarea "hero.moveRight(2)"
click at [692, 60] on div "# หยิบ lightstone เพื่อทำให้โครงกระดูกหนีจากคุณในช่วงเวลาสั้นๆ hero . moveUp ( …" at bounding box center [742, 156] width 202 height 277
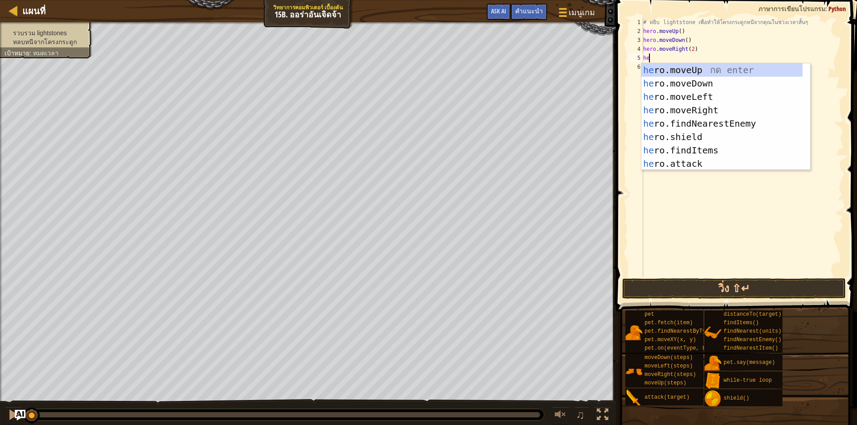
type textarea "her"
click at [698, 68] on div "her o.moveUp กด enter her o.moveDown กด enter her o.moveLeft กด enter her o.mov…" at bounding box center [721, 130] width 161 height 134
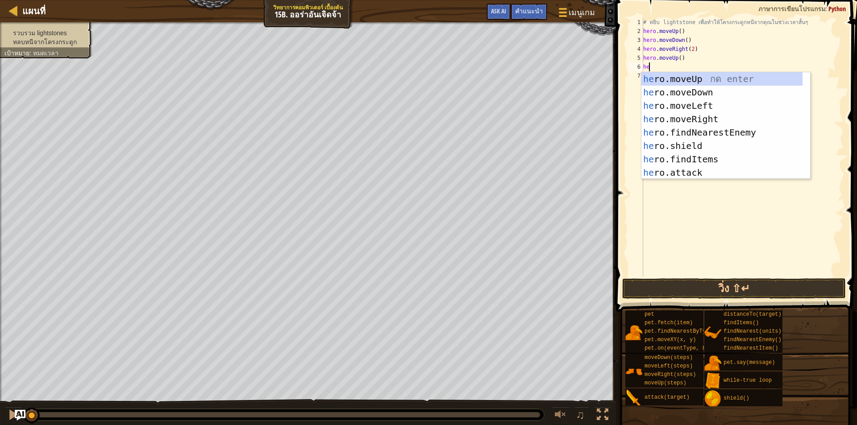
type textarea "her"
click at [695, 90] on div "her o.moveUp กด enter her o.moveDown กด enter her o.moveLeft กด enter her o.mov…" at bounding box center [721, 139] width 161 height 134
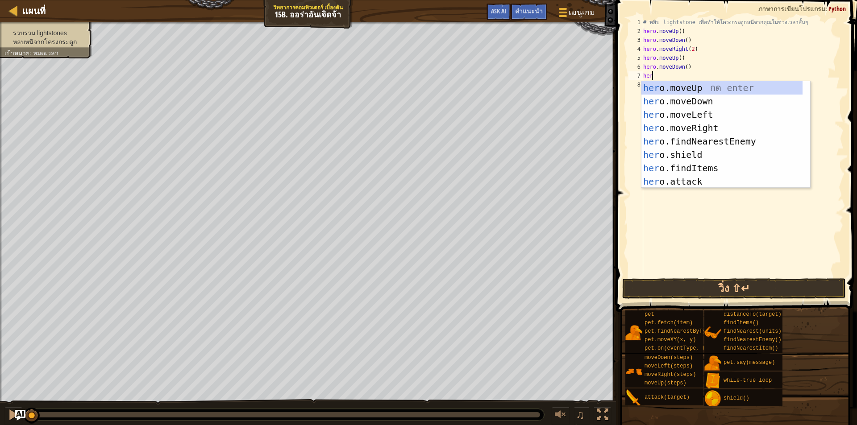
type textarea "hero"
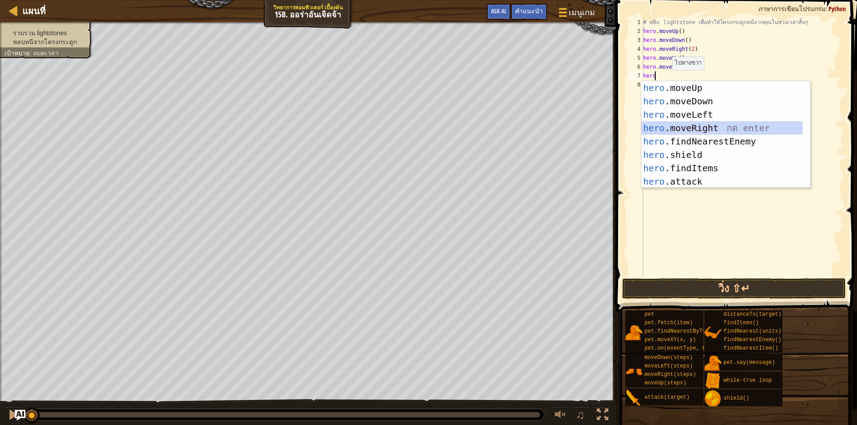
click at [706, 129] on div "hero .moveUp กด enter hero .moveDown กด enter hero .moveLeft กด enter hero .mov…" at bounding box center [721, 148] width 161 height 134
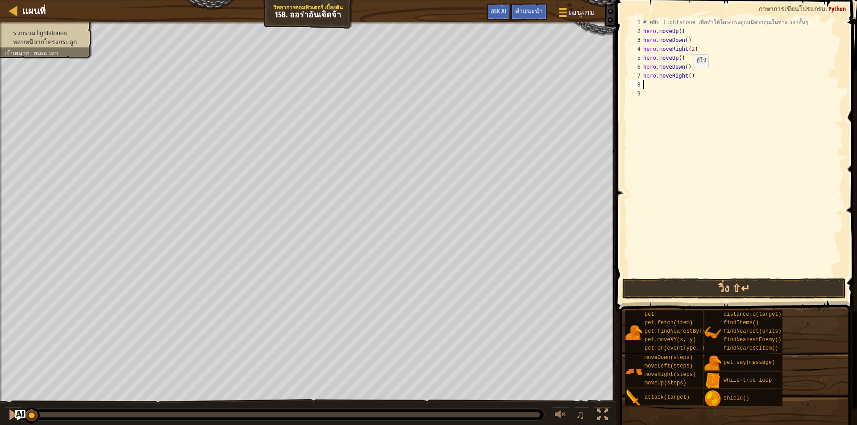
click at [686, 77] on div "# หยิบ lightstone เพื่อทำให้โครงกระดูกหนีจากคุณในช่วงเวลาสั้นๆ hero . moveUp ( …" at bounding box center [742, 156] width 202 height 277
type textarea "hero.moveRight(2)"
click at [660, 83] on div "# หยิบ lightstone เพื่อทำให้โครงกระดูกหนีจากคุณในช่วงเวลาสั้นๆ hero . moveUp ( …" at bounding box center [742, 156] width 202 height 277
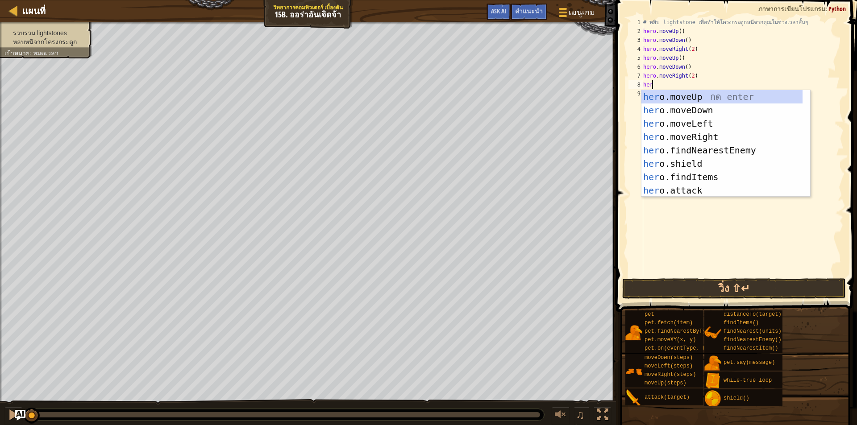
type textarea "hero"
click at [732, 93] on div "hero .moveUp กด enter hero .moveDown กด enter hero .moveLeft กด enter hero .mov…" at bounding box center [721, 157] width 161 height 134
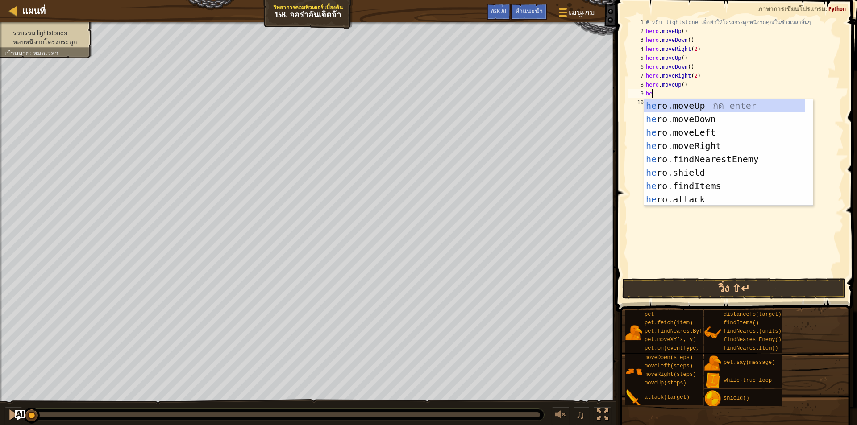
type textarea "her"
click at [731, 114] on div "her o.moveUp กด enter her o.moveDown กด enter her o.moveLeft กด enter her o.mov…" at bounding box center [724, 166] width 161 height 134
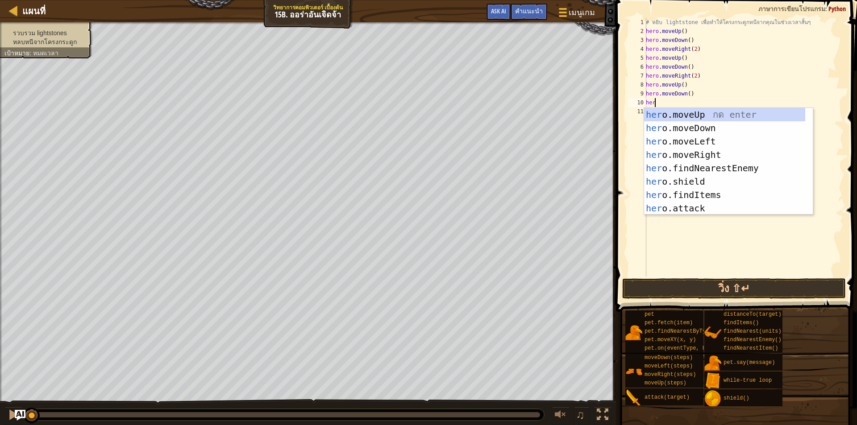
type textarea "hero"
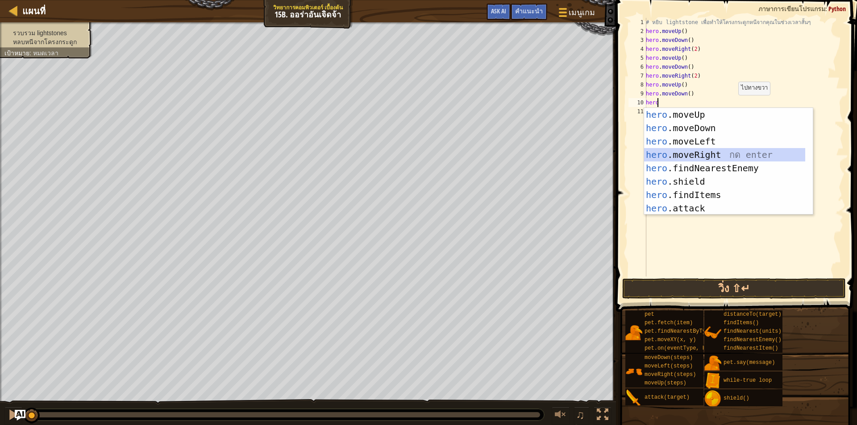
click at [722, 150] on div "hero .moveUp กด enter hero .moveDown กด enter hero .moveLeft กด enter hero .mov…" at bounding box center [724, 175] width 161 height 134
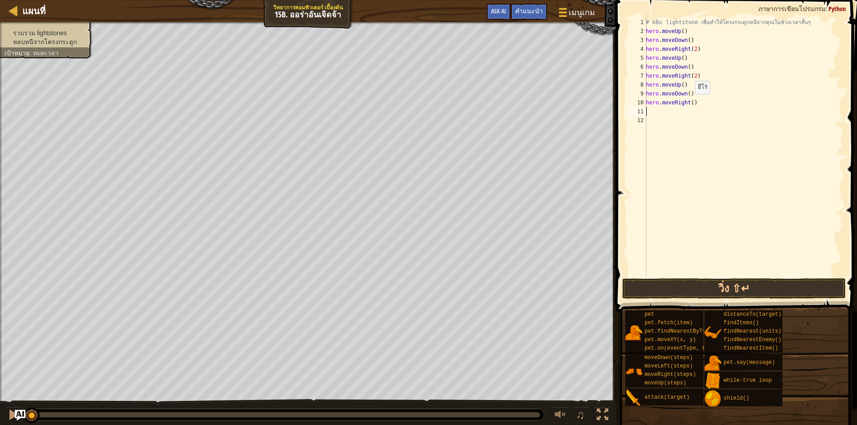
click at [690, 103] on div "# หยิบ lightstone เพื่อทำให้โครงกระดูกหนีจากคุณในช่วงเวลาสั้นๆ hero . moveUp ( …" at bounding box center [743, 156] width 199 height 277
type textarea "hero.moveRight(2)"
click at [715, 285] on button "วิ่ง ⇧↵" at bounding box center [734, 288] width 224 height 21
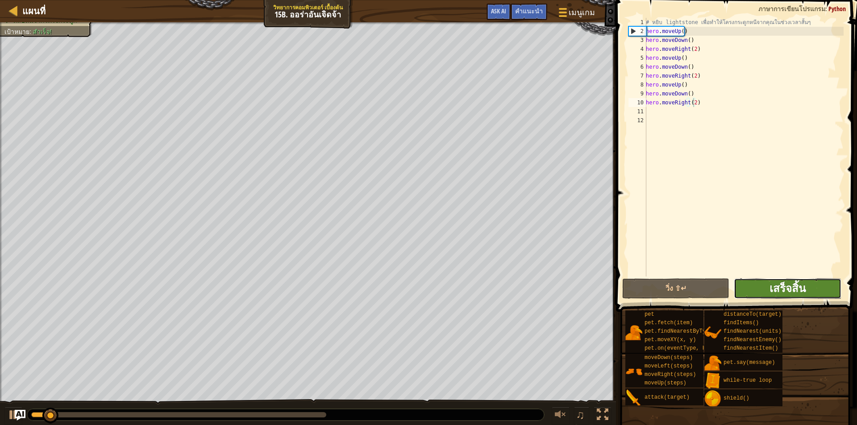
click at [777, 282] on span "เสร็จสิ้น" at bounding box center [787, 288] width 36 height 14
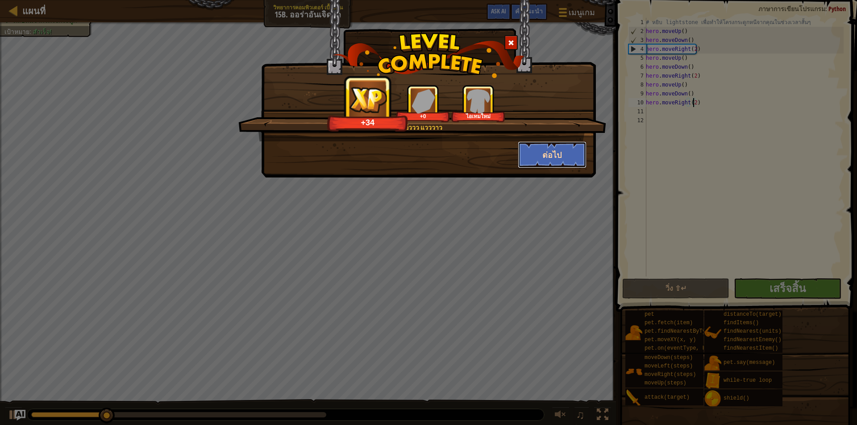
click at [544, 158] on button "ต่อไป" at bounding box center [552, 154] width 69 height 27
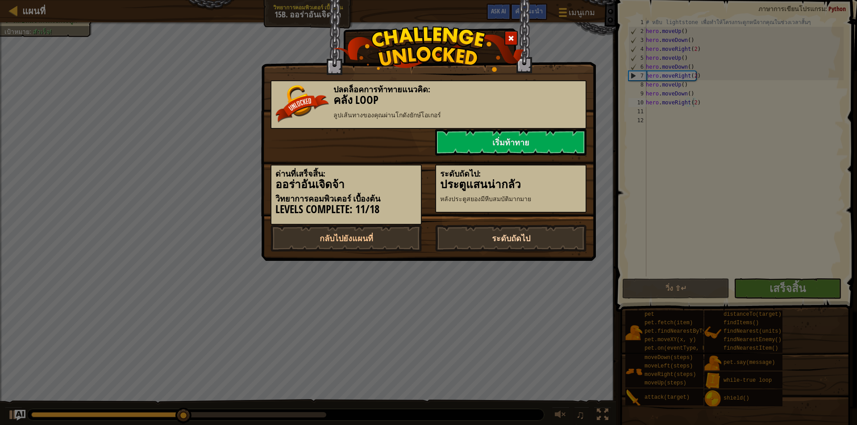
click at [513, 236] on link "ระดับถัดไป" at bounding box center [510, 238] width 151 height 27
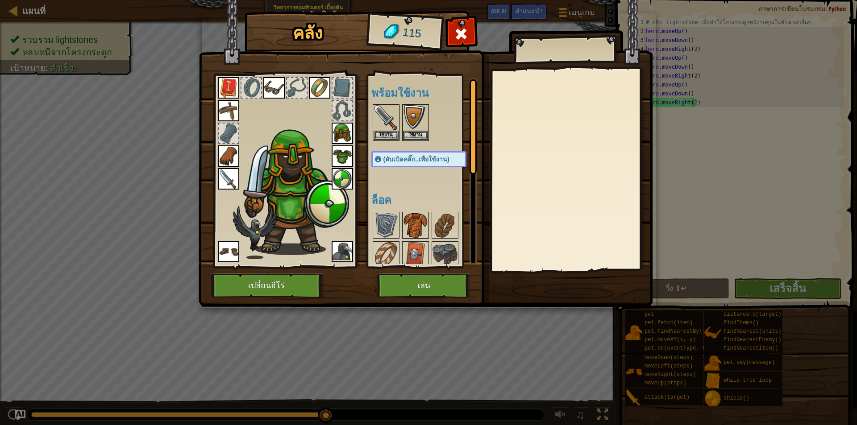
click at [406, 218] on img at bounding box center [415, 225] width 25 height 25
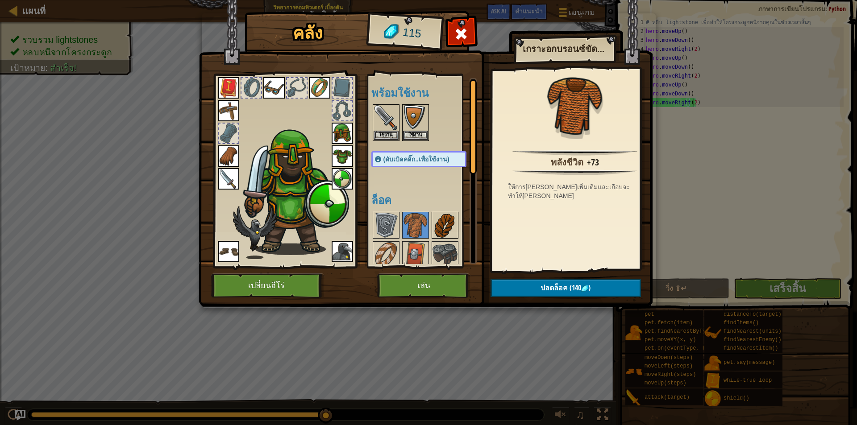
click at [438, 229] on img at bounding box center [444, 225] width 25 height 25
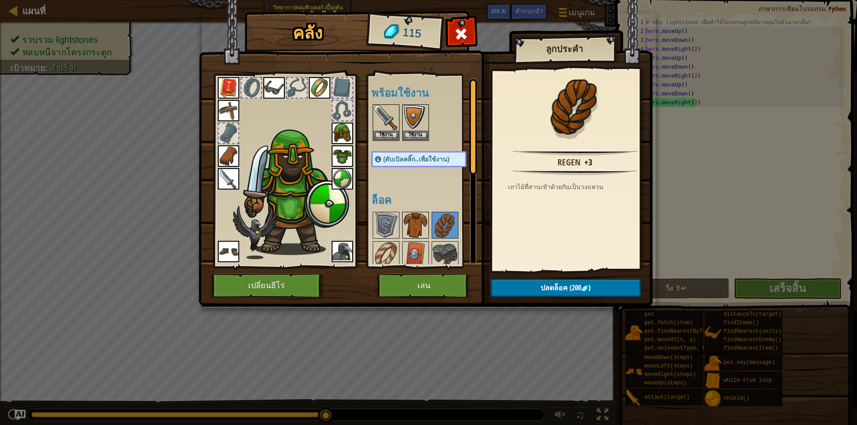
click at [415, 221] on img at bounding box center [415, 225] width 25 height 25
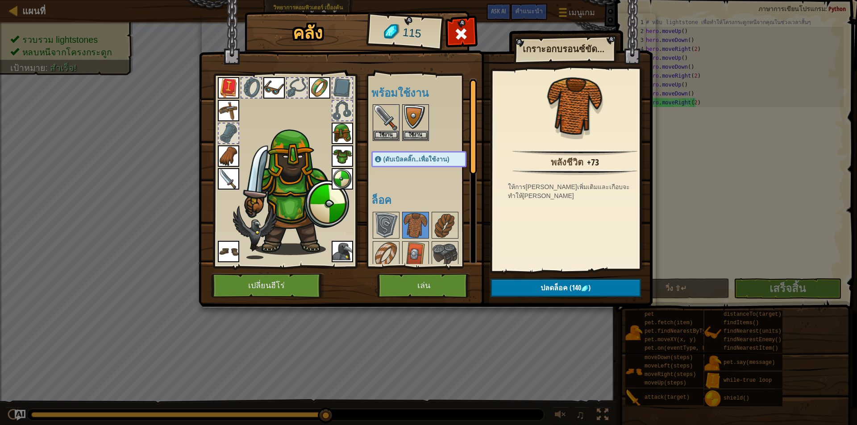
click at [340, 152] on img at bounding box center [342, 155] width 21 height 21
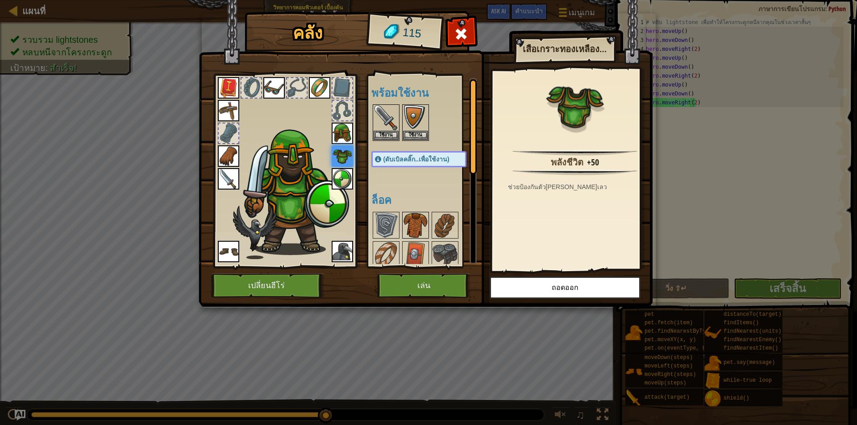
click at [411, 227] on img at bounding box center [415, 225] width 25 height 25
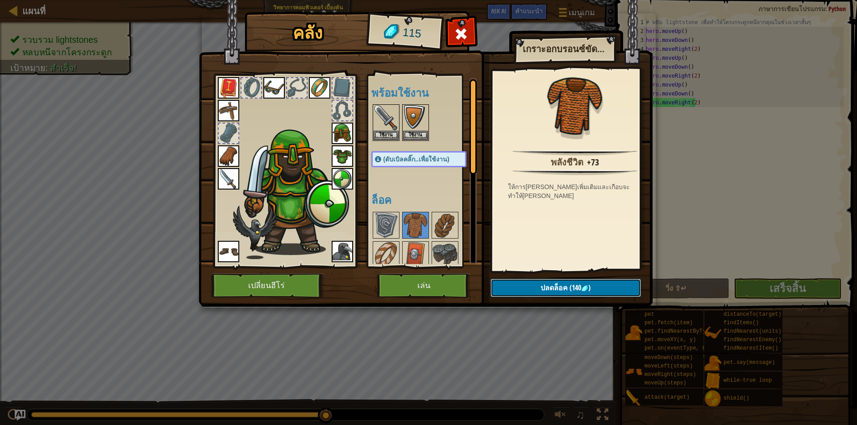
click at [535, 290] on button "ปลดล็อค (140 )" at bounding box center [565, 288] width 150 height 18
click at [444, 224] on img at bounding box center [444, 225] width 25 height 25
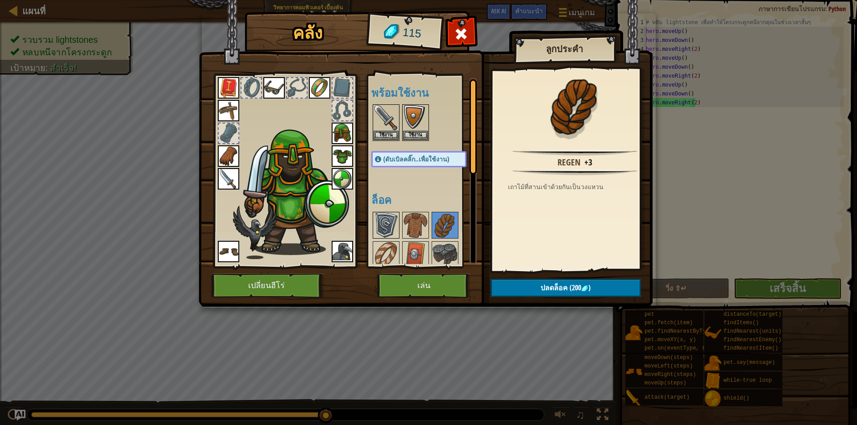
click at [385, 221] on img at bounding box center [386, 225] width 25 height 25
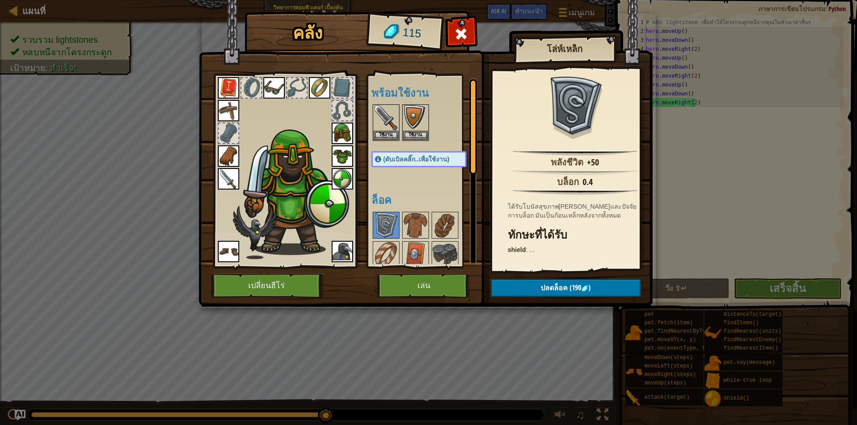
click at [429, 250] on div at bounding box center [427, 329] width 113 height 236
click at [413, 250] on img at bounding box center [415, 254] width 25 height 25
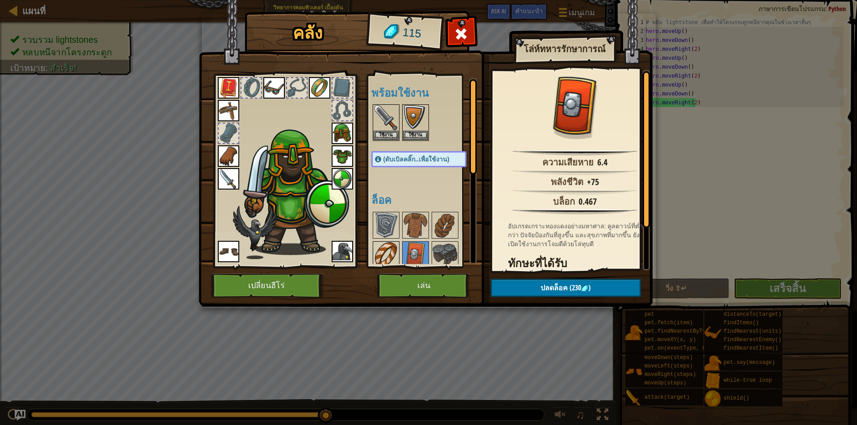
click at [383, 246] on img at bounding box center [386, 254] width 25 height 25
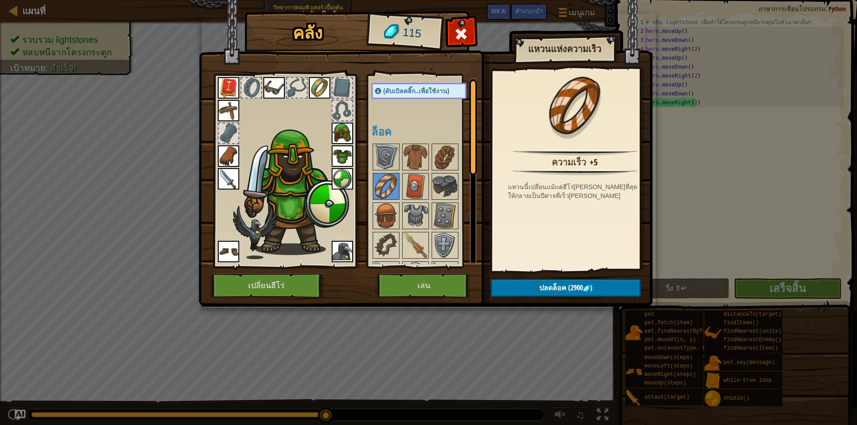
scroll to position [134, 0]
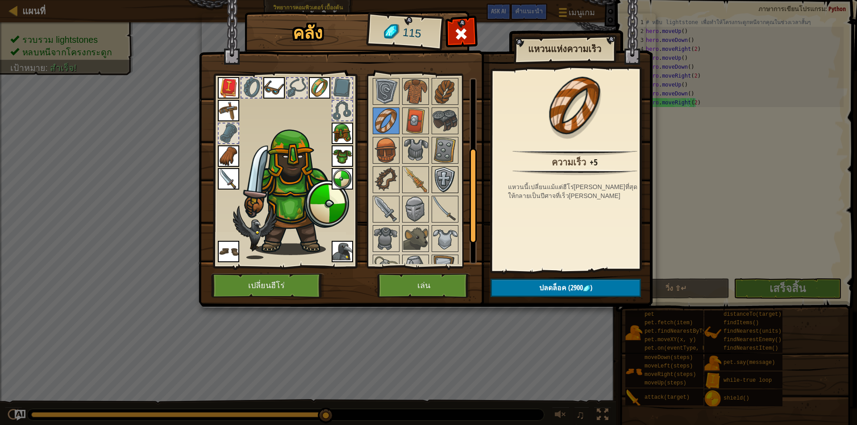
click at [441, 180] on img at bounding box center [444, 179] width 25 height 25
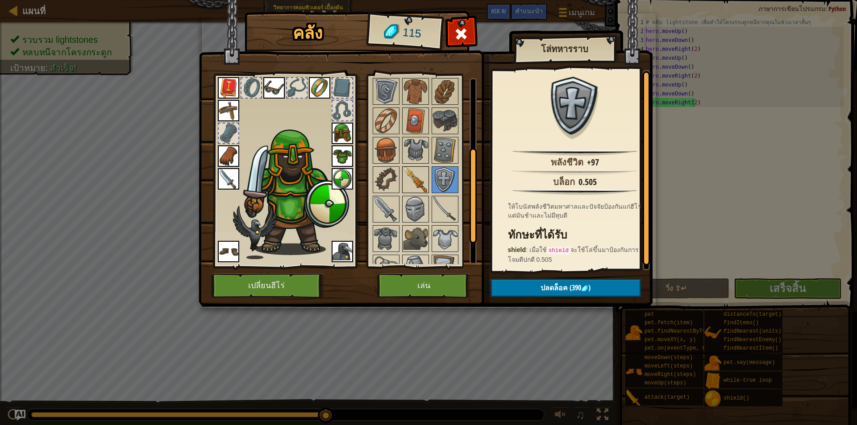
click at [424, 175] on img at bounding box center [415, 179] width 25 height 25
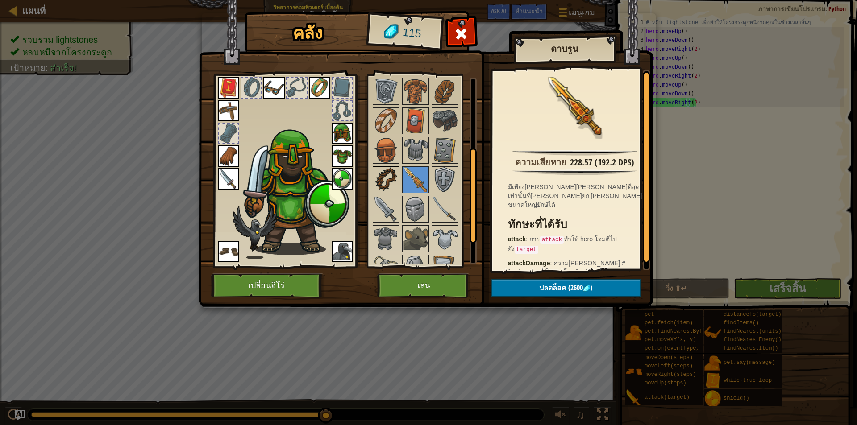
click at [392, 173] on img at bounding box center [386, 179] width 25 height 25
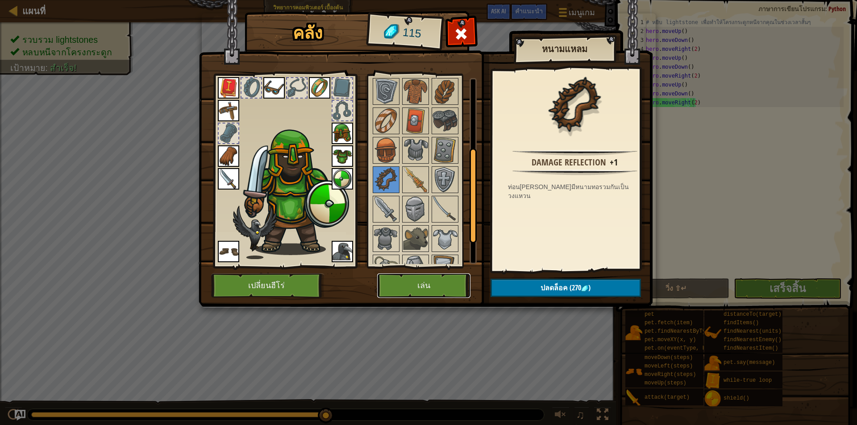
click at [441, 288] on button "เล่น" at bounding box center [423, 286] width 93 height 25
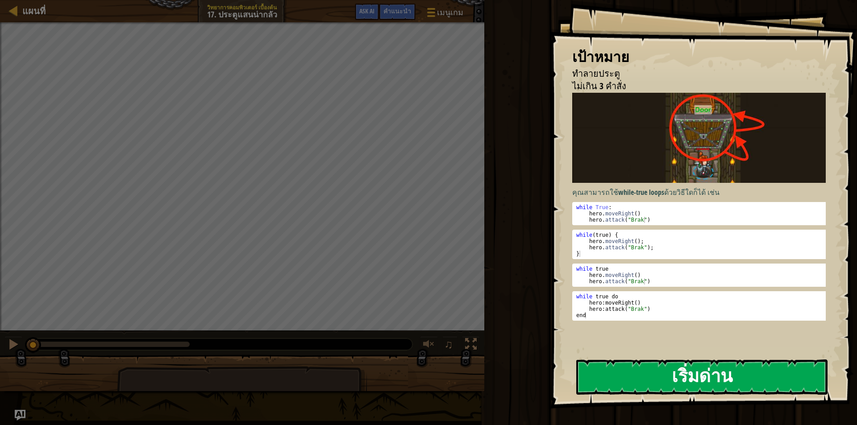
click at [715, 375] on button "เริ่มด่าน" at bounding box center [701, 377] width 251 height 35
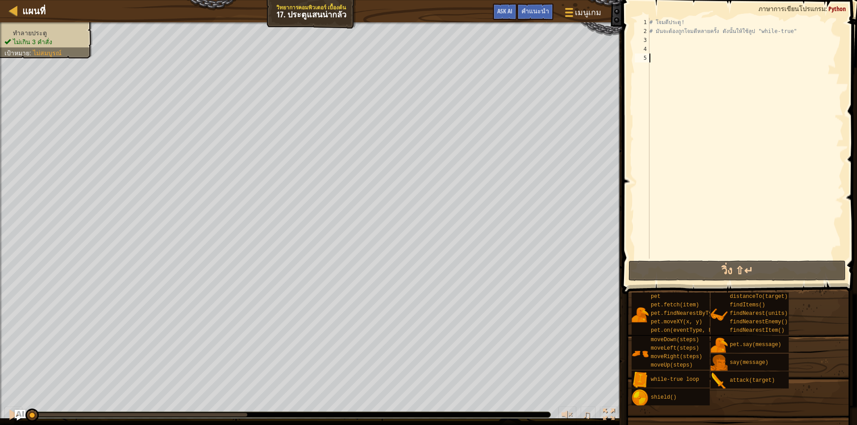
click at [699, 36] on div "# โจมตีประตู! # มันจะต้องถูกโจมตีหลายครั้ง ดังนั้นให้ใช้ลูป "while-true"" at bounding box center [746, 147] width 196 height 259
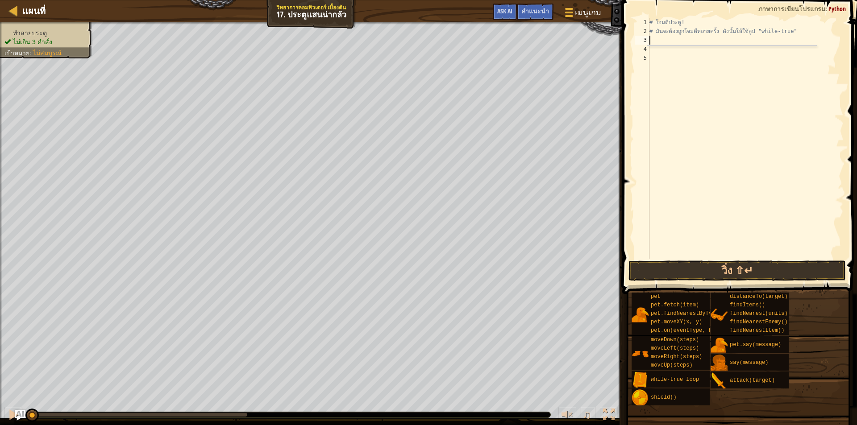
scroll to position [4, 0]
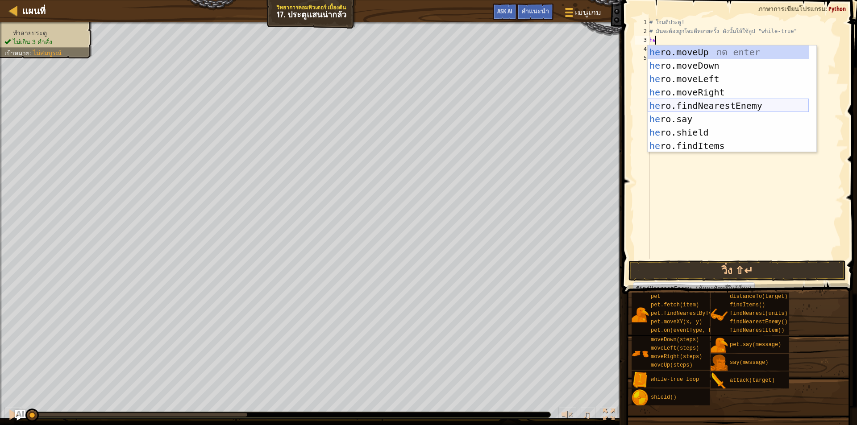
type textarea "h"
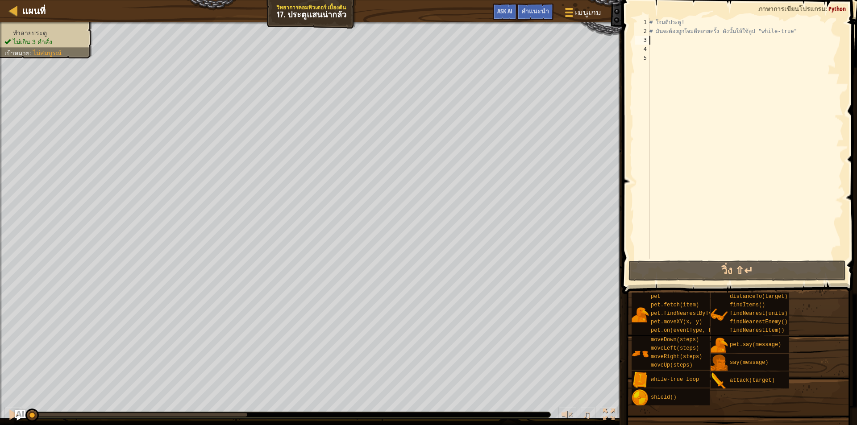
type textarea "w"
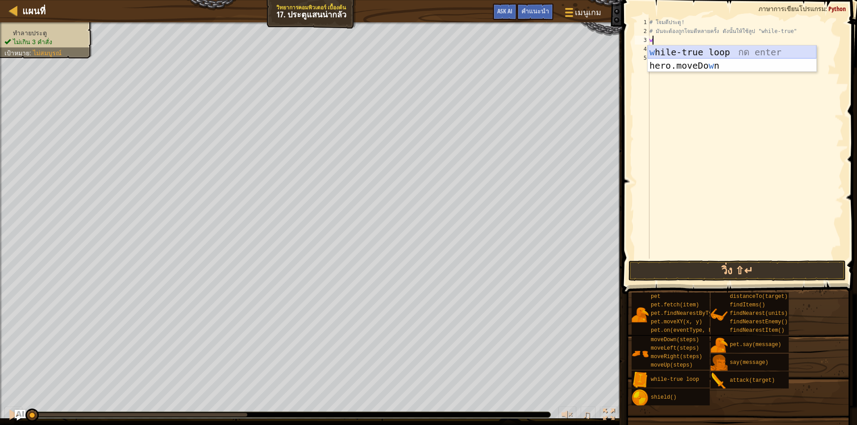
click at [714, 54] on div "w hile-true loop กด enter hero.moveDo w n กด enter" at bounding box center [732, 73] width 169 height 54
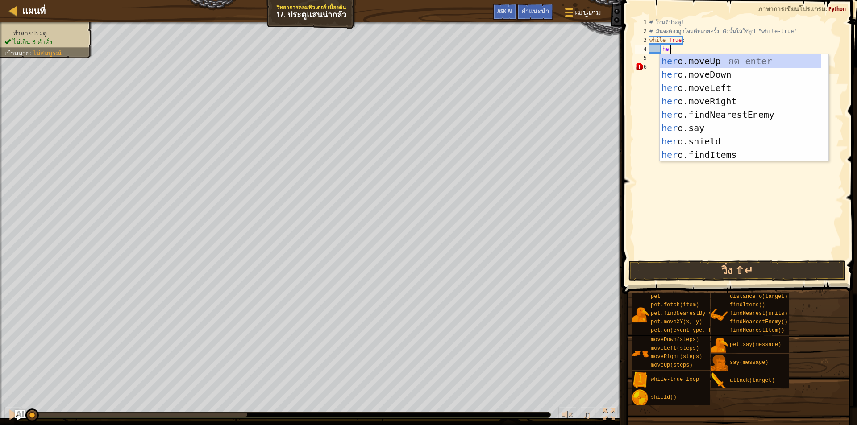
scroll to position [4, 1]
type textarea "h"
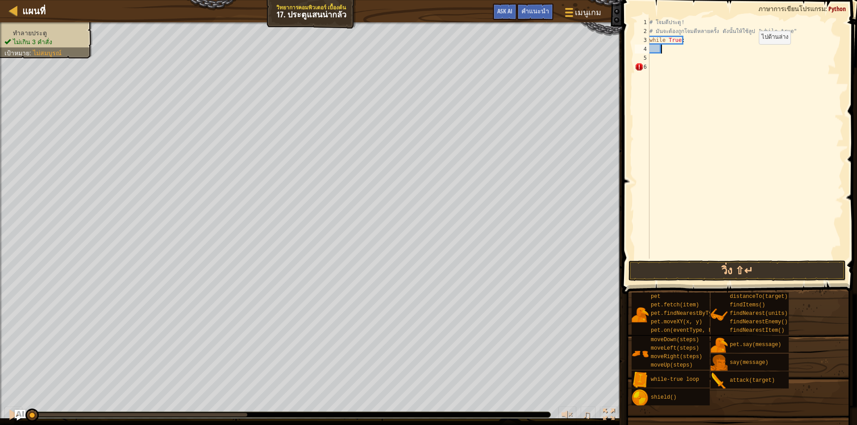
scroll to position [4, 1]
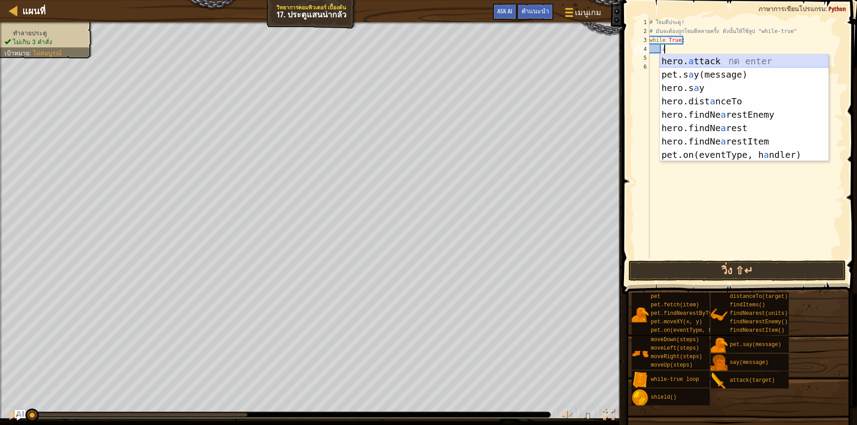
click at [742, 61] on div "hero. a ttack กด enter pet.s a y(message) กด enter hero.s a y กด enter hero.dis…" at bounding box center [744, 121] width 169 height 134
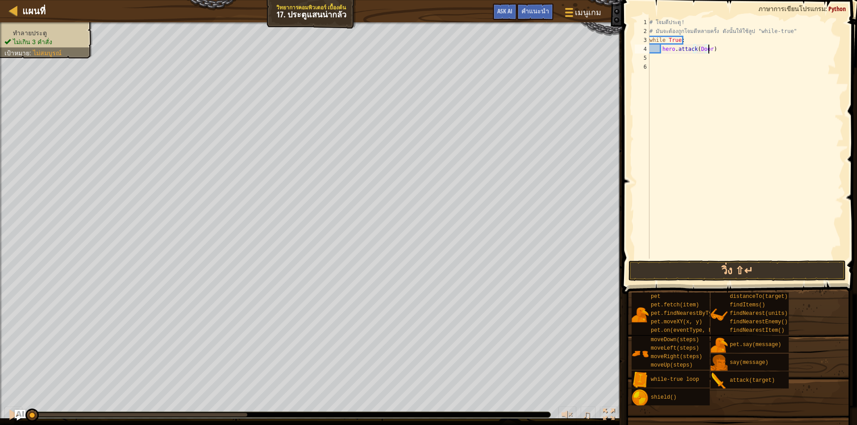
scroll to position [4, 5]
type textarea "hero.attack(Door)"
click at [745, 278] on button "วิ่ง ⇧↵" at bounding box center [736, 271] width 217 height 21
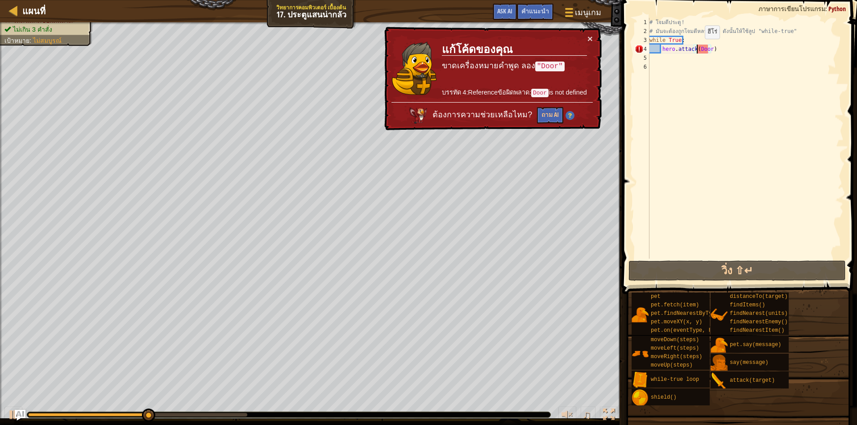
drag, startPoint x: 697, startPoint y: 48, endPoint x: 696, endPoint y: 62, distance: 13.9
click at [696, 62] on div "# โจมตีประตู! # มันจะต้องถูกโจมตีหลายครั้ง ดังนั้นให้ใช้ลูป "while-true" while …" at bounding box center [746, 147] width 196 height 259
click at [696, 50] on div "# โจมตีประตู! # มันจะต้องถูกโจมตีหลายครั้ง ดังนั้นให้ใช้ลูป "while-true" while …" at bounding box center [746, 147] width 196 height 259
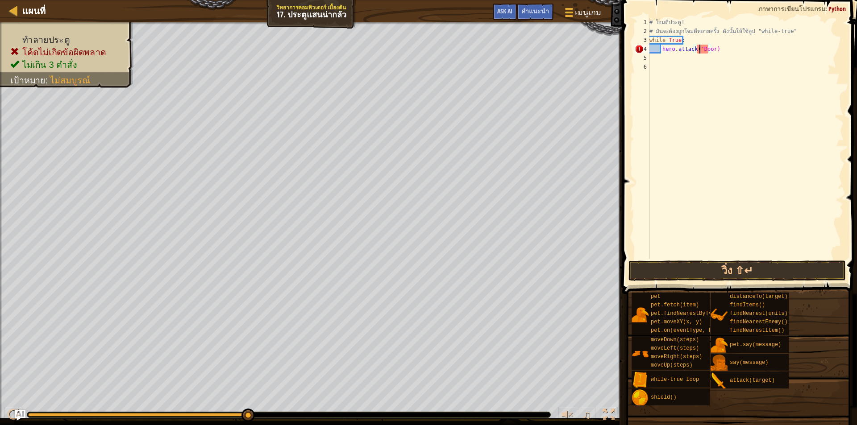
scroll to position [4, 4]
click at [710, 49] on div "# โจมตีประตู! # มันจะต้องถูกโจมตีหลายครั้ง ดังนั้นให้ใช้ลูป "while-true" while …" at bounding box center [746, 147] width 196 height 259
type textarea "hero.attack("Door")"
click at [707, 274] on button "วิ่ง ⇧↵" at bounding box center [736, 271] width 217 height 21
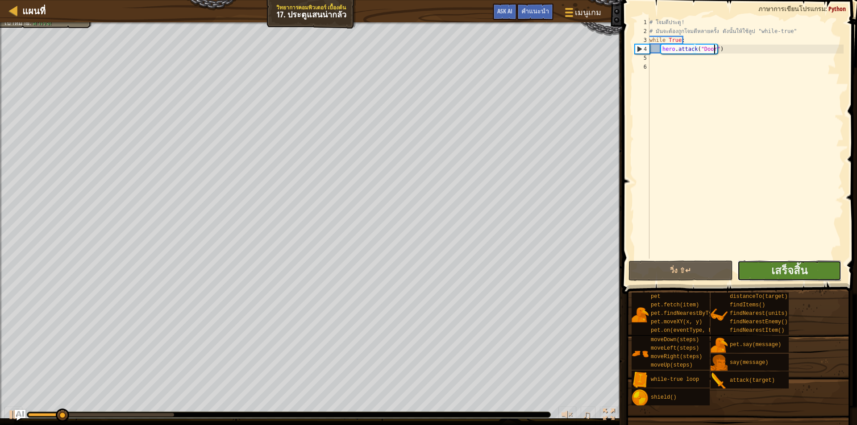
click at [767, 267] on button "เสร็จสิ้น" at bounding box center [789, 271] width 104 height 21
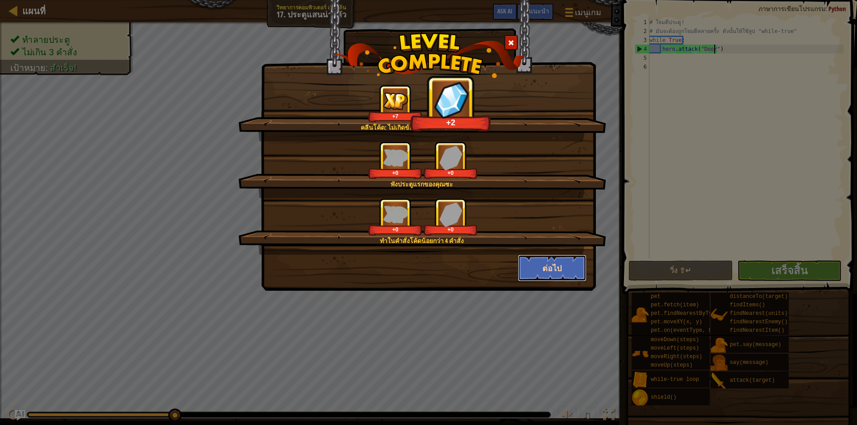
click at [569, 260] on button "ต่อไป" at bounding box center [552, 268] width 69 height 27
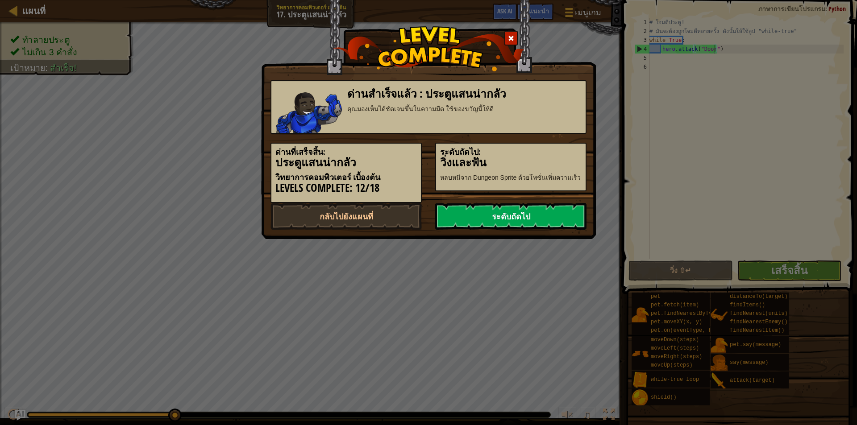
click at [562, 221] on link "ระดับถัดไป" at bounding box center [510, 216] width 151 height 27
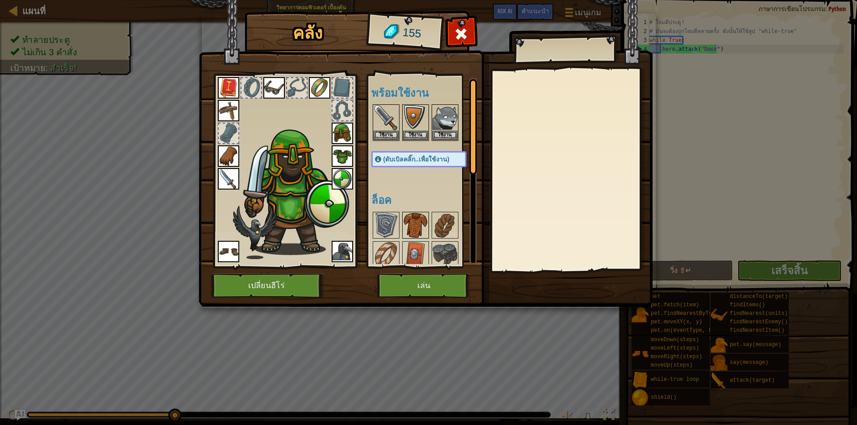
click at [426, 222] on img at bounding box center [415, 225] width 25 height 25
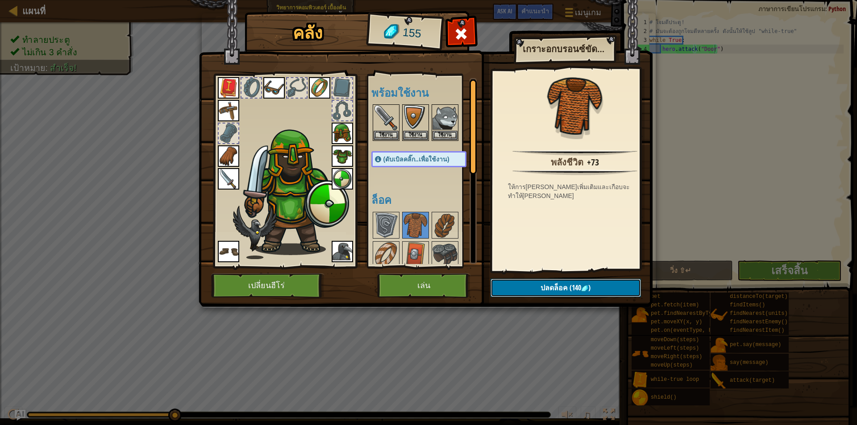
click at [521, 285] on button "ปลดล็อค (140 )" at bounding box center [565, 288] width 150 height 18
click at [545, 290] on button "ยืนยัน" at bounding box center [565, 288] width 150 height 18
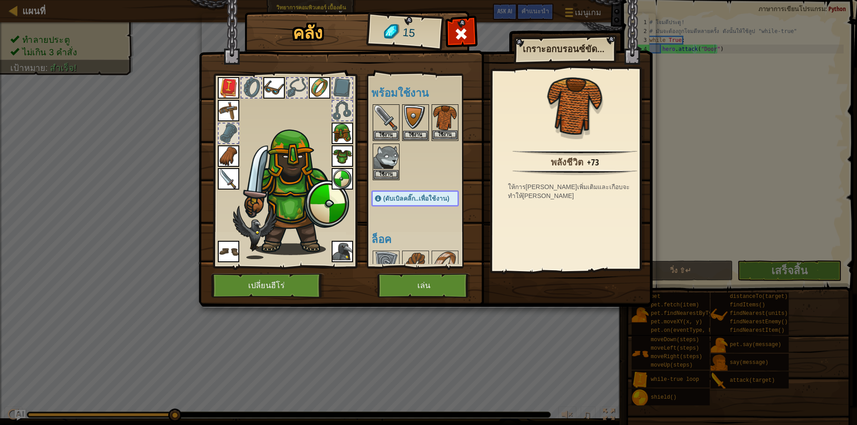
click at [441, 130] on img at bounding box center [444, 117] width 25 height 25
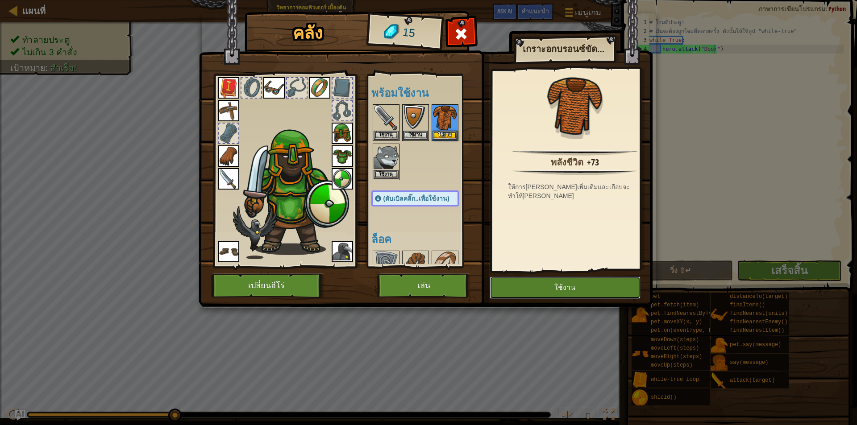
click at [521, 291] on button "ใช้งาน" at bounding box center [565, 288] width 151 height 22
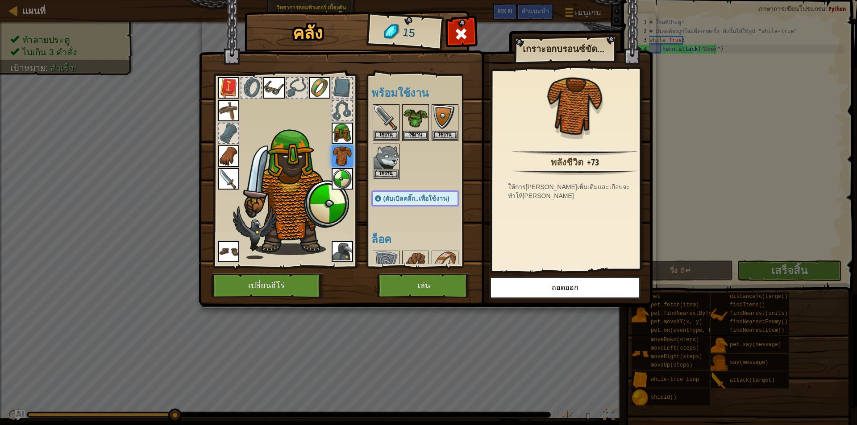
drag, startPoint x: 384, startPoint y: 154, endPoint x: 389, endPoint y: 160, distance: 7.7
click at [387, 157] on img at bounding box center [386, 157] width 25 height 25
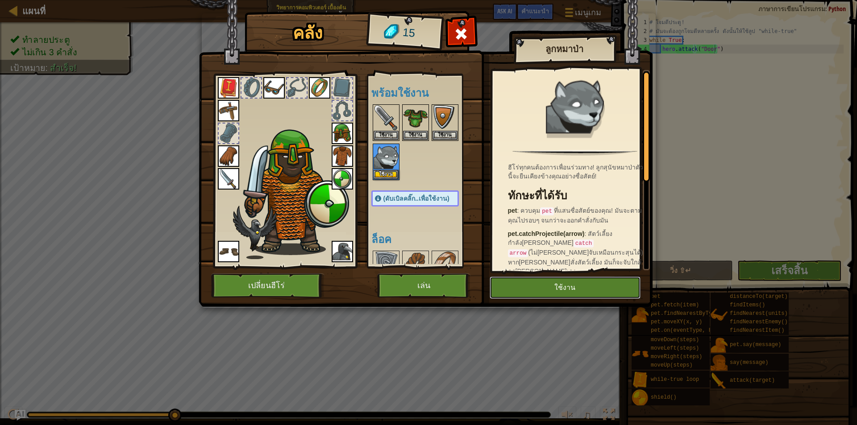
click at [533, 278] on button "ใช้งาน" at bounding box center [565, 288] width 151 height 22
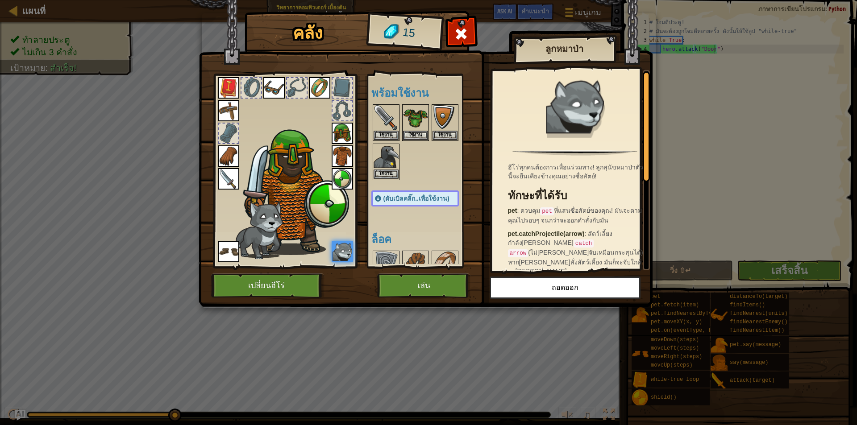
click at [387, 149] on img at bounding box center [386, 157] width 25 height 25
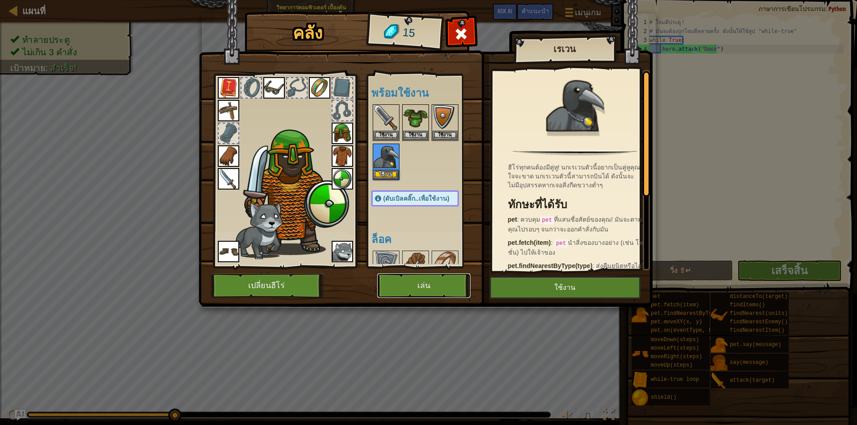
click at [424, 287] on button "เล่น" at bounding box center [423, 286] width 93 height 25
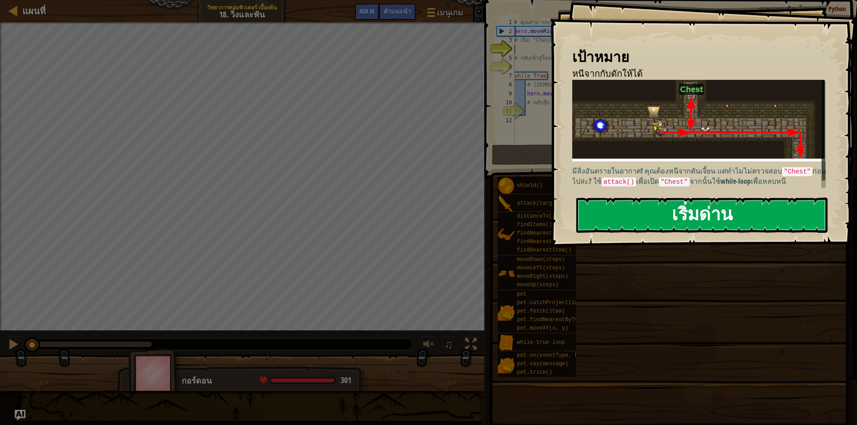
click at [693, 221] on button "เริ่มด่าน" at bounding box center [701, 215] width 251 height 35
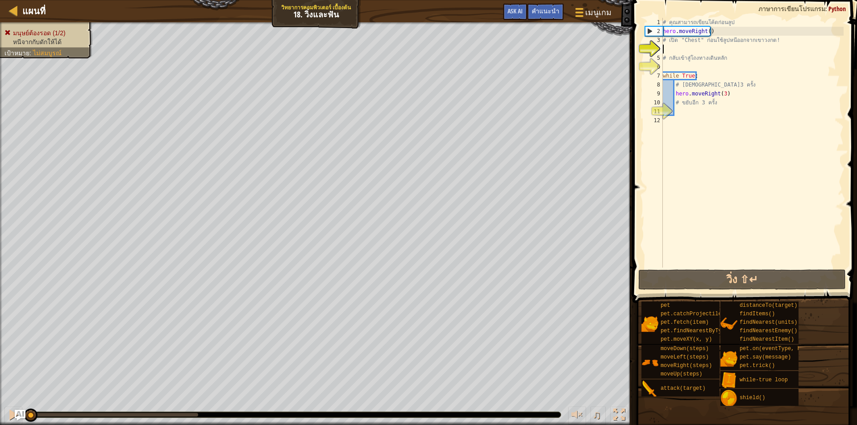
click at [216, 12] on div "แผนที่ วิทยาการคอมพิวเตอร์ เบื้องต้น 18. วิ่งและ[PERSON_NAME] เมนูเกม เสร็จ[PER…" at bounding box center [428, 212] width 857 height 425
click at [236, 1] on div "แผนที่ วิทยาการคอมพิวเตอร์ เบื้องต้น 18. วิ่งและ[PERSON_NAME] เมนูเกม เสร็จ[PER…" at bounding box center [428, 212] width 857 height 425
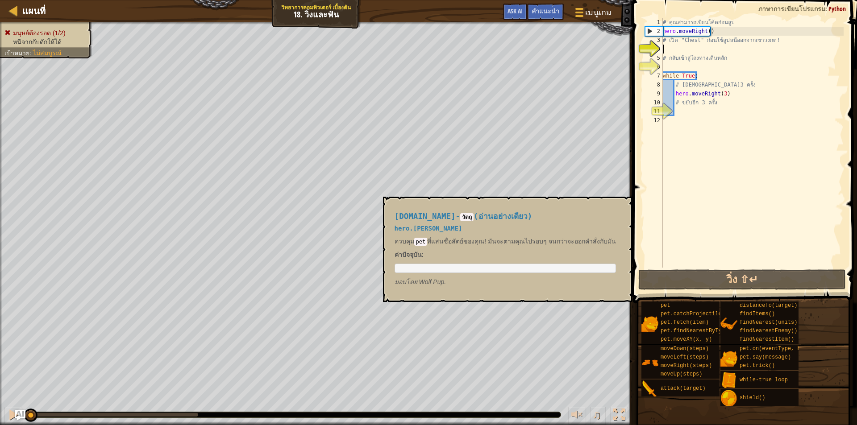
click at [641, 317] on div "แผนที่ วิทยาการคอมพิวเตอร์ เบื้องต้น 18. วิ่งและ[PERSON_NAME] เมนูเกม เสร็จ[PER…" at bounding box center [428, 212] width 857 height 425
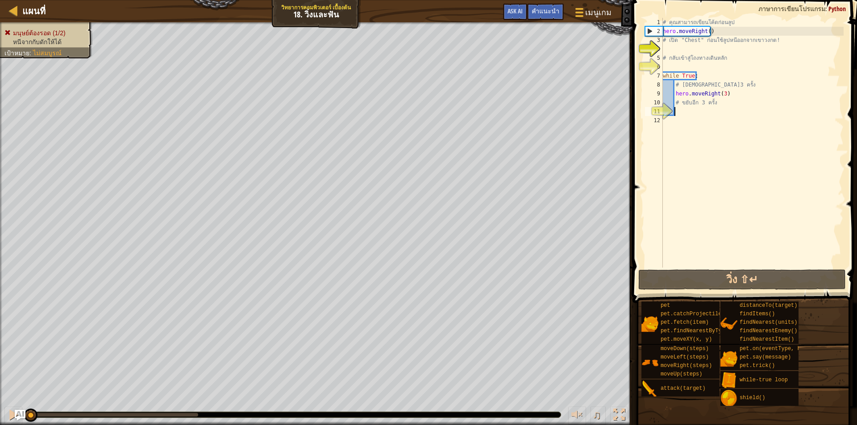
click at [683, 109] on div "# คุณสามารถเขียนโค้ดก่อนลูป hero . moveRight ( ) # เปิด "Chest" ก่อนใช้ลูปหนีออ…" at bounding box center [752, 152] width 183 height 268
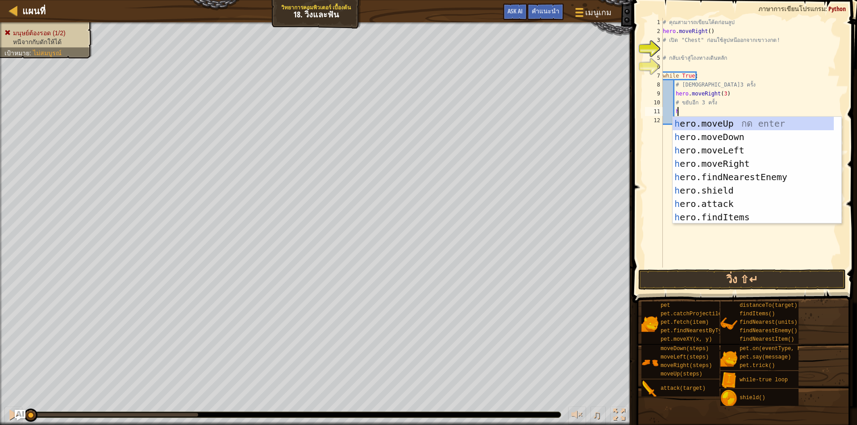
scroll to position [4, 1]
type textarea "her"
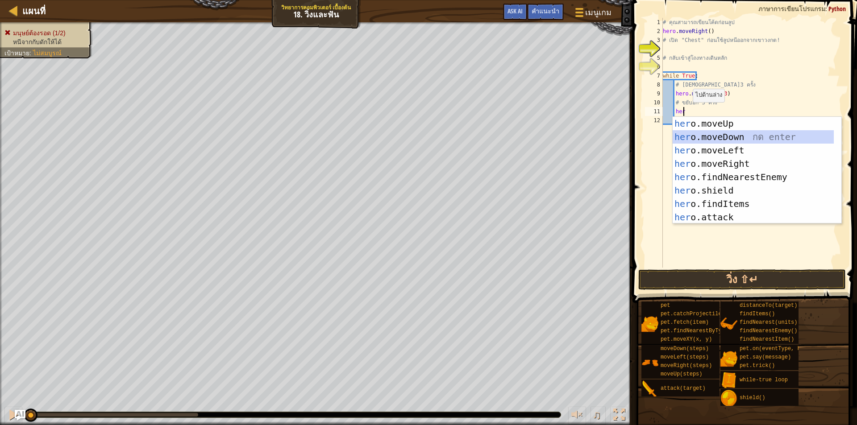
click at [724, 133] on div "her o.moveUp กด enter her o.moveDown กด enter her o.moveLeft กด enter her o.mov…" at bounding box center [753, 184] width 161 height 134
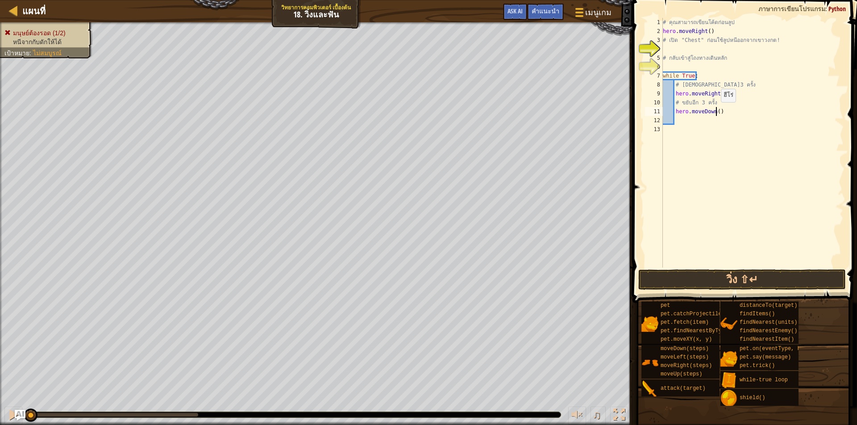
click at [716, 111] on div "# [PERSON_NAME]เขียนโค้ดก่อนลูป hero . moveRight ( ) # เปิด "Chest" ก่อนใช้ลูปห…" at bounding box center [752, 152] width 183 height 268
click at [736, 283] on button "วิ่ง ⇧↵" at bounding box center [742, 280] width 208 height 21
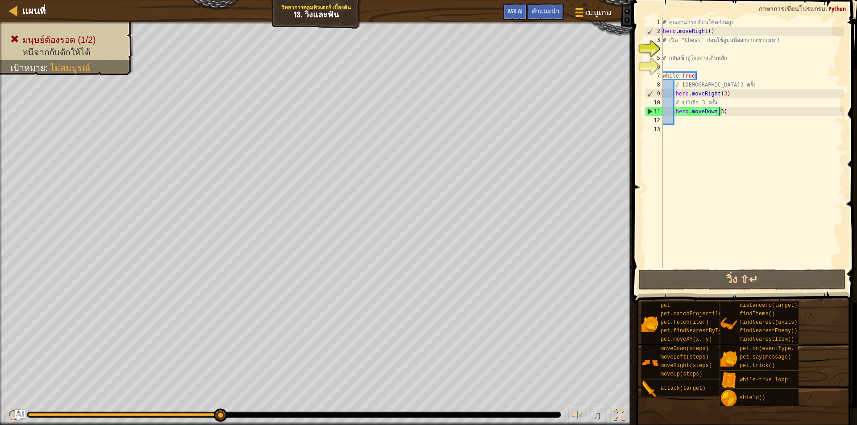
click at [770, 114] on div "# [PERSON_NAME]เขียนโค้ดก่อนลูป hero . moveRight ( ) # เปิด "Chest" ก่อนใช้ลูปห…" at bounding box center [752, 152] width 183 height 268
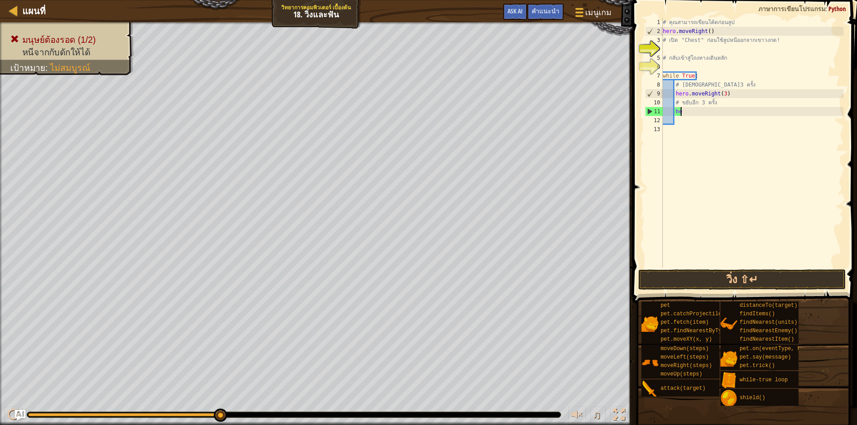
type textarea "h"
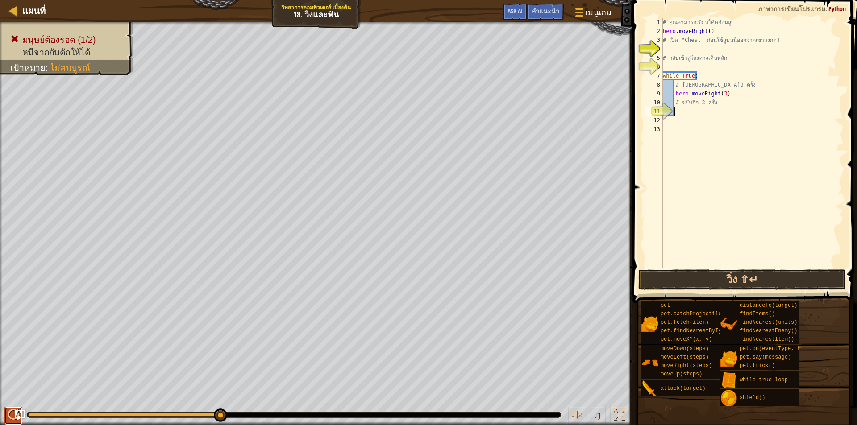
click at [8, 415] on div at bounding box center [14, 415] width 12 height 12
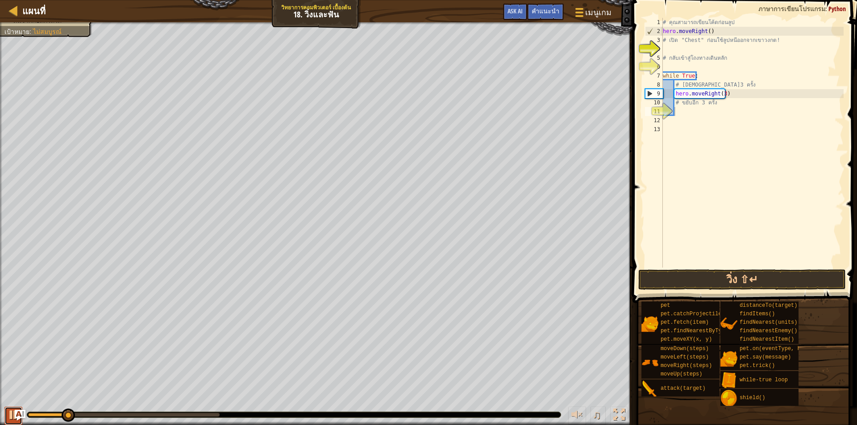
click at [8, 415] on div at bounding box center [14, 415] width 12 height 12
click at [698, 46] on div "# คุณสามารถเขียนโค้ดก่อนลูป hero . moveRight ( ) # เปิด "Chest" ก่อนใช้ลูปหนีออ…" at bounding box center [752, 152] width 183 height 268
click at [558, 11] on span "คำแนะนำ" at bounding box center [546, 11] width 28 height 8
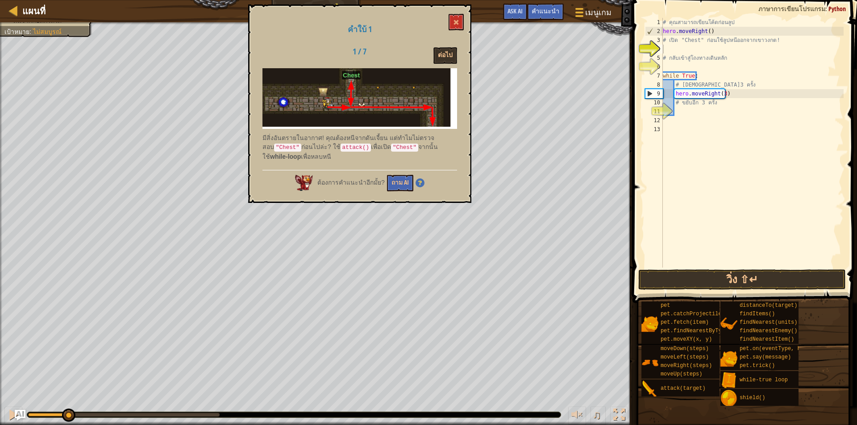
drag, startPoint x: 259, startPoint y: 144, endPoint x: 279, endPoint y: 149, distance: 21.1
click at [279, 149] on div "คำใบ้ 1 1 / 7 ต่อไป มีสิ่งอันตรายในอากาศ! คุณต้องหนีจากดันเจี้ยน แต่ทำไมไม่ตรวจ…" at bounding box center [359, 103] width 223 height 199
drag, startPoint x: 280, startPoint y: 149, endPoint x: 331, endPoint y: 150, distance: 51.3
click at [331, 150] on p "มีสิ่งอันตรายในอากาศ! คุณต้องหนีจากดันเจี้ยน แต่ทำไมไม่ตรวจสอบ "Chest" ก่อนไปล่…" at bounding box center [359, 147] width 195 height 28
click at [456, 20] on span at bounding box center [456, 22] width 6 height 6
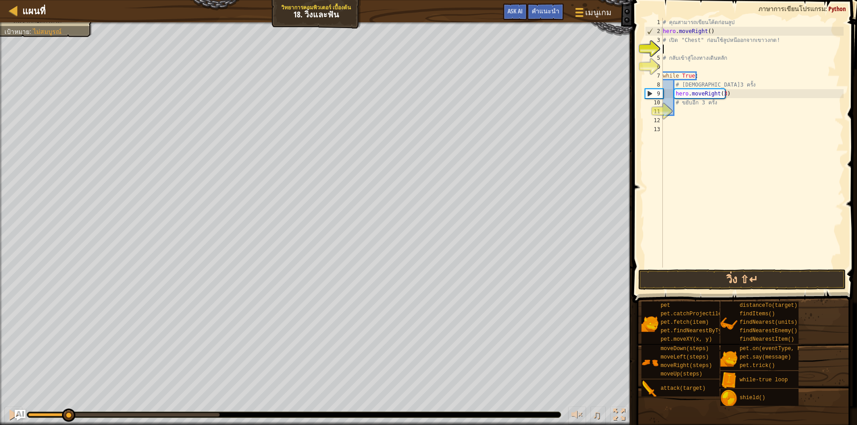
click at [683, 46] on div "# คุณสามารถเขียนโค้ดก่อนลูป hero . moveRight ( ) # เปิด "Chest" ก่อนใช้ลูปหนีออ…" at bounding box center [752, 152] width 183 height 268
type textarea "ฟ"
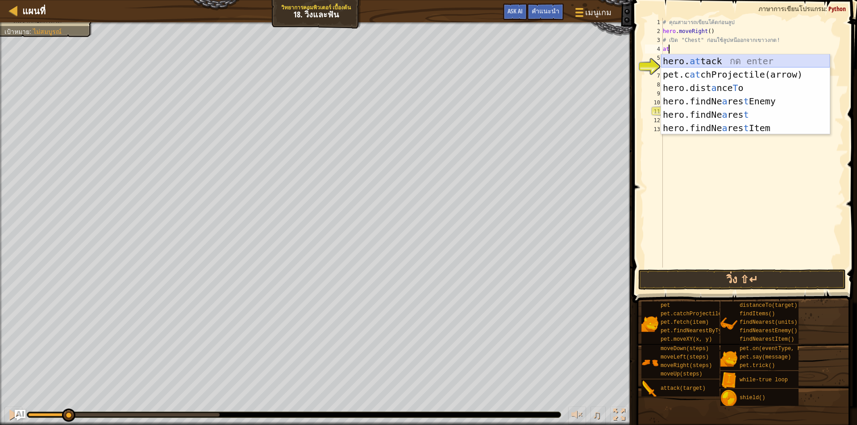
click at [712, 62] on div "hero. at tack กด enter pet.c at chProjectile(arrow) กด enter hero.dist a nce T …" at bounding box center [745, 107] width 169 height 107
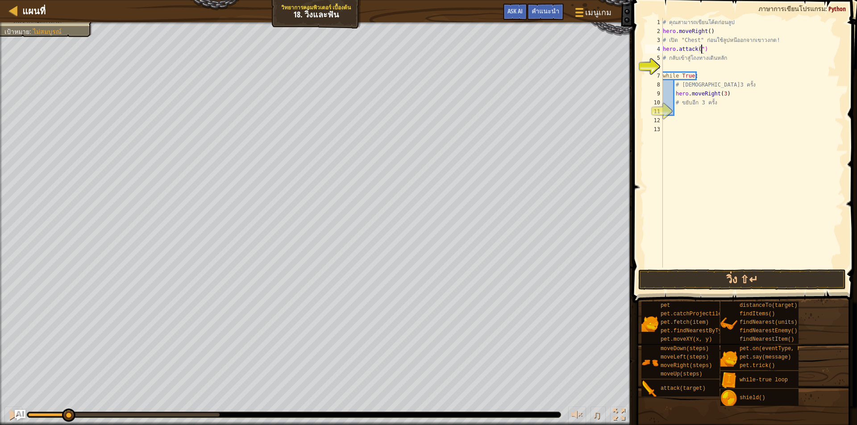
scroll to position [4, 3]
type textarea "hero.attack("Chest")"
click at [708, 64] on div "# [PERSON_NAME]เขียนโค้ดก่อนลูป hero . moveRight ( ) # เปิด "Chest" ก่อนใช้ลูปห…" at bounding box center [752, 152] width 183 height 268
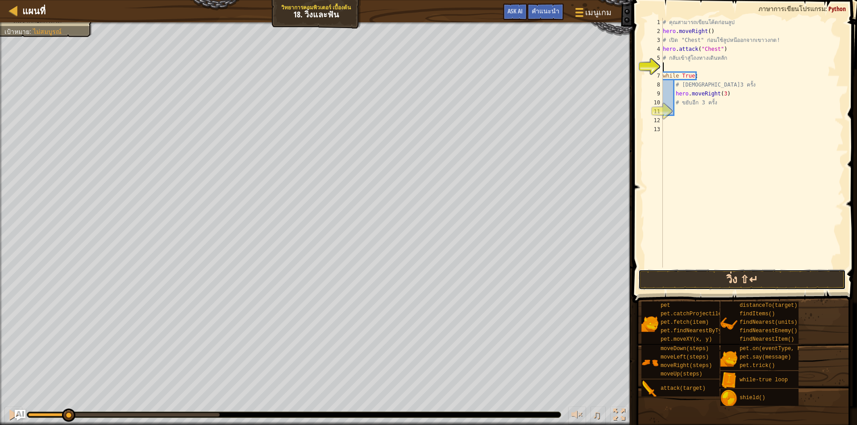
click at [748, 276] on button "วิ่ง ⇧↵" at bounding box center [742, 280] width 208 height 21
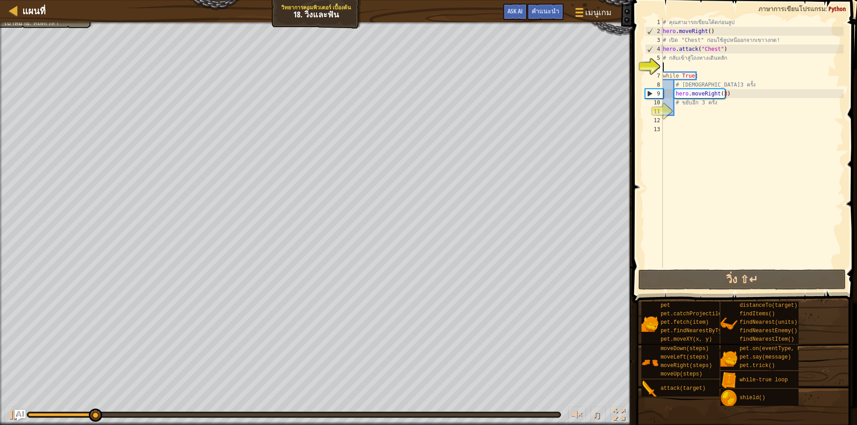
click at [707, 66] on div "# [PERSON_NAME]เขียนโค้ดก่อนลูป hero . moveRight ( ) # เปิด "Chest" ก่อนใช้ลูปห…" at bounding box center [752, 152] width 183 height 268
type textarea "d"
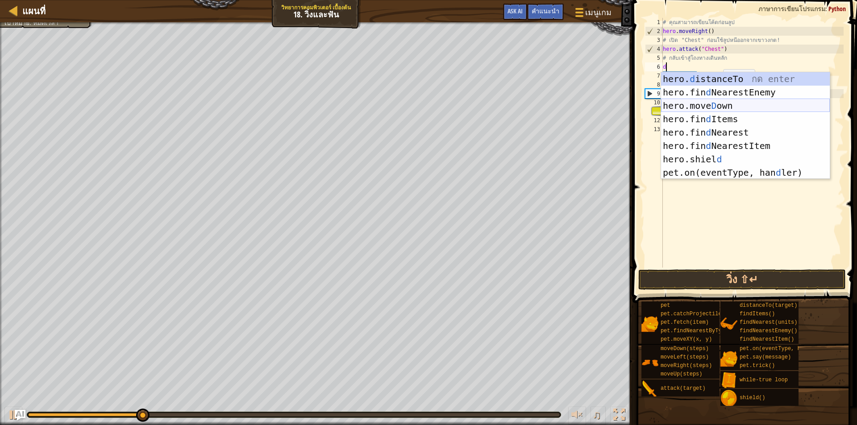
click at [731, 101] on div "hero. d istanceTo กด enter hero.fin d NearestEnemy กด enter hero.move D own กด …" at bounding box center [745, 139] width 169 height 134
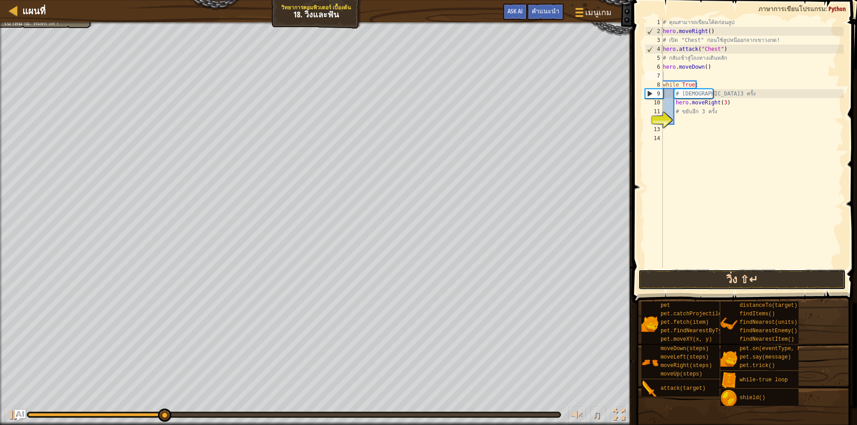
click at [711, 275] on button "วิ่ง ⇧↵" at bounding box center [742, 280] width 208 height 21
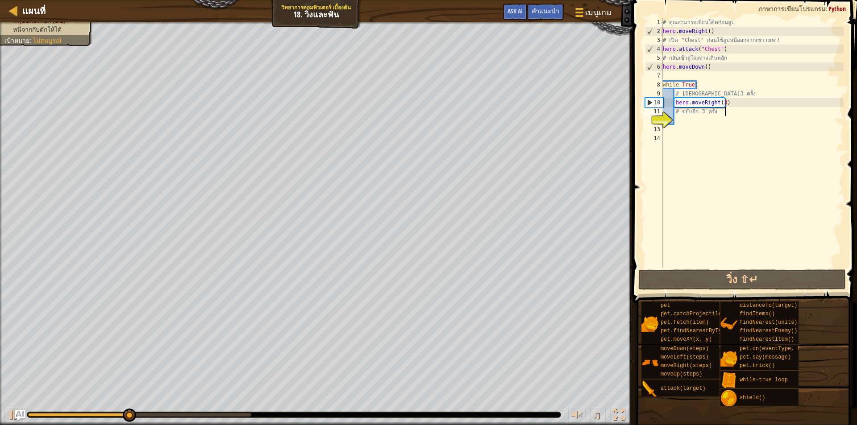
click at [737, 107] on div "# [PERSON_NAME]เขียนโค้ดก่อนลูป hero . moveRight ( ) # เปิด "Chest" ก่อนใช้ลูปห…" at bounding box center [752, 152] width 183 height 268
click at [711, 116] on div "# [PERSON_NAME]เขียนโค้ดก่อนลูป hero . moveRight ( ) # เปิด "Chest" ก่อนใช้ลูปห…" at bounding box center [752, 152] width 183 height 268
type textarea "# ขยับอีก 3 คd"
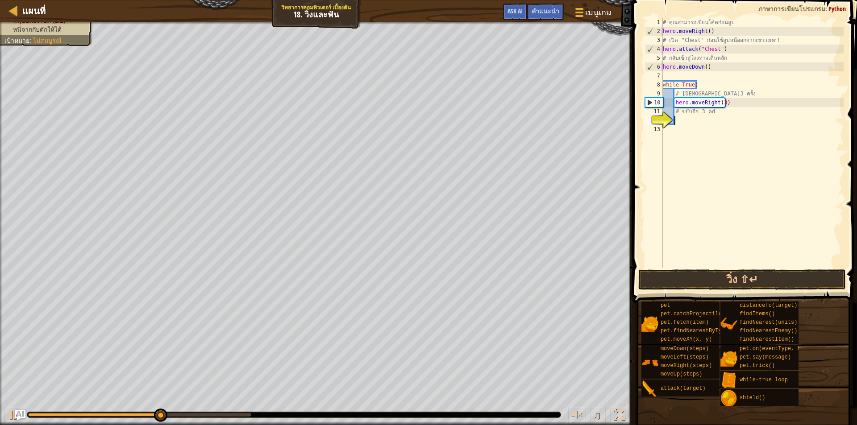
click at [700, 118] on div "# [PERSON_NAME]เขียนโค้ดก่อนลูป hero . moveRight ( ) # เปิด "Chest" ก่อนใช้ลูปห…" at bounding box center [752, 152] width 183 height 268
click at [736, 111] on div "# [PERSON_NAME]เขียนโค้ดก่อนลูป hero . moveRight ( ) # เปิด "Chest" ก่อนใช้ลูปห…" at bounding box center [752, 152] width 183 height 268
type textarea "# ขยับอีก 3 ค"
click at [703, 120] on div "# [PERSON_NAME]เขียนโค้ดก่อนลูป hero . moveRight ( ) # เปิด "Chest" ก่อนใช้ลูปห…" at bounding box center [752, 152] width 183 height 268
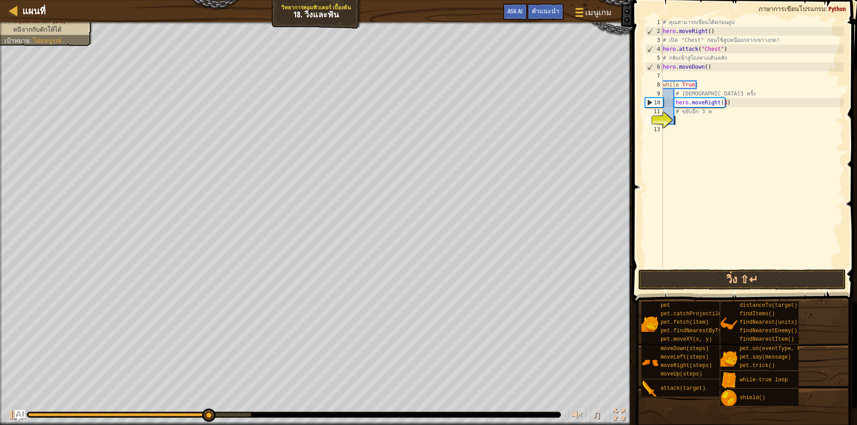
type textarea "d"
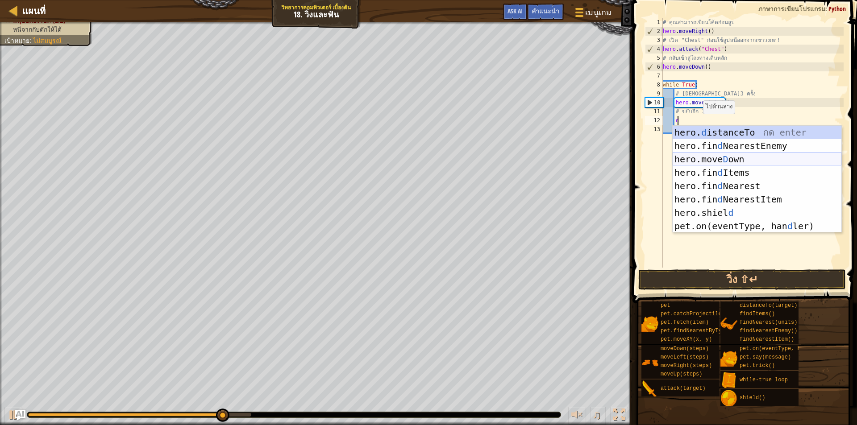
click at [724, 160] on div "hero. d istanceTo กด enter hero.fin d NearestEnemy กด enter hero.move D own กด …" at bounding box center [757, 193] width 169 height 134
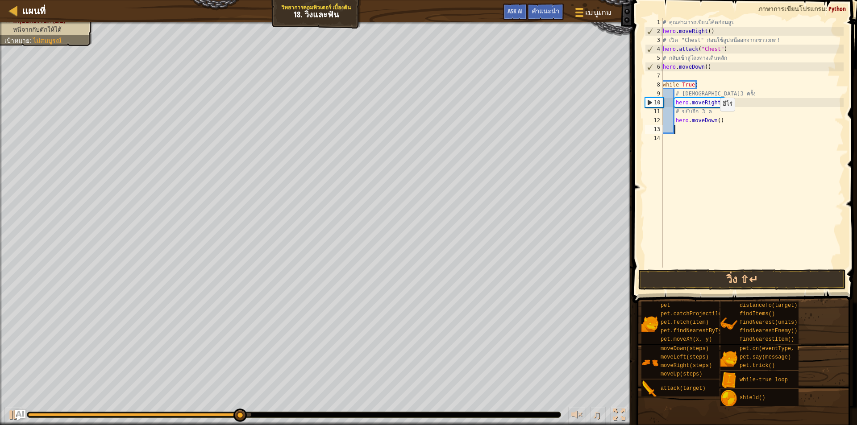
click at [715, 120] on div "# [PERSON_NAME]เขียนโค้ดก่อนลูป hero . moveRight ( ) # เปิด "Chest" ก่อนใช้ลูปห…" at bounding box center [752, 152] width 183 height 268
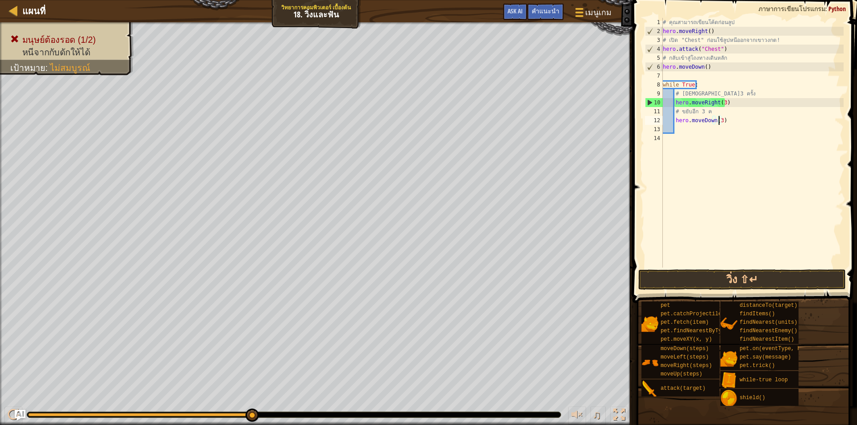
scroll to position [4, 4]
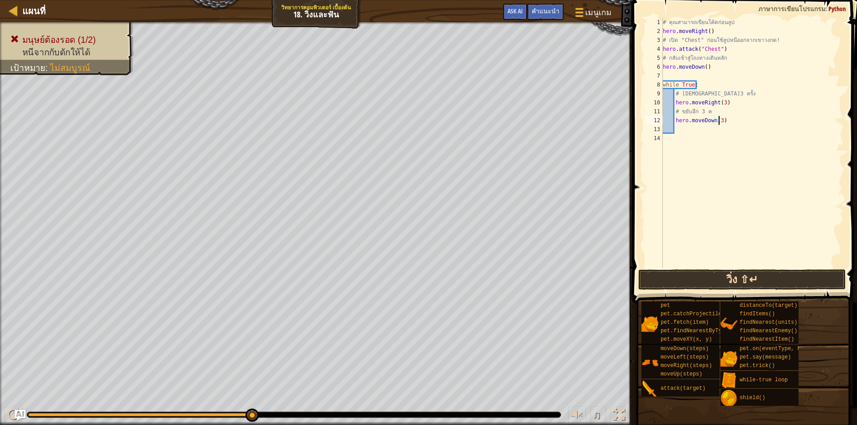
type textarea "hero.moveDown(3)"
click at [733, 283] on button "วิ่ง ⇧↵" at bounding box center [742, 280] width 208 height 21
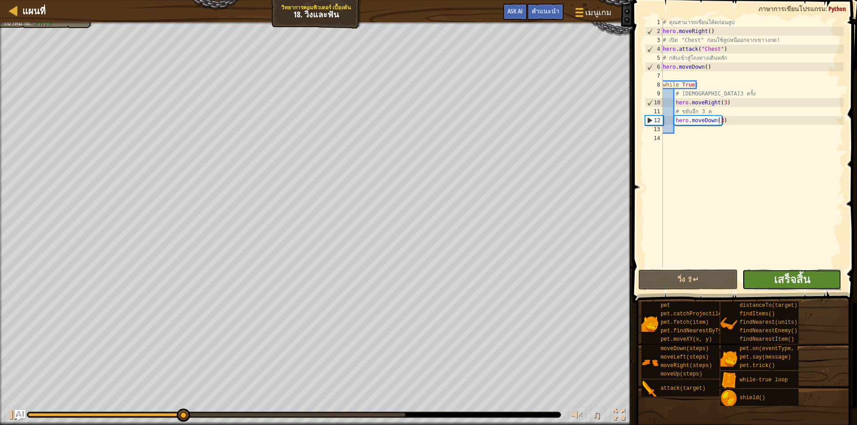
click at [765, 278] on button "เสร็จสิ้น" at bounding box center [792, 280] width 100 height 21
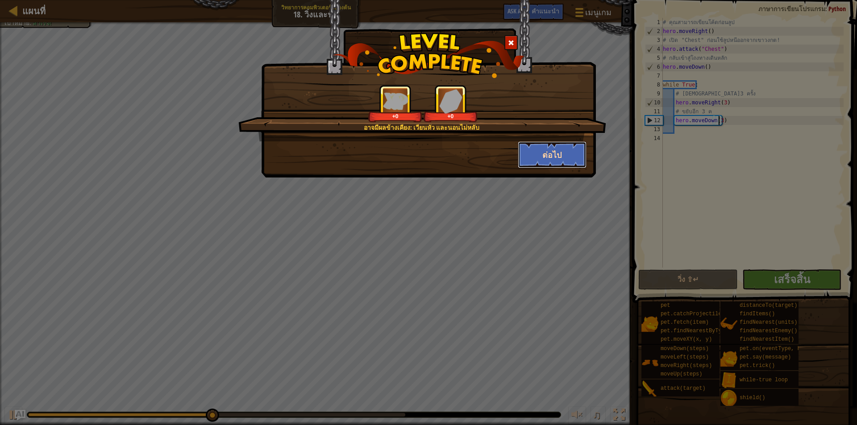
click at [580, 157] on button "ต่อไป" at bounding box center [552, 154] width 69 height 27
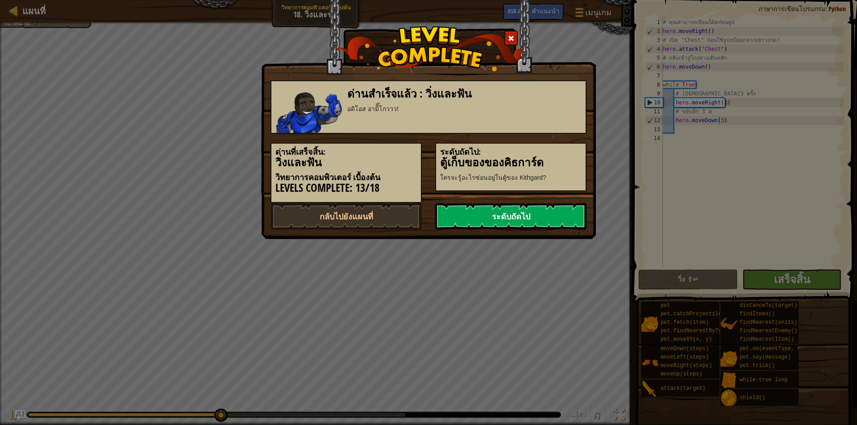
click at [554, 218] on link "ระดับถัดไป" at bounding box center [510, 216] width 151 height 27
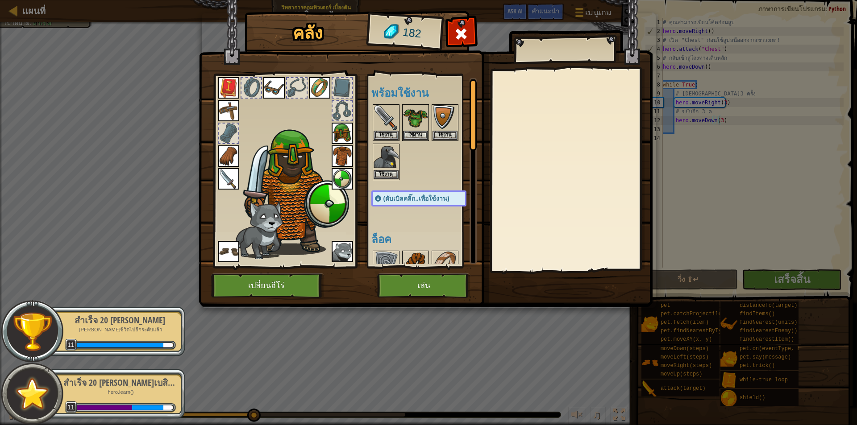
click at [412, 254] on img at bounding box center [415, 264] width 25 height 25
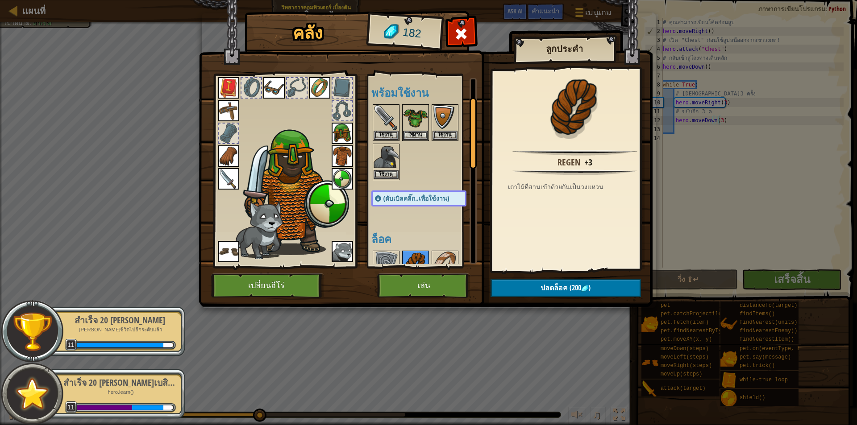
scroll to position [89, 0]
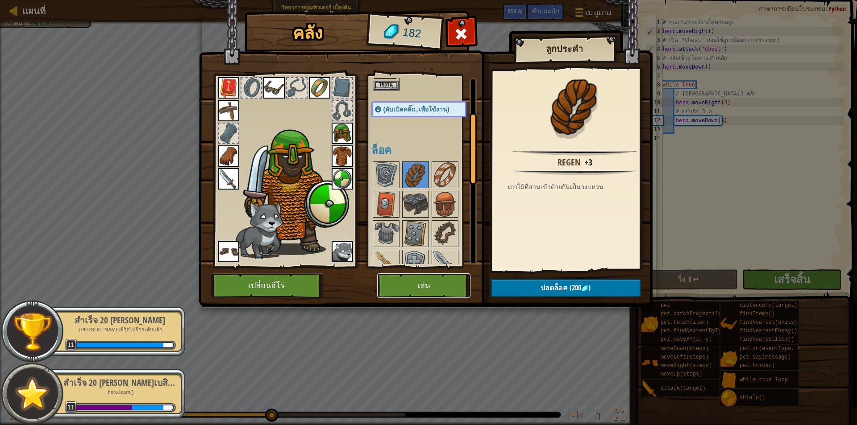
click at [431, 281] on button "เล่น" at bounding box center [423, 286] width 93 height 25
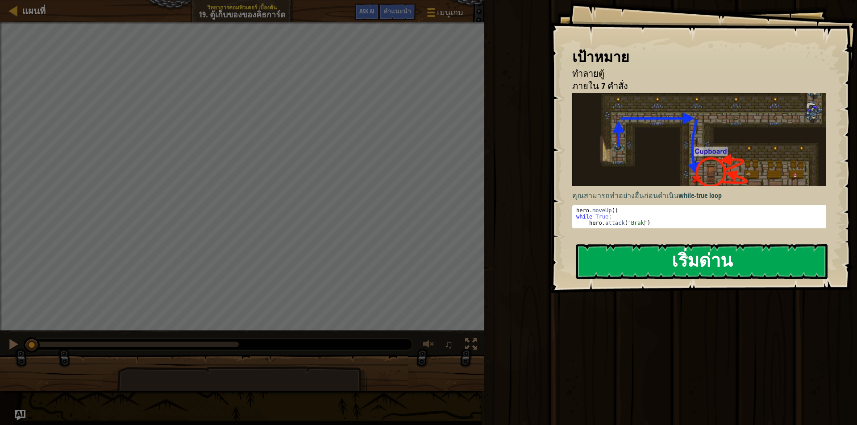
click at [648, 258] on button "เริ่มด่าน" at bounding box center [701, 261] width 251 height 35
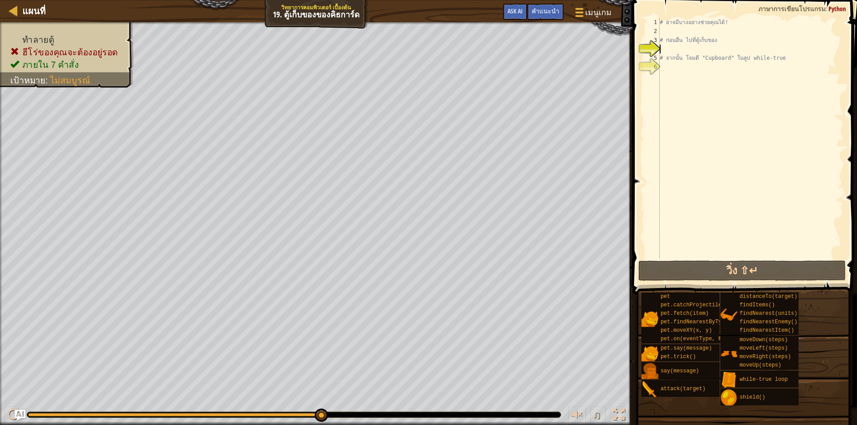
scroll to position [4, 0]
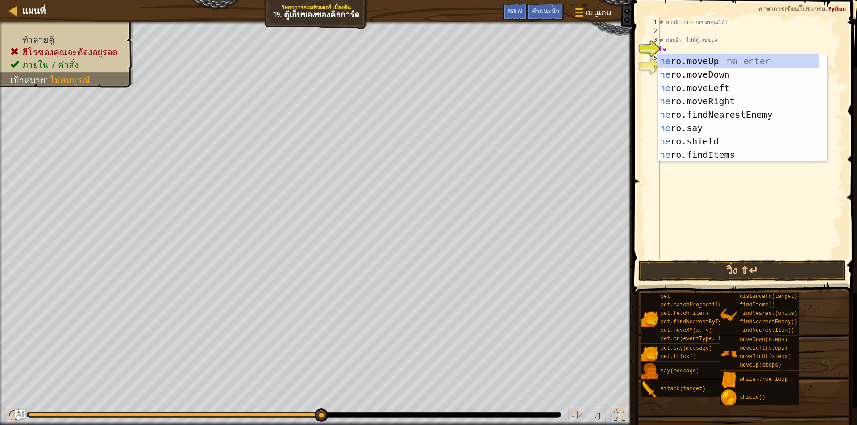
type textarea "her"
click at [717, 58] on div "her o.moveUp กด enter her o.moveDown กด enter her o.moveLeft กด enter her o.mov…" at bounding box center [738, 121] width 161 height 134
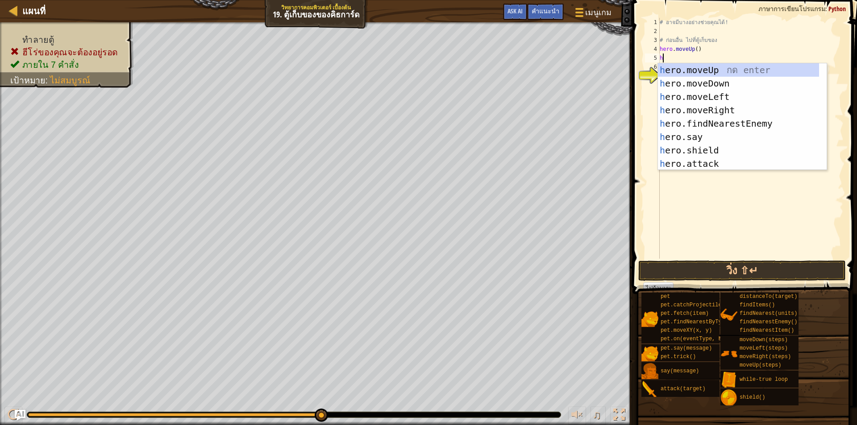
type textarea "he"
click at [719, 111] on div "he ro.moveUp กด enter he ro.moveDown กด enter he ro.moveLeft กด enter he ro.mov…" at bounding box center [738, 130] width 161 height 134
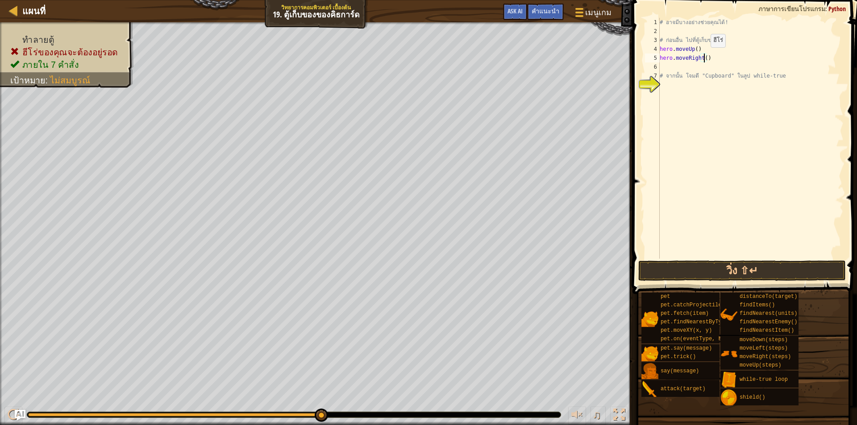
click at [703, 56] on div "# อาจมีบางอย่างช่วยคุณได้! # ก่อนอื่น ไป[PERSON_NAME]เก็บของ hero . moveUp ( ) …" at bounding box center [751, 147] width 186 height 259
type textarea "hero.moveRight(2)"
click at [694, 66] on div "# อาจมีบางอย่างช่วยคุณได้! # ก่อนอื่น ไป[PERSON_NAME]เก็บของ hero . moveUp ( ) …" at bounding box center [751, 147] width 186 height 259
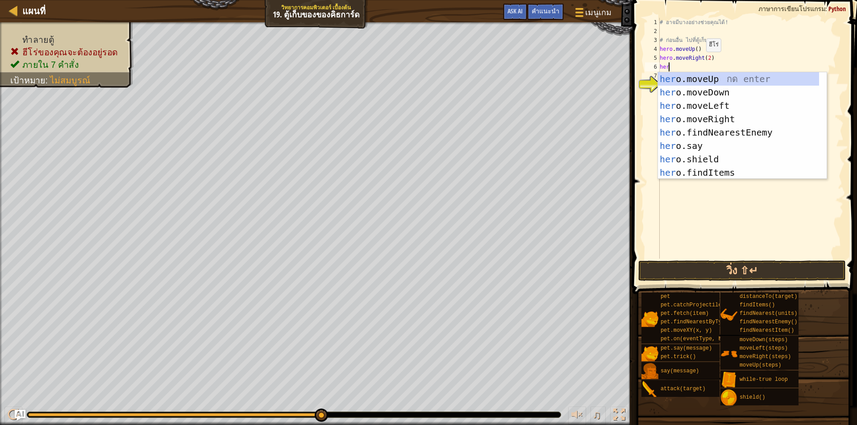
type textarea "hero"
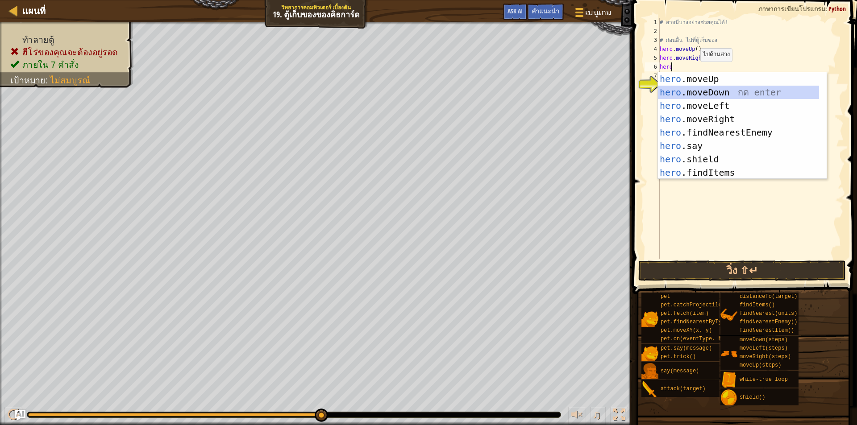
click at [691, 90] on div "hero .moveUp กด enter hero .moveDown กด enter hero .moveLeft กด enter hero .mov…" at bounding box center [738, 139] width 161 height 134
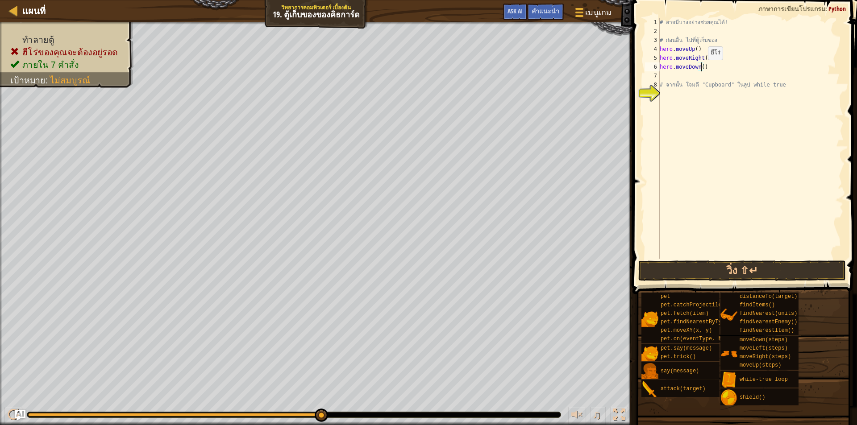
click at [700, 69] on div "# อาจมีบางอย่างช่วยคุณได้! # ก่อนอื่น ไป[PERSON_NAME]เก็บของ hero . moveUp ( ) …" at bounding box center [751, 147] width 186 height 259
type textarea "hero.moveDown(2)"
click at [698, 77] on div "# อาจมีบางอย่างช่วยคุณได้! # ก่อนอื่น ไป[PERSON_NAME]เก็บของ hero . moveUp ( ) …" at bounding box center [751, 147] width 186 height 259
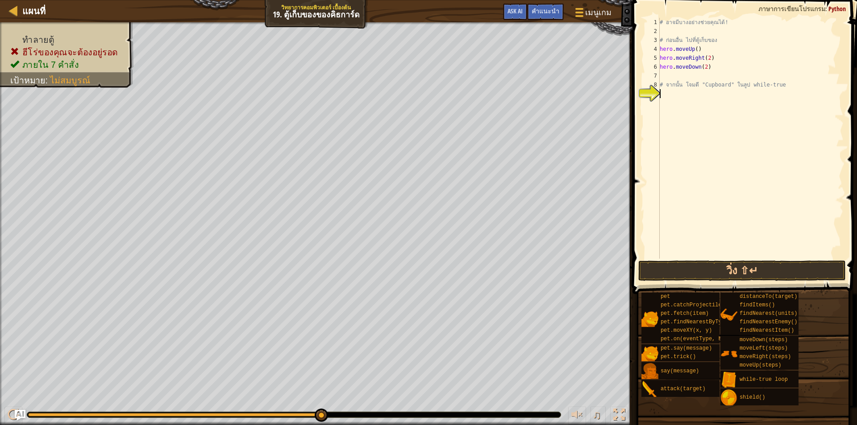
click at [702, 95] on div "# อาจมีบางอย่างช่วยคุณได้! # ก่อนอื่น ไป[PERSON_NAME]เก็บของ hero . moveUp ( ) …" at bounding box center [751, 147] width 186 height 259
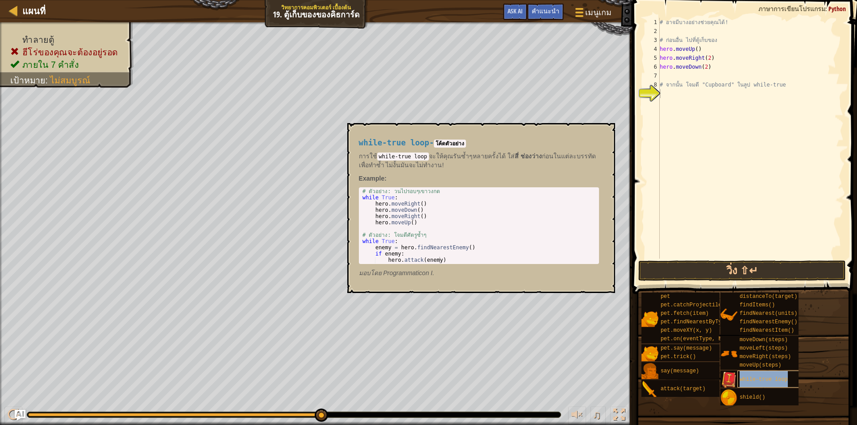
click at [770, 381] on span "while-true loop" at bounding box center [764, 380] width 48 height 6
type textarea "w"
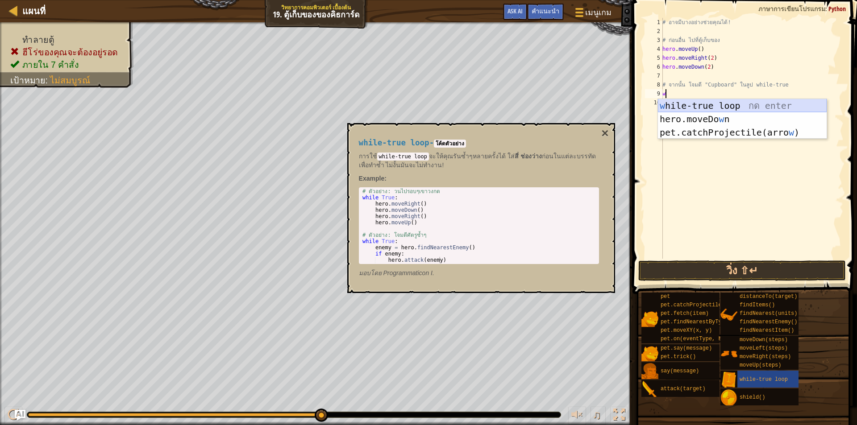
click at [724, 108] on div "w hile-true loop กด enter hero.moveDo w n กด enter pet.catchProjectile(arro w )…" at bounding box center [742, 132] width 169 height 67
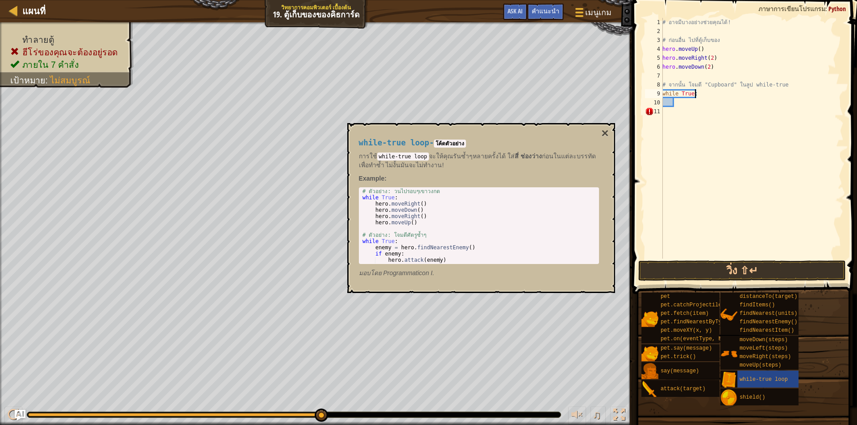
click at [703, 95] on div "# อาจมีบางอย่างช่วยคุณได้! # ก่อนอื่น ไป[PERSON_NAME]เก็บของ hero . moveUp ( ) …" at bounding box center [752, 147] width 183 height 259
type textarea "while True:"
click at [697, 102] on div "# อาจมีบางอย่างช่วยคุณได้! # ก่อนอื่น ไป[PERSON_NAME]เก็บของ hero . moveUp ( ) …" at bounding box center [752, 147] width 183 height 259
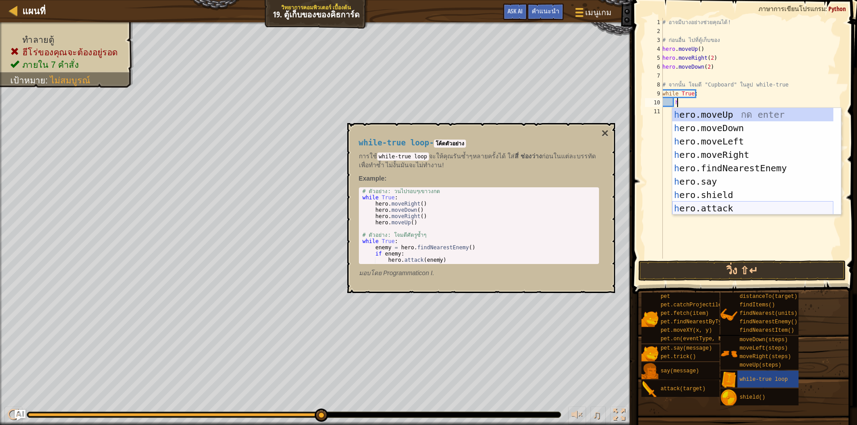
click at [720, 205] on div "h ero.moveUp กด enter h ero.moveDown กด enter h ero.moveLeft กด enter h ero.mov…" at bounding box center [752, 175] width 161 height 134
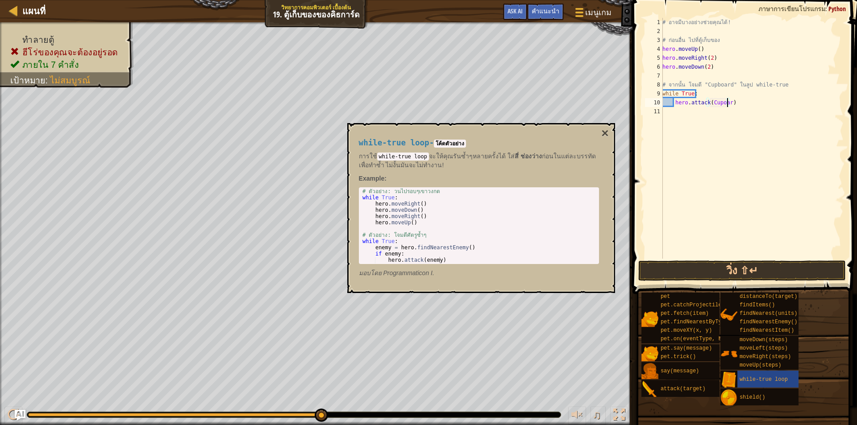
scroll to position [4, 5]
type textarea "hero.attack(Cupoard)"
click at [775, 270] on button "วิ่ง ⇧↵" at bounding box center [742, 271] width 208 height 21
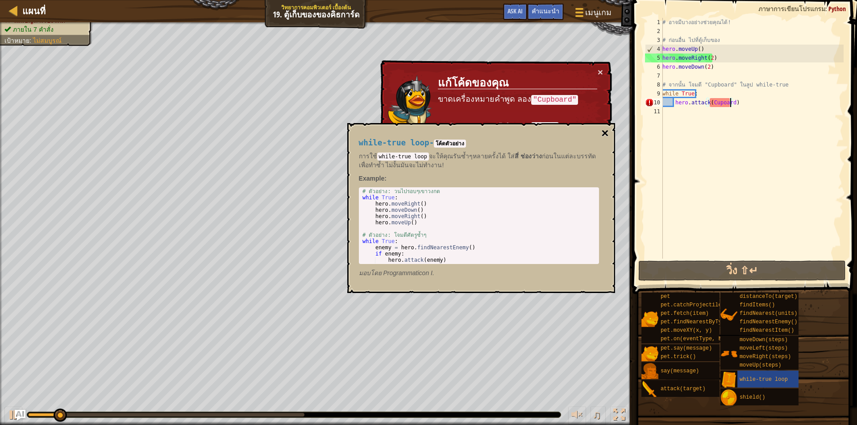
click at [607, 134] on button "×" at bounding box center [604, 133] width 7 height 12
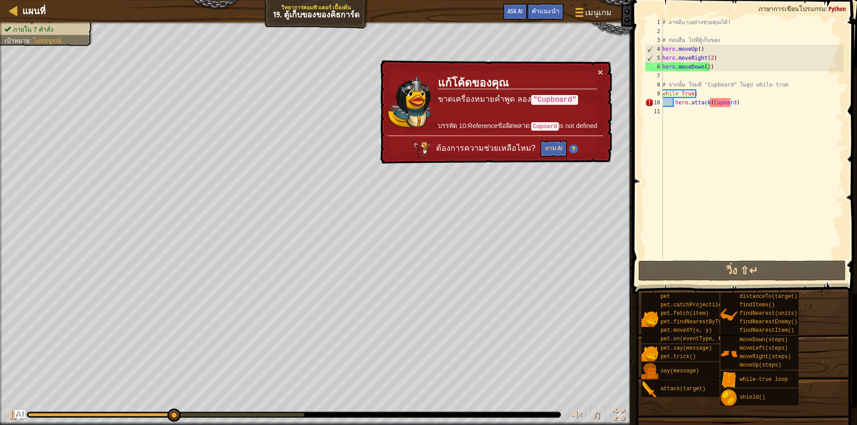
click at [744, 102] on div "# อาจมีบางอย่างช่วยคุณได้! # ก่อนอื่น ไป[PERSON_NAME]เก็บของ hero . moveUp ( ) …" at bounding box center [752, 147] width 183 height 259
click at [730, 131] on div "# อาจมีบางอย่างช่วยคุณได้! # ก่อนอื่น ไป[PERSON_NAME]เก็บของ hero . moveUp ( ) …" at bounding box center [752, 147] width 183 height 259
drag, startPoint x: 709, startPoint y: 102, endPoint x: 715, endPoint y: 110, distance: 9.3
click at [713, 107] on div "# อาจมีบางอย่างช่วยคุณได้! # ก่อนอื่น ไป[PERSON_NAME]เก็บของ hero . moveUp ( ) …" at bounding box center [752, 147] width 183 height 259
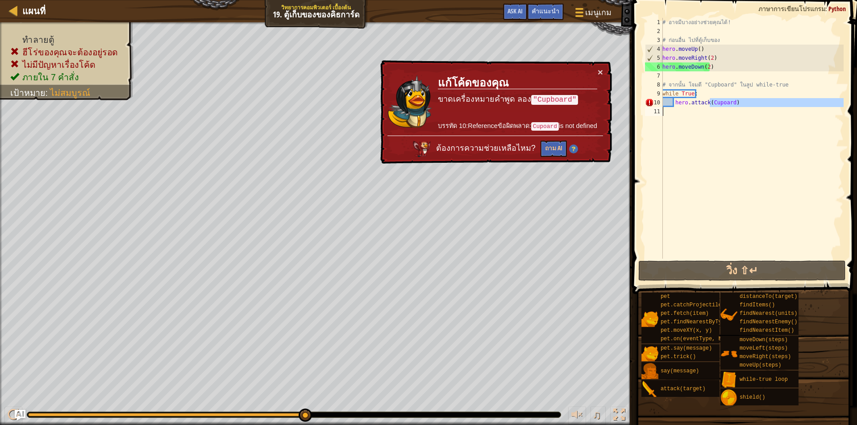
click at [719, 104] on div "# อาจมีบางอย่างช่วยคุณได้! # ก่อนอื่น ไป[PERSON_NAME]เก็บของ hero . moveUp ( ) …" at bounding box center [752, 138] width 183 height 241
click at [719, 104] on div "# อาจมีบางอย่างช่วยคุณได้! # ก่อนอื่น ไป[PERSON_NAME]เก็บของ hero . moveUp ( ) …" at bounding box center [752, 147] width 183 height 259
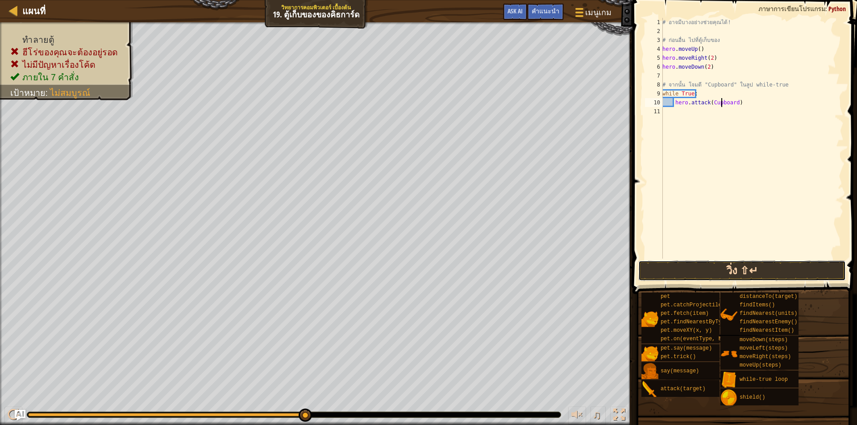
click at [740, 278] on button "วิ่ง ⇧↵" at bounding box center [742, 271] width 208 height 21
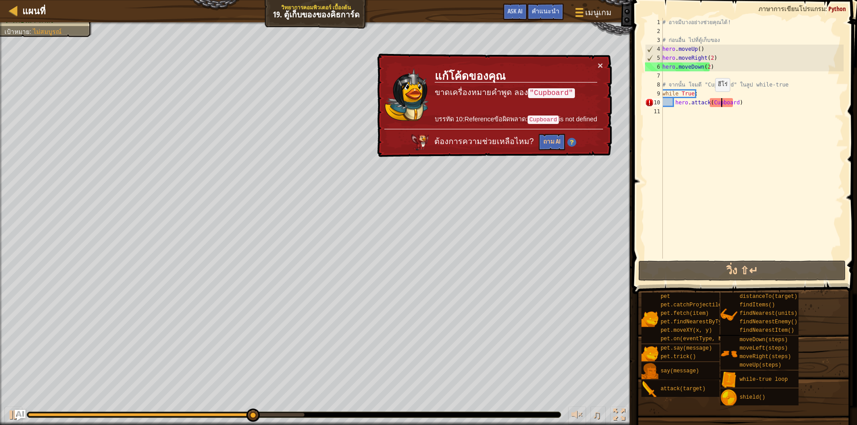
click at [710, 100] on div "# อาจมีบางอย่างช่วยคุณได้! # ก่อนอื่น ไป[PERSON_NAME]เก็บของ hero . moveUp ( ) …" at bounding box center [752, 147] width 183 height 259
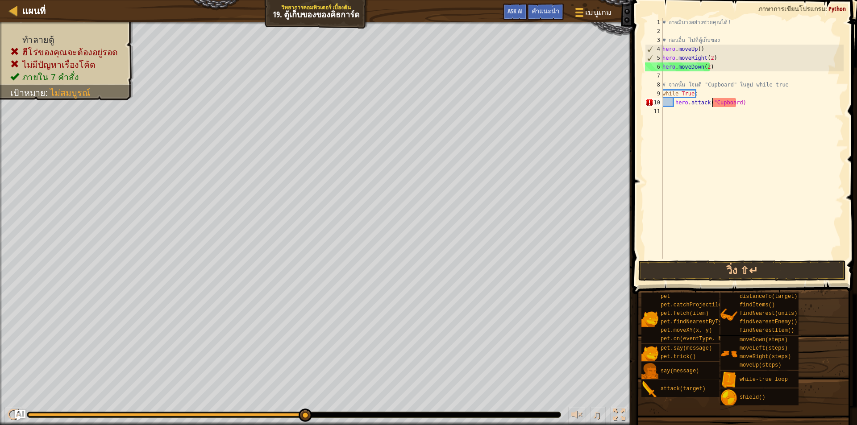
scroll to position [4, 4]
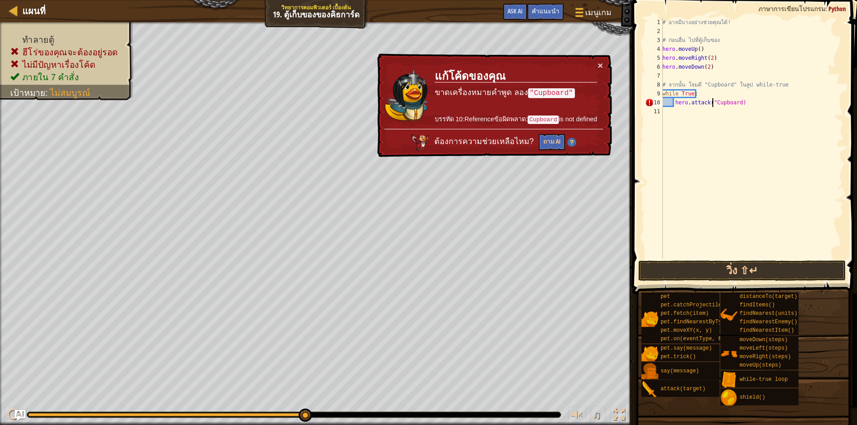
click at [736, 100] on div "# อาจมีบางอย่างช่วยคุณได้! # ก่อนอื่น ไป[PERSON_NAME]เก็บของ hero . moveUp ( ) …" at bounding box center [752, 147] width 183 height 259
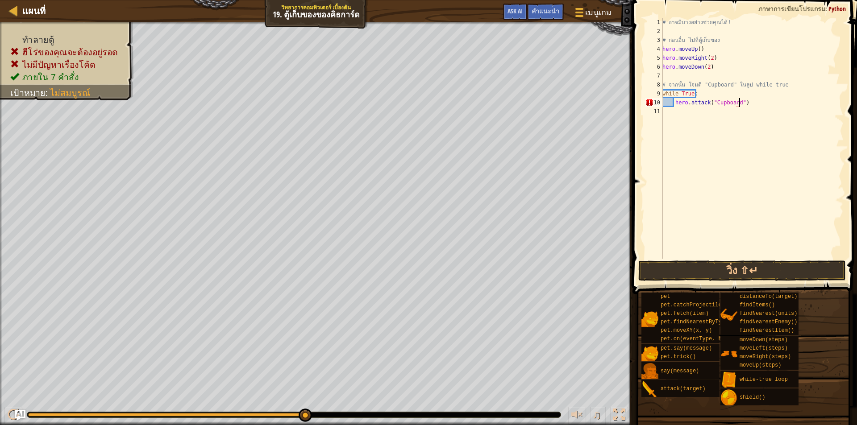
scroll to position [4, 6]
type textarea "hero.attack("Cupboard")"
click at [717, 266] on button "วิ่ง ⇧↵" at bounding box center [742, 271] width 208 height 21
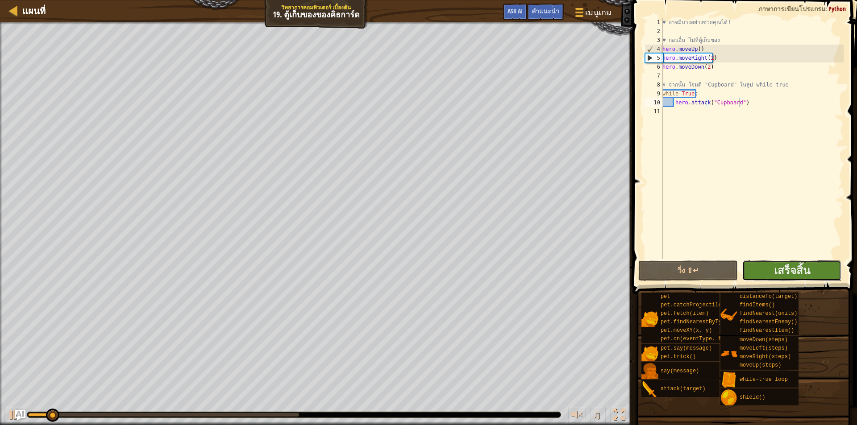
click at [770, 270] on button "เสร็จสิ้น" at bounding box center [792, 271] width 100 height 21
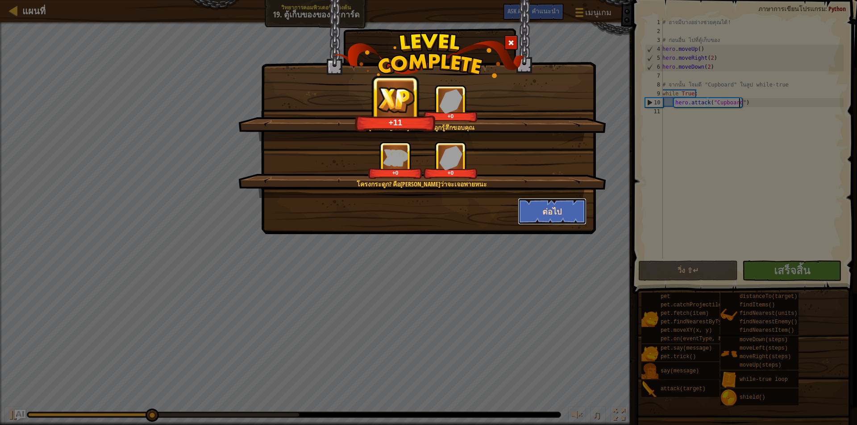
click at [556, 214] on button "ต่อไป" at bounding box center [552, 211] width 69 height 27
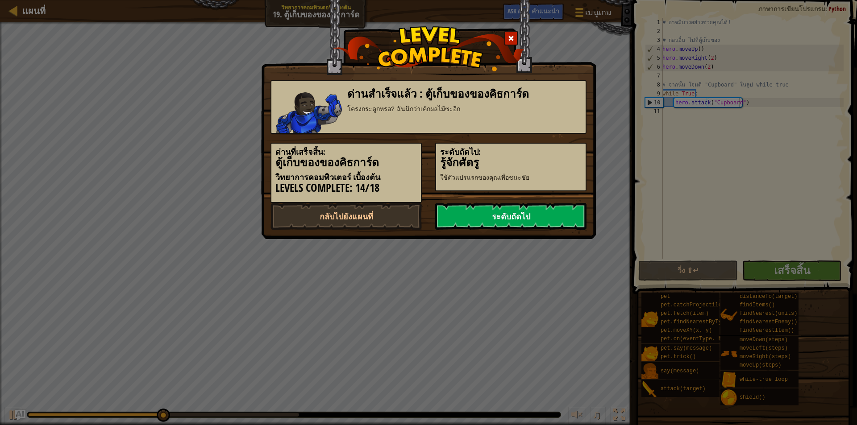
click at [562, 221] on link "ระดับถัดไป" at bounding box center [510, 216] width 151 height 27
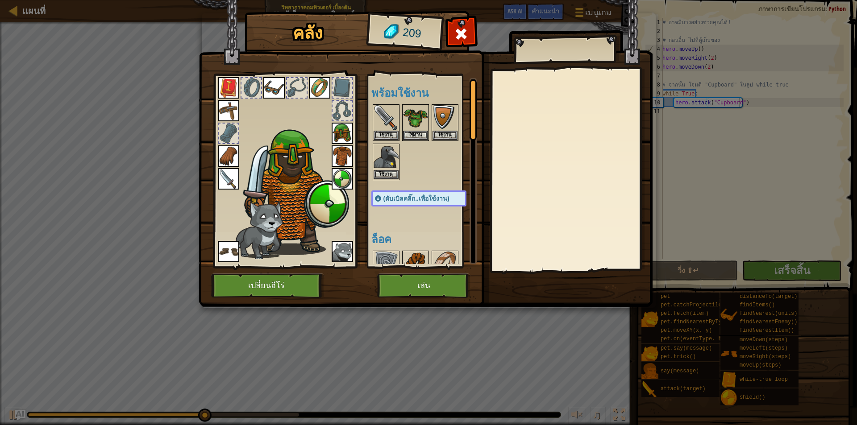
click at [418, 254] on img at bounding box center [415, 264] width 25 height 25
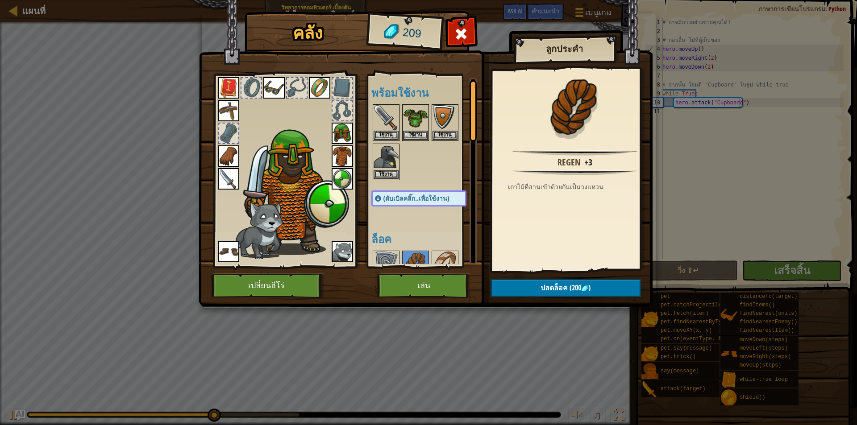
scroll to position [45, 0]
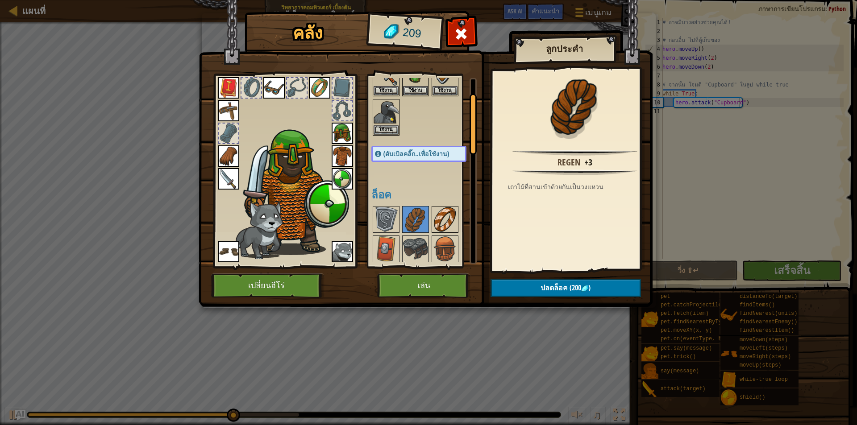
click at [450, 223] on img at bounding box center [444, 219] width 25 height 25
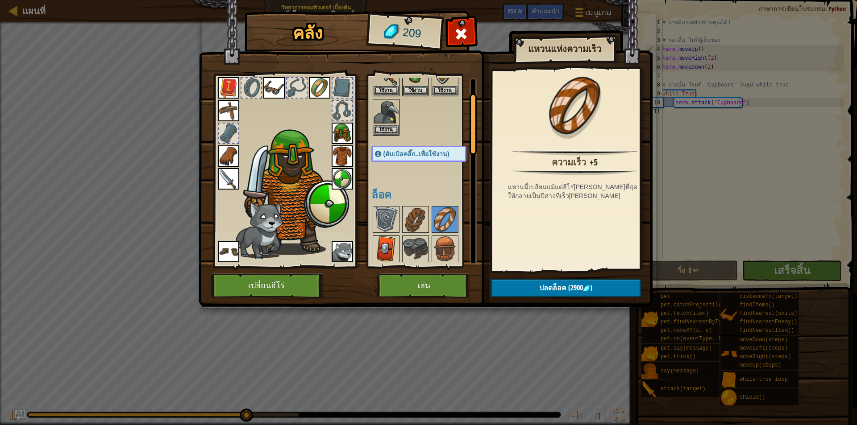
click at [391, 239] on img at bounding box center [386, 249] width 25 height 25
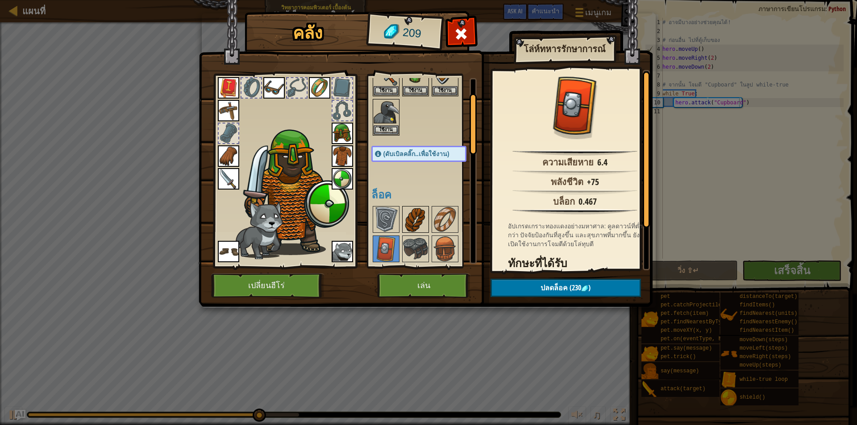
click at [405, 220] on img at bounding box center [415, 219] width 25 height 25
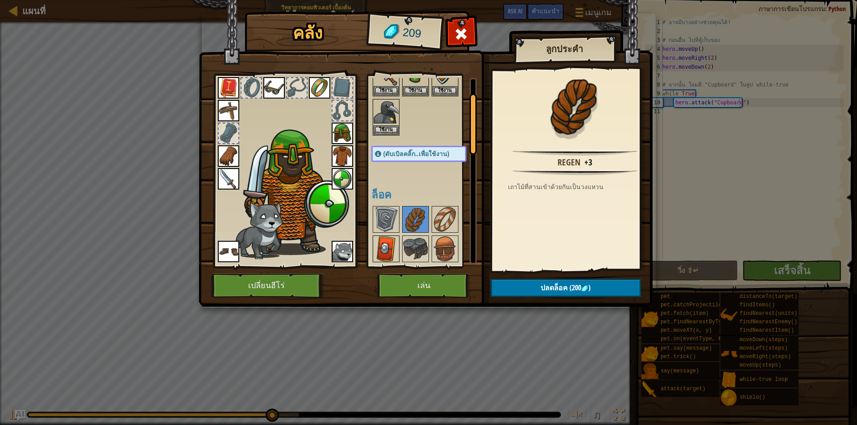
click at [378, 248] on img at bounding box center [386, 249] width 25 height 25
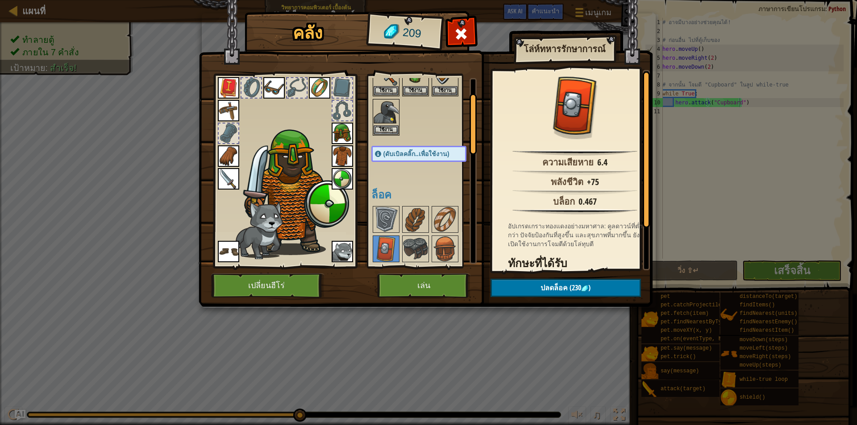
click at [340, 184] on img at bounding box center [342, 178] width 21 height 21
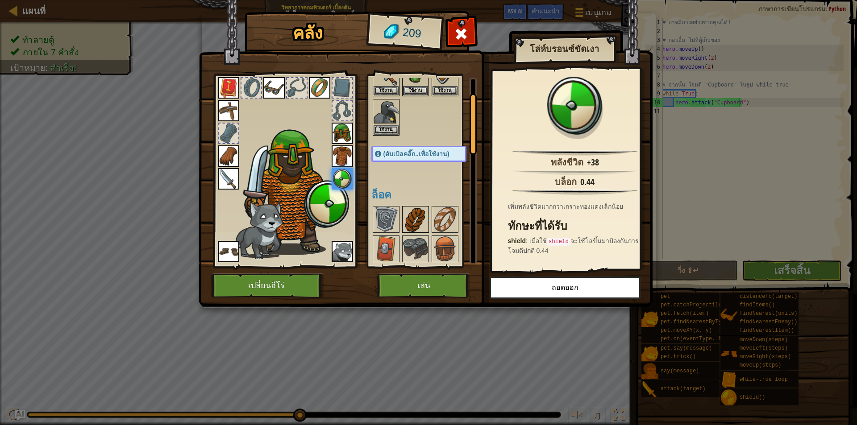
drag, startPoint x: 407, startPoint y: 177, endPoint x: 413, endPoint y: 217, distance: 40.7
click at [407, 178] on div "พร้อมใช้งาน ใช้งาน ใช้งาน ใช้งาน ใช้งาน ใช้งาน ใช้งาน ใช้งาน ใช้งาน ใช้งาน ใช้ง…" at bounding box center [427, 171] width 113 height 186
click at [439, 283] on button "เล่น" at bounding box center [423, 286] width 93 height 25
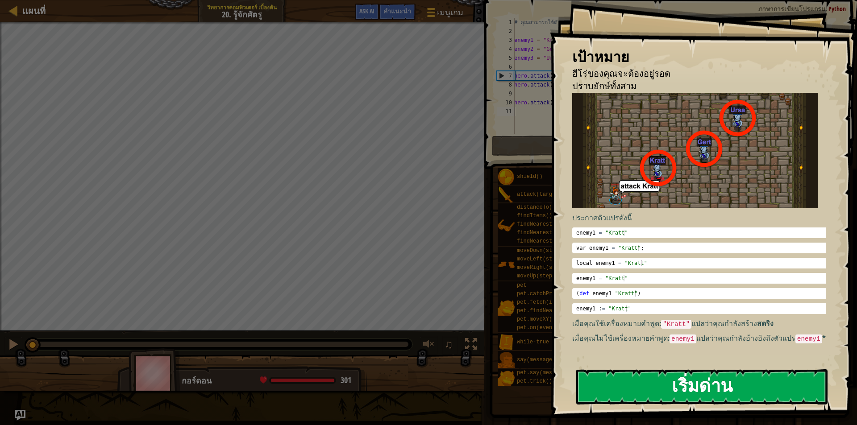
click at [705, 383] on button "เริ่มด่าน" at bounding box center [701, 387] width 251 height 35
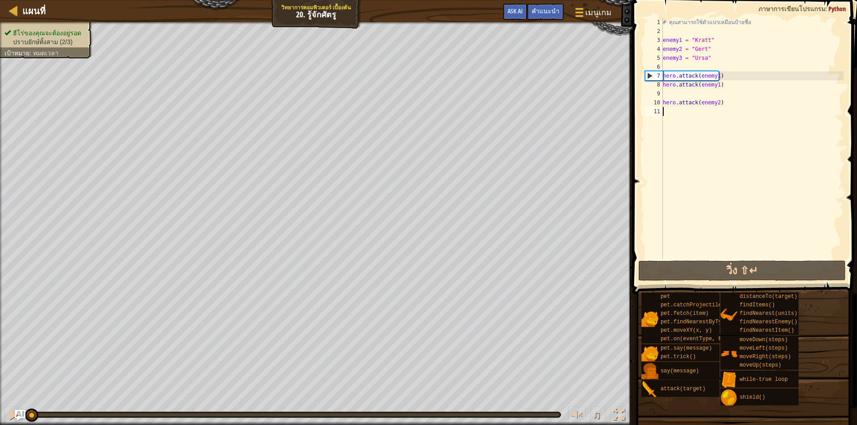
click at [716, 75] on div "# [PERSON_NAME]ใช้ตัวแปรเหมือนป้ายชื่อ enemy1 = "Kratt" enemy2 = "Gert" enemy3 …" at bounding box center [752, 147] width 183 height 259
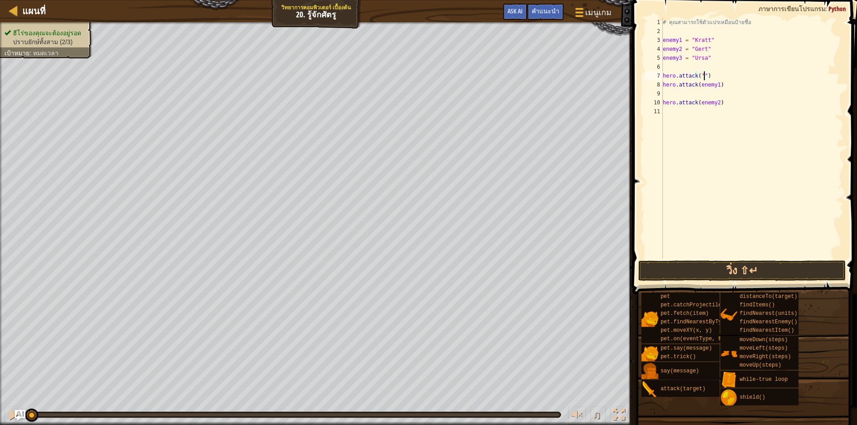
scroll to position [4, 3]
click at [700, 73] on div "# [PERSON_NAME]ใช้ตัวแปรเหมือนป้ายชื่อ enemy1 = "Kratt" enemy2 = "Gert" enemy3 …" at bounding box center [752, 147] width 183 height 259
click at [703, 76] on div "# [PERSON_NAME]ใช้ตัวแปรเหมือนป้ายชื่อ enemy1 = "Kratt" enemy2 = "Gert" enemy3 …" at bounding box center [752, 147] width 183 height 259
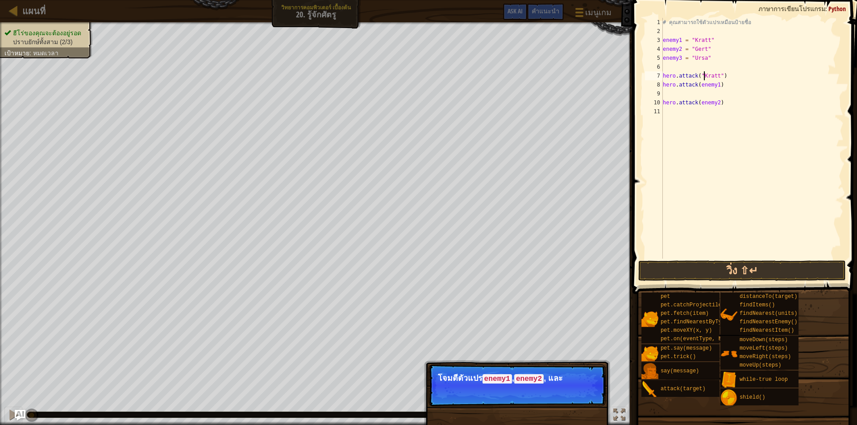
click at [715, 84] on div "# [PERSON_NAME]ใช้ตัวแปรเหมือนป้ายชื่อ enemy1 = "Kratt" enemy2 = "Gert" enemy3 …" at bounding box center [752, 147] width 183 height 259
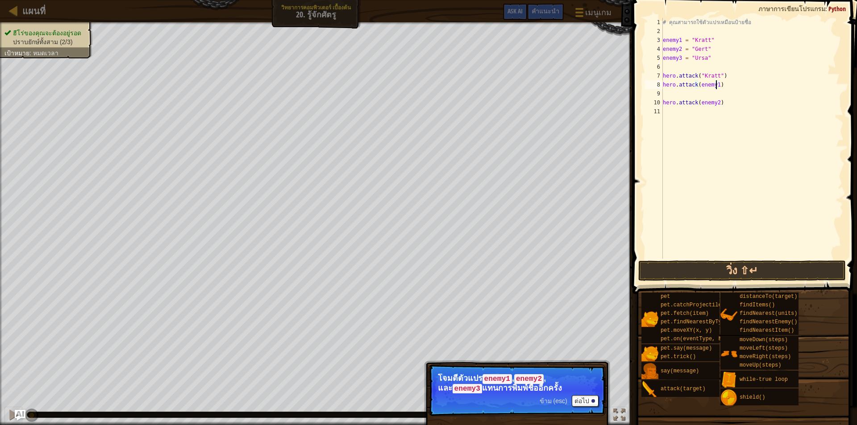
click at [722, 78] on div "# [PERSON_NAME]ใช้ตัวแปรเหมือนป้ายชื่อ enemy1 = "Kratt" enemy2 = "Gert" enemy3 …" at bounding box center [752, 147] width 183 height 259
type textarea "hero.attack("Kratt")"
drag, startPoint x: 662, startPoint y: 76, endPoint x: 712, endPoint y: 80, distance: 50.6
click at [712, 80] on div "1 2 3 4 5 6 7 8 9 10 11 12 # [PERSON_NAME]ใช้ตัวแปรเหมือนป้ายชื่อ enemy1 = "Kra…" at bounding box center [743, 138] width 200 height 241
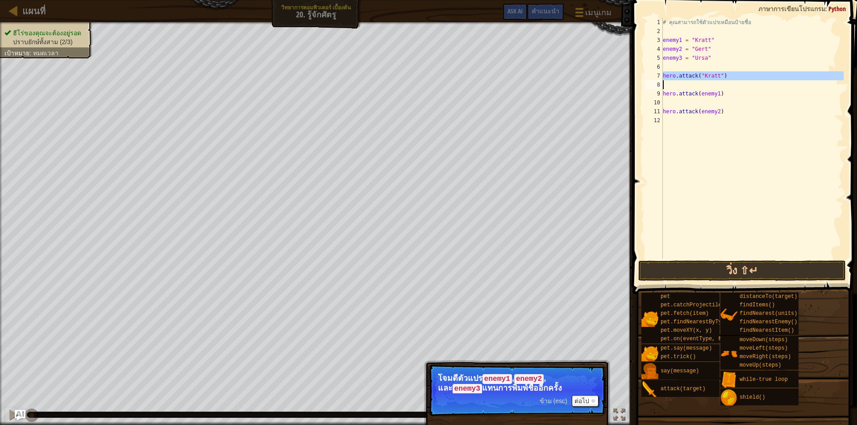
type textarea "hero.attack("Kratt")"
click at [683, 85] on div "# [PERSON_NAME]ใช้ตัวแปรเหมือนป้ายชื่อ enemy1 = "Kratt" enemy2 = "Gert" enemy3 …" at bounding box center [752, 138] width 183 height 241
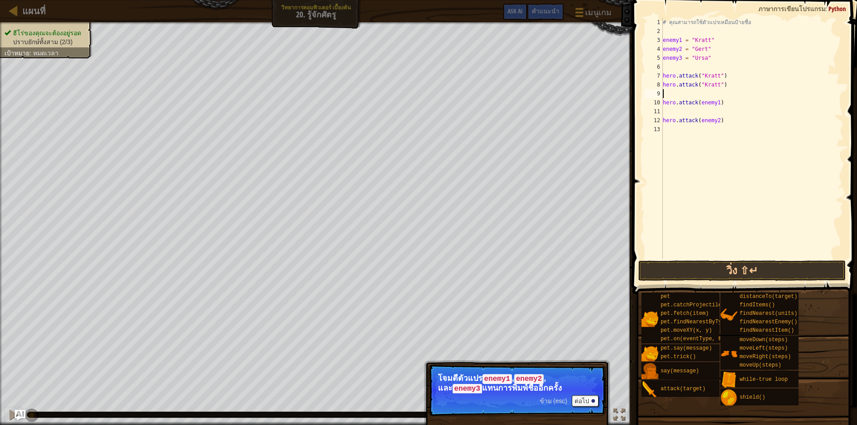
click at [722, 105] on div "# [PERSON_NAME]ใช้ตัวแปรเหมือนป้ายชื่อ enemy1 = "Kratt" enemy2 = "Gert" enemy3 …" at bounding box center [752, 147] width 183 height 259
click at [714, 106] on div "# [PERSON_NAME]ใช้ตัวแปรเหมือนป้ายชื่อ enemy1 = "Kratt" enemy2 = "Gert" enemy3 …" at bounding box center [752, 147] width 183 height 259
click at [715, 105] on div "# [PERSON_NAME]ใช้ตัวแปรเหมือนป้ายชื่อ enemy1 = "Kratt" enemy2 = "Gert" enemy3 …" at bounding box center [752, 147] width 183 height 259
click at [700, 102] on div "# [PERSON_NAME]ใช้ตัวแปรเหมือนป้ายชื่อ enemy1 = "Kratt" enemy2 = "Gert" enemy3 …" at bounding box center [752, 147] width 183 height 259
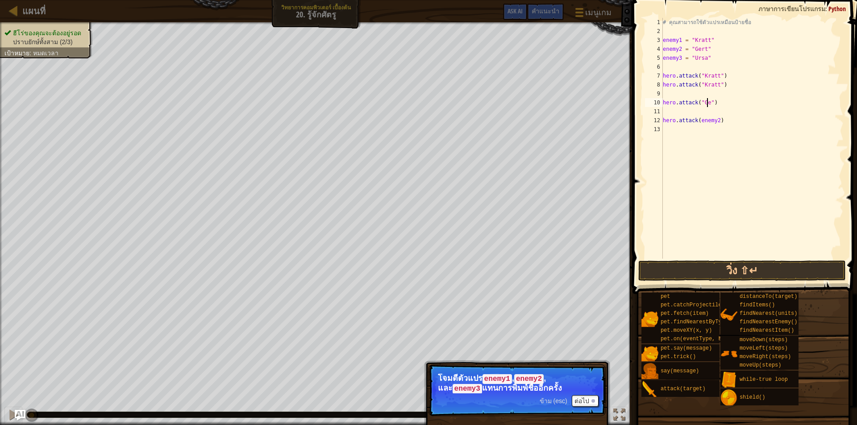
type textarea "hero.attack("Gert")"
click at [666, 96] on div "# [PERSON_NAME]ใช้ตัวแปรเหมือนป้ายชื่อ enemy1 = "Kratt" enemy2 = "Gert" enemy3 …" at bounding box center [752, 147] width 183 height 259
drag, startPoint x: 663, startPoint y: 100, endPoint x: 734, endPoint y: 108, distance: 71.4
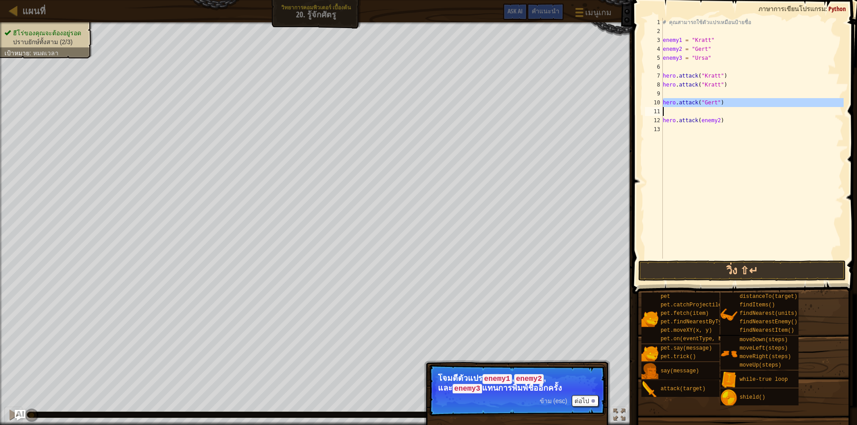
click at [734, 108] on div "# [PERSON_NAME]ใช้ตัวแปรเหมือนป้ายชื่อ enemy1 = "Kratt" enemy2 = "Gert" enemy3 …" at bounding box center [752, 147] width 183 height 259
type textarea "hero.attack("Gert")"
click at [676, 92] on div "# [PERSON_NAME]ใช้ตัวแปรเหมือนป้ายชื่อ enemy1 = "Kratt" enemy2 = "Gert" enemy3 …" at bounding box center [752, 147] width 183 height 259
paste textarea "hero.attack("Gert")"
click at [715, 121] on div "# [PERSON_NAME]ใช้ตัวแปรเหมือนป้ายชื่อ enemy1 = "Kratt" enemy2 = "Gert" enemy3 …" at bounding box center [752, 147] width 183 height 259
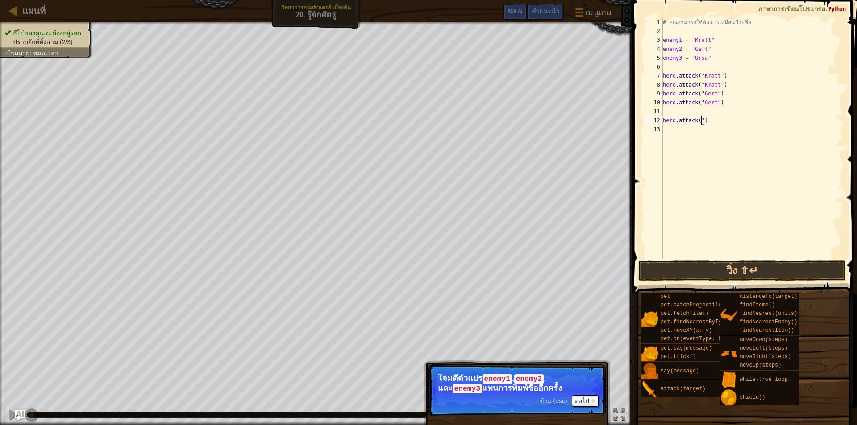
scroll to position [4, 3]
click at [701, 119] on div "# [PERSON_NAME]ใช้ตัวแปรเหมือนป้ายชื่อ enemy1 = "Kratt" enemy2 = "Gert" enemy3 …" at bounding box center [752, 147] width 183 height 259
drag, startPoint x: 661, startPoint y: 119, endPoint x: 688, endPoint y: 123, distance: 27.5
click at [688, 123] on div "hero.attack("Ursa") 1 2 3 4 5 6 7 8 9 10 11 12 13 # [PERSON_NAME]ใช้ตัวแปรเหมือ…" at bounding box center [743, 138] width 200 height 241
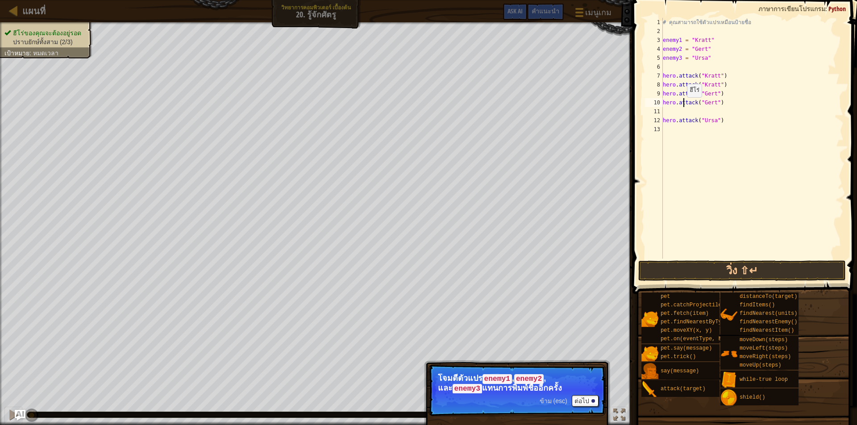
click at [682, 106] on div "# [PERSON_NAME]ใช้ตัวแปรเหมือนป้ายชื่อ enemy1 = "Kratt" enemy2 = "Gert" enemy3 …" at bounding box center [752, 147] width 183 height 259
type textarea "hero.attack("Gert")"
click at [682, 110] on div "# [PERSON_NAME]ใช้ตัวแปรเหมือนป้ายชื่อ enemy1 = "Kratt" enemy2 = "Gert" enemy3 …" at bounding box center [752, 147] width 183 height 259
paste textarea "hero.attack("Ursa")"
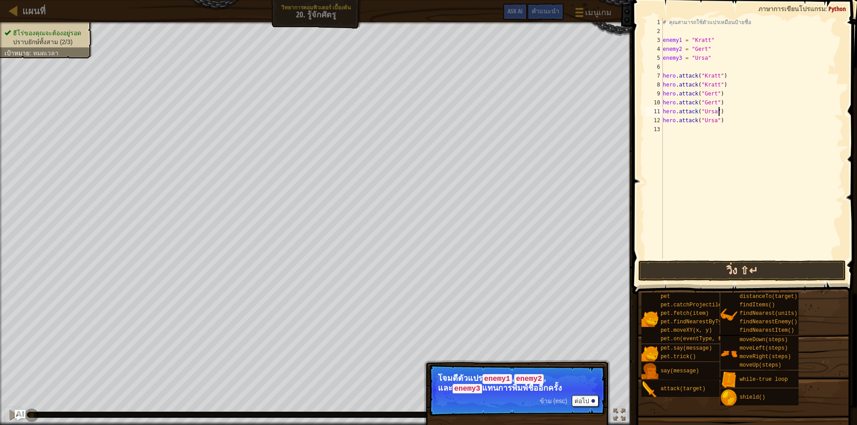
type textarea "hero.attack("Ursa")"
click at [738, 274] on button "วิ่ง ⇧↵" at bounding box center [742, 271] width 208 height 21
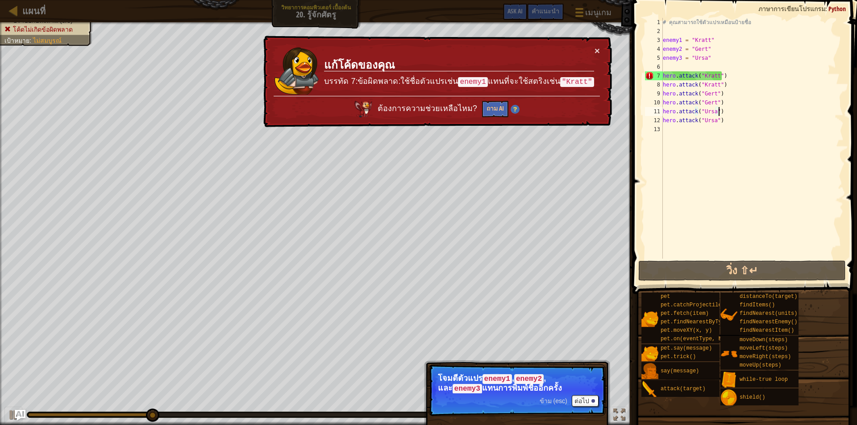
click at [739, 167] on div "# [PERSON_NAME]ใช้ตัวแปรเหมือนป้ายชื่อ enemy1 = "Kratt" enemy2 = "Gert" enemy3 …" at bounding box center [752, 147] width 183 height 259
click at [721, 78] on div "# [PERSON_NAME]ใช้ตัวแปรเหมือนป้ายชื่อ enemy1 = "Kratt" enemy2 = "Gert" enemy3 …" at bounding box center [752, 147] width 183 height 259
type textarea "hero.attack("Kratt")"
click at [719, 76] on div "# [PERSON_NAME]ใช้ตัวแปรเหมือนป้ายชื่อ enemy1 = "Kratt" enemy2 = "Gert" enemy3 …" at bounding box center [752, 147] width 183 height 259
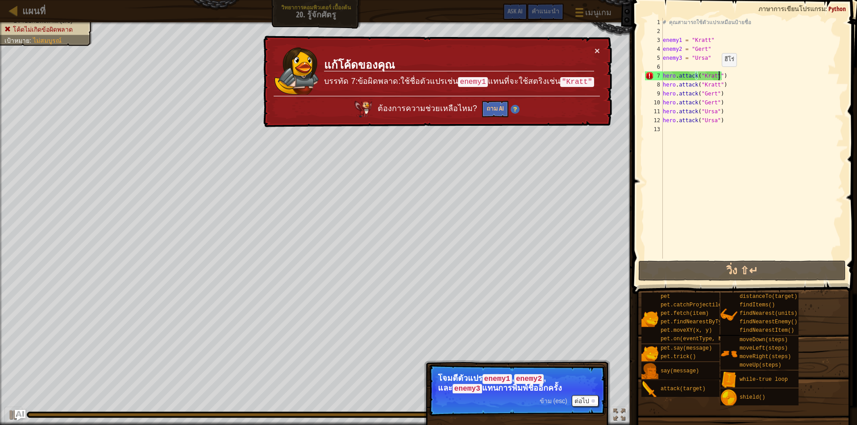
click at [717, 75] on div "# คุณสามารถใช้ตัวแปรเหมือนป้ายชื่อ enemy1 = "Kratt" enemy2 = "Gert" enemy3 = "U…" at bounding box center [752, 147] width 183 height 259
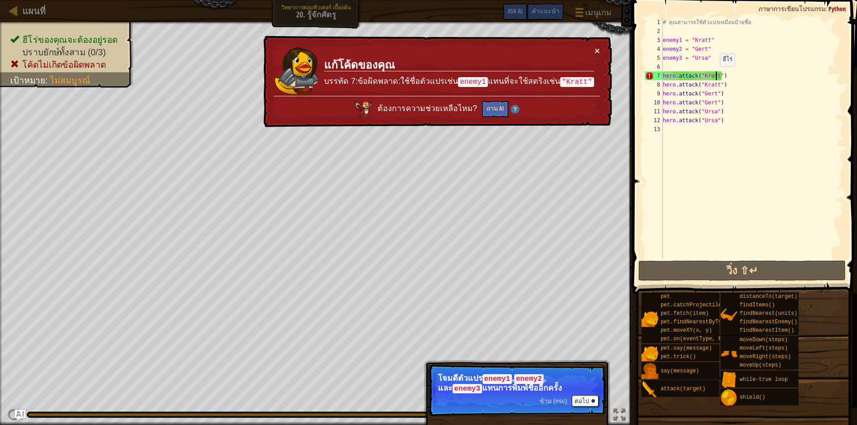
click at [715, 75] on div "# คุณสามารถใช้ตัวแปรเหมือนป้ายชื่อ enemy1 = "Kratt" enemy2 = "Gert" enemy3 = "U…" at bounding box center [752, 147] width 183 height 259
click at [584, 397] on button "ต่อไป" at bounding box center [585, 401] width 27 height 12
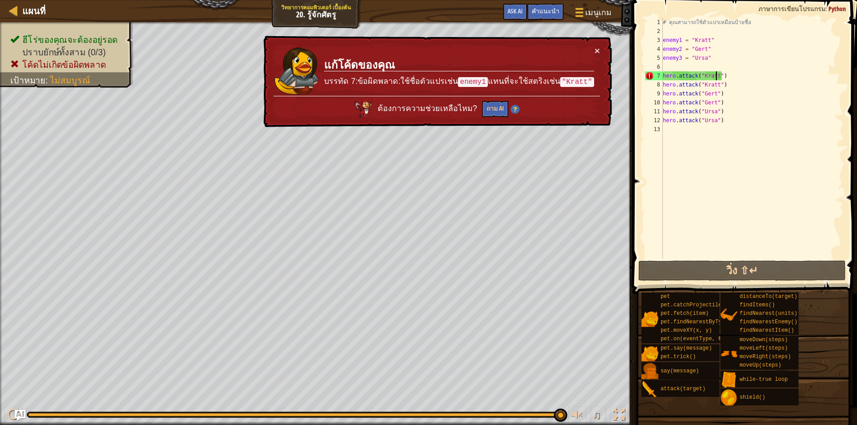
scroll to position [4, 4]
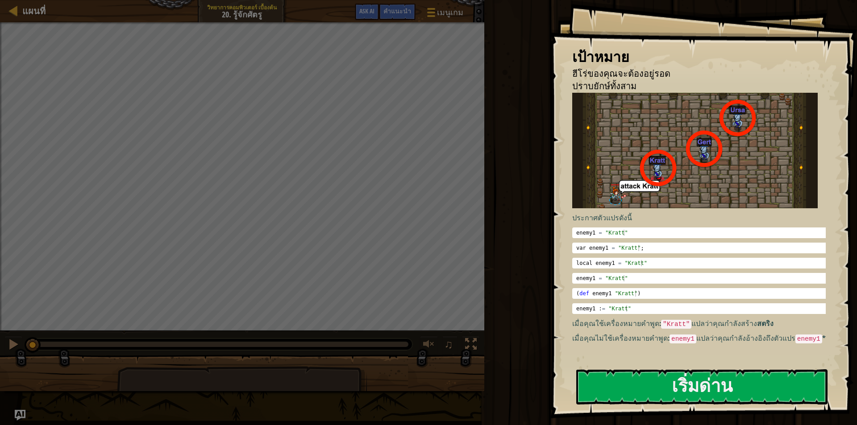
drag, startPoint x: 627, startPoint y: 177, endPoint x: 639, endPoint y: 176, distance: 11.7
click at [628, 177] on img at bounding box center [694, 151] width 245 height 116
click at [723, 389] on button "เริ่มด่าน" at bounding box center [701, 387] width 251 height 35
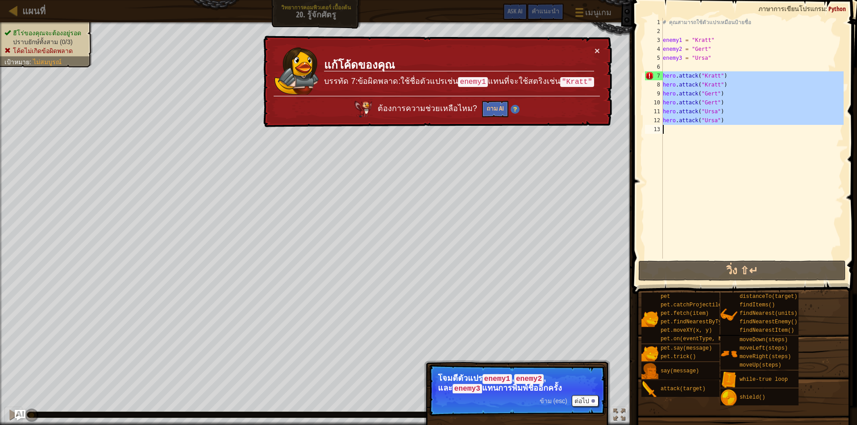
drag, startPoint x: 661, startPoint y: 76, endPoint x: 710, endPoint y: 119, distance: 64.2
click at [720, 128] on div "1 2 3 4 5 6 7 8 9 10 11 12 13 # คุณสามารถใช้ตัวแปรเหมือนป้ายชื่อ enemy1 = "Krat…" at bounding box center [743, 138] width 200 height 241
drag, startPoint x: 701, startPoint y: 108, endPoint x: 775, endPoint y: 37, distance: 102.6
click at [775, 37] on div "# [PERSON_NAME]ใช้ตัวแปรเหมือนป้ายชื่อ enemy1 = "Kratt" enemy2 = "Gert" enemy3 …" at bounding box center [752, 147] width 183 height 259
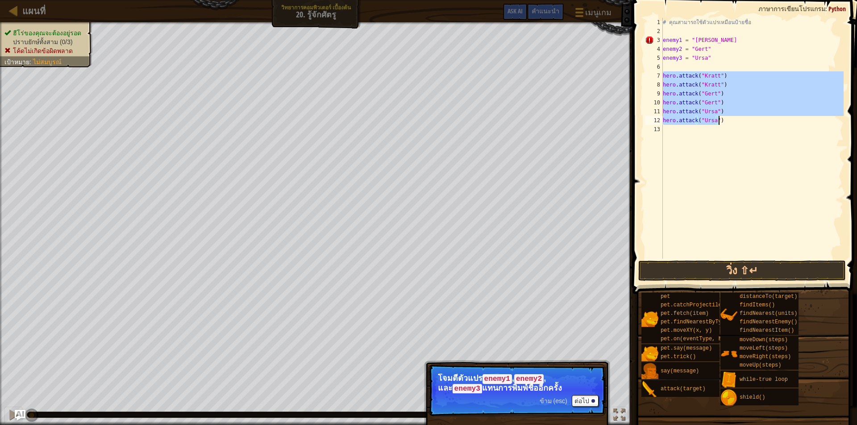
drag, startPoint x: 663, startPoint y: 75, endPoint x: 717, endPoint y: 122, distance: 72.1
click at [717, 122] on div "# คุณสามารถใช้ตัวแปรเหมือนป้ายชื่อ enemy1 = "Kratt enemy2 = "Gert" enemy3 = "Ur…" at bounding box center [752, 147] width 183 height 259
type textarea "hero.attack("Ursa") hero.attack("Ursa")"
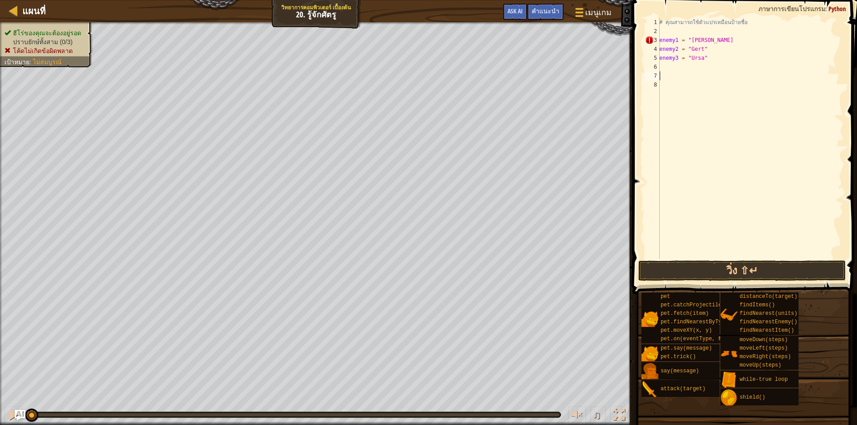
click at [690, 69] on div "# คุณสามารถใช้ตัวแปรเหมือนป้ายชื่อ enemy1 = "Kratt enemy2 = "Gert" enemy3 = "Ur…" at bounding box center [750, 147] width 186 height 259
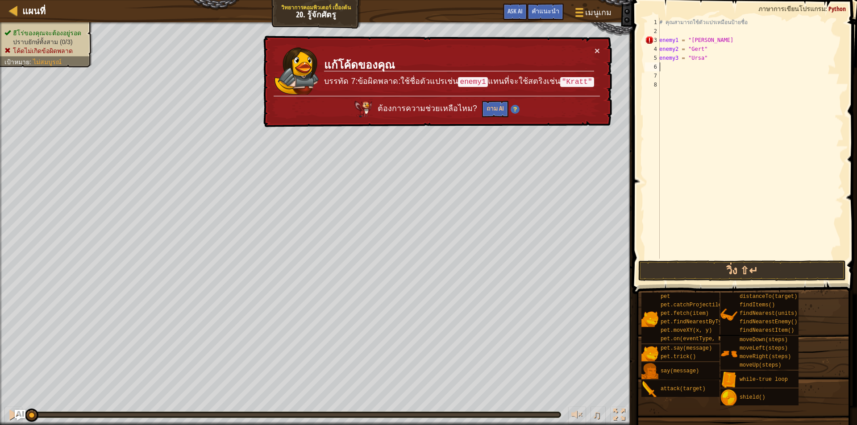
scroll to position [4, 0]
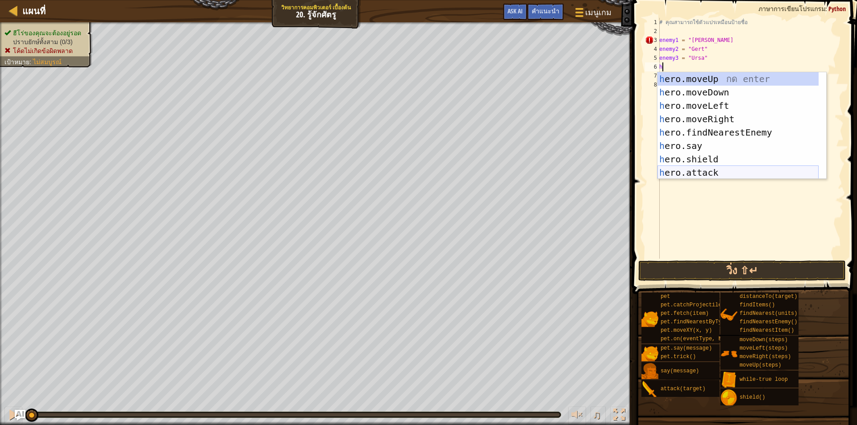
click at [726, 174] on div "h ero.moveUp กด enter h ero.moveDown กด enter h ero.moveLeft กด enter h ero.mov…" at bounding box center [737, 139] width 161 height 134
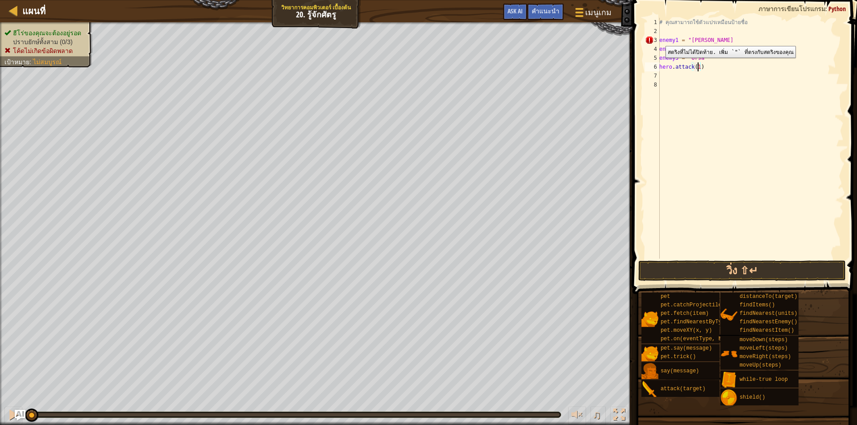
scroll to position [4, 3]
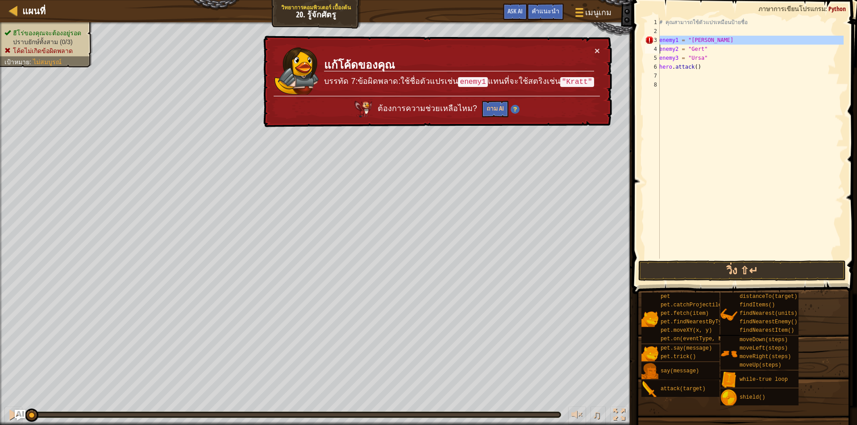
drag, startPoint x: 658, startPoint y: 38, endPoint x: 677, endPoint y: 42, distance: 19.5
click at [671, 39] on div "hero.attack() 1 2 3 4 5 6 7 8 # คุณสามารถใช้ตัวแปรเหมือนป้ายชื่อ enemy1 = "Krat…" at bounding box center [743, 138] width 200 height 241
click at [694, 67] on div "# คุณสามารถใช้ตัวแปรเหมือนป้ายชื่อ enemy1 = "Kratt enemy2 = "Gert" enemy3 = "Ur…" at bounding box center [750, 147] width 186 height 259
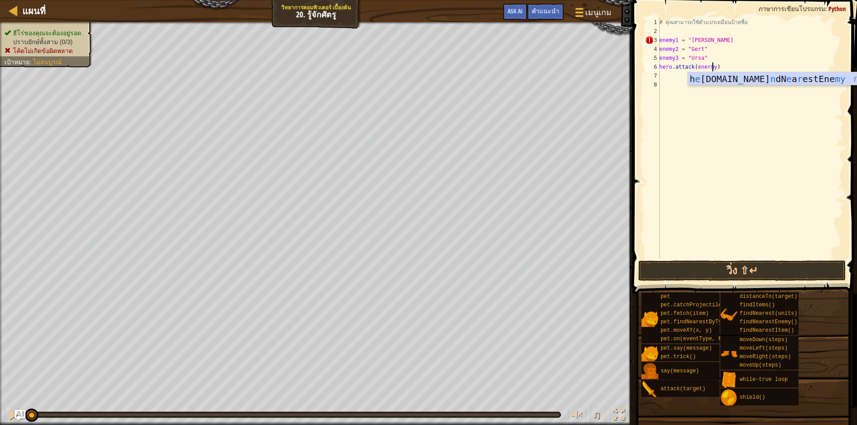
scroll to position [4, 4]
drag, startPoint x: 659, startPoint y: 66, endPoint x: 688, endPoint y: 67, distance: 28.6
click at [688, 67] on div "hero.attack(enermy1) 1 2 3 4 5 6 7 8 # คุณสามารถใช้ตัวแปรเหมือนป้ายชื่อ enemy1 …" at bounding box center [743, 138] width 200 height 241
type textarea "hero.attack(enermy1)"
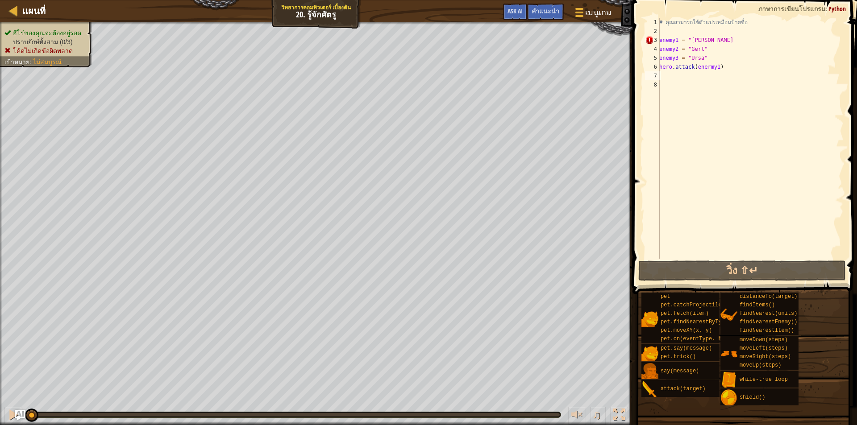
scroll to position [4, 0]
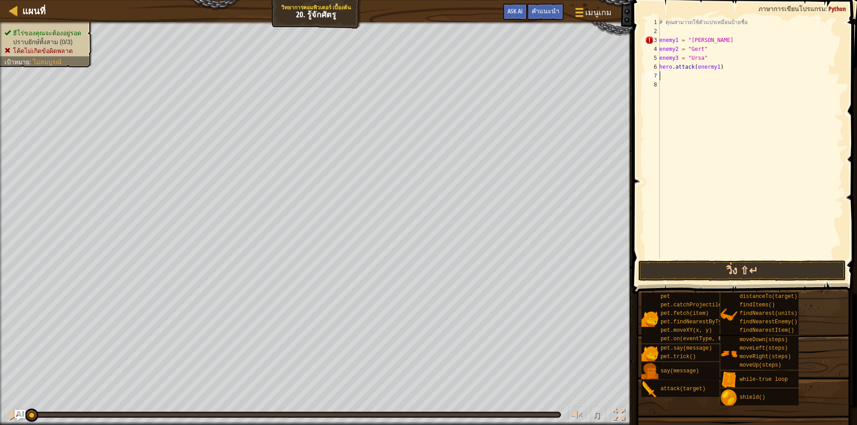
click at [677, 76] on div "# คุณสามารถใช้ตัวแปรเหมือนป้ายชื่อ enemy1 = "Kratt enemy2 = "Gert" enemy3 = "Ur…" at bounding box center [750, 147] width 186 height 259
click at [718, 85] on div "# คุณสามารถใช้ตัวแปรเหมือนป้ายชื่อ enemy1 = "Kratt enemy2 = "Gert" enemy3 = "Ur…" at bounding box center [752, 147] width 183 height 259
type textarea "hero.attack(enermy2)"
drag, startPoint x: 663, startPoint y: 86, endPoint x: 723, endPoint y: 83, distance: 60.8
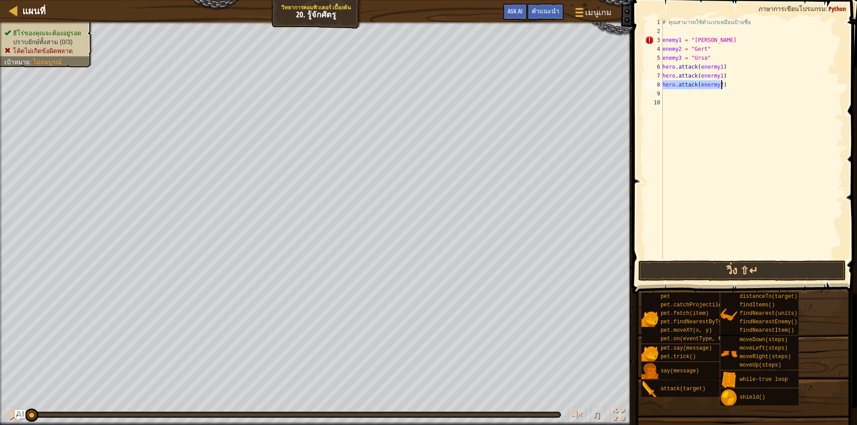
click at [723, 83] on div "# คุณสามารถใช้ตัวแปรเหมือนป้ายชื่อ enemy1 = "Kratt enemy2 = "Gert" enemy3 = "Ur…" at bounding box center [752, 147] width 183 height 259
click at [676, 96] on div "# คุณสามารถใช้ตัวแปรเหมือนป้ายชื่อ enemy1 = "Kratt enemy2 = "Gert" enemy3 = "Ur…" at bounding box center [752, 147] width 183 height 259
type textarea "hero.attack(enermy2)"
click at [671, 102] on div "# คุณสามารถใช้ตัวแปรเหมือนป้ายชื่อ enemy1 = "Kratt enemy2 = "Gert" enemy3 = "Ur…" at bounding box center [752, 147] width 183 height 259
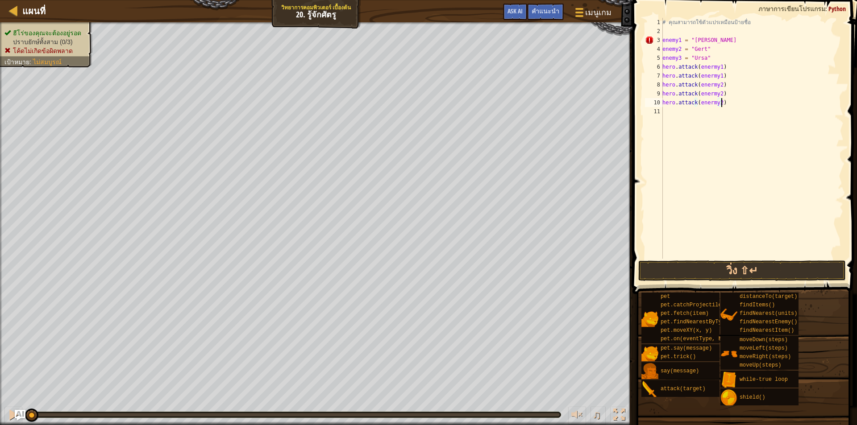
click at [718, 101] on div "# คุณสามารถใช้ตัวแปรเหมือนป้ายชื่อ enemy1 = "Kratt enemy2 = "Gert" enemy3 = "Ur…" at bounding box center [752, 147] width 183 height 259
type textarea "hero.attack(enermy3)"
click at [708, 110] on div "# คุณสามารถใช้ตัวแปรเหมือนป้ายชื่อ enemy1 = "Kratt enemy2 = "Gert" enemy3 = "Ur…" at bounding box center [752, 147] width 183 height 259
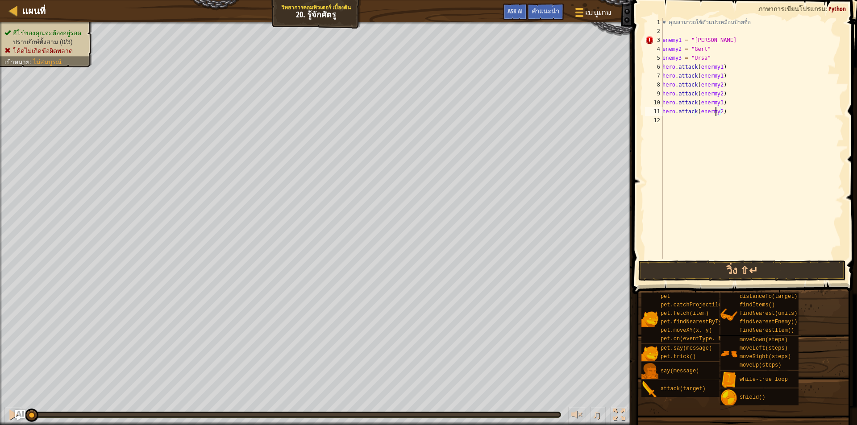
click at [716, 112] on div "# คุณสามารถใช้ตัวแปรเหมือนป้ายชื่อ enemy1 = "Kratt enemy2 = "Gert" enemy3 = "Ur…" at bounding box center [752, 147] width 183 height 259
click at [718, 111] on div "# คุณสามารถใช้ตัวแปรเหมือนป้ายชื่อ enemy1 = "Kratt enemy2 = "Gert" enemy3 = "Ur…" at bounding box center [752, 147] width 183 height 259
click at [770, 265] on button "วิ่ง ⇧↵" at bounding box center [742, 271] width 208 height 21
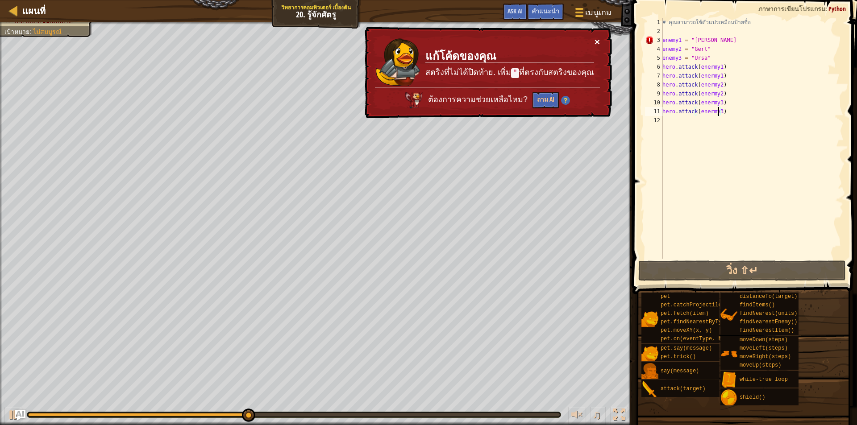
click at [594, 38] on button "×" at bounding box center [596, 41] width 5 height 9
click at [717, 66] on div "# คุณสามารถใช้ตัวแปรเหมือนป้ายชื่อ enemy1 = "Kratt enemy2 = "Gert" enemy3 = "Ur…" at bounding box center [752, 147] width 183 height 259
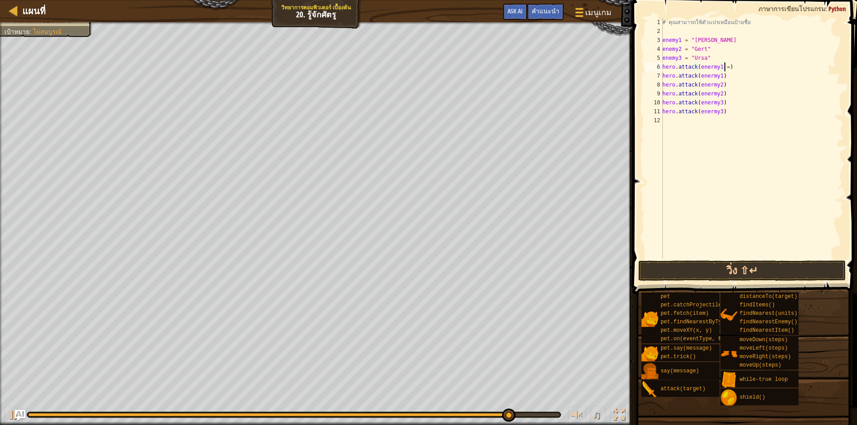
scroll to position [4, 5]
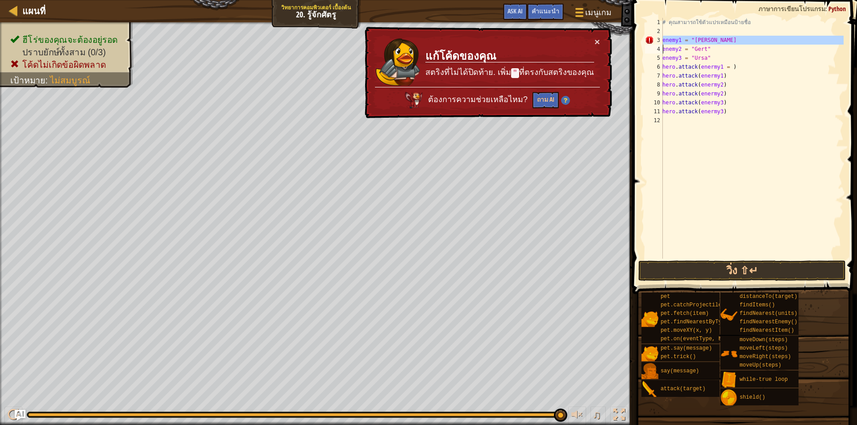
drag, startPoint x: 662, startPoint y: 39, endPoint x: 702, endPoint y: 43, distance: 40.3
click at [702, 43] on div "hero.attack(enermy1 = ) 1 2 3 4 5 6 7 8 9 10 11 12 # คุณสามารถใช้ตัวแปรเหมือนป้…" at bounding box center [743, 138] width 200 height 241
paste textarea "hero.attack(enermy2)"
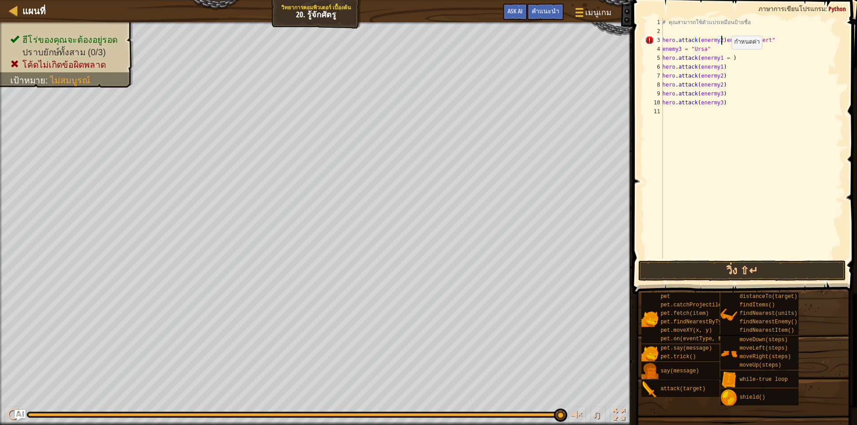
click at [727, 58] on div "# คุณสามารถใช้ตัวแปรเหมือนป้ายชื่อ hero . attack ( enermy2 ) enemy2 = "Gert" en…" at bounding box center [752, 147] width 183 height 259
paste textarea "hero.attack(enermy2)"
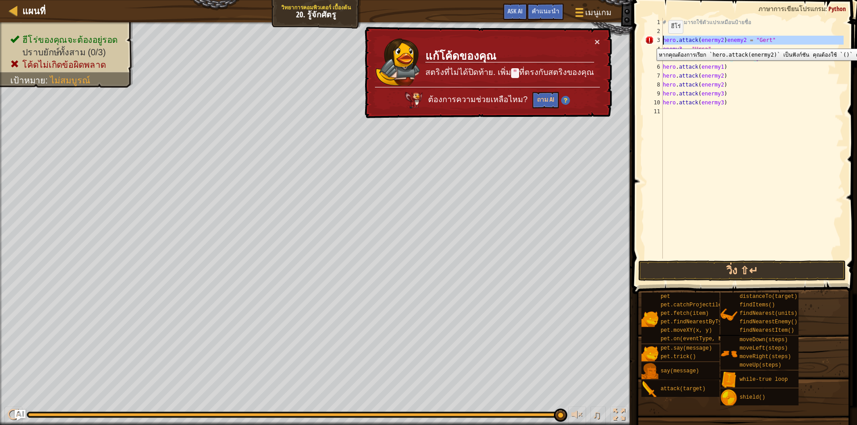
click at [650, 42] on div "3" at bounding box center [654, 40] width 18 height 9
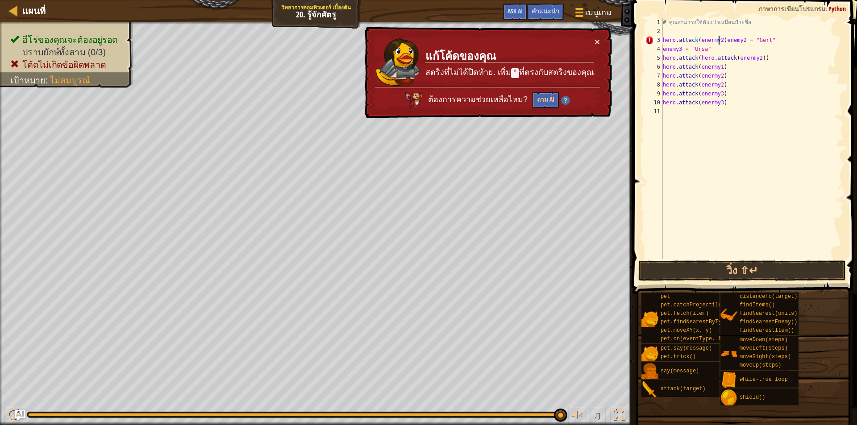
click at [720, 40] on div "# คุณสามารถใช้ตัวแปรเหมือนป้ายชื่อ hero . attack ( enermy2 ) enemy2 = "Gert" en…" at bounding box center [752, 147] width 183 height 259
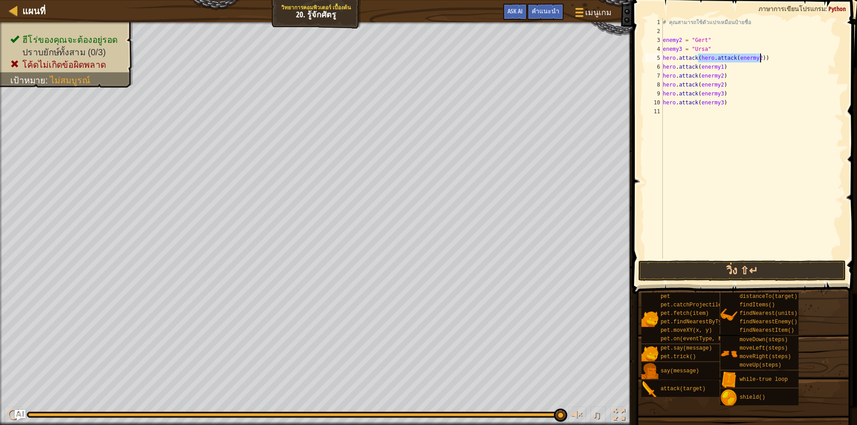
drag, startPoint x: 698, startPoint y: 57, endPoint x: 761, endPoint y: 56, distance: 63.8
click at [761, 56] on div "# คุณสามารถใช้ตัวแปรเหมือนป้ายชื่อ enemy2 = "Gert" enemy3 = "Ursa" hero . attac…" at bounding box center [752, 147] width 183 height 259
drag, startPoint x: 663, startPoint y: 40, endPoint x: 709, endPoint y: 40, distance: 46.4
click at [709, 40] on div "# คุณสามารถใช้ตัวแปรเหมือนป้ายชื่อ enemy2 = "Gert" enemy3 = "Ursa" hero . attac…" at bounding box center [752, 147] width 183 height 259
type textarea "enemy2 = "Gert""
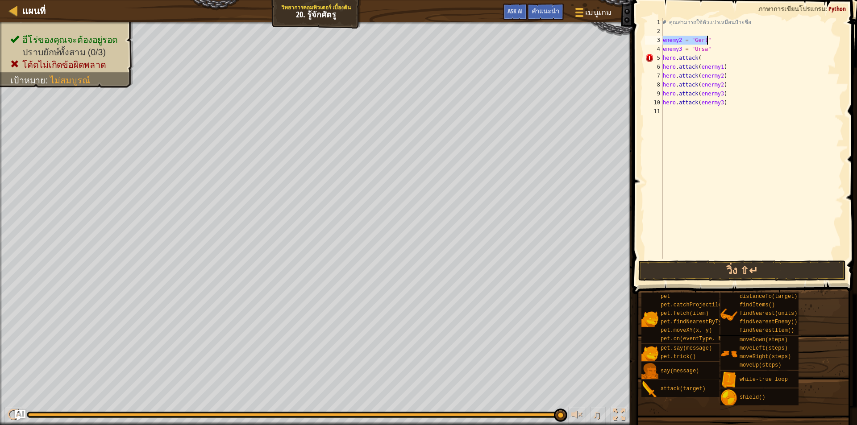
click at [689, 30] on div "# คุณสามารถใช้ตัวแปรเหมือนป้ายชื่อ enemy2 = "Gert" enemy3 = "Ursa" hero . attac…" at bounding box center [752, 147] width 183 height 259
paste textarea "enemy2 = "Gert""
click at [705, 31] on div "# คุณสามารถใช้ตัวแปรเหมือนป้ายชื่อ enemy2 = "Gert" enemy2 = "Gert" enemy3 = "Ur…" at bounding box center [752, 147] width 183 height 259
type textarea "enemy2 = "Gert""
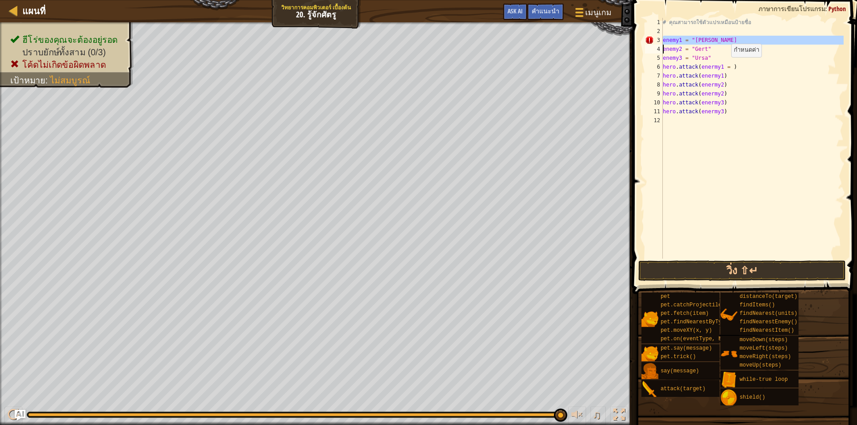
click at [727, 66] on div "# คุณสามารถใช้ตัวแปรเหมือนป้ายชื่อ enemy1 = "Kratt enemy2 = "Gert" enemy3 = "Ur…" at bounding box center [752, 147] width 183 height 259
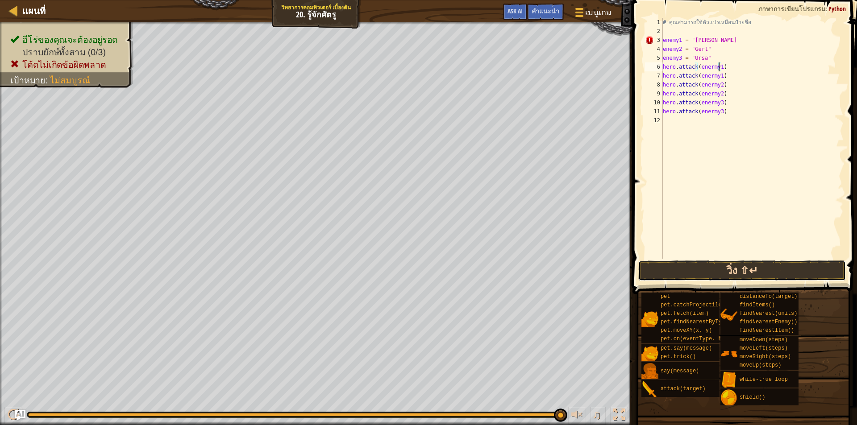
click at [746, 273] on button "วิ่ง ⇧↵" at bounding box center [742, 271] width 208 height 21
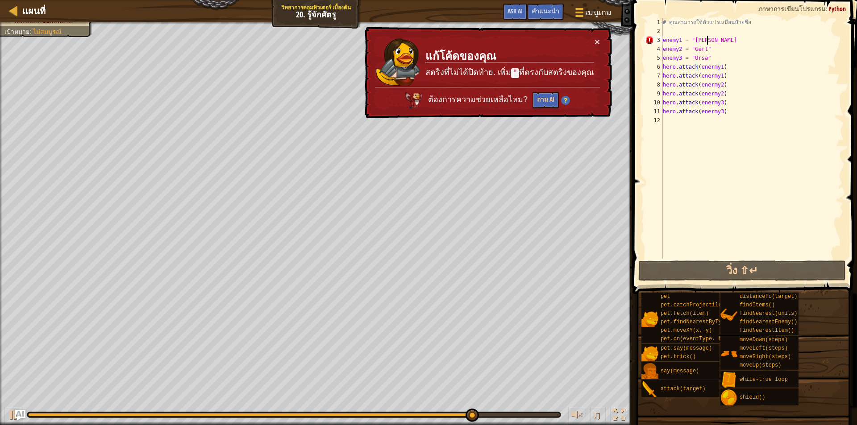
click at [719, 40] on div "# คุณสามารถใช้ตัวแปรเหมือนป้ายชื่อ enemy1 = "Kratt enemy2 = "Gert" enemy3 = "Ur…" at bounding box center [752, 147] width 183 height 259
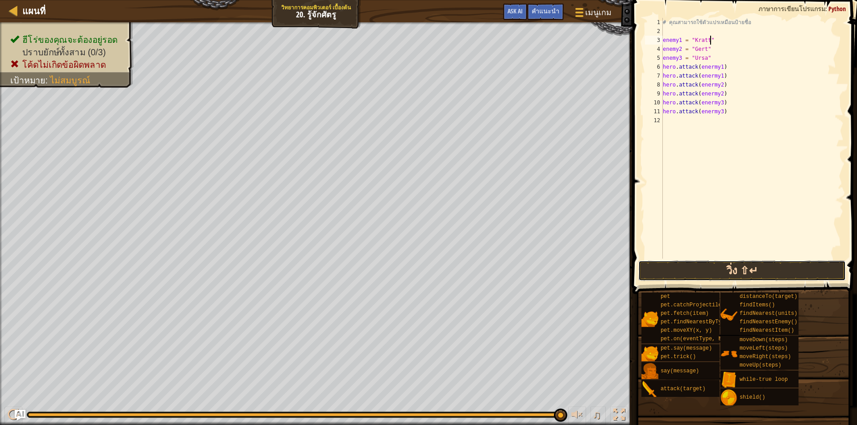
click at [759, 270] on button "วิ่ง ⇧↵" at bounding box center [742, 271] width 208 height 21
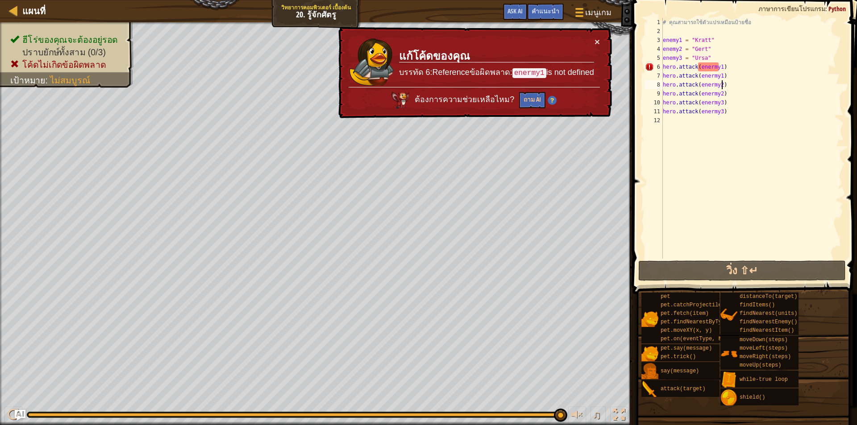
click at [733, 80] on div "# คุณสามารถใช้ตัวแปรเหมือนป้ายชื่อ enemy1 = "Kratt" enemy2 = "Gert" enemy3 = "U…" at bounding box center [752, 147] width 183 height 259
click at [730, 71] on div "# คุณสามารถใช้ตัวแปรเหมือนป้ายชื่อ enemy1 = "Kratt" enemy2 = "Gert" enemy3 = "U…" at bounding box center [752, 147] width 183 height 259
click at [696, 69] on div "# คุณสามารถใช้ตัวแปรเหมือนป้ายชื่อ enemy1 = "Kratt" enemy2 = "Gert" enemy3 = "U…" at bounding box center [752, 147] width 183 height 259
click at [697, 70] on div "# คุณสามารถใช้ตัวแปรเหมือนป้ายชื่อ enemy1 = "Kratt" enemy2 = "Gert" enemy3 = "U…" at bounding box center [752, 147] width 183 height 259
click at [743, 95] on div "# คุณสามารถใช้ตัวแปรเหมือนป้ายชื่อ enemy1 = "Kratt" enemy2 = "Gert" enemy3 = "U…" at bounding box center [752, 147] width 183 height 259
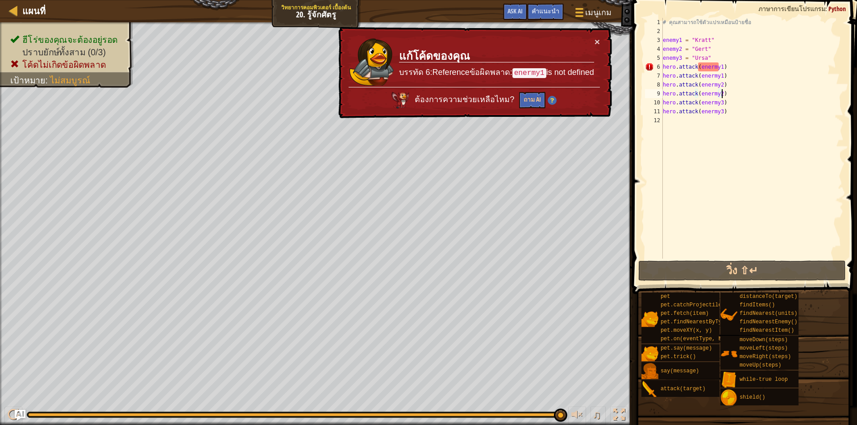
click at [709, 67] on div "# คุณสามารถใช้ตัวแปรเหมือนป้ายชื่อ enemy1 = "Kratt" enemy2 = "Gert" enemy3 = "U…" at bounding box center [752, 147] width 183 height 259
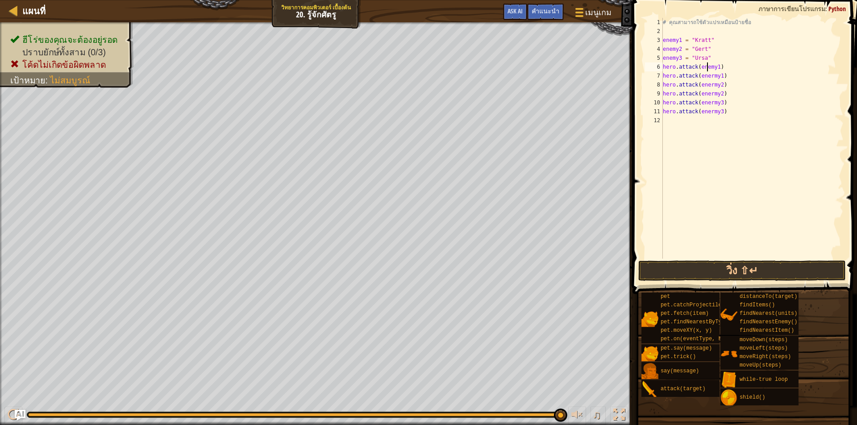
click at [710, 77] on div "# คุณสามารถใช้ตัวแปรเหมือนป้ายชื่อ enemy1 = "Kratt" enemy2 = "Gert" enemy3 = "U…" at bounding box center [752, 147] width 183 height 259
click at [709, 87] on div "# คุณสามารถใช้ตัวแปรเหมือนป้ายชื่อ enemy1 = "Kratt" enemy2 = "Gert" enemy3 = "U…" at bounding box center [752, 147] width 183 height 259
click at [709, 95] on div "# คุณสามารถใช้ตัวแปรเหมือนป้ายชื่อ enemy1 = "Kratt" enemy2 = "Gert" enemy3 = "U…" at bounding box center [752, 147] width 183 height 259
click at [708, 104] on div "# คุณสามารถใช้ตัวแปรเหมือนป้ายชื่อ enemy1 = "Kratt" enemy2 = "Gert" enemy3 = "U…" at bounding box center [752, 147] width 183 height 259
click at [709, 112] on div "# คุณสามารถใช้ตัวแปรเหมือนป้ายชื่อ enemy1 = "Kratt" enemy2 = "Gert" enemy3 = "U…" at bounding box center [752, 147] width 183 height 259
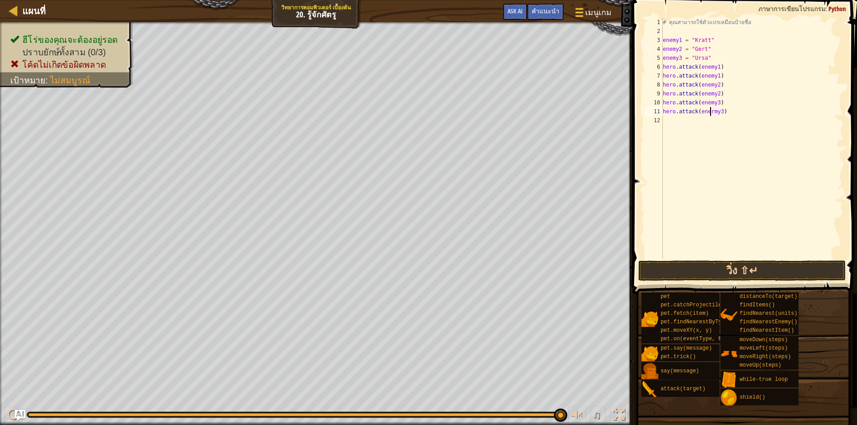
type textarea "hero.attack(enemy3)"
click at [739, 264] on button "วิ่ง ⇧↵" at bounding box center [742, 271] width 208 height 21
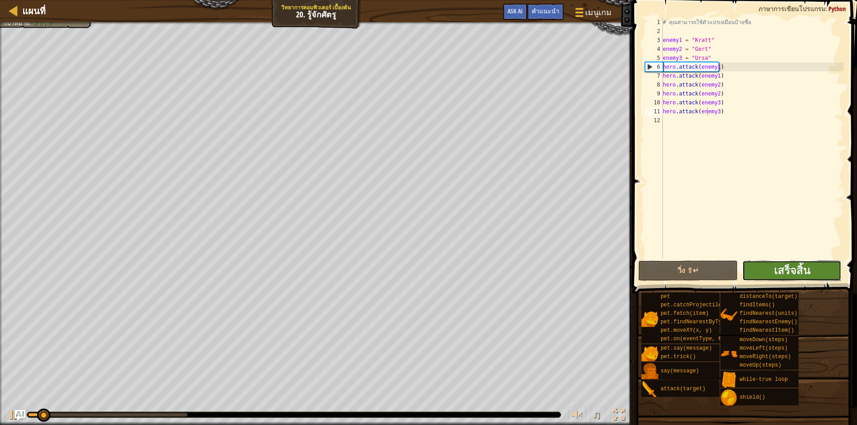
click at [771, 269] on button "เสร็จสิ้น" at bounding box center [792, 271] width 100 height 21
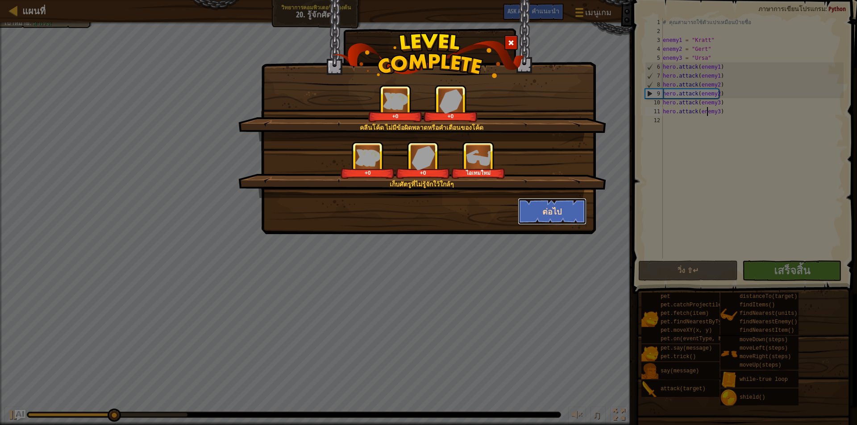
click at [565, 211] on button "ต่อไป" at bounding box center [552, 211] width 69 height 27
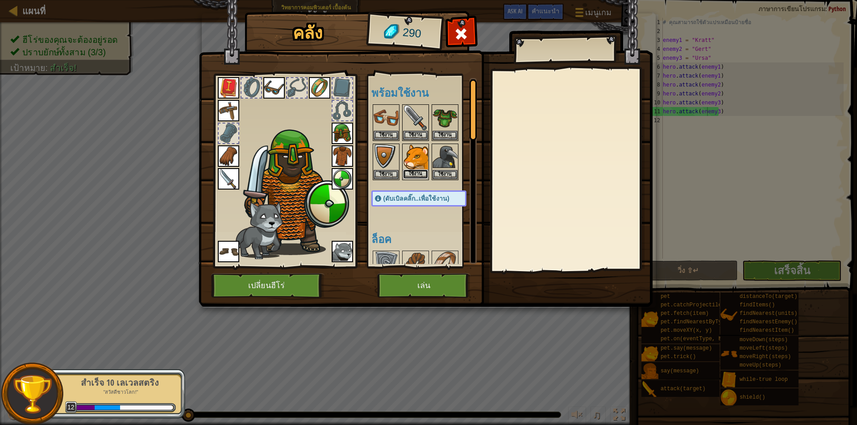
click at [414, 170] on button "ใช้งาน" at bounding box center [415, 174] width 25 height 9
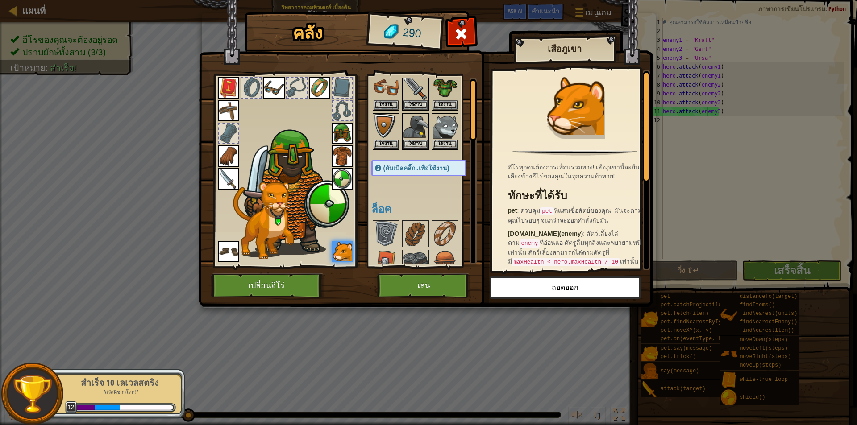
scroll to position [45, 0]
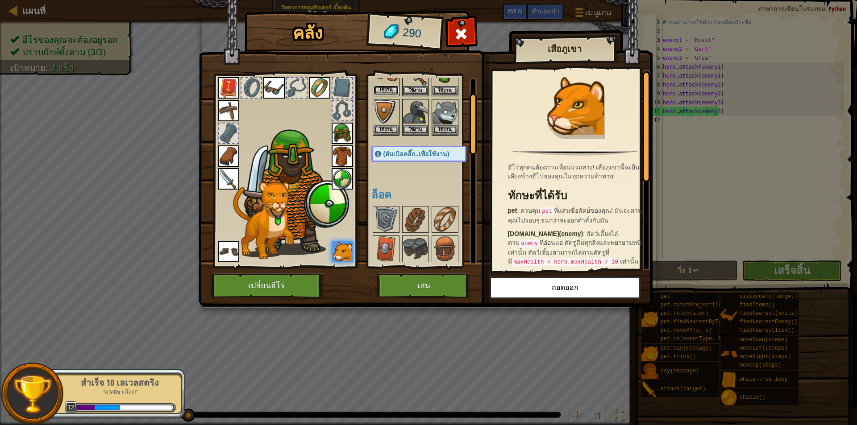
click at [383, 86] on button "ใช้งาน" at bounding box center [386, 90] width 25 height 9
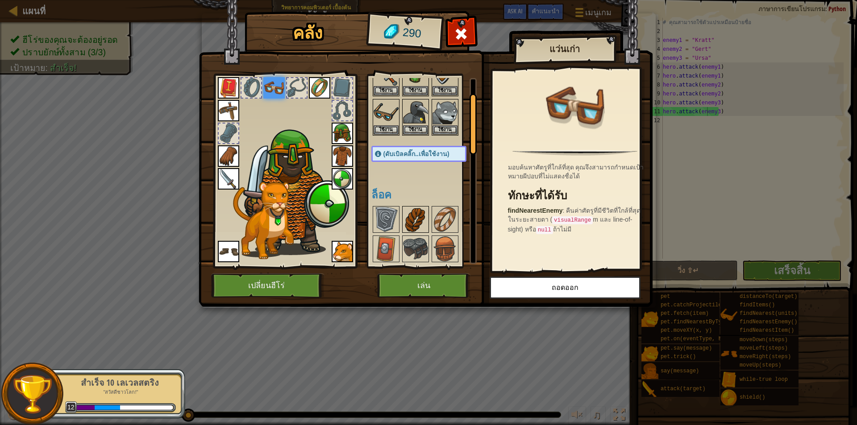
click at [410, 223] on img at bounding box center [415, 219] width 25 height 25
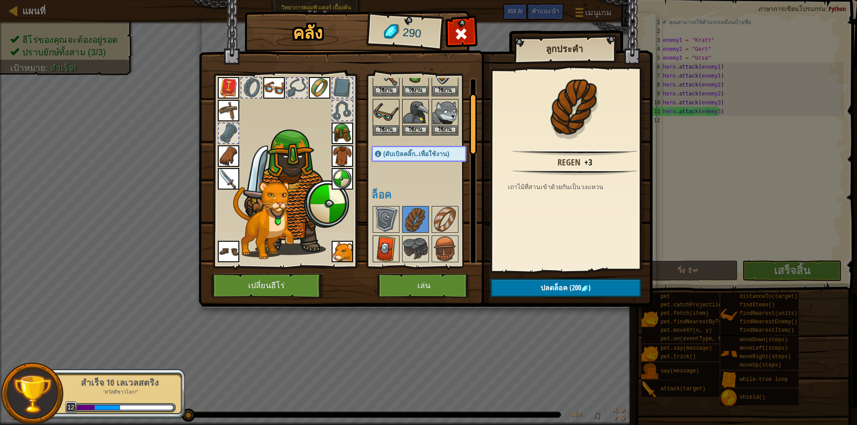
click at [382, 247] on img at bounding box center [386, 249] width 25 height 25
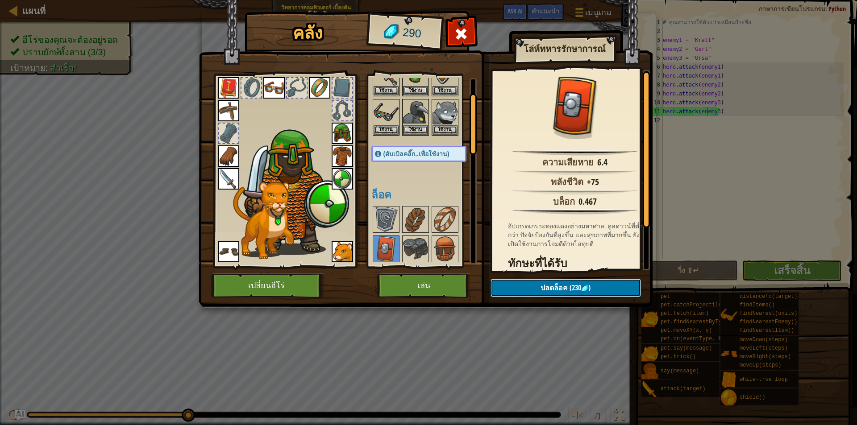
click at [515, 287] on button "ปลดล็อค (230 )" at bounding box center [565, 288] width 150 height 18
click at [392, 251] on img at bounding box center [386, 249] width 25 height 25
click at [593, 289] on button "ปลดล็อค (230 )" at bounding box center [565, 288] width 150 height 18
click at [588, 289] on button "ยืนยัน" at bounding box center [565, 288] width 150 height 18
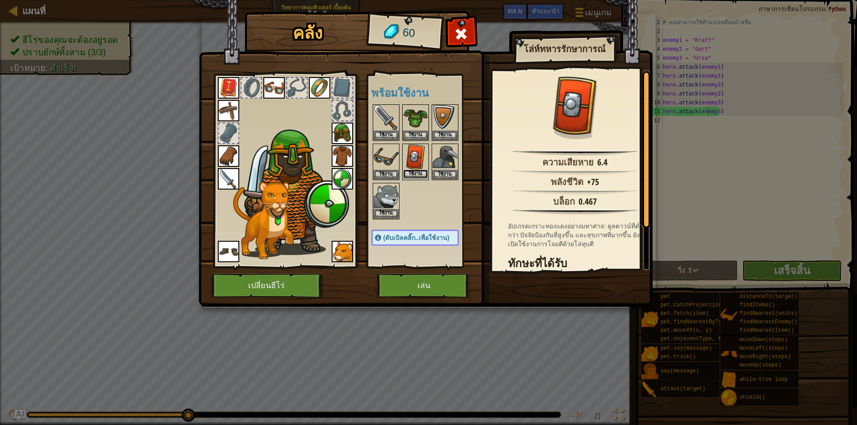
click at [420, 172] on button "ใช้งาน" at bounding box center [415, 174] width 25 height 9
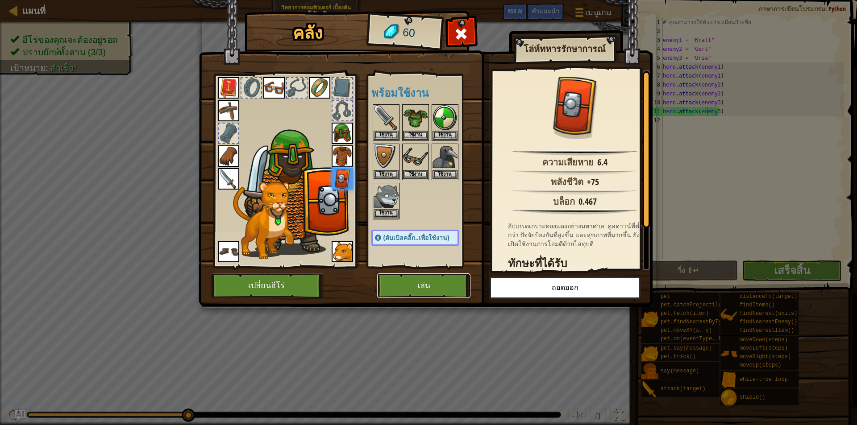
click at [436, 287] on button "เล่น" at bounding box center [423, 286] width 93 height 25
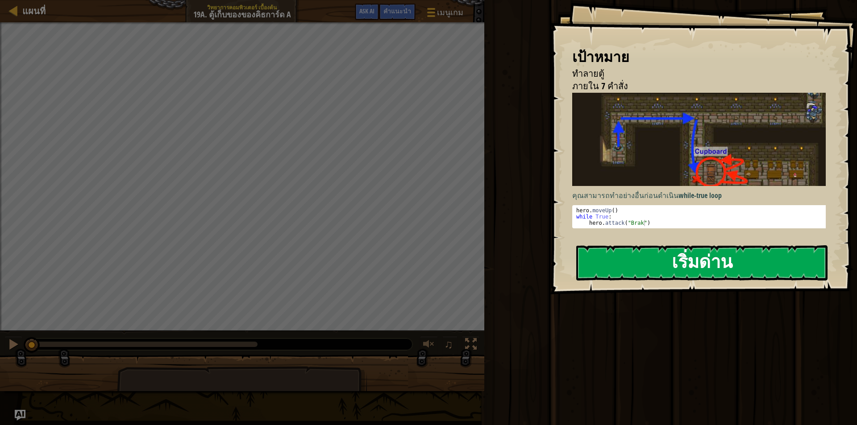
click at [675, 256] on button "เริ่มด่าน" at bounding box center [701, 262] width 251 height 35
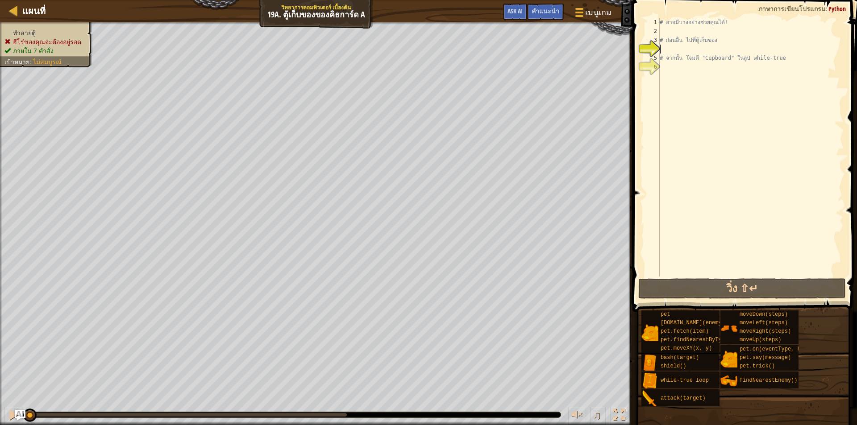
click at [668, 47] on div "# อาจมีบางอย่างช่วยคุณได้! # ก่อนอื่น ไปที่ตู้เก็บของ # จากนั้น โจมตี "Cupboard…" at bounding box center [751, 156] width 186 height 277
click at [670, 35] on div "# อาจมีบางอย่างช่วยคุณได้! # ก่อนอื่น ไปที่ตู้เก็บของ # จากนั้น โจมตี "Cupboard…" at bounding box center [751, 156] width 186 height 277
click at [668, 49] on div "# อาจมีบางอย่างช่วยคุณได้! # ก่อนอื่น ไปที่ตู้เก็บของ # จากนั้น โจมตี "Cupboard…" at bounding box center [751, 156] width 186 height 277
click at [676, 35] on div "# อาจมีบางอย่างช่วยคุณได้! # ก่อนอื่น ไปที่ตู้เก็บของ # จากนั้น โจมตี "Cupboard…" at bounding box center [751, 156] width 186 height 277
click at [671, 51] on div "# อาจมีบางอย่างช่วยคุณได้! # ก่อนอื่น ไปที่ตู้เก็บของ # จากนั้น โจมตี "Cupboard…" at bounding box center [751, 156] width 186 height 277
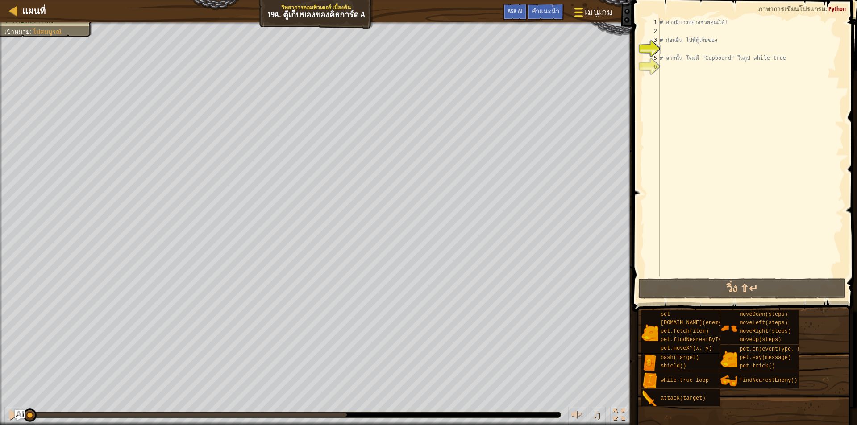
click at [583, 12] on span at bounding box center [578, 13] width 8 height 2
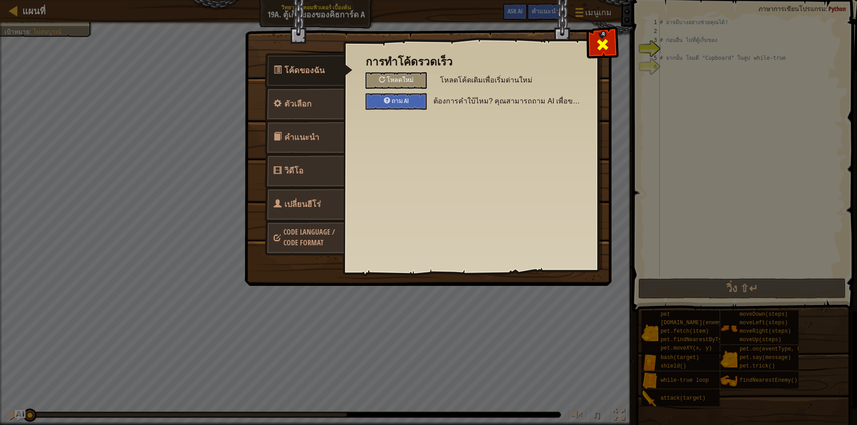
click at [605, 42] on span at bounding box center [602, 44] width 14 height 14
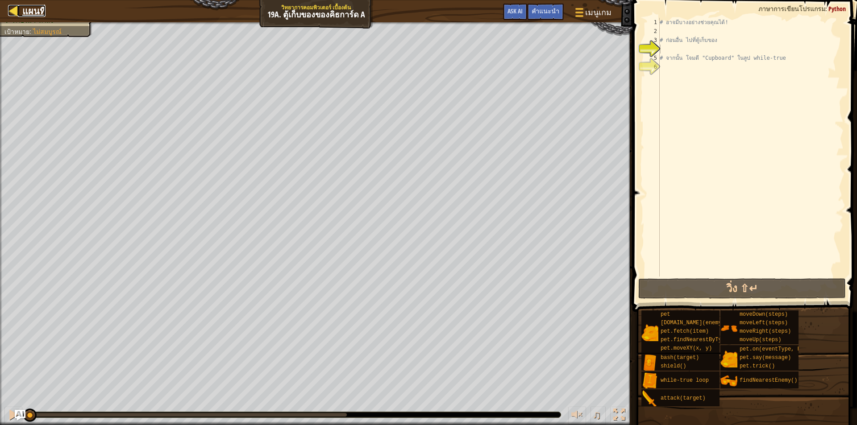
click at [19, 6] on div at bounding box center [13, 10] width 11 height 11
select select "th"
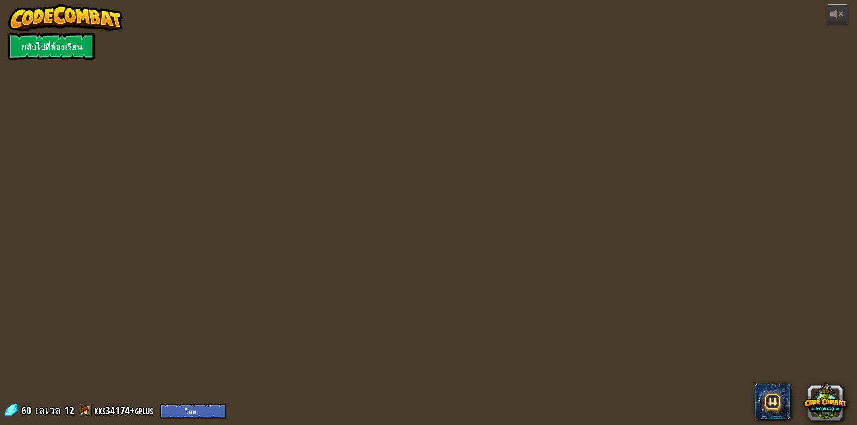
select select "th"
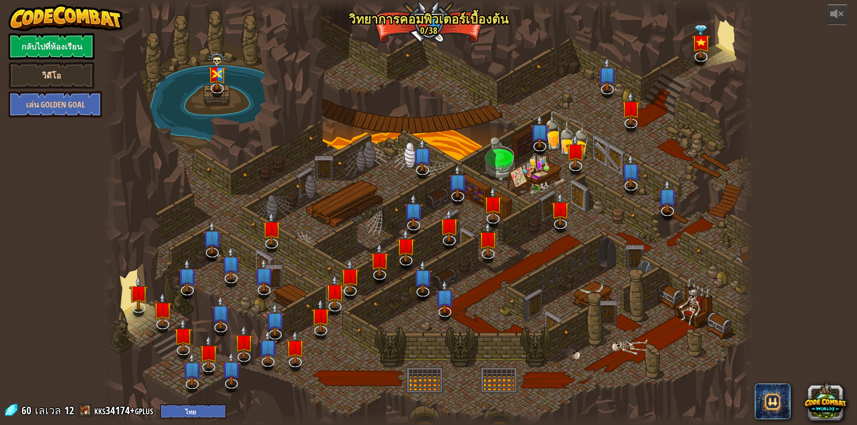
select select "th"
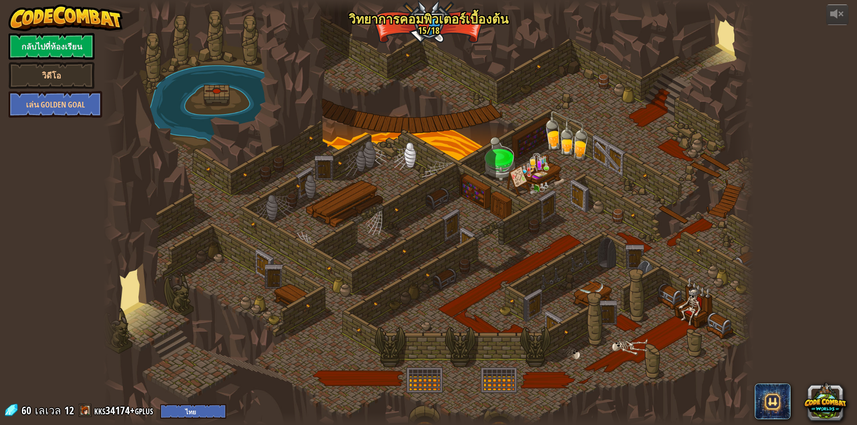
select select "th"
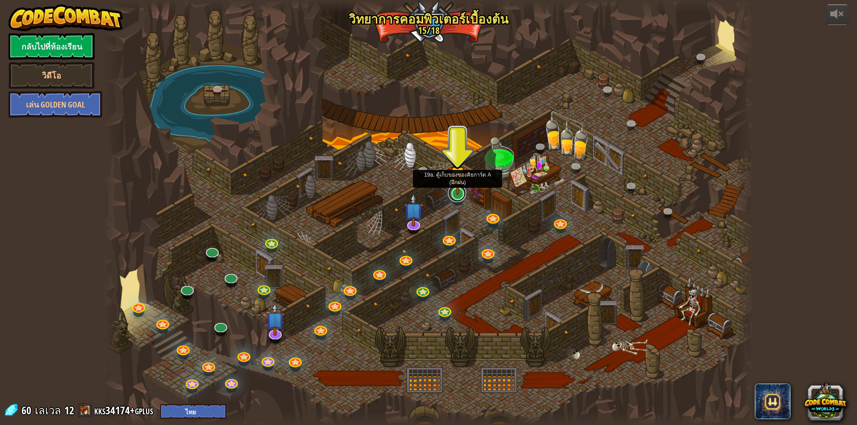
click at [461, 196] on link at bounding box center [457, 193] width 18 height 18
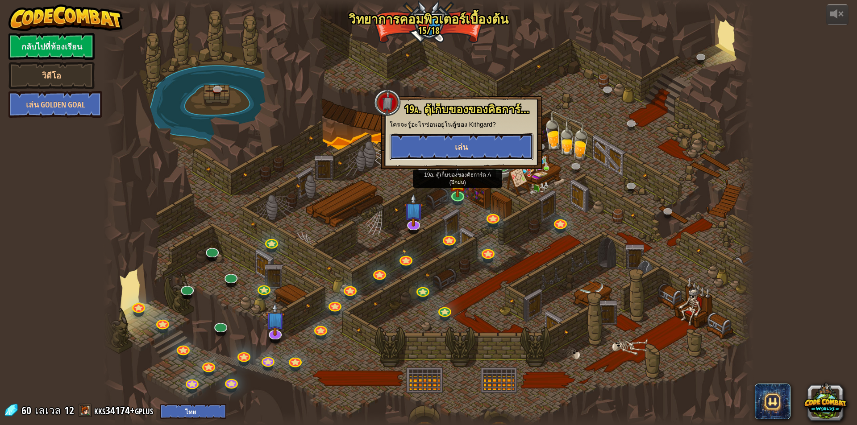
click at [472, 154] on button "เล่น" at bounding box center [462, 146] width 144 height 27
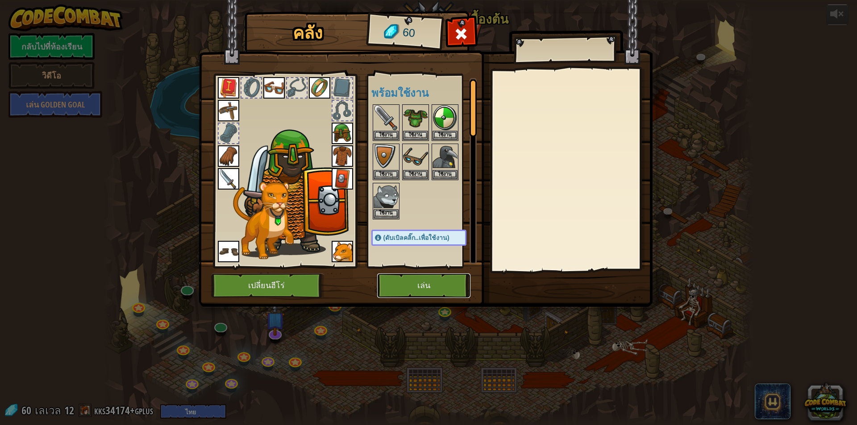
click at [448, 290] on button "เล่น" at bounding box center [423, 286] width 93 height 25
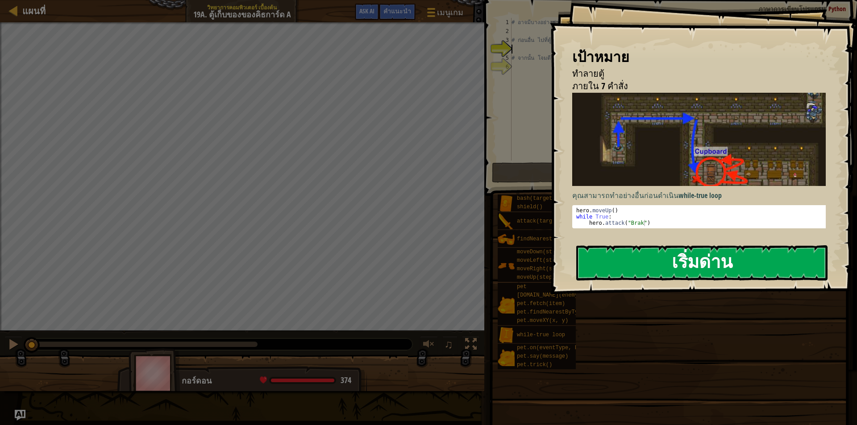
click at [659, 259] on button "เริ่มด่าน" at bounding box center [701, 262] width 251 height 35
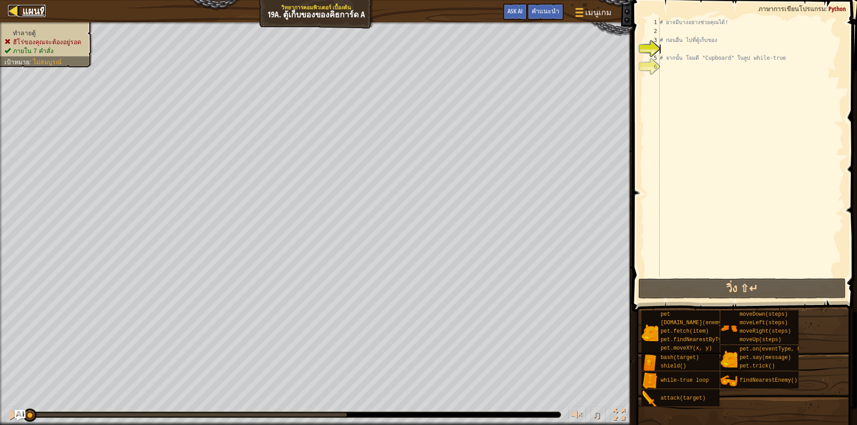
click at [8, 7] on div at bounding box center [13, 10] width 11 height 11
select select "th"
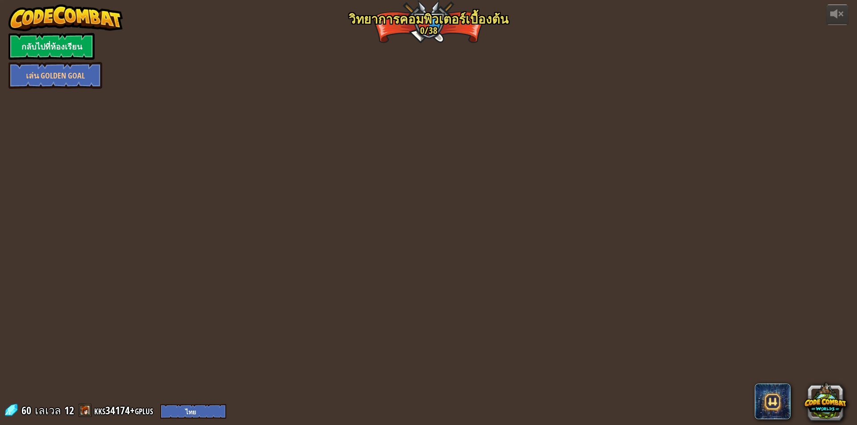
select select "th"
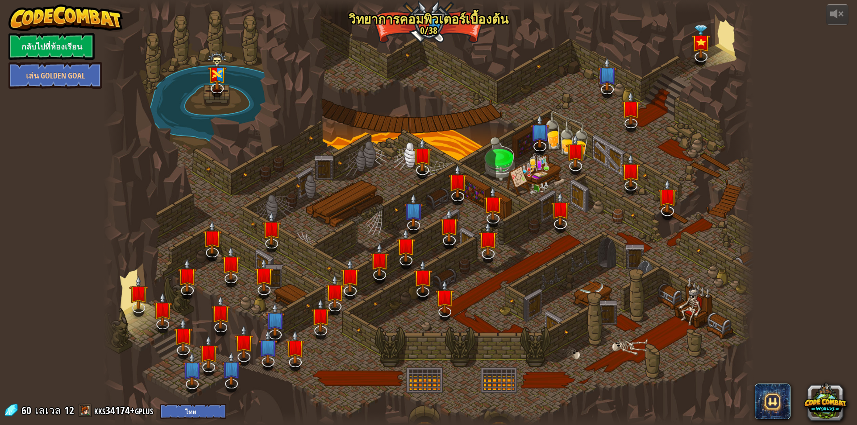
select select "th"
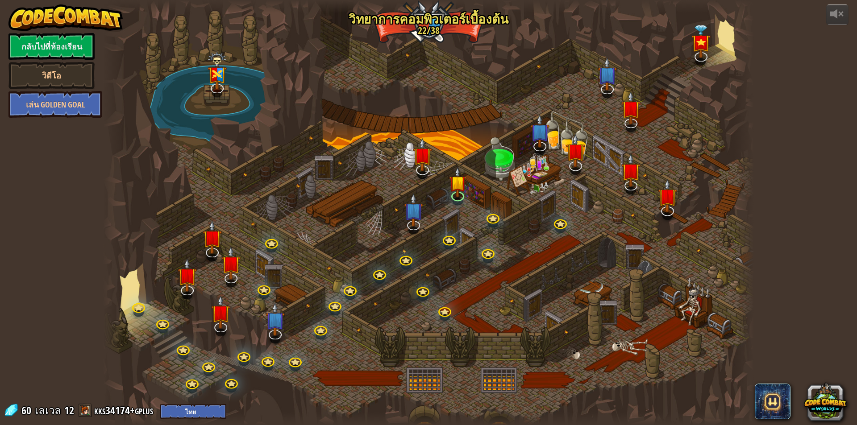
select select "th"
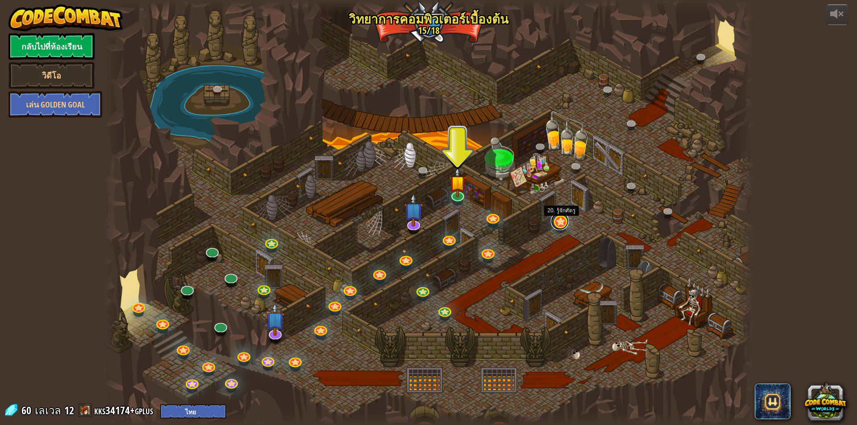
click at [560, 223] on link at bounding box center [560, 221] width 18 height 18
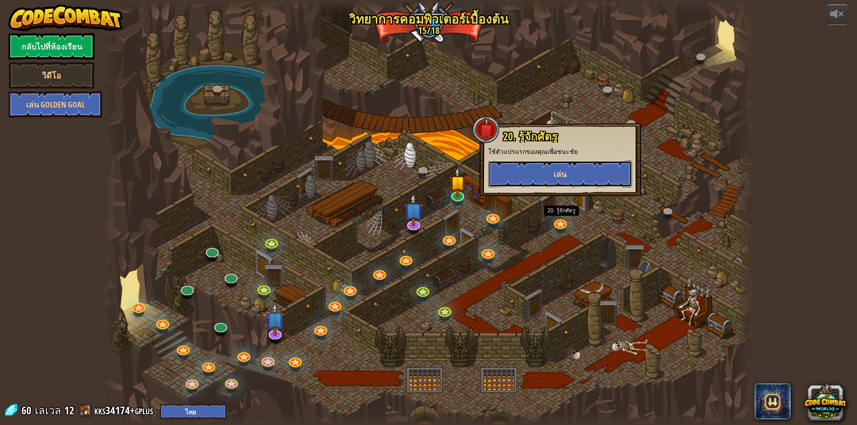
click at [561, 182] on button "เล่น" at bounding box center [560, 174] width 144 height 27
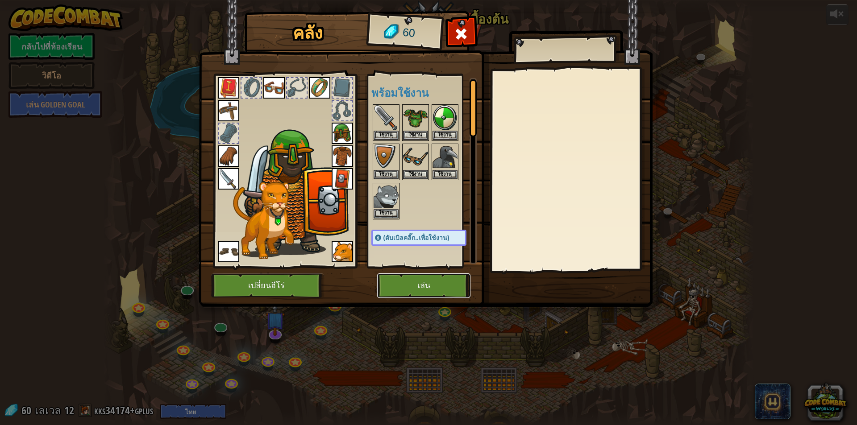
click at [440, 285] on button "เล่น" at bounding box center [423, 286] width 93 height 25
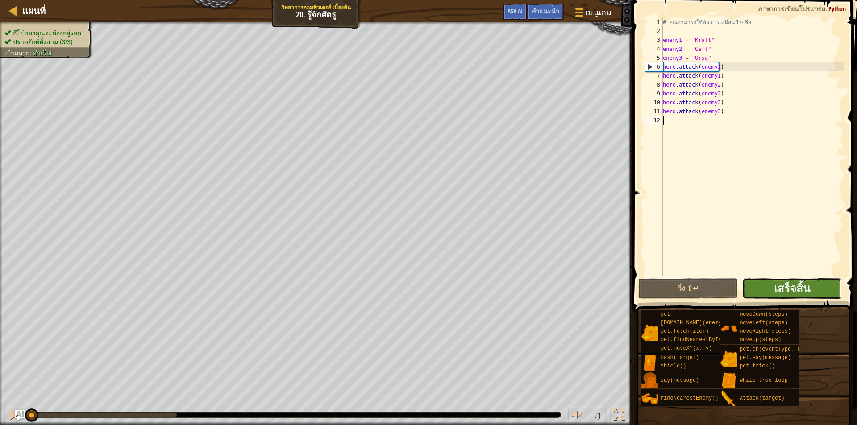
click at [823, 294] on button "เสร็จสิ้น" at bounding box center [792, 288] width 100 height 21
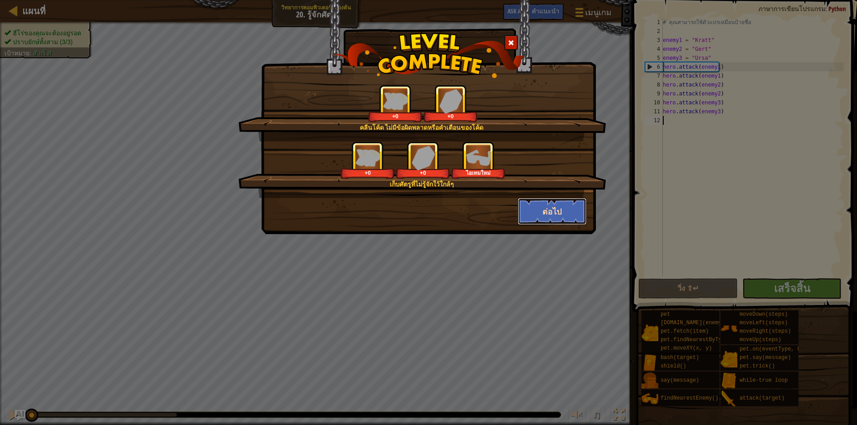
click at [578, 215] on button "ต่อไป" at bounding box center [552, 211] width 69 height 27
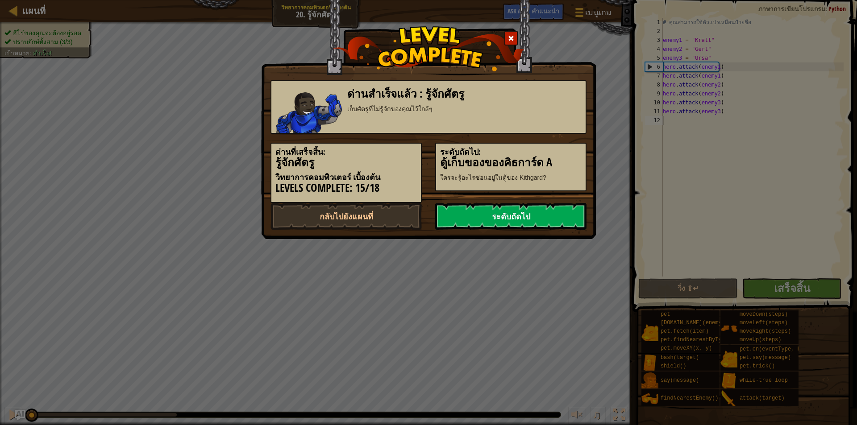
click at [572, 220] on link "ระดับถัดไป" at bounding box center [510, 216] width 151 height 27
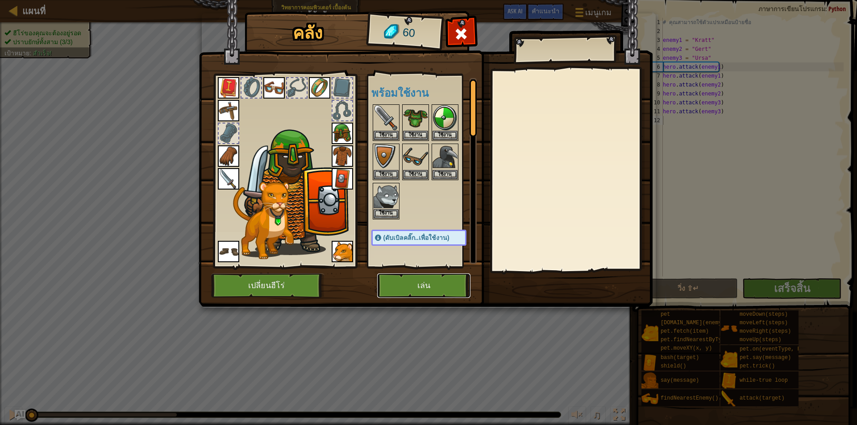
click at [465, 283] on button "เล่น" at bounding box center [423, 286] width 93 height 25
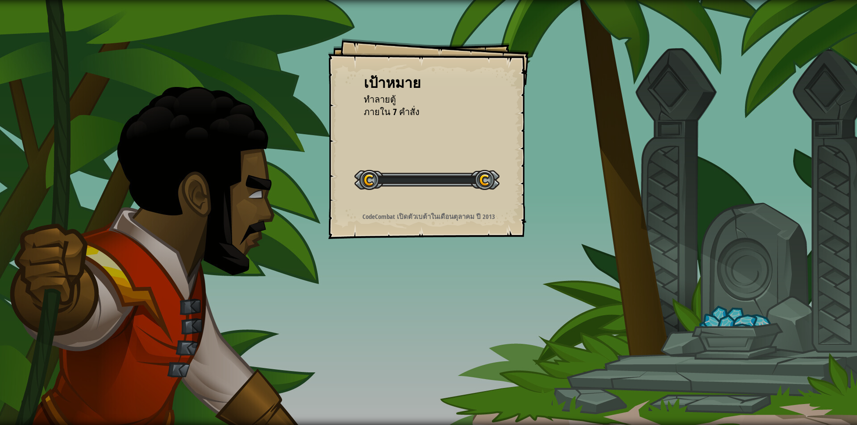
click at [465, 283] on div "เป้าหมาย ทำลายตู้ ภายใน 7 คำสั่ง เริ่มด่าน เกิดข้อผิดพลาดในการโหลดจากเซิร์ฟเวอร…" at bounding box center [428, 212] width 857 height 425
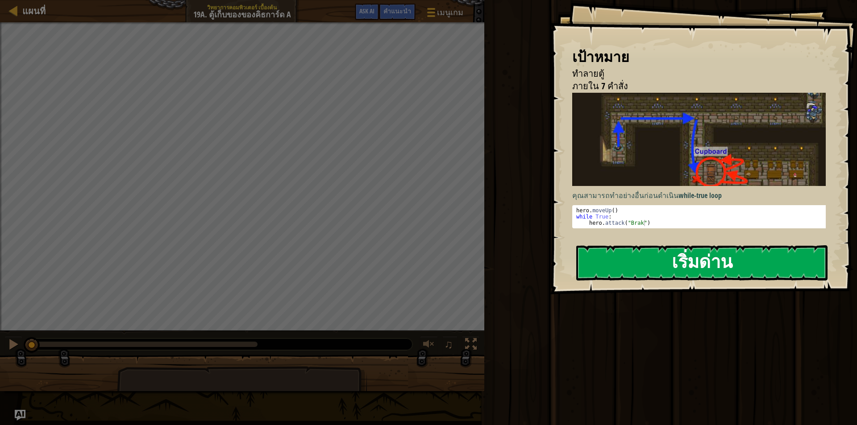
click at [621, 266] on button "เริ่มด่าน" at bounding box center [701, 262] width 251 height 35
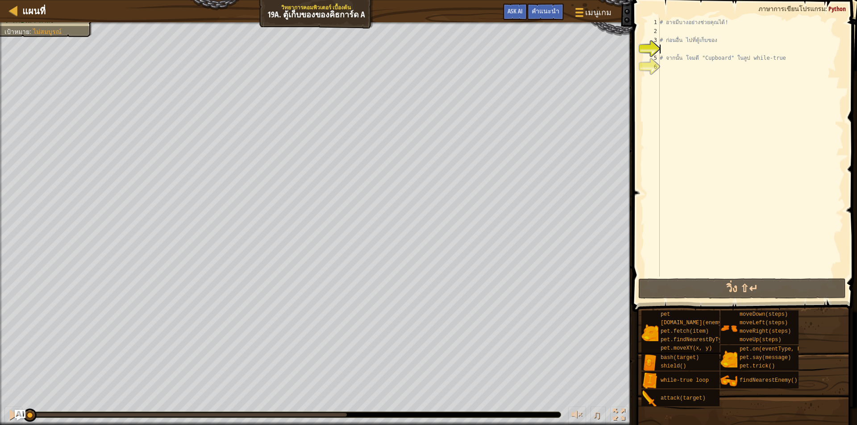
click at [728, 49] on div "# อาจมีบางอย่างช่วยคุณได้! # ก่อนอื่น ไปที่ตู้เก็บของ # จากนั้น โจมตี "Cupboard…" at bounding box center [751, 156] width 186 height 277
type textarea "้"
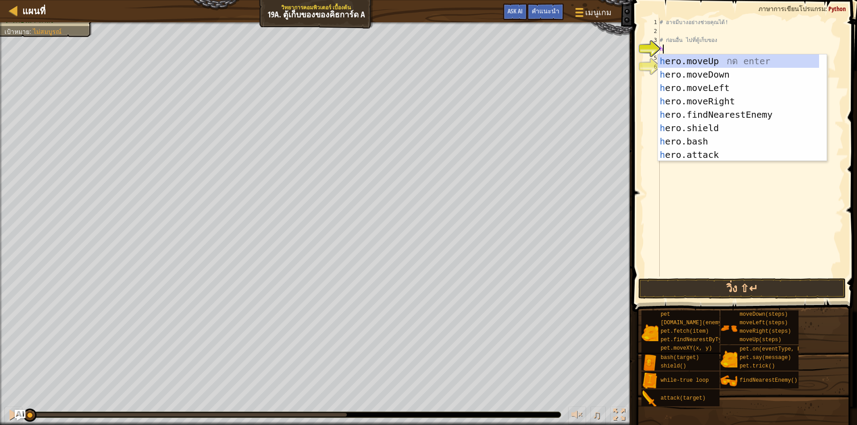
type textarea "hr"
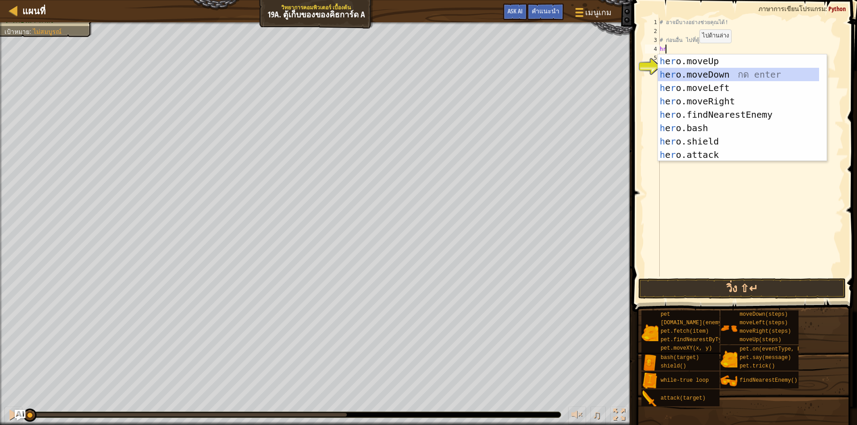
click at [707, 79] on div "h e r o.moveUp กด enter h e r o.moveDown กด enter h e r o.moveLeft กด enter h e…" at bounding box center [738, 121] width 161 height 134
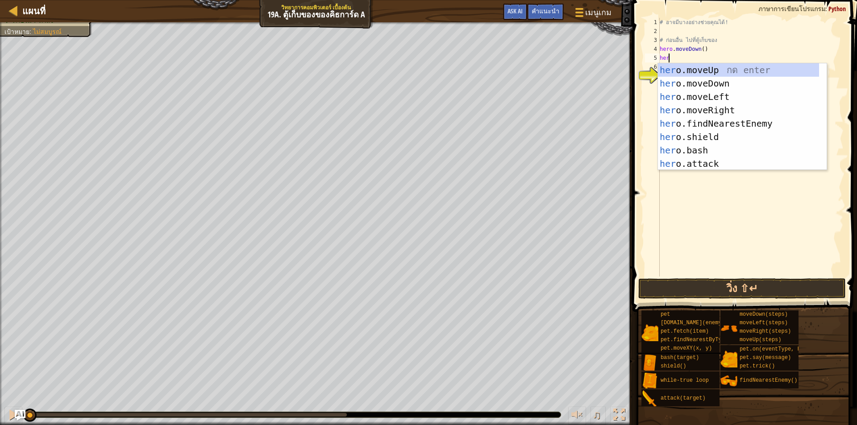
type textarea "hero"
click at [762, 100] on div "hero .moveUp กด enter hero .moveDown กด enter hero .moveLeft กด enter hero .mov…" at bounding box center [738, 130] width 161 height 134
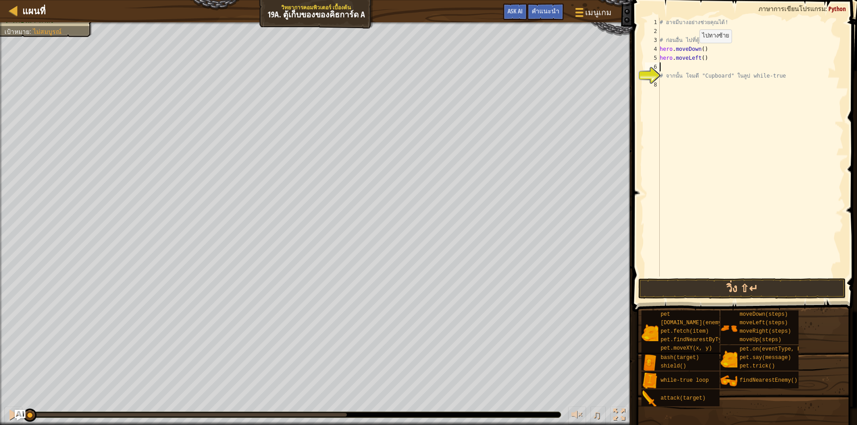
scroll to position [4, 0]
click at [698, 58] on div "# อาจมีบางอย่างช่วยคุณได้! # ก่อนอื่น ไปที่ตู้เก็บของ hero . moveDown ( ) hero …" at bounding box center [751, 156] width 186 height 277
click at [700, 59] on div "# อาจมีบางอย่างช่วยคุณได้! # ก่อนอื่น ไปที่ตู้เก็บของ hero . moveDown ( ) hero …" at bounding box center [751, 156] width 186 height 277
type textarea "hero.moveLeft(2)"
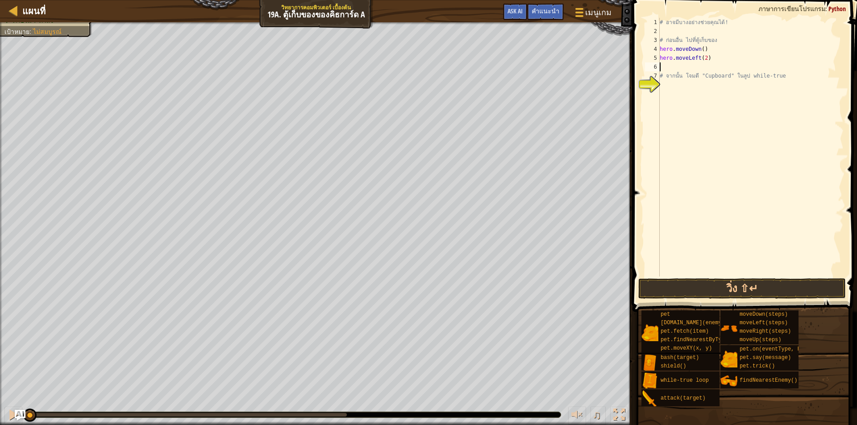
click at [744, 68] on div "# อาจมีบางอย่างช่วยคุณได้! # ก่อนอื่น ไปที่ตู้เก็บของ hero . moveDown ( ) hero …" at bounding box center [751, 156] width 186 height 277
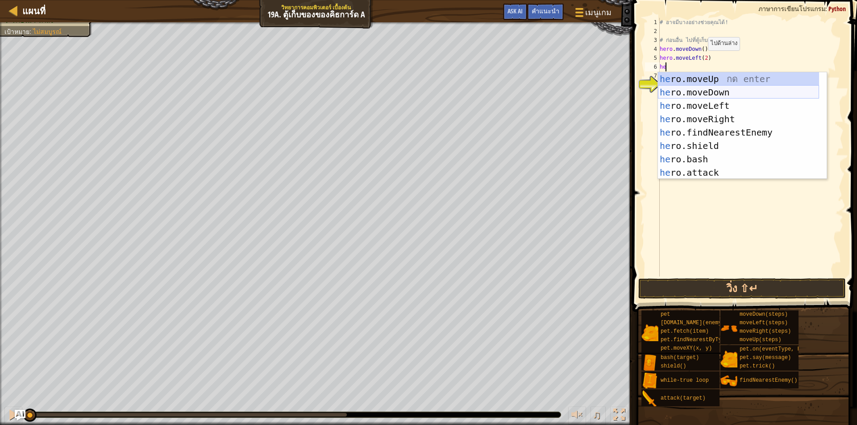
type textarea "her"
click at [710, 79] on div "her o.moveUp กด enter her o.moveDown กด enter her o.moveLeft กด enter her o.mov…" at bounding box center [738, 139] width 161 height 134
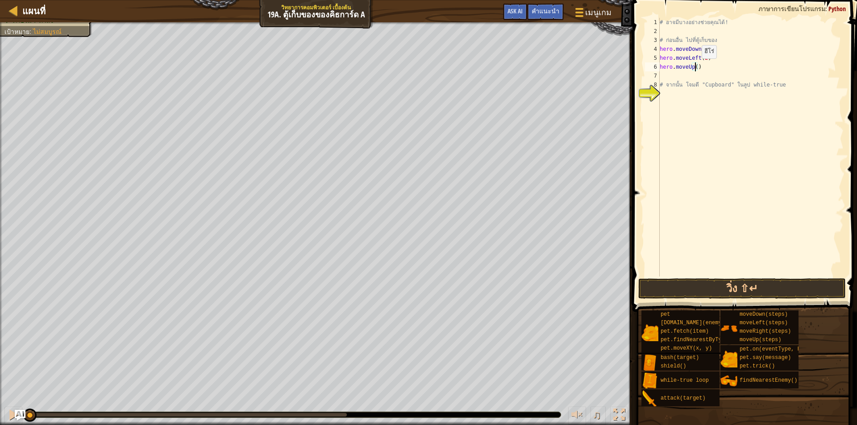
click at [694, 67] on div "# อาจมีบางอย่างช่วยคุณได้! # ก่อนอื่น ไปที่ตู้เก็บของ hero . moveDown ( ) hero …" at bounding box center [751, 156] width 186 height 277
type textarea "hero.moveUp(2)"
click at [693, 73] on div "# อาจมีบางอย่างช่วยคุณได้! # ก่อนอื่น ไปที่ตู้เก็บของ hero . moveDown ( ) hero …" at bounding box center [751, 156] width 186 height 277
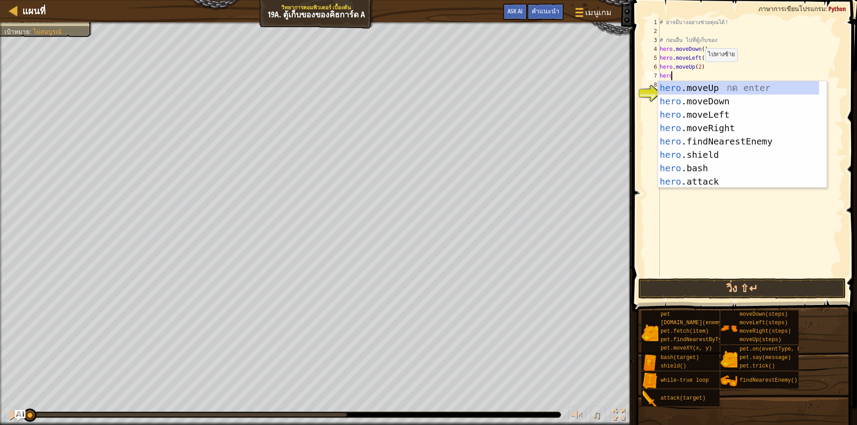
scroll to position [4, 0]
click at [702, 179] on div "hero .moveUp กด enter hero .moveDown กด enter hero .moveLeft กด enter hero .mov…" at bounding box center [738, 148] width 161 height 134
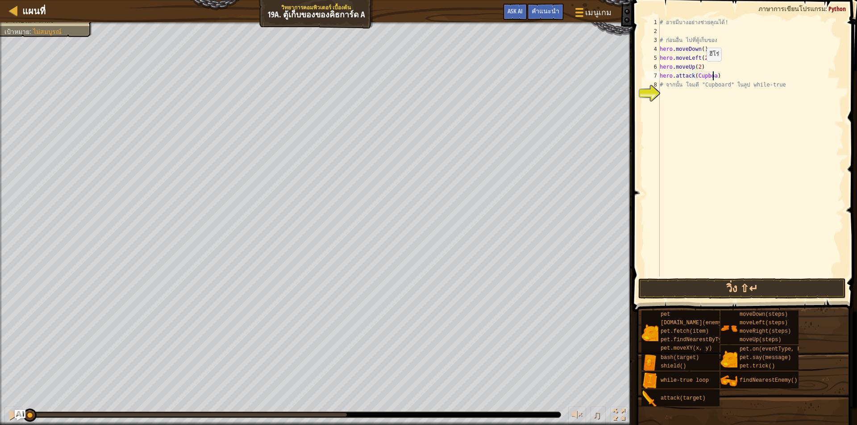
scroll to position [4, 4]
click at [730, 78] on div "# อาจมีบางอย่างช่วยคุณได้! # ก่อนอื่น ไปที่ตู้เก็บของ hero . moveDown ( ) hero …" at bounding box center [751, 156] width 186 height 277
click at [806, 285] on button "วิ่ง ⇧↵" at bounding box center [742, 288] width 208 height 21
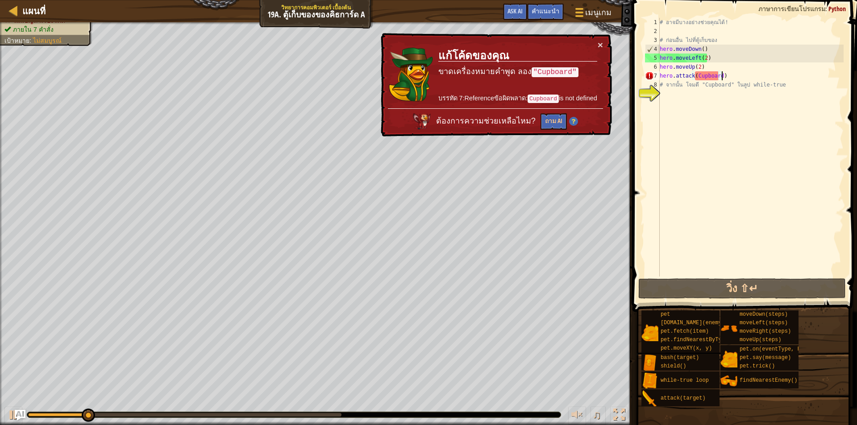
click at [720, 78] on div "# อาจมีบางอย่างช่วยคุณได้! # ก่อนอื่น ไปที่ตู้เก็บของ hero . moveDown ( ) hero …" at bounding box center [751, 156] width 186 height 277
click at [718, 76] on div "# อาจมีบางอย่างช่วยคุณได้! # ก่อนอื่น ไปที่ตู้เก็บของ hero . moveDown ( ) hero …" at bounding box center [751, 156] width 186 height 277
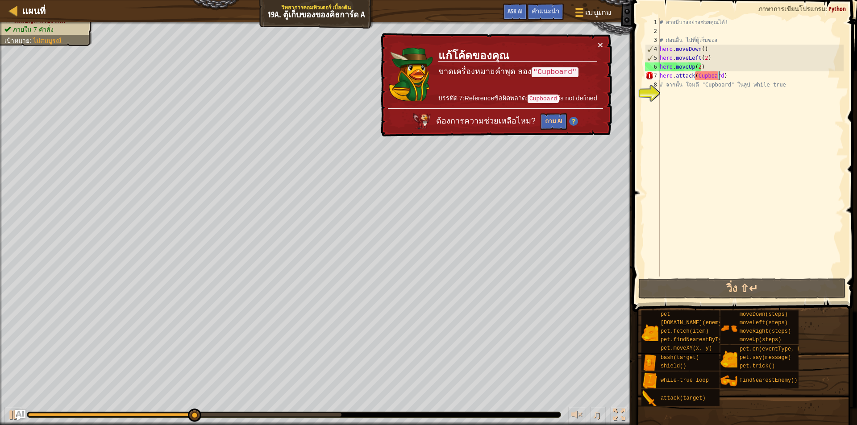
scroll to position [4, 5]
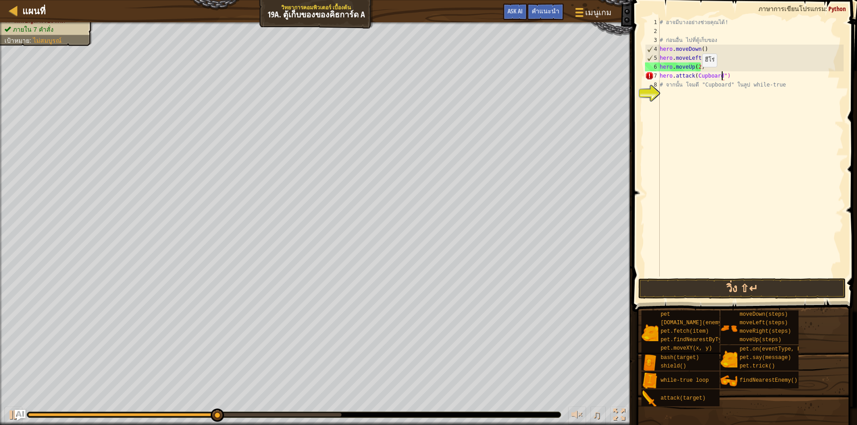
click at [694, 76] on div "# อาจมีบางอย่างช่วยคุณได้! # ก่อนอื่น ไปที่ตู้เก็บของ hero . moveDown ( ) hero …" at bounding box center [751, 156] width 186 height 277
type textarea "hero.attack("Cupboard")"
click at [736, 294] on button "วิ่ง ⇧↵" at bounding box center [742, 288] width 208 height 21
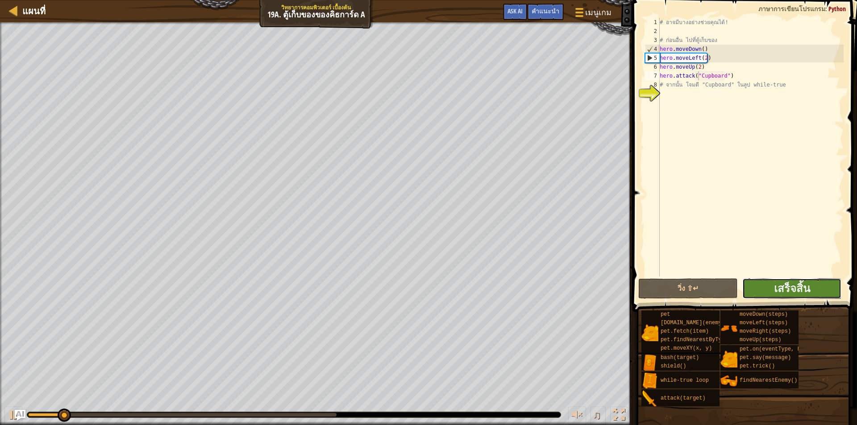
click at [754, 289] on button "เสร็จสิ้น" at bounding box center [792, 288] width 100 height 21
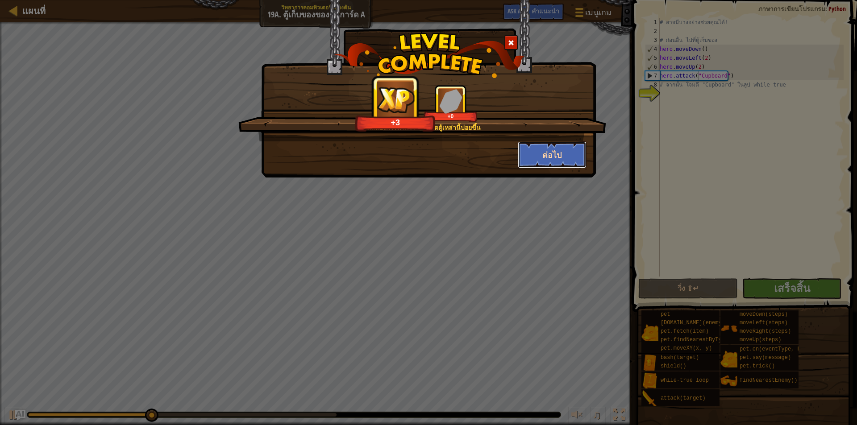
click at [553, 152] on button "ต่อไป" at bounding box center [552, 154] width 69 height 27
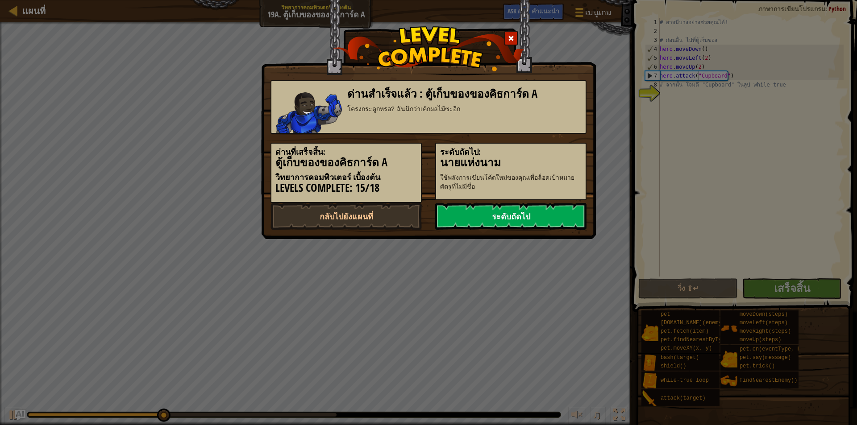
click at [551, 216] on link "ระดับถัดไป" at bounding box center [510, 216] width 151 height 27
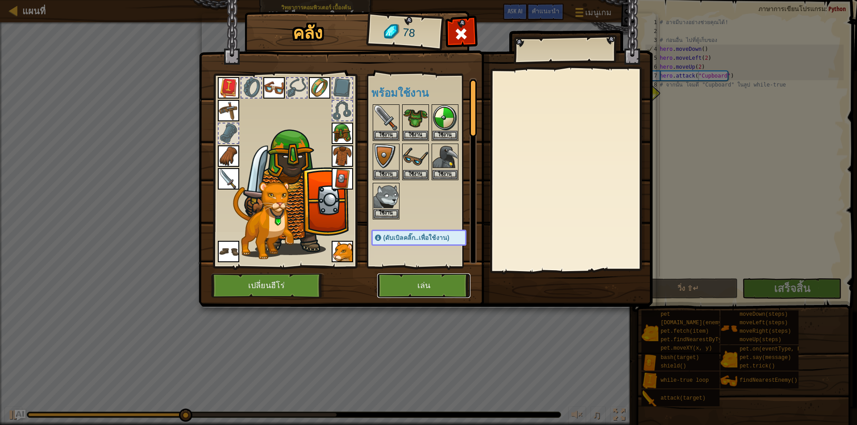
click at [398, 281] on button "เล่น" at bounding box center [423, 286] width 93 height 25
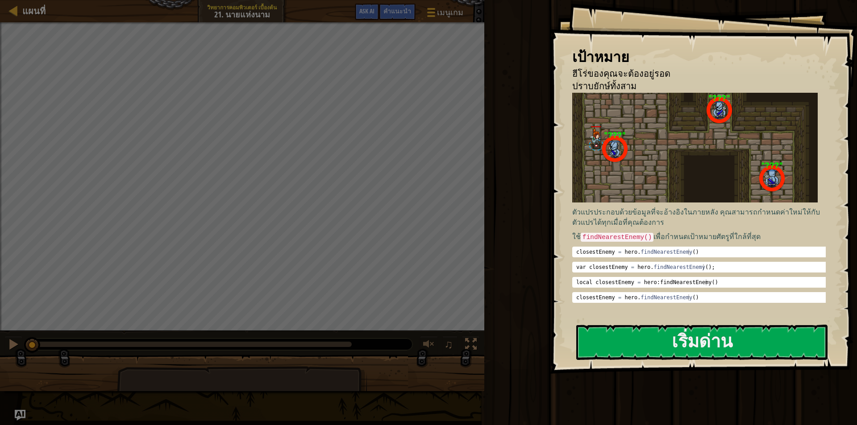
click at [518, 252] on div "วิ่ง ⇧↵ ส่ง เสร็จสิ้น" at bounding box center [669, 210] width 375 height 421
